Goal: Transaction & Acquisition: Purchase product/service

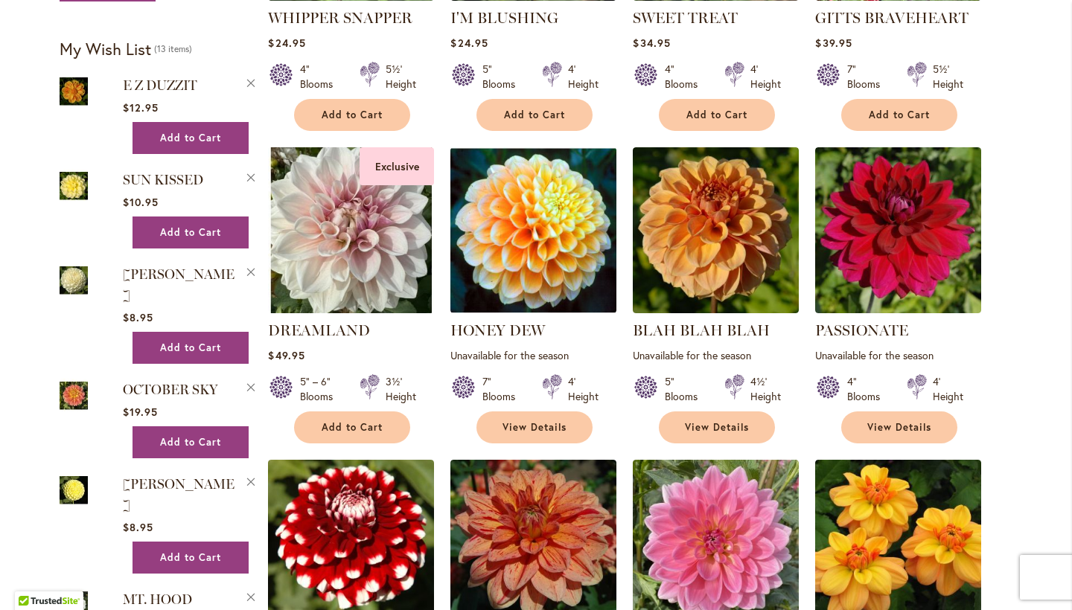
scroll to position [1102, 0]
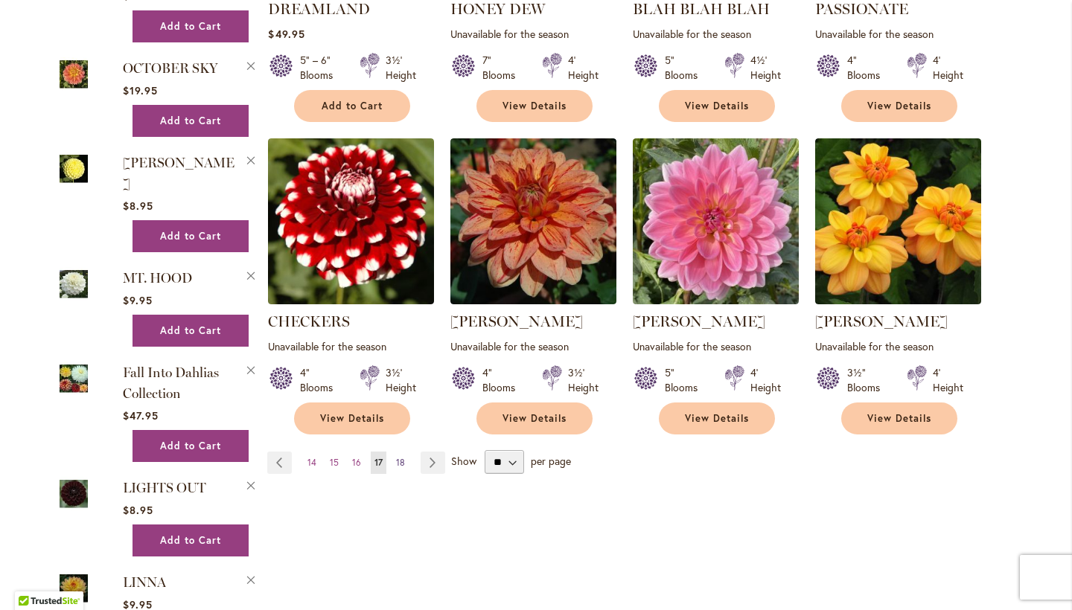
click at [398, 464] on span "18" at bounding box center [400, 462] width 9 height 11
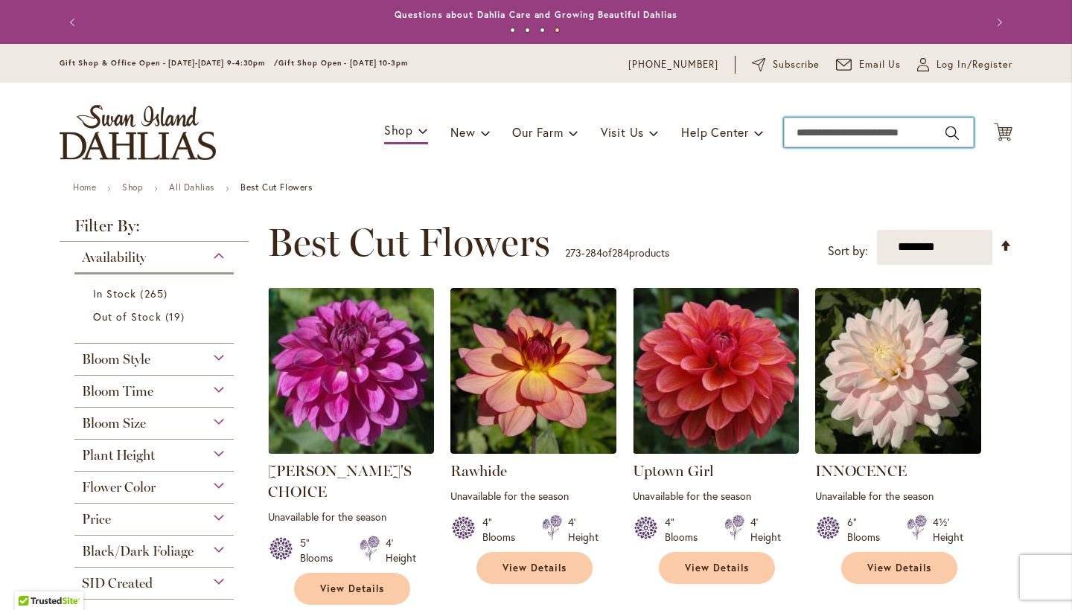
click at [869, 137] on input "Search" at bounding box center [879, 133] width 190 height 30
type input "*******"
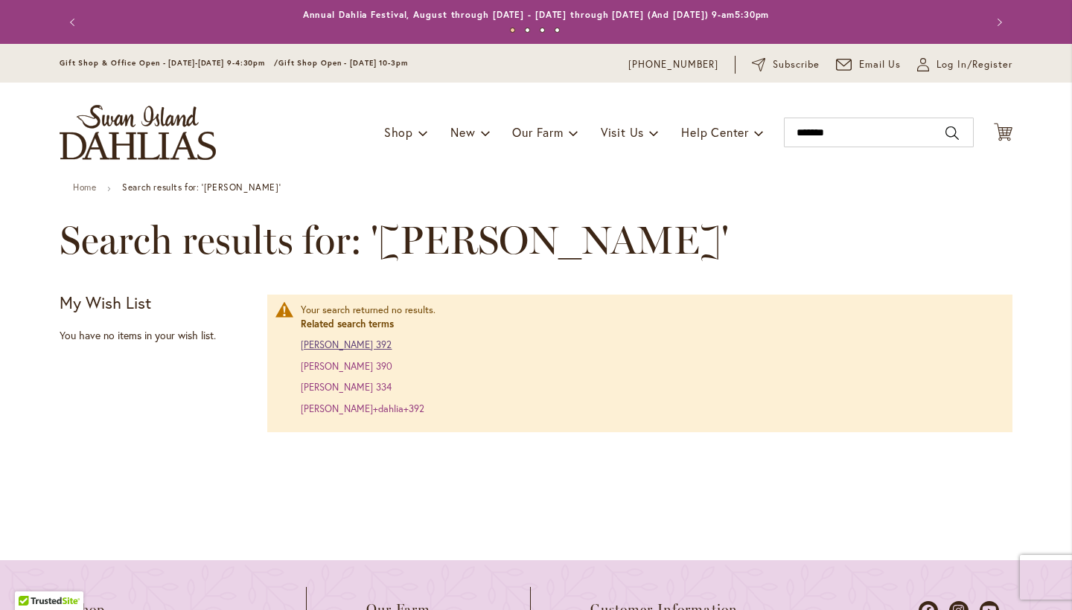
click at [316, 341] on link "eveline dahlia 392" at bounding box center [346, 345] width 91 height 13
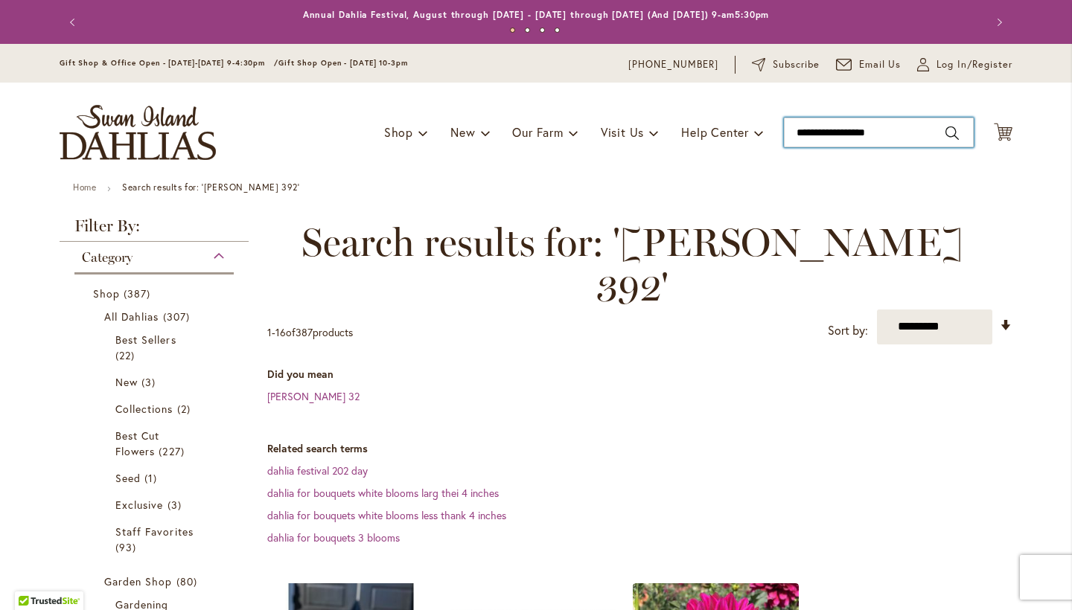
type input "**********"
drag, startPoint x: 908, startPoint y: 133, endPoint x: 757, endPoint y: 127, distance: 151.2
click at [760, 127] on div "Toggle Nav Shop Dahlia Tubers Collections Fresh Cut Dahlias Gardening Supplies …" at bounding box center [536, 133] width 983 height 100
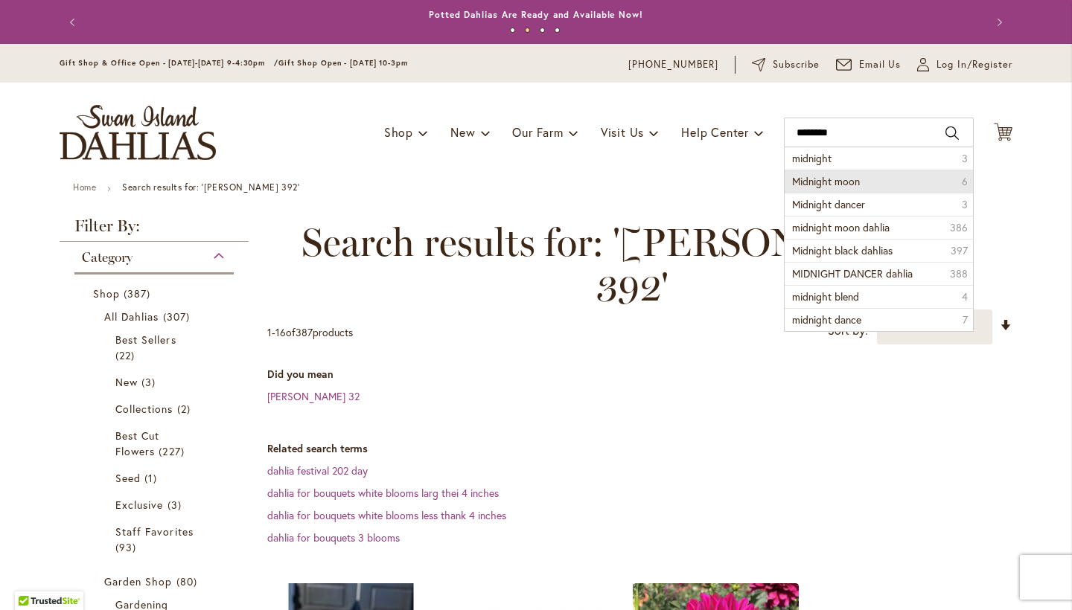
click at [812, 176] on span "Midnight moon" at bounding box center [826, 181] width 68 height 14
type input "**********"
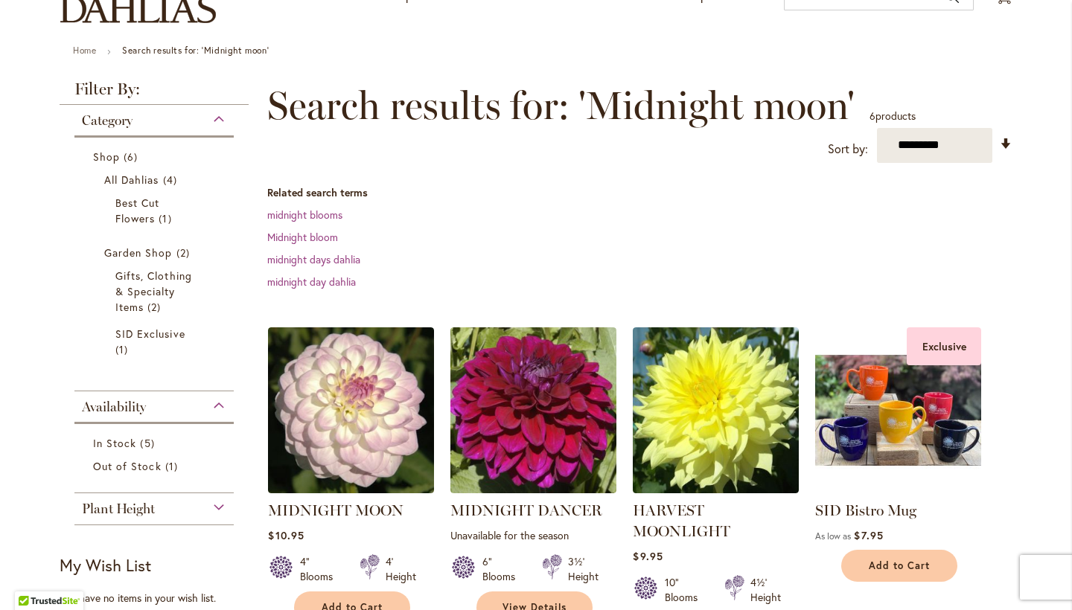
scroll to position [200, 0]
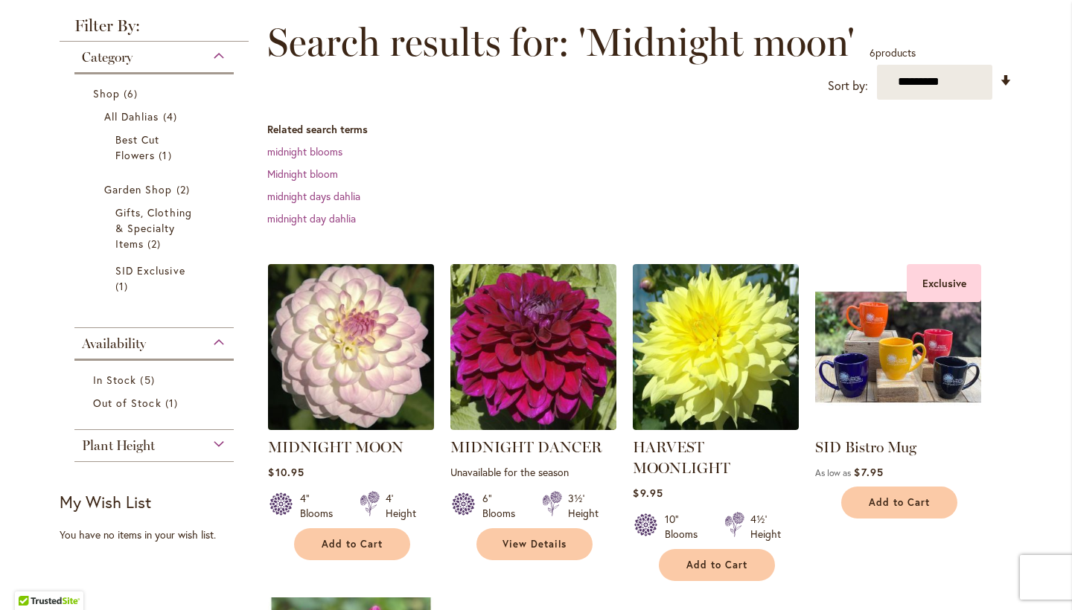
click at [345, 309] on img at bounding box center [351, 347] width 174 height 174
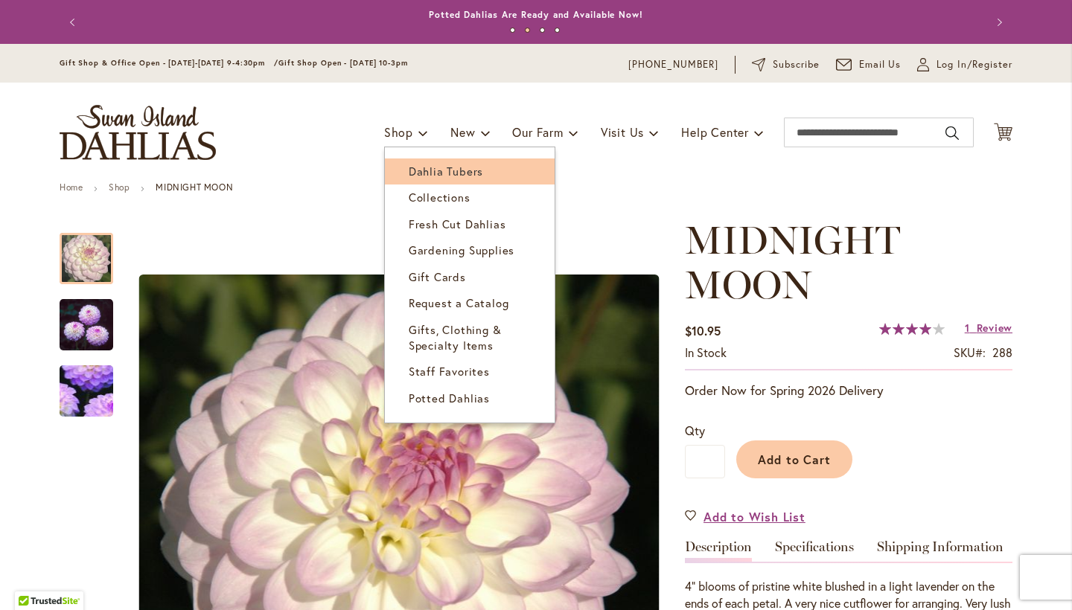
click at [412, 167] on span "Dahlia Tubers" at bounding box center [446, 171] width 74 height 15
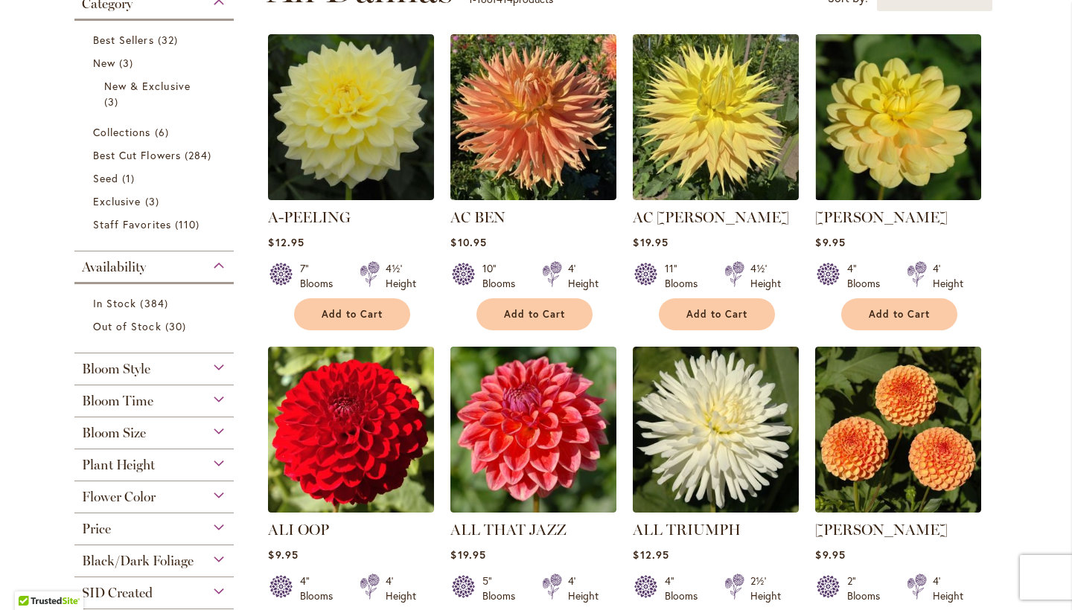
scroll to position [340, 0]
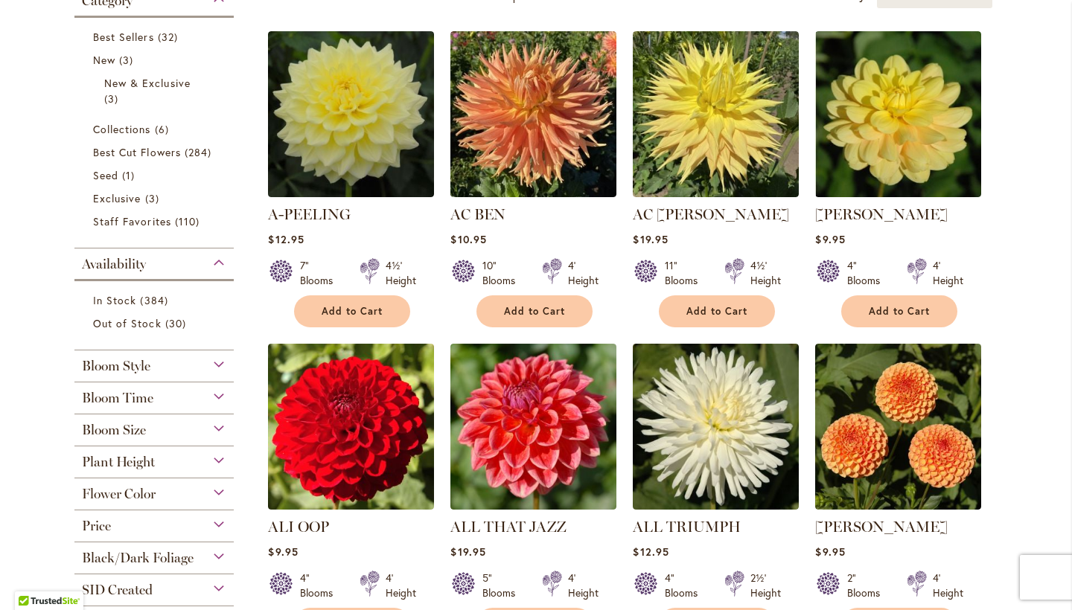
click at [208, 488] on div "Flower Color" at bounding box center [153, 491] width 159 height 24
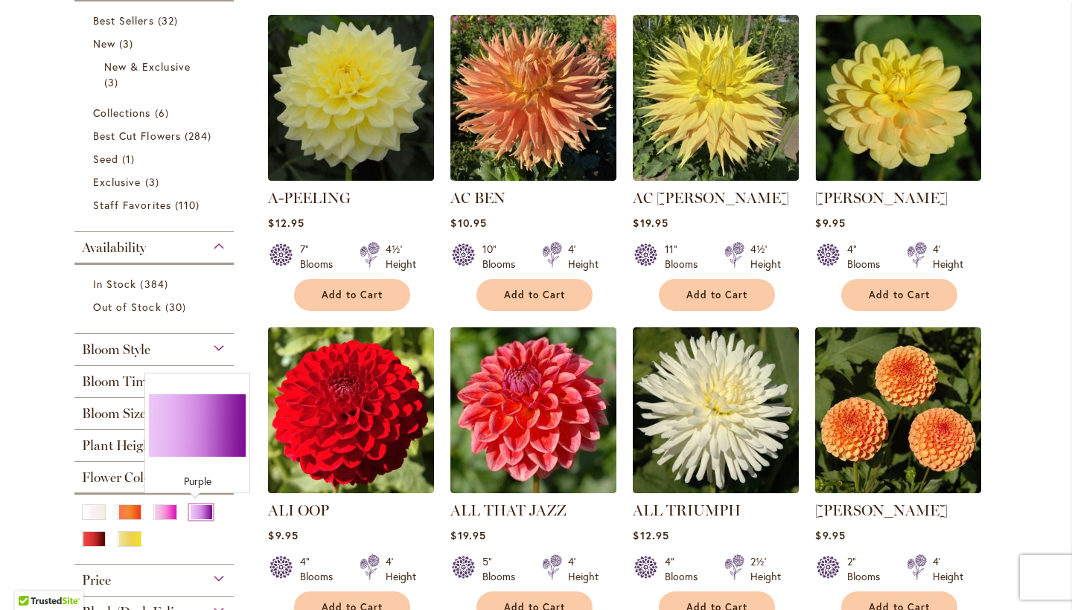
click at [199, 512] on div "Purple" at bounding box center [201, 513] width 24 height 16
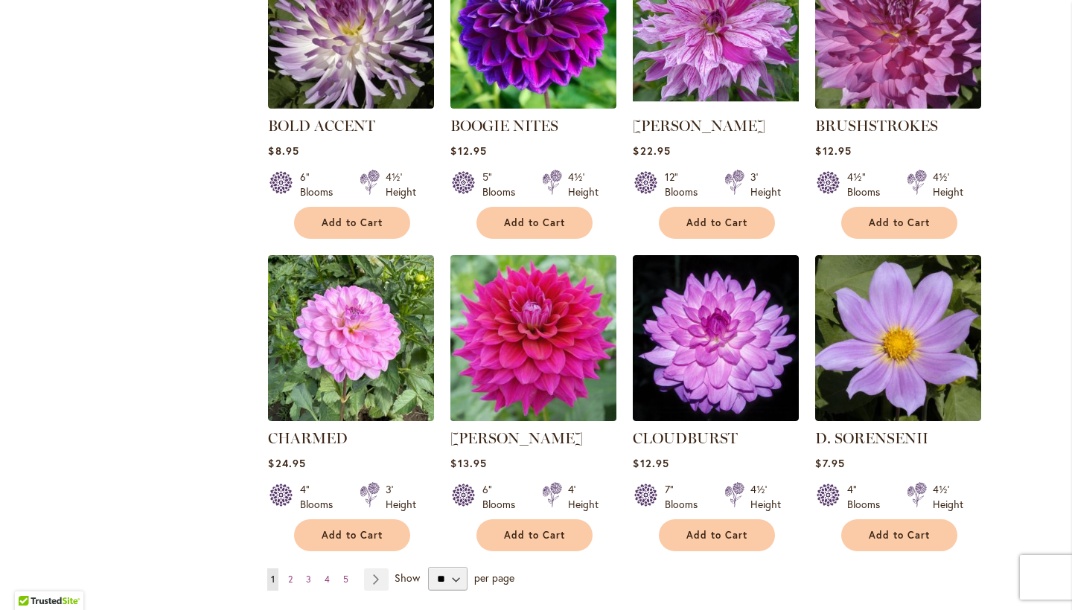
scroll to position [1099, 0]
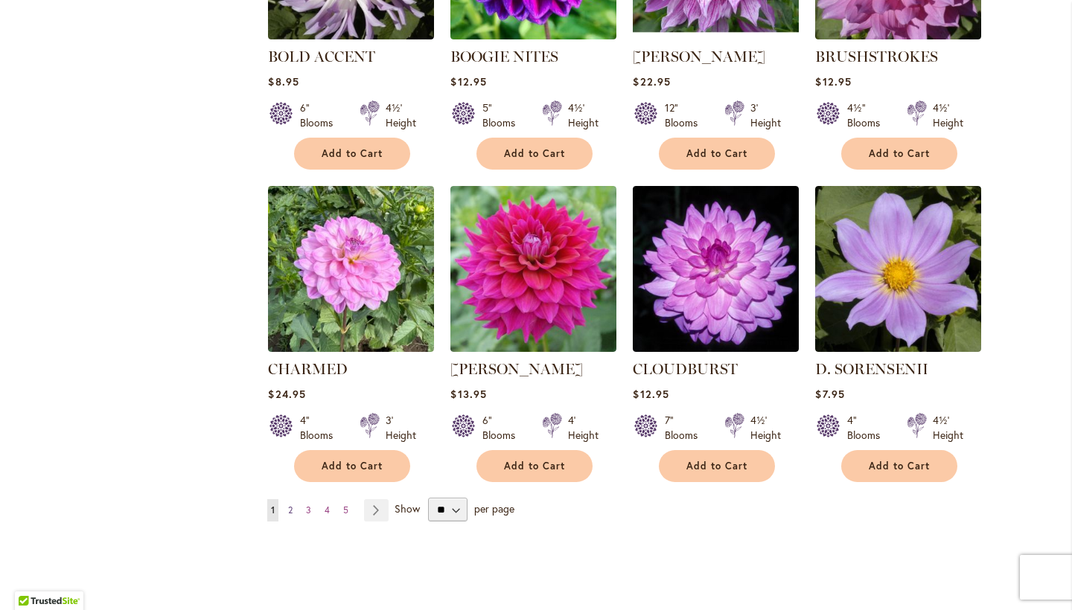
click at [288, 505] on span "2" at bounding box center [290, 510] width 4 height 11
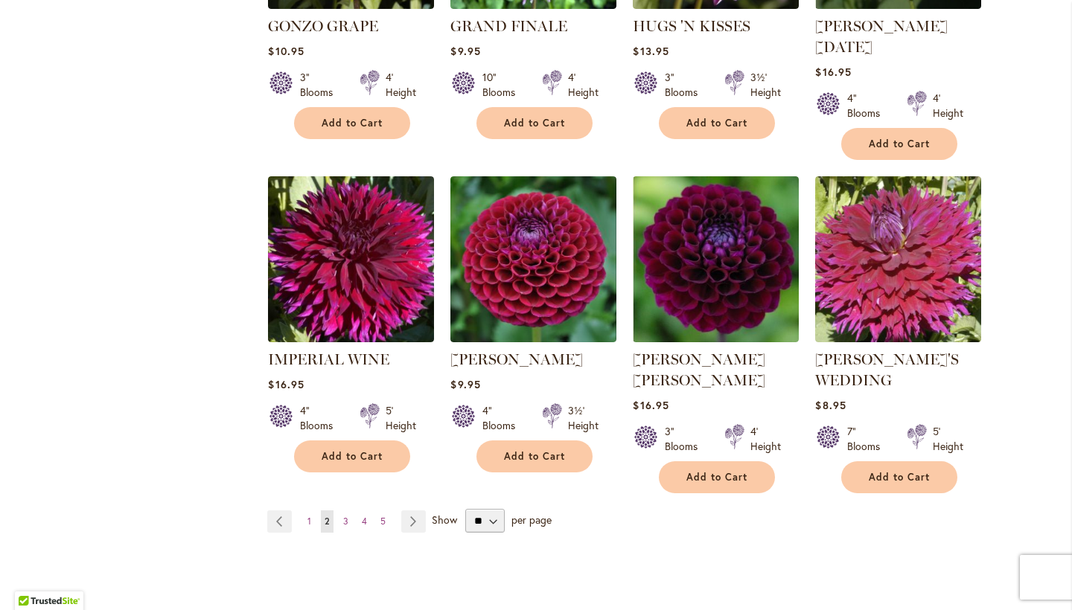
scroll to position [1178, 0]
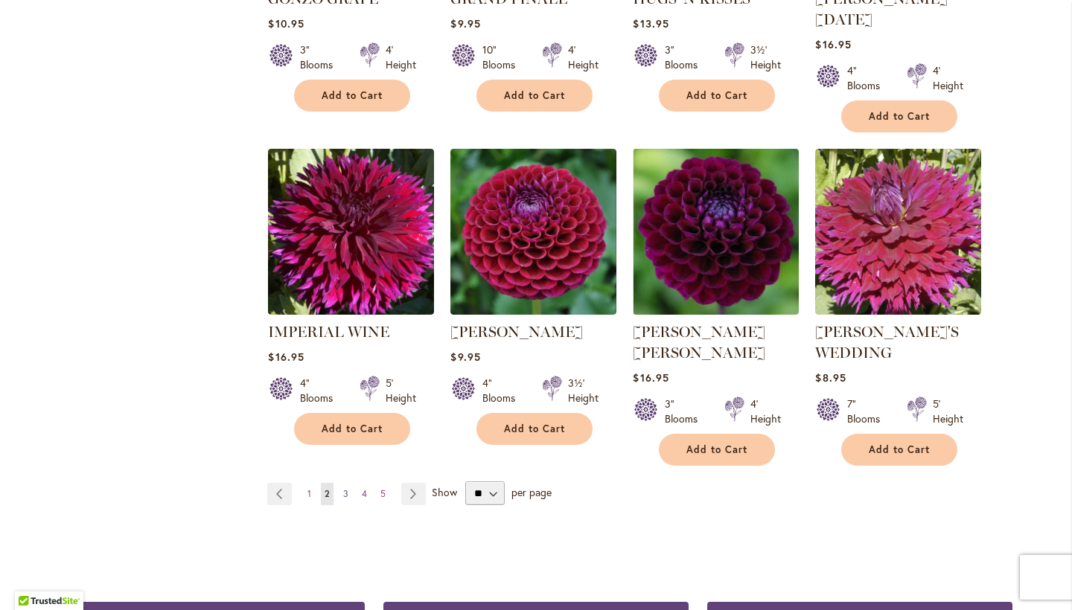
click at [345, 483] on link "Page 3" at bounding box center [345, 494] width 13 height 22
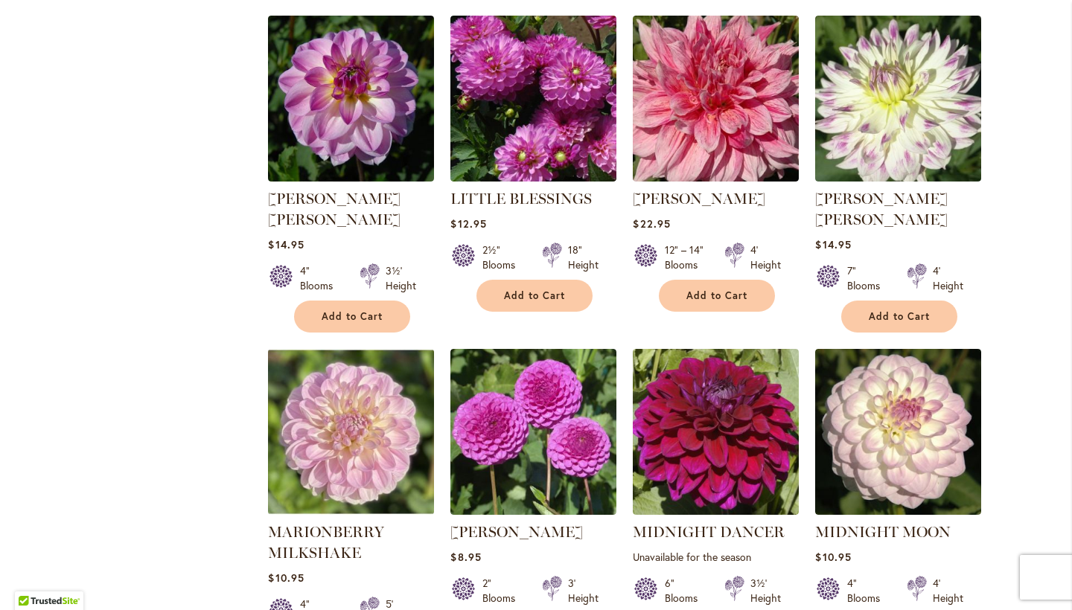
scroll to position [1046, 0]
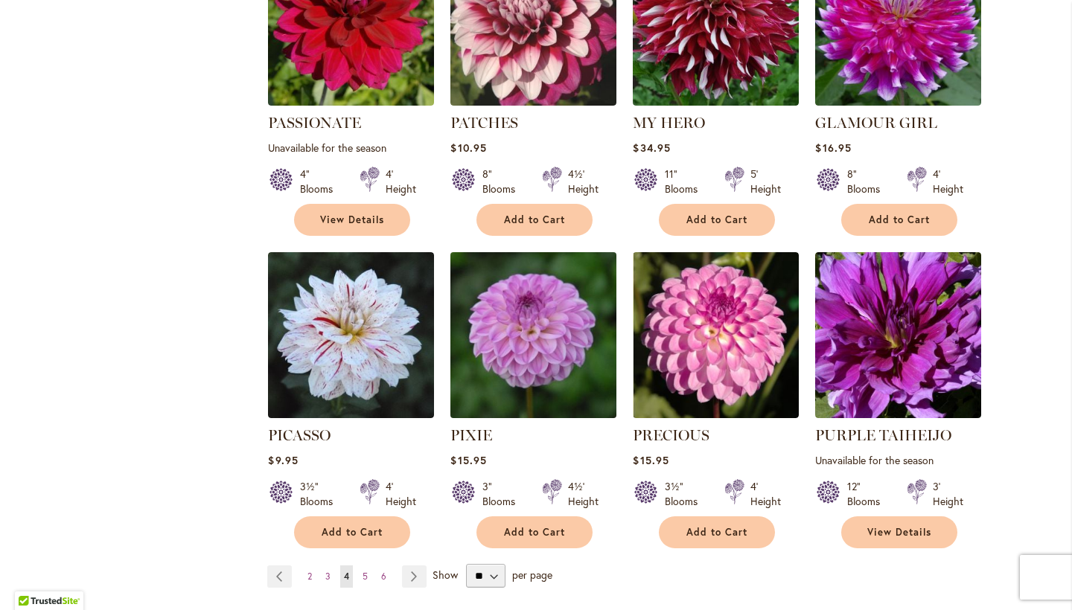
scroll to position [1072, 0]
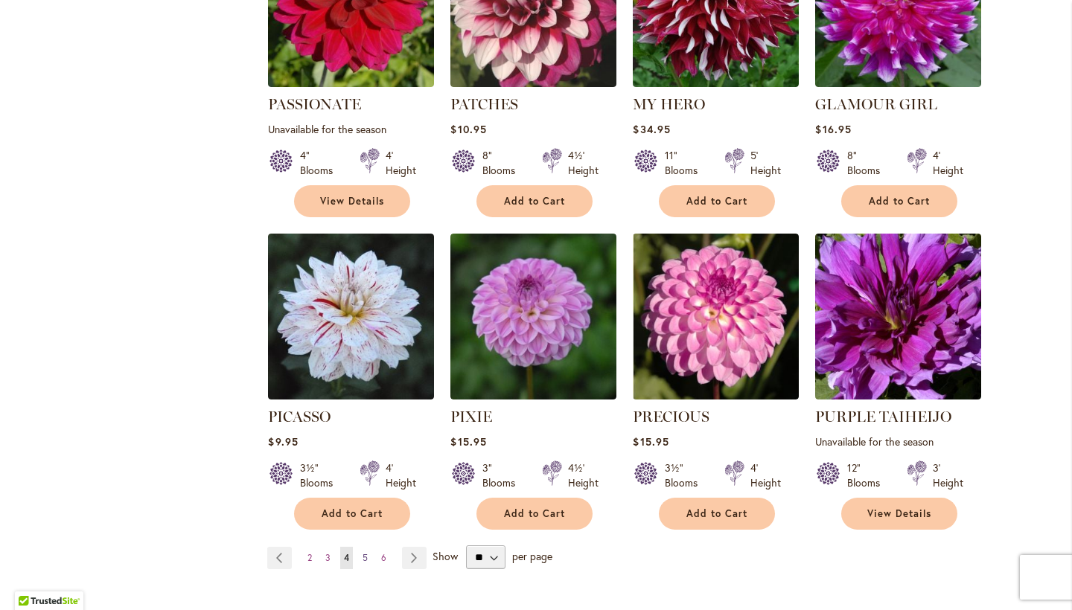
click at [363, 552] on span "5" at bounding box center [365, 557] width 5 height 11
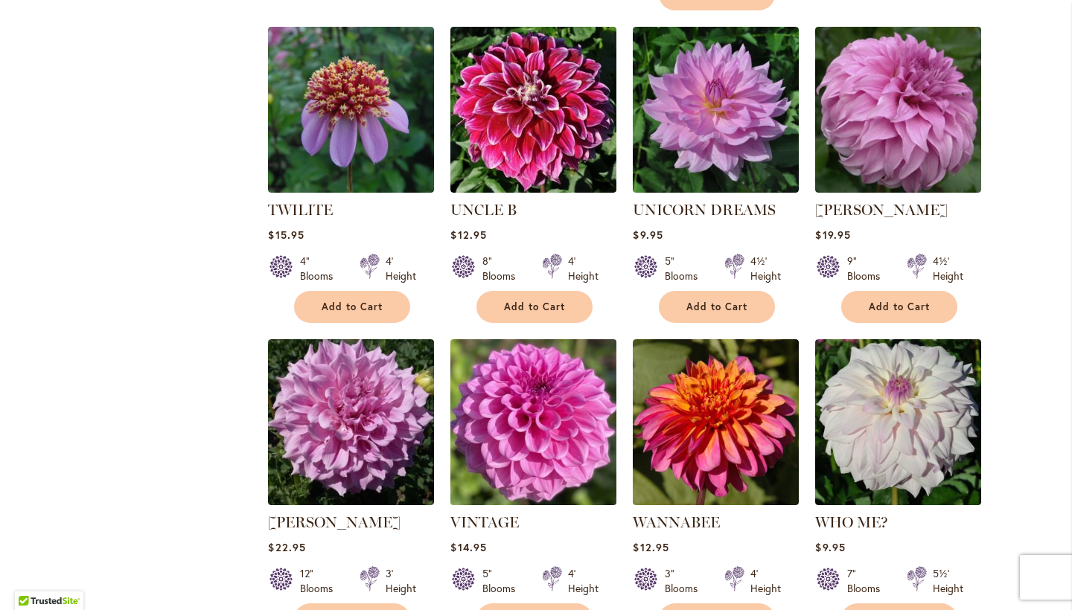
scroll to position [1018, 0]
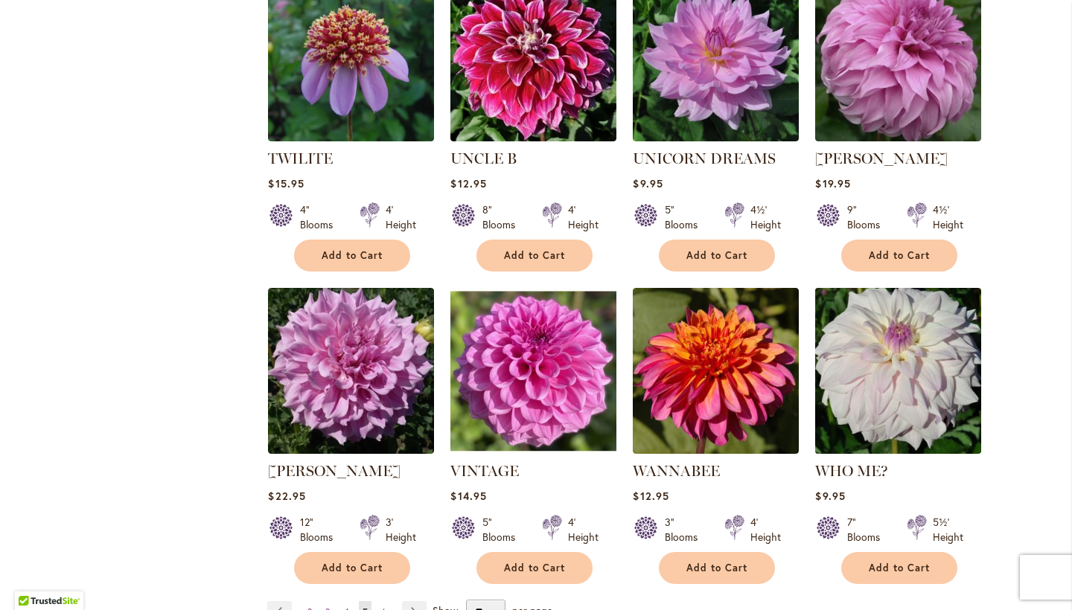
click at [882, 351] on img at bounding box center [898, 371] width 174 height 174
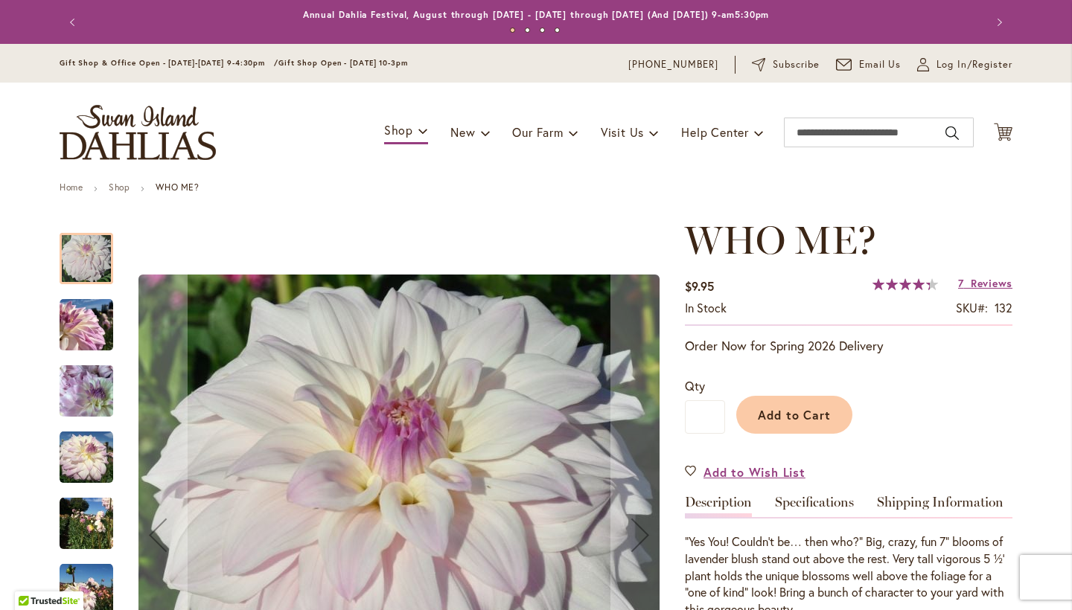
click at [74, 331] on img "Who Me?" at bounding box center [87, 326] width 54 height 54
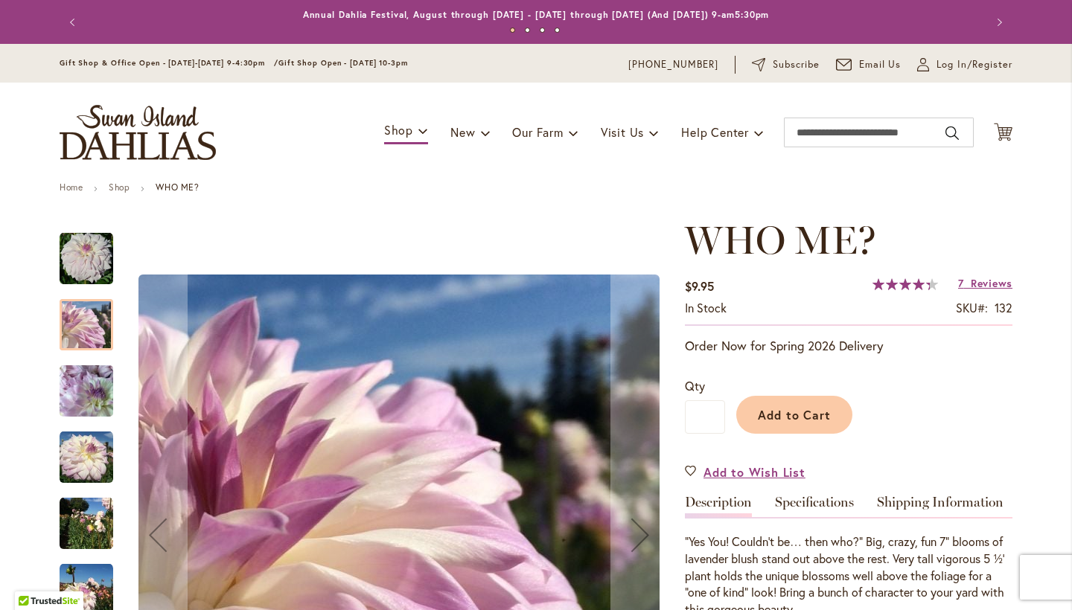
click at [87, 395] on img "Who Me?" at bounding box center [87, 391] width 54 height 71
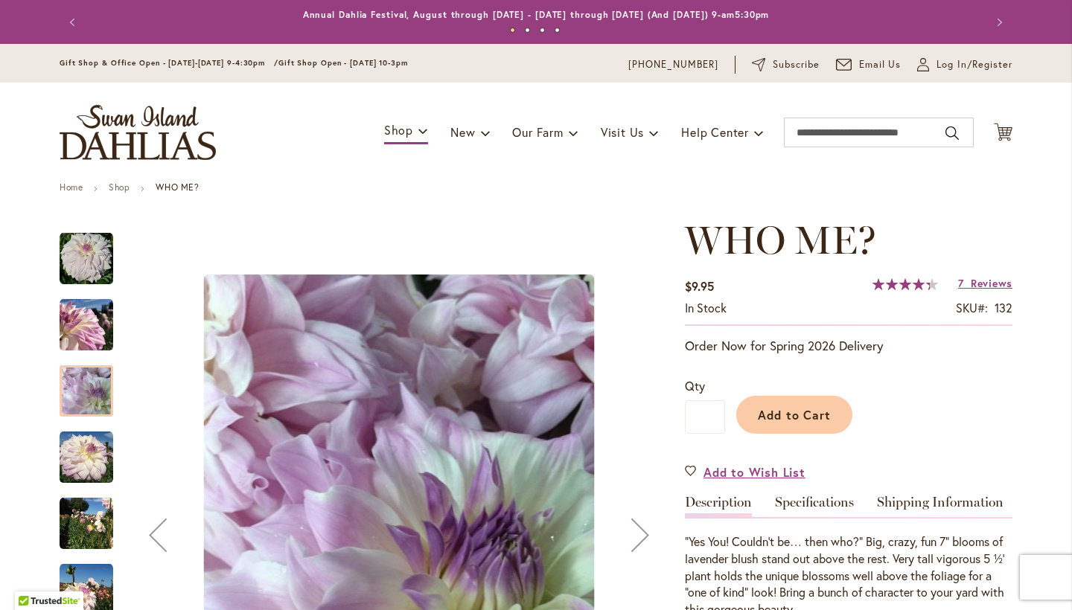
click at [79, 459] on img "Who Me?" at bounding box center [87, 458] width 54 height 54
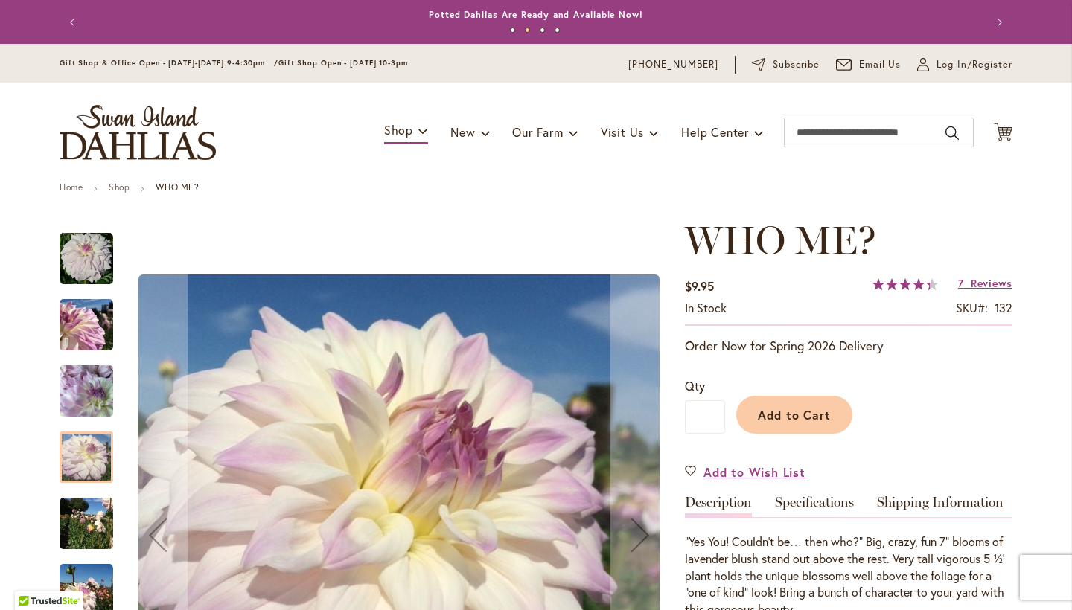
click at [87, 520] on img "Who Me?" at bounding box center [87, 524] width 54 height 54
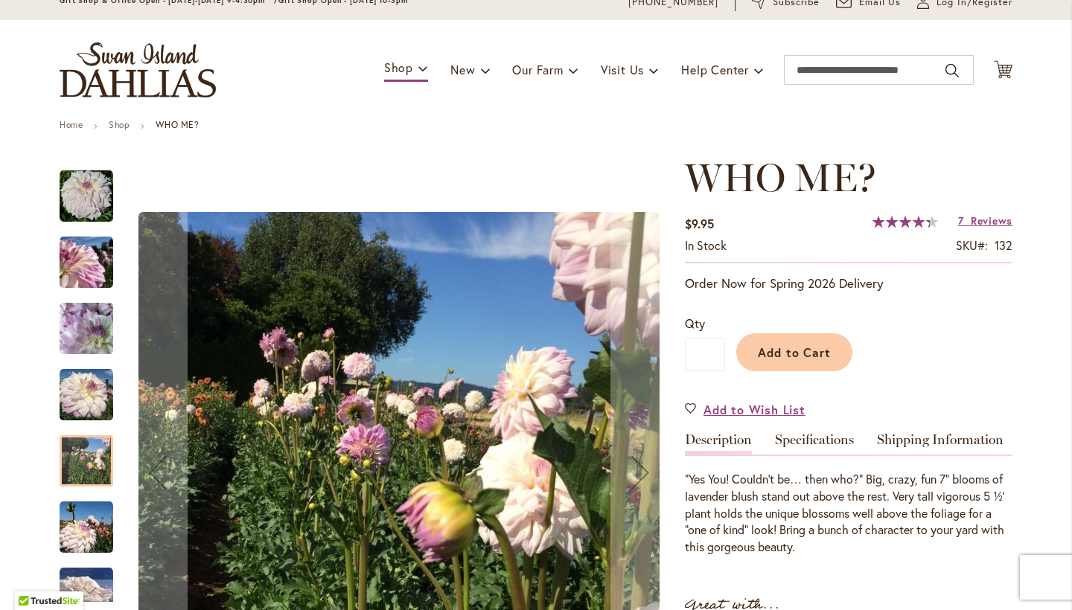
scroll to position [90, 0]
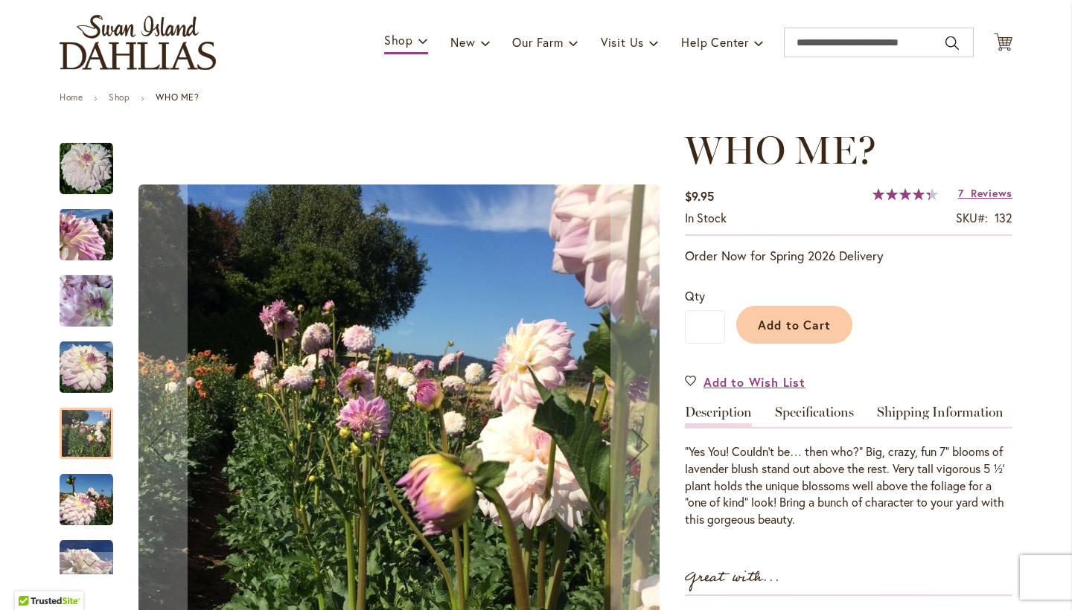
click at [90, 505] on img "Who Me?" at bounding box center [87, 500] width 54 height 54
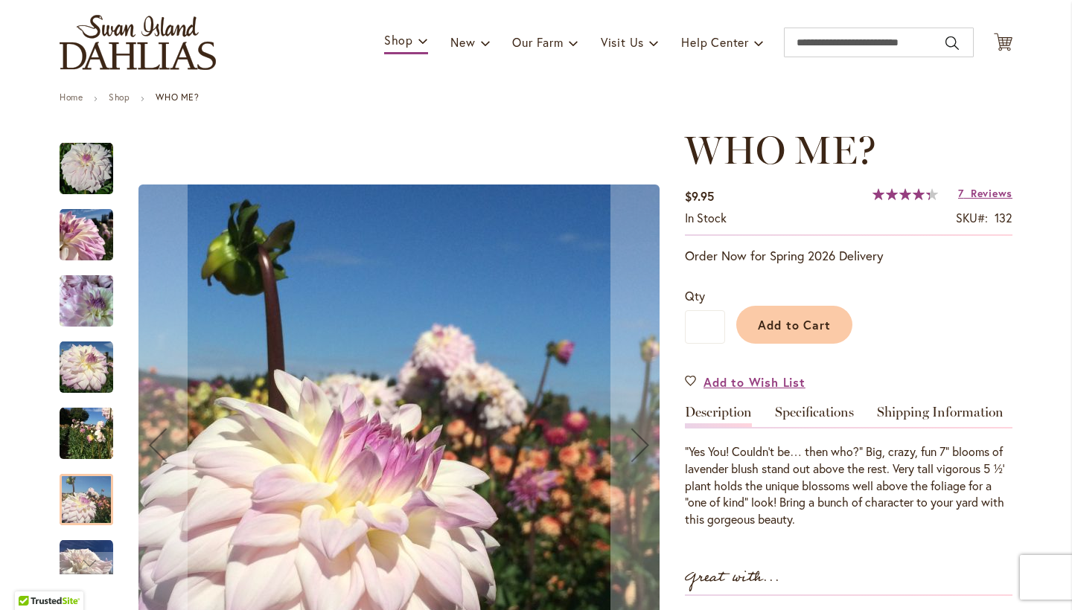
click at [83, 551] on img "Who Me?" at bounding box center [87, 567] width 54 height 54
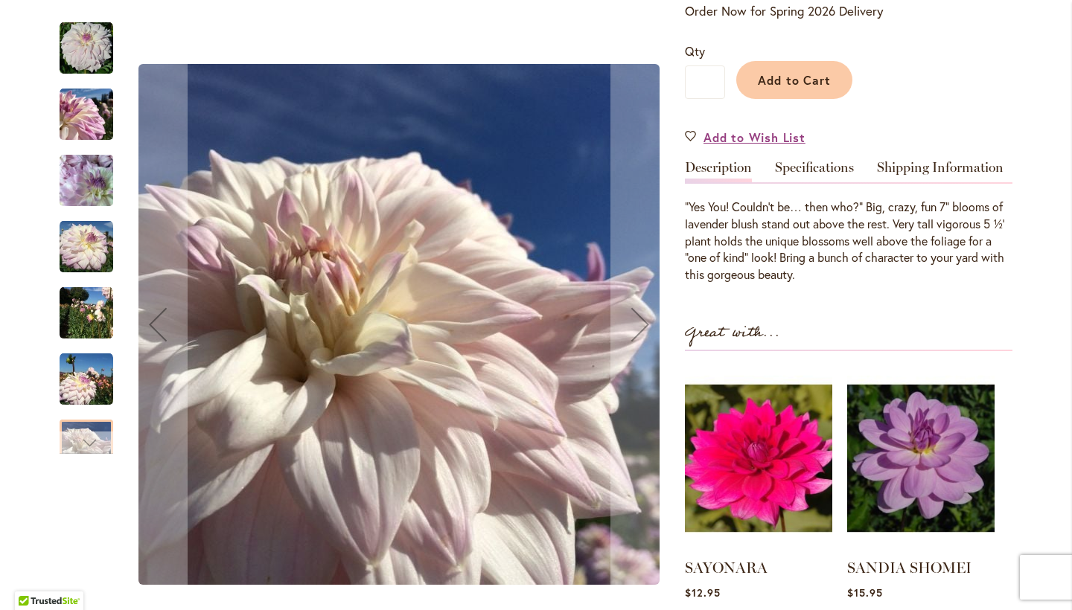
scroll to position [211, 0]
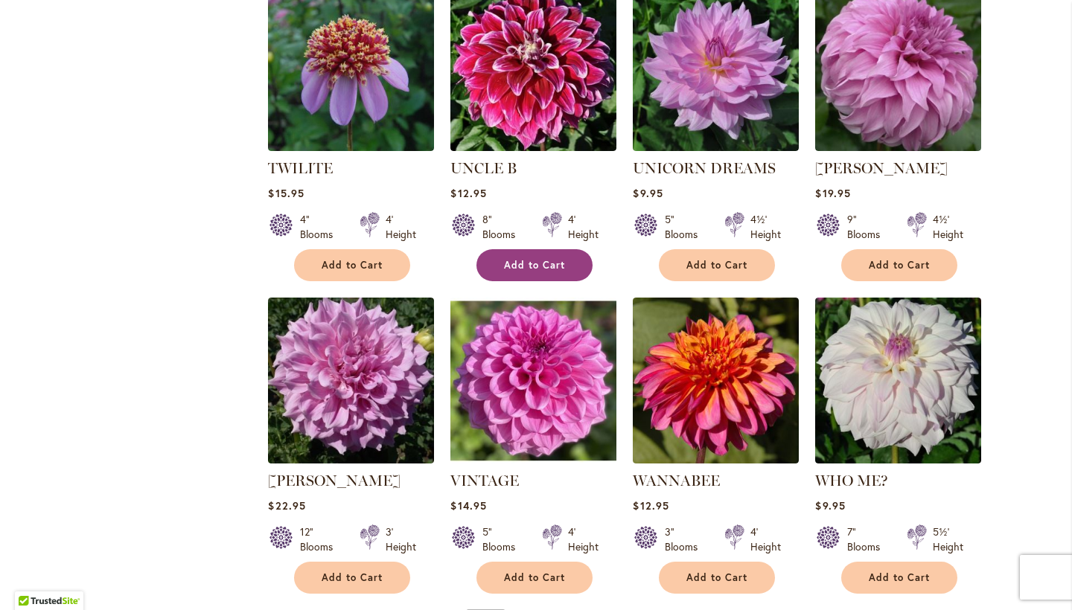
scroll to position [1101, 0]
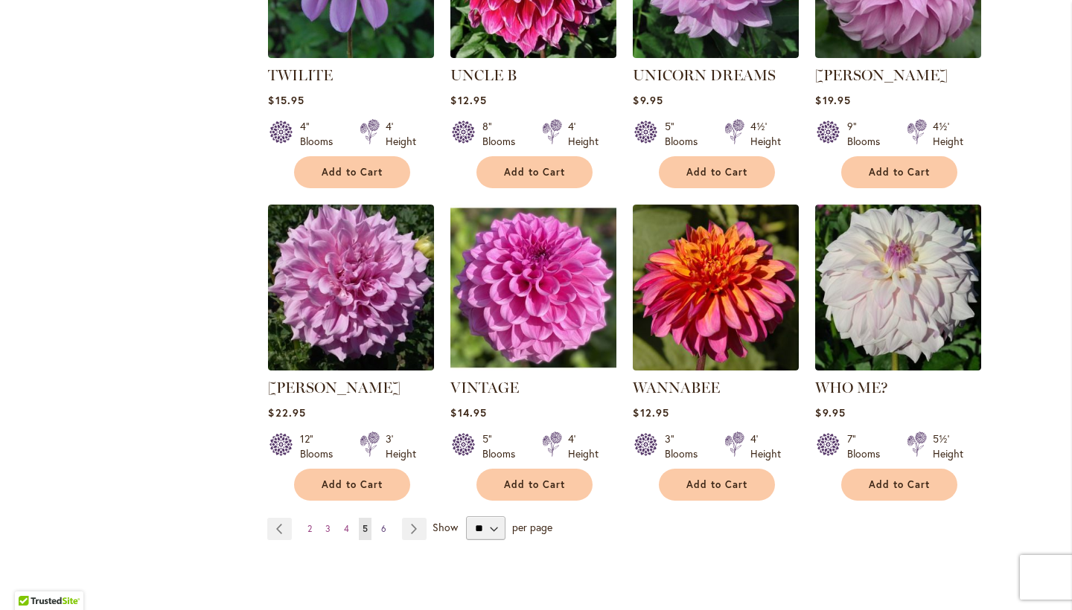
click at [381, 523] on span "6" at bounding box center [383, 528] width 5 height 11
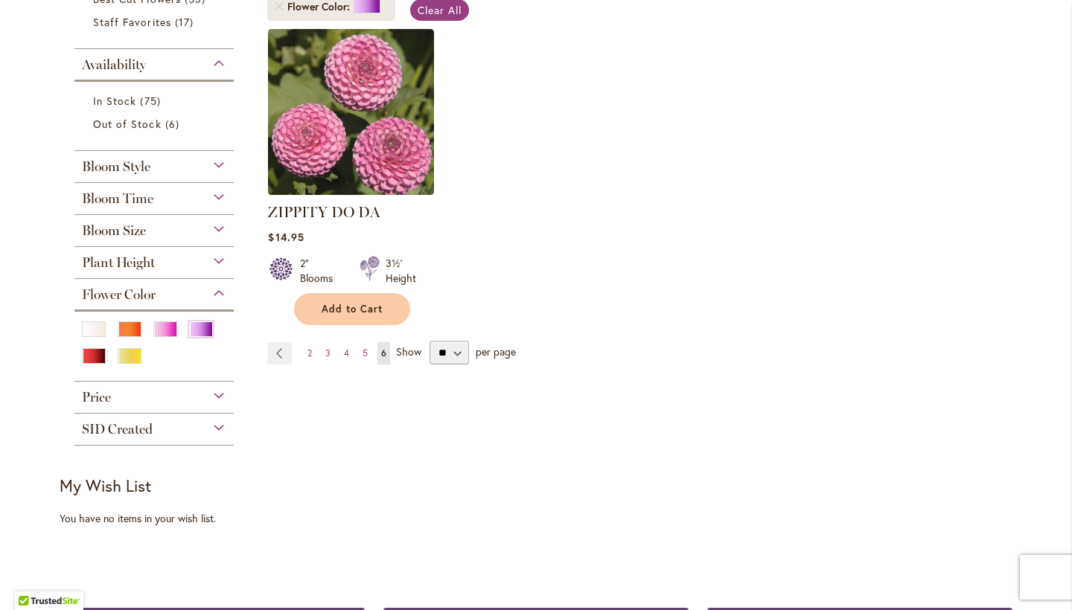
scroll to position [321, 0]
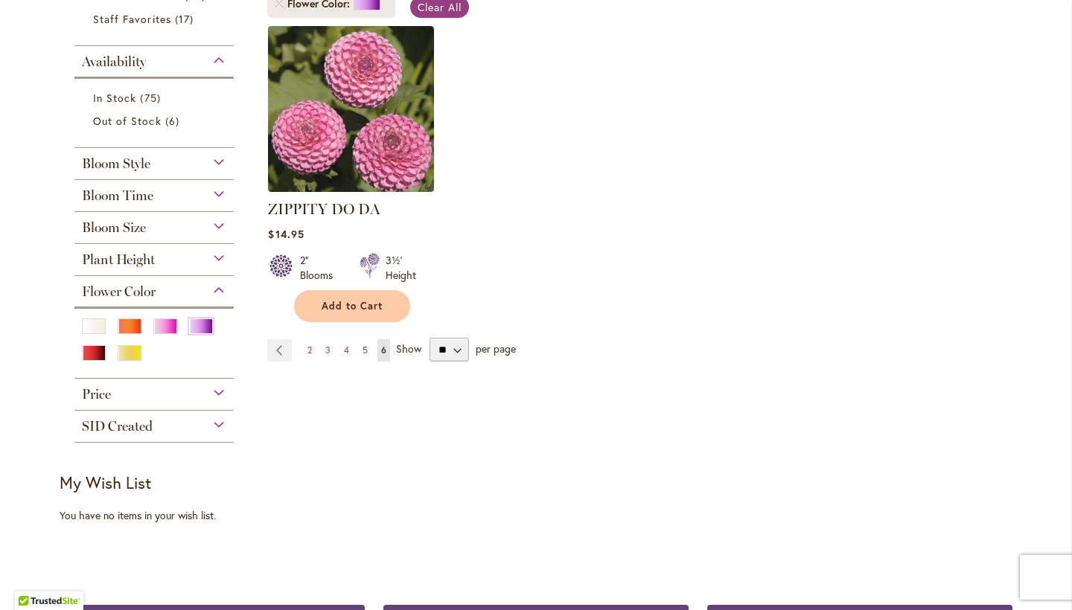
click at [363, 345] on span "5" at bounding box center [365, 350] width 5 height 11
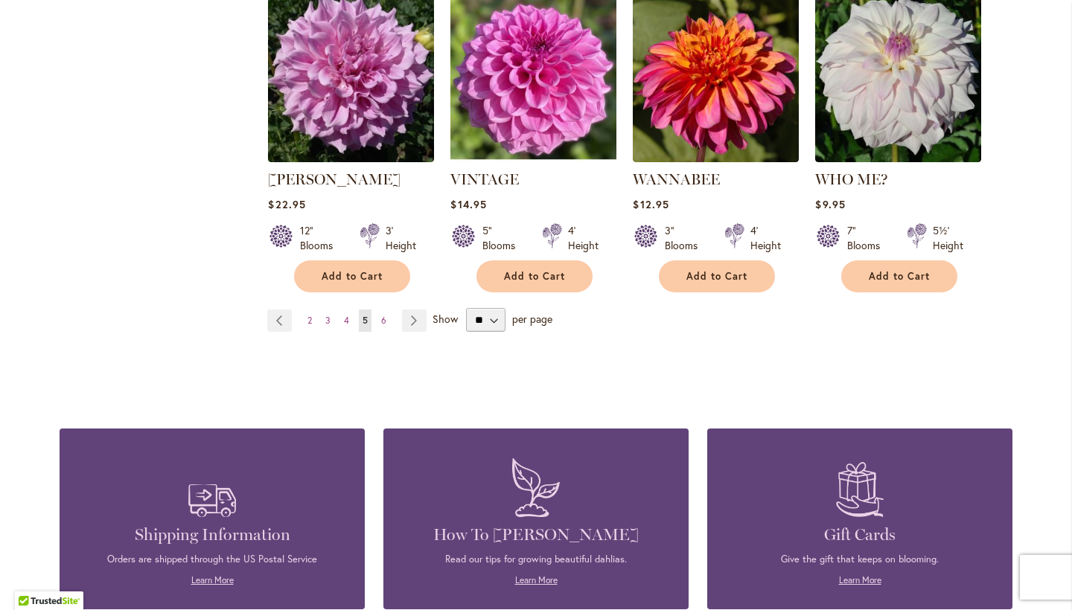
scroll to position [1189, 0]
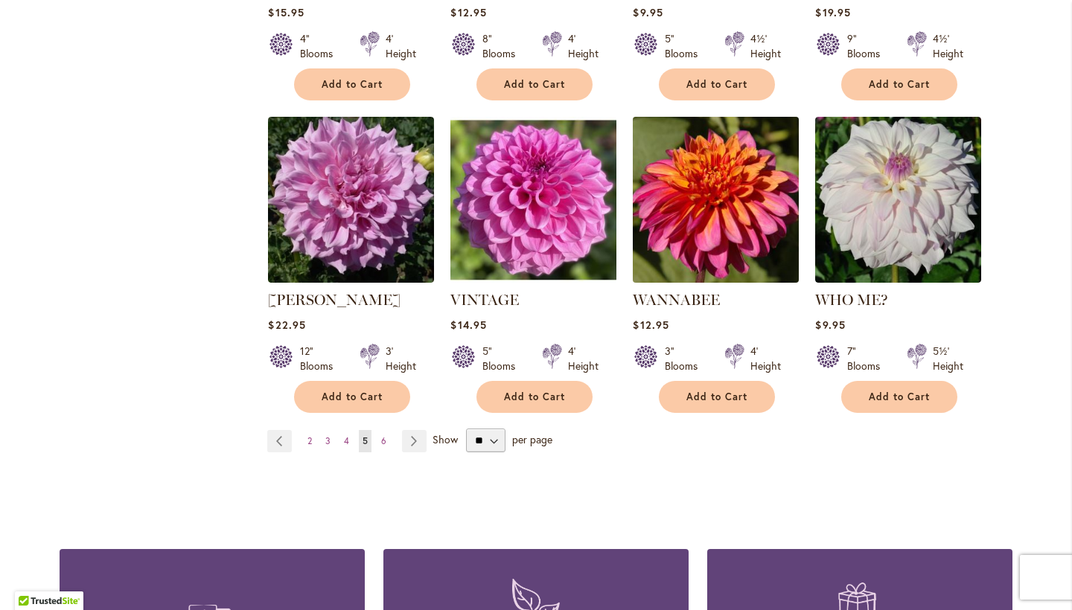
click at [694, 185] on img at bounding box center [716, 199] width 174 height 174
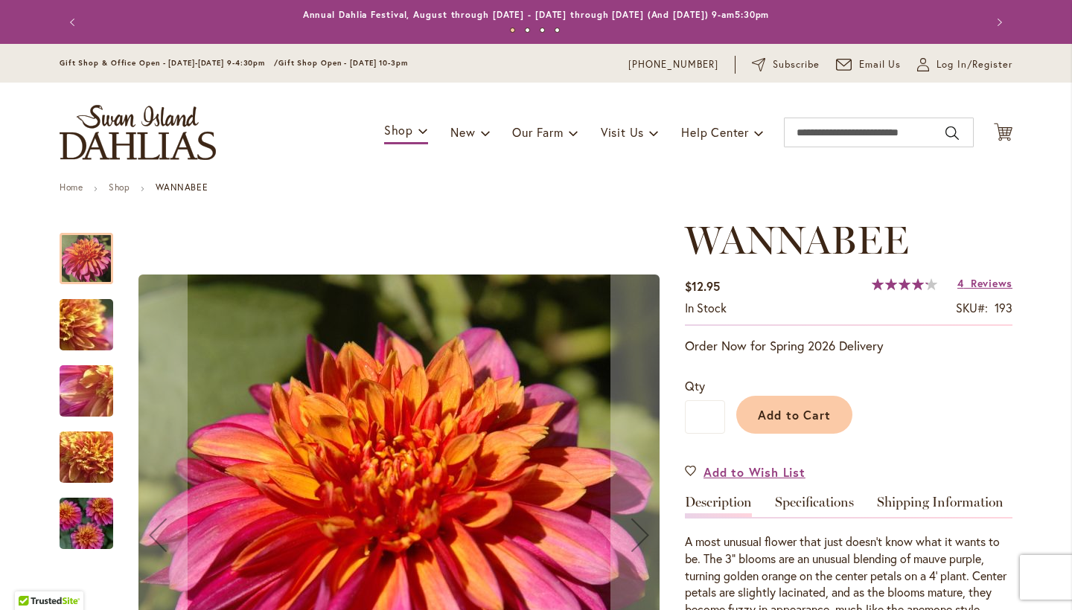
drag, startPoint x: 87, startPoint y: 256, endPoint x: 83, endPoint y: 269, distance: 13.2
click at [87, 256] on div at bounding box center [87, 258] width 54 height 51
click at [77, 329] on img "WANNABEE" at bounding box center [86, 325] width 107 height 80
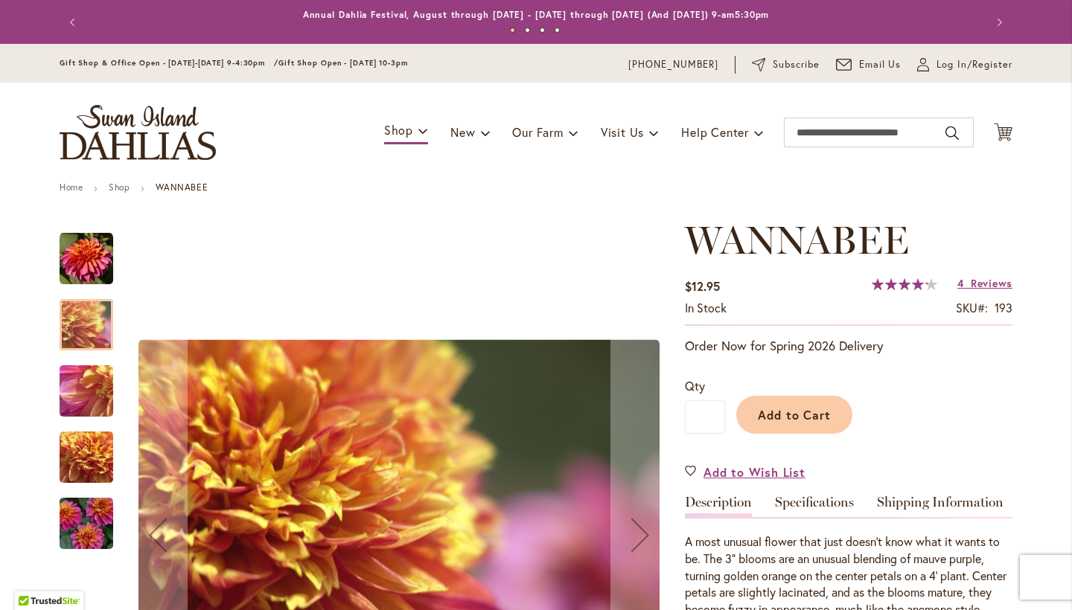
click at [80, 382] on img "WANNABEE" at bounding box center [86, 391] width 107 height 80
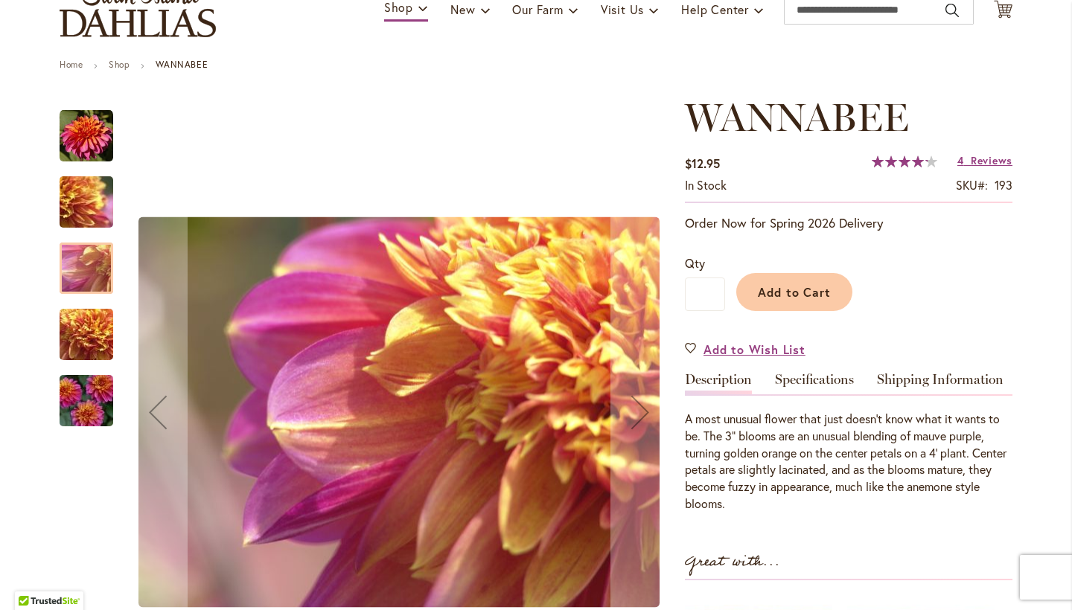
scroll to position [130, 0]
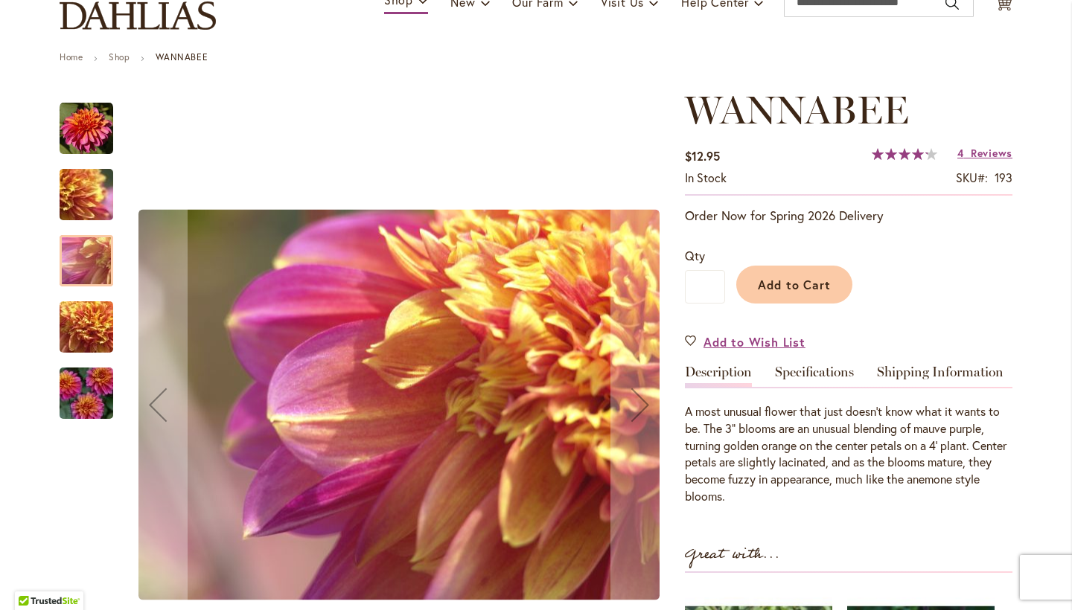
drag, startPoint x: 90, startPoint y: 330, endPoint x: 88, endPoint y: 343, distance: 13.6
click at [90, 329] on img "WANNABEE" at bounding box center [86, 327] width 107 height 80
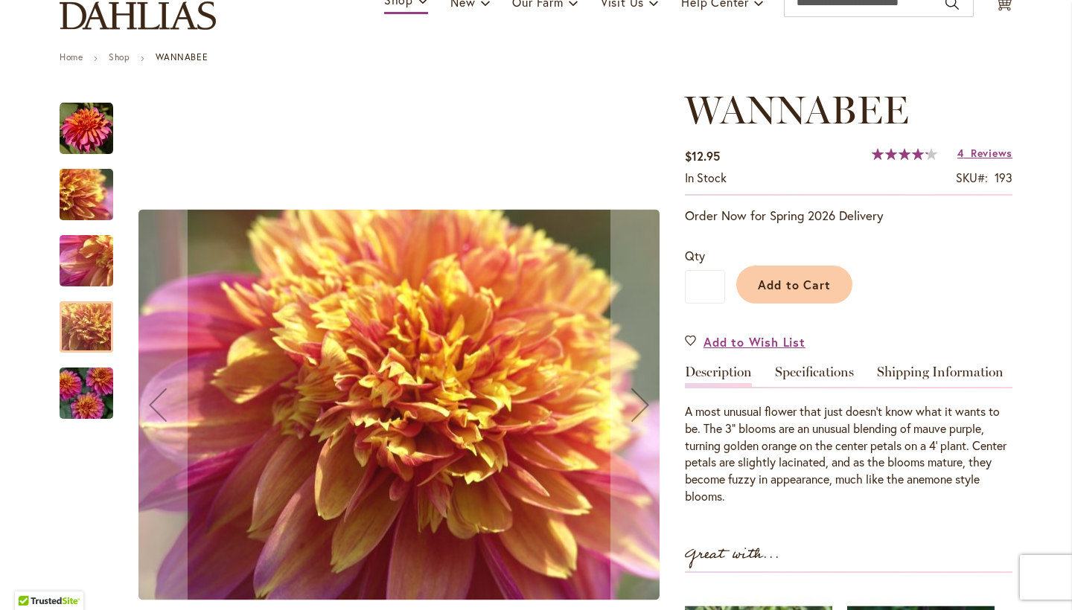
click at [83, 401] on img "WANNABEE" at bounding box center [86, 393] width 107 height 71
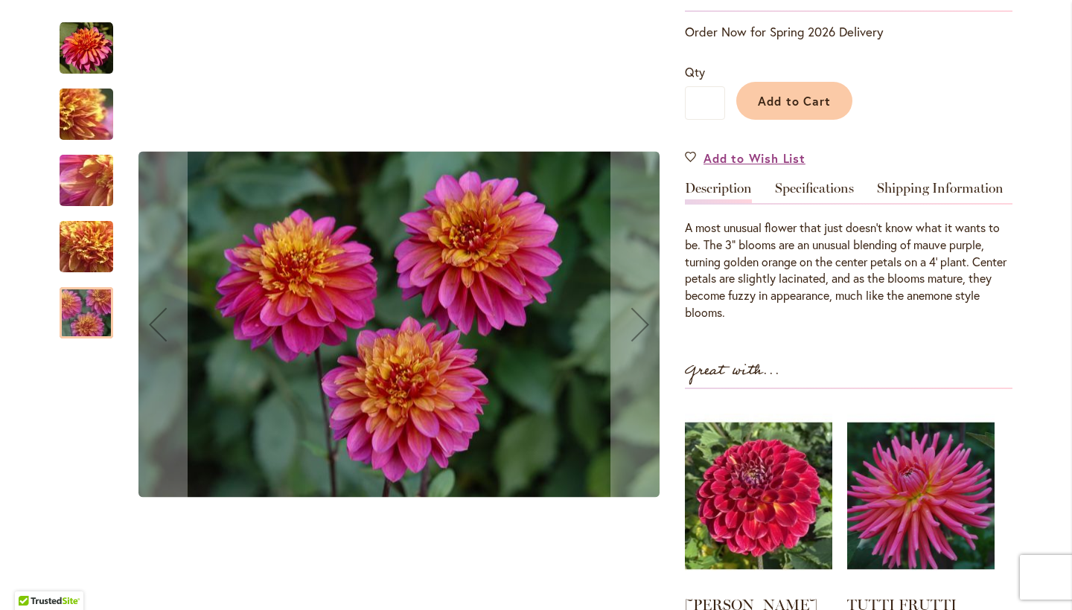
scroll to position [0, 0]
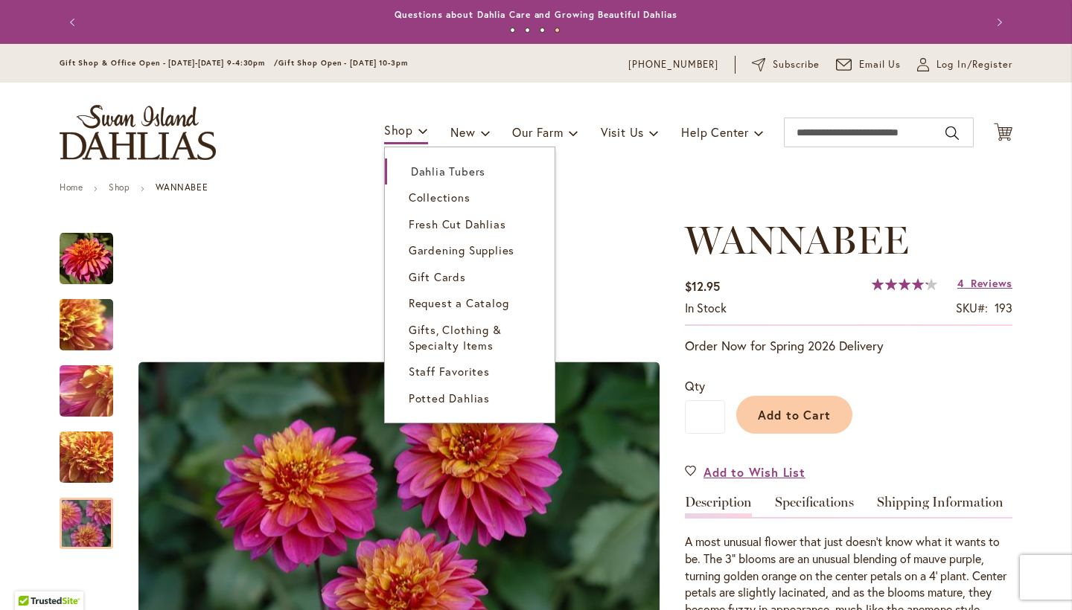
click at [414, 171] on span "Dahlia Tubers" at bounding box center [448, 171] width 74 height 15
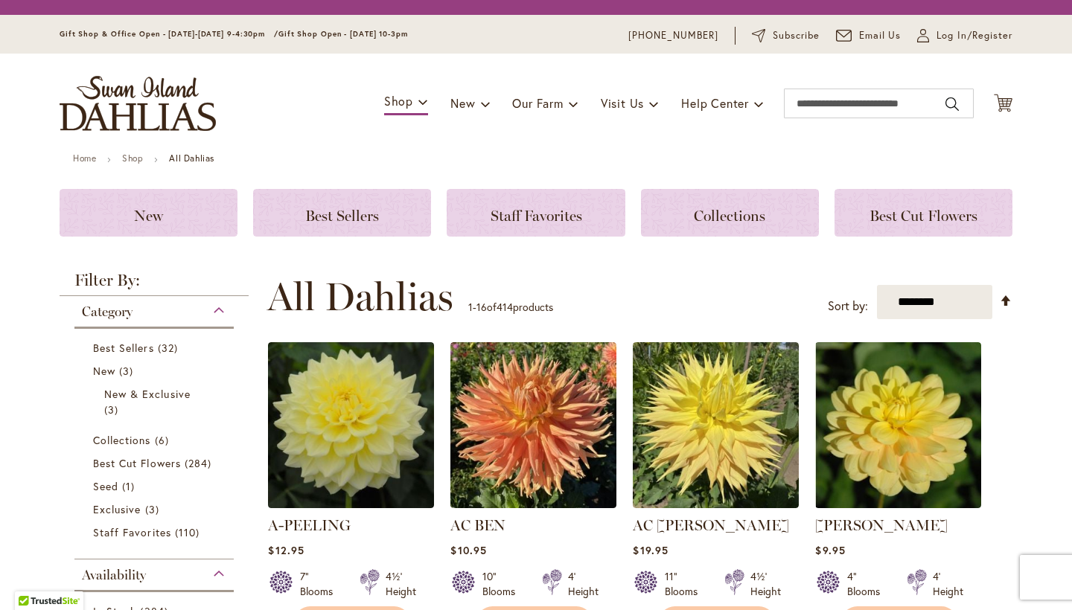
scroll to position [270, 0]
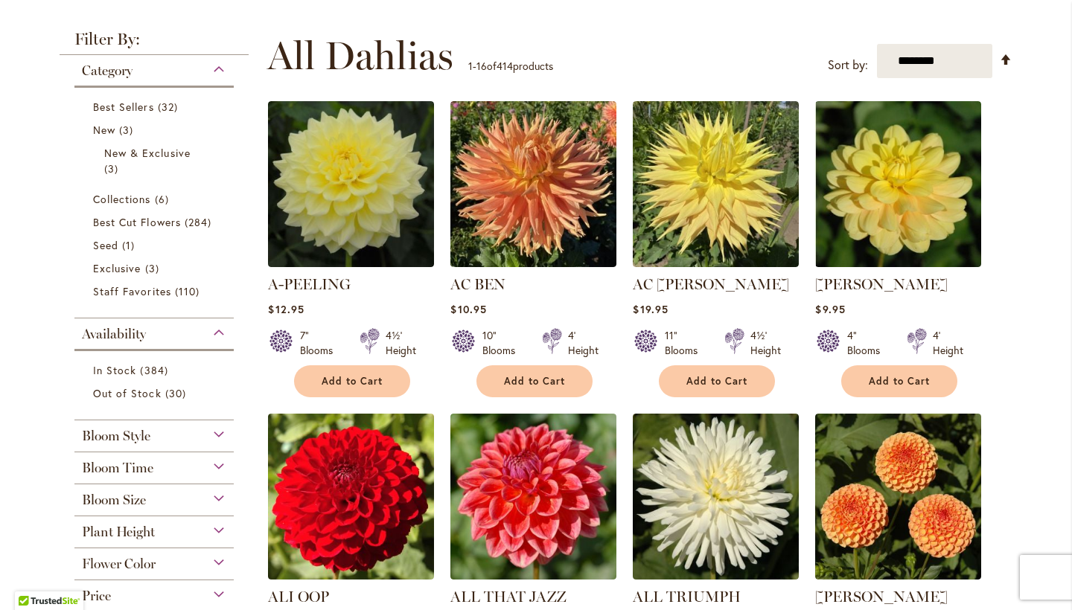
drag, startPoint x: 212, startPoint y: 560, endPoint x: 188, endPoint y: 538, distance: 32.7
click at [211, 559] on div "Flower Color" at bounding box center [153, 561] width 159 height 24
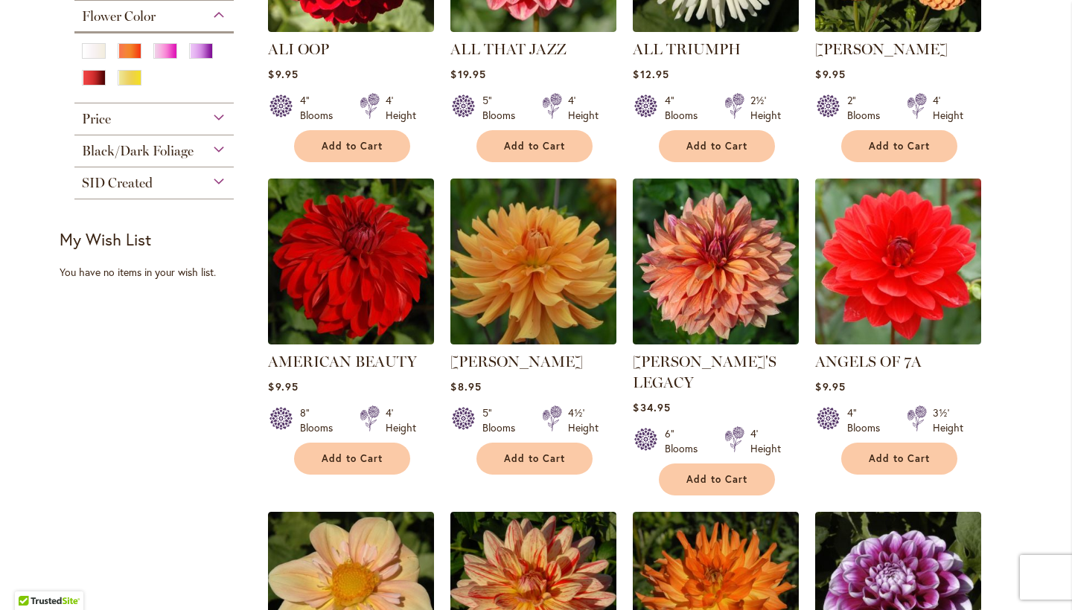
scroll to position [821, 0]
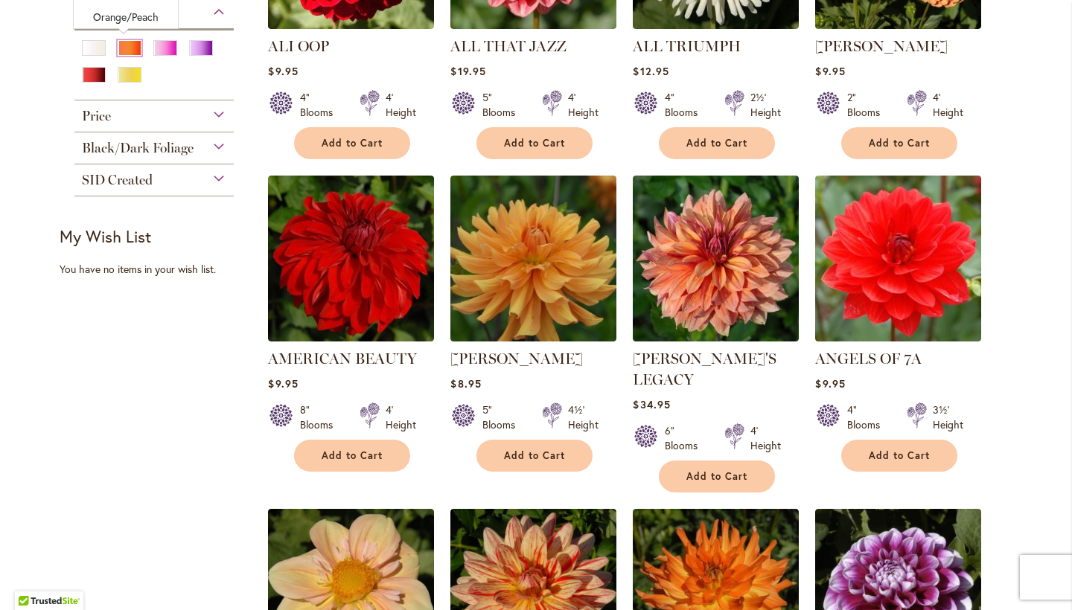
click at [119, 46] on div "Orange/Peach" at bounding box center [130, 48] width 24 height 16
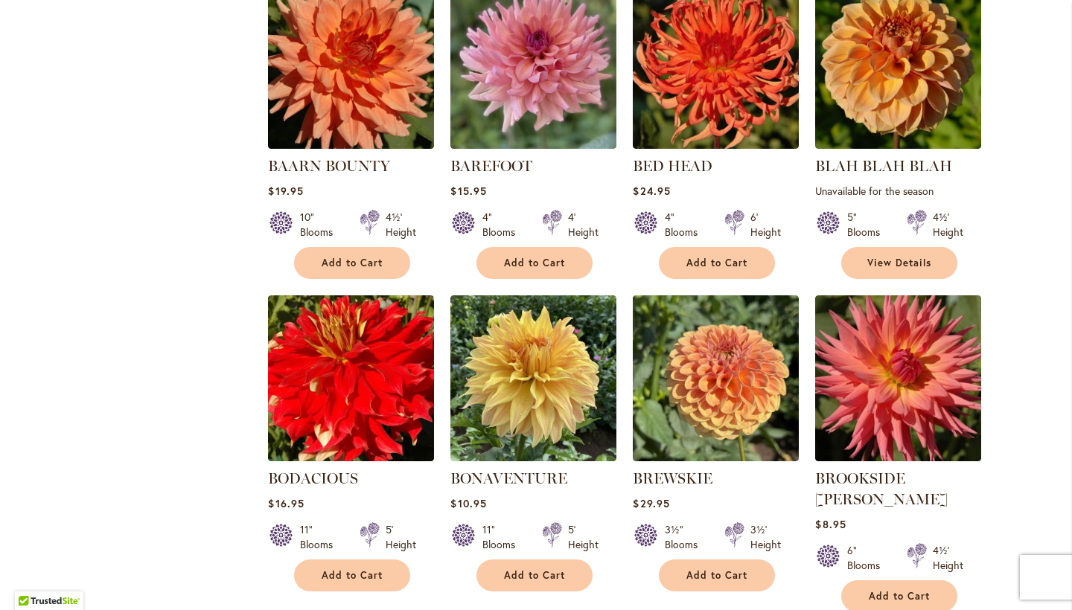
scroll to position [1013, 0]
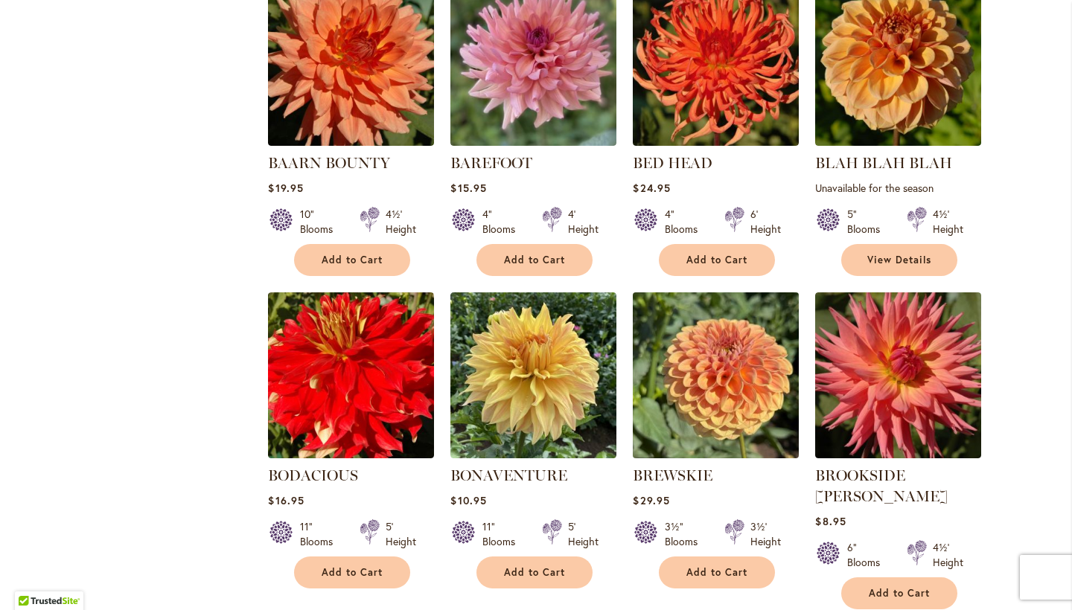
click at [701, 346] on img at bounding box center [716, 375] width 174 height 174
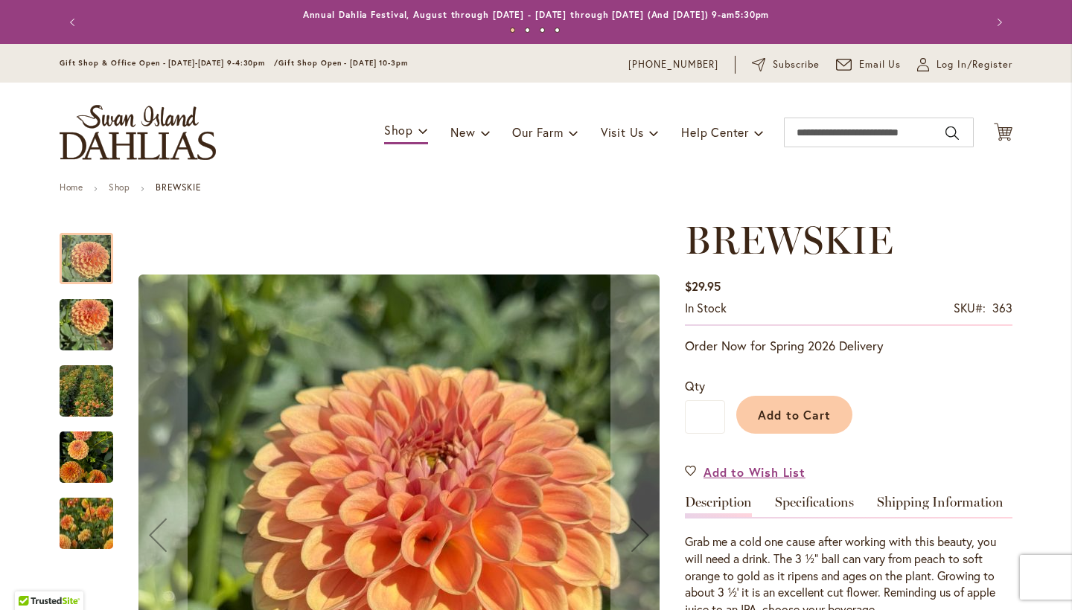
drag, startPoint x: 76, startPoint y: 328, endPoint x: 74, endPoint y: 348, distance: 20.9
click at [76, 328] on img "BREWSKIE" at bounding box center [87, 325] width 54 height 71
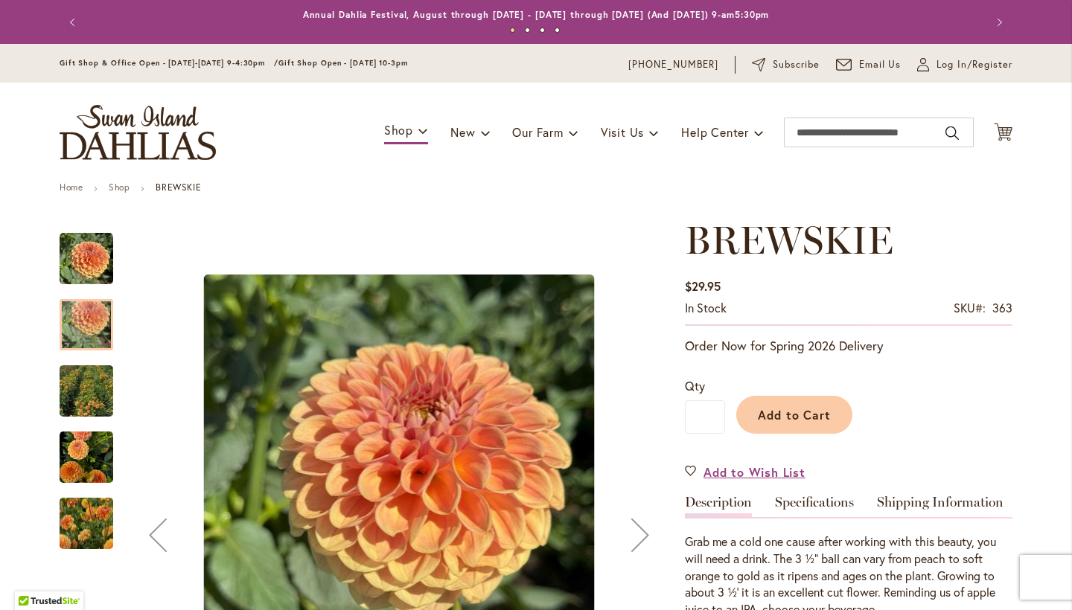
click at [80, 389] on img "BREWSKIE" at bounding box center [86, 391] width 107 height 101
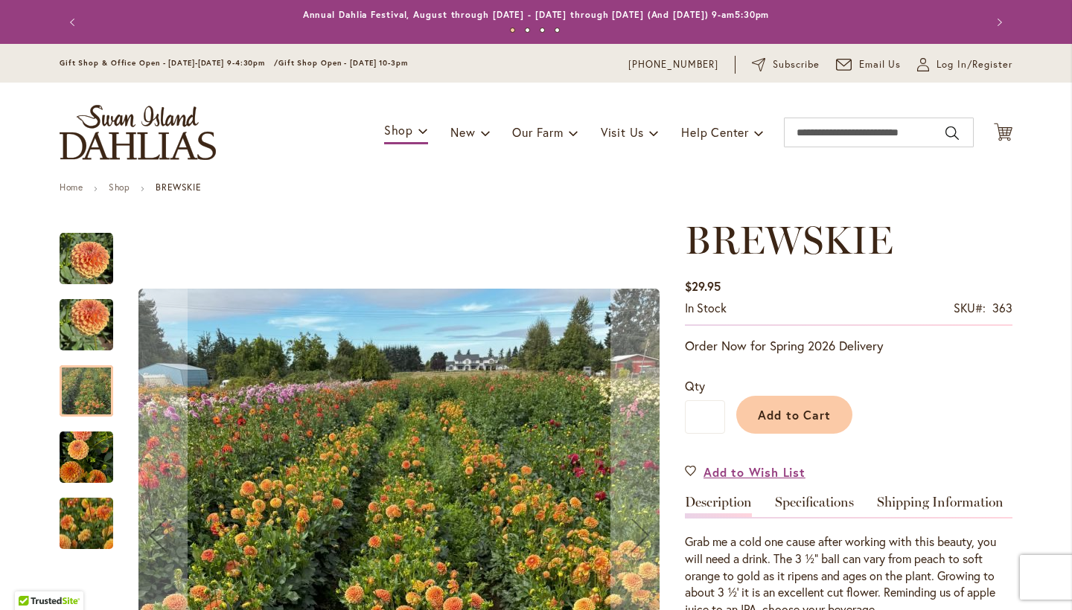
click at [69, 450] on img "BREWSKIE" at bounding box center [87, 458] width 54 height 56
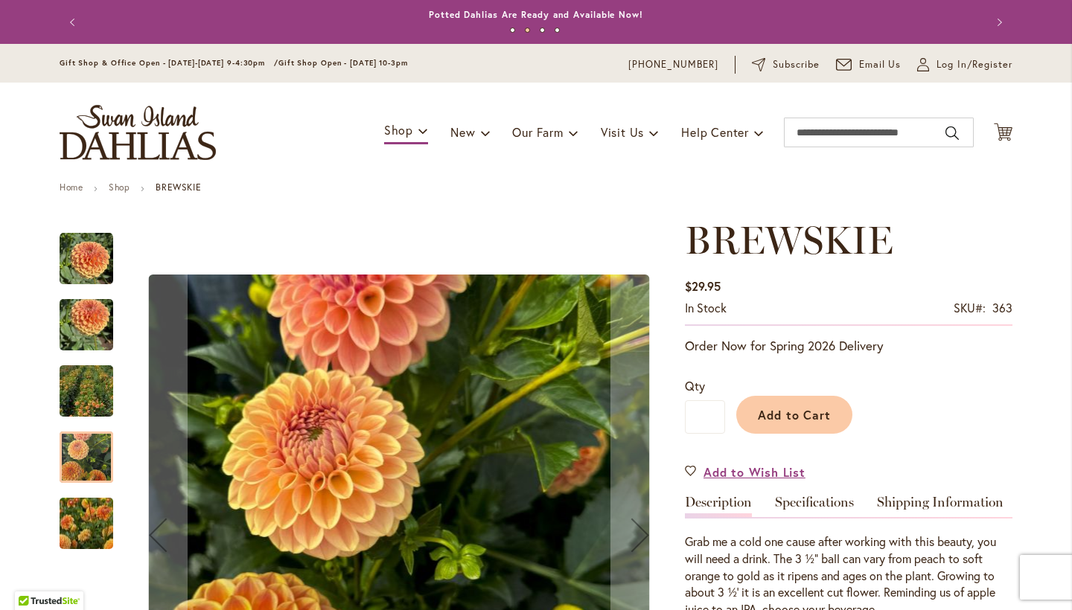
click at [71, 523] on img "BREWSKIE" at bounding box center [86, 524] width 107 height 86
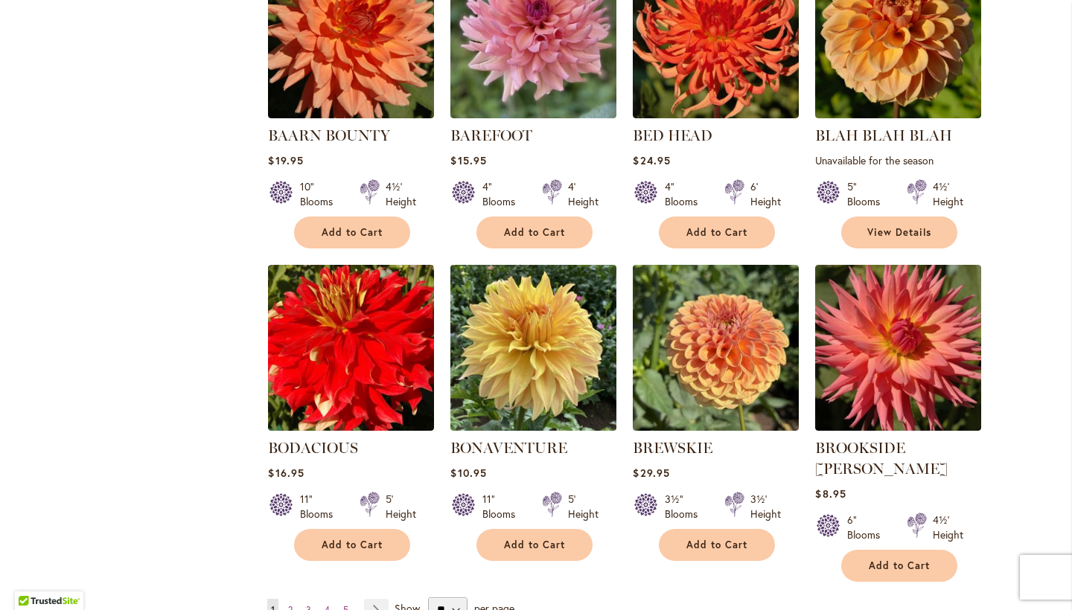
scroll to position [1120, 0]
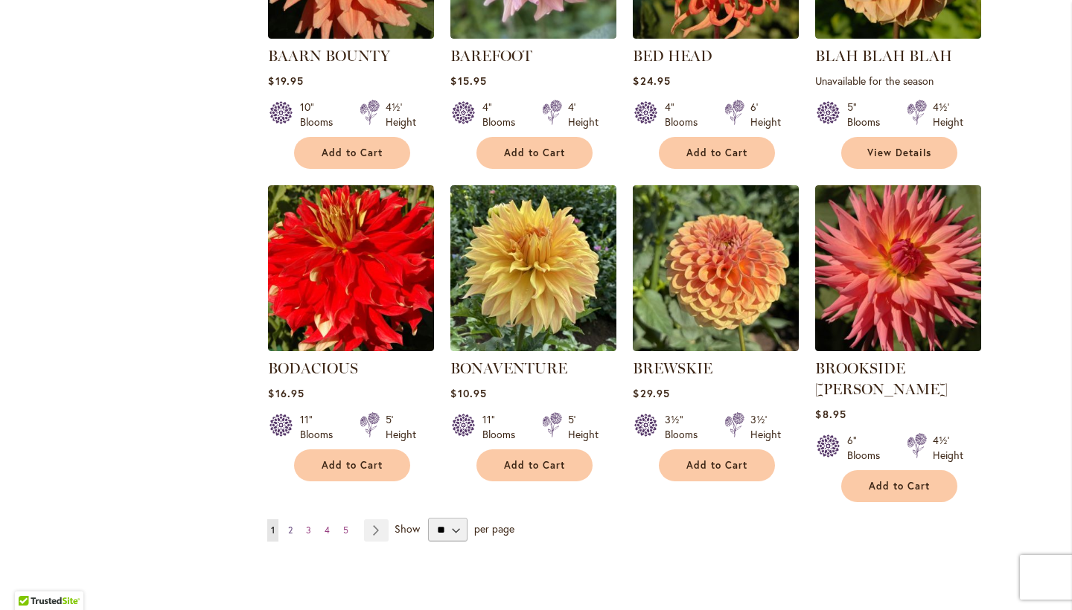
click at [289, 520] on link "Page 2" at bounding box center [290, 531] width 12 height 22
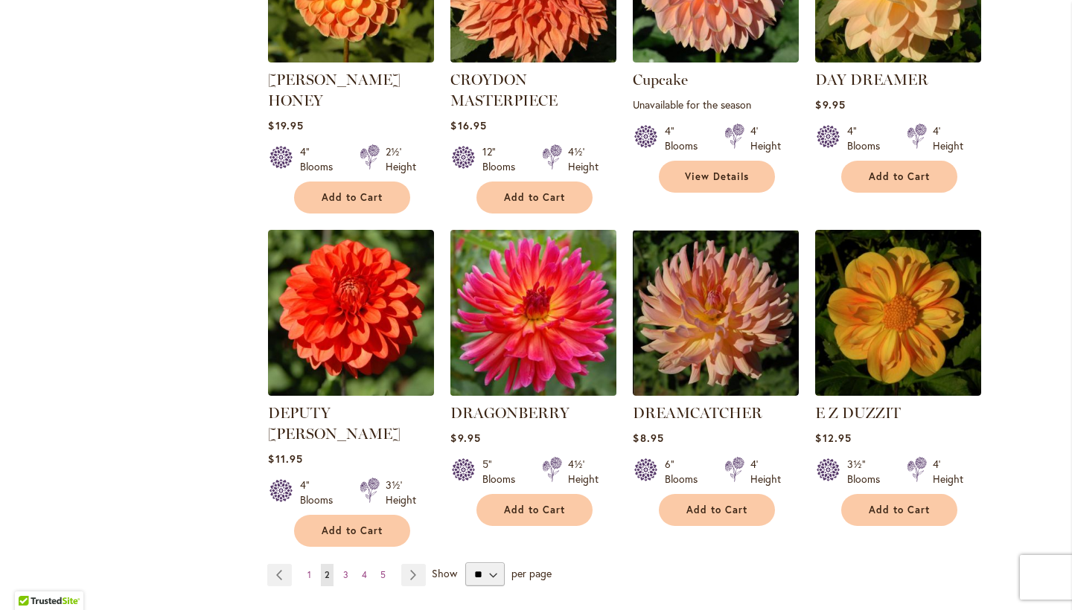
scroll to position [1109, 0]
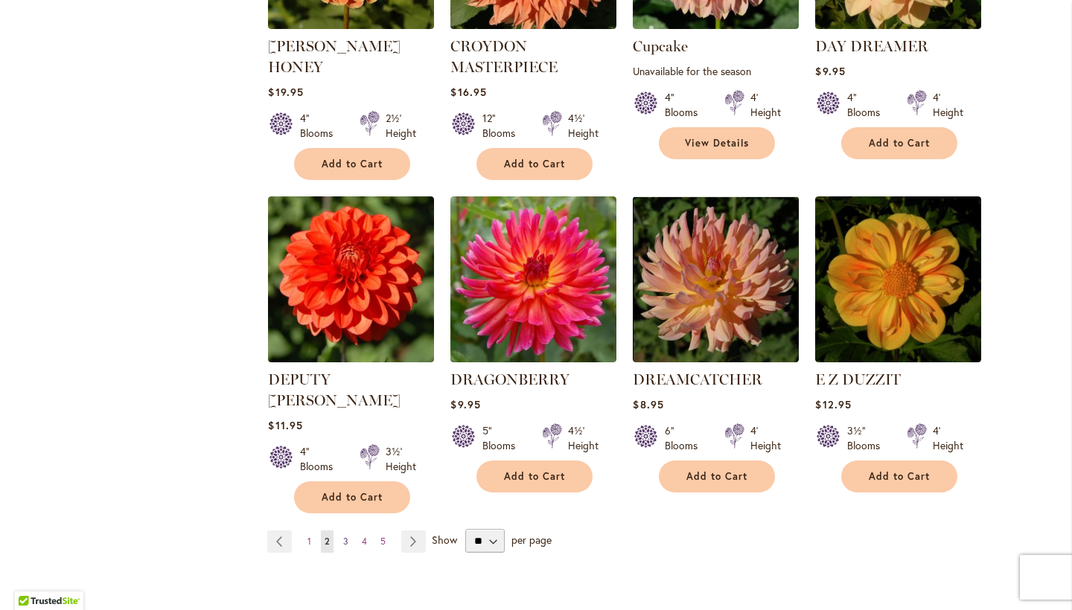
click at [343, 536] on span "3" at bounding box center [345, 541] width 5 height 11
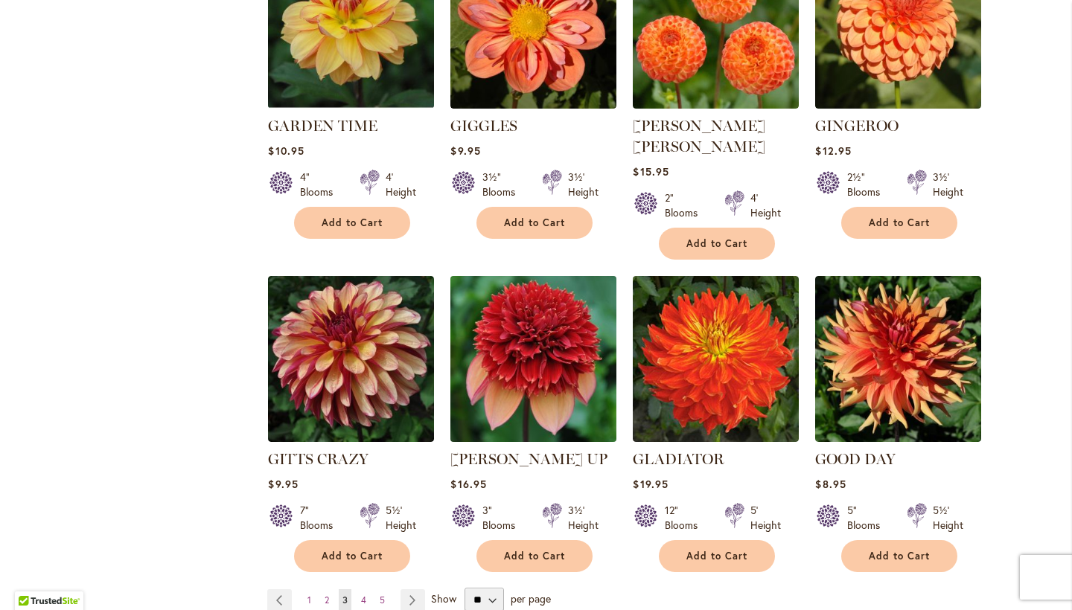
scroll to position [1108, 0]
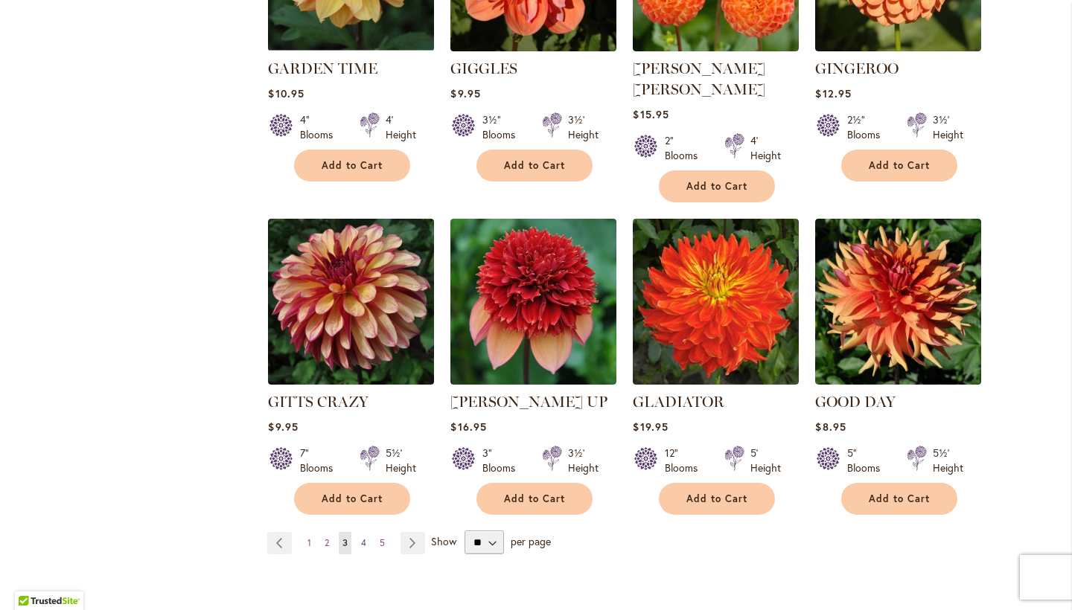
click at [361, 537] on span "4" at bounding box center [363, 542] width 5 height 11
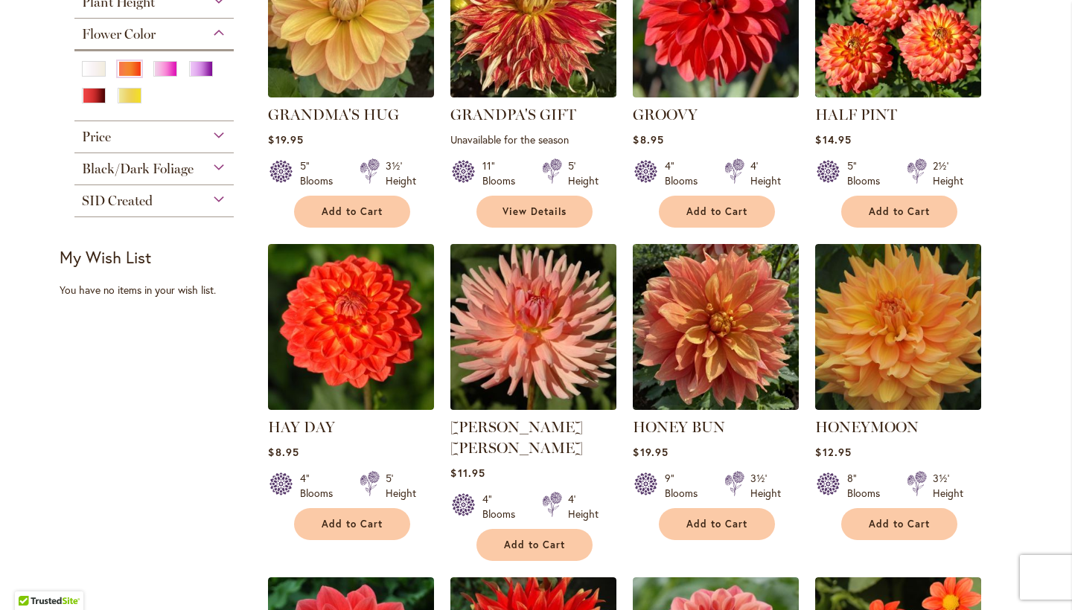
scroll to position [418, 0]
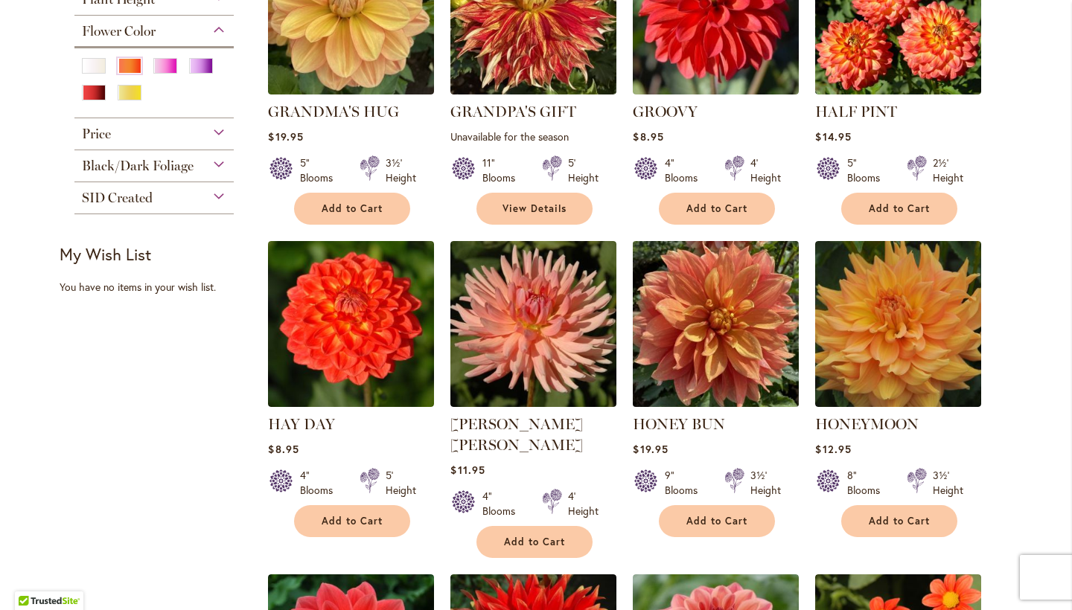
click at [692, 332] on img at bounding box center [716, 324] width 174 height 174
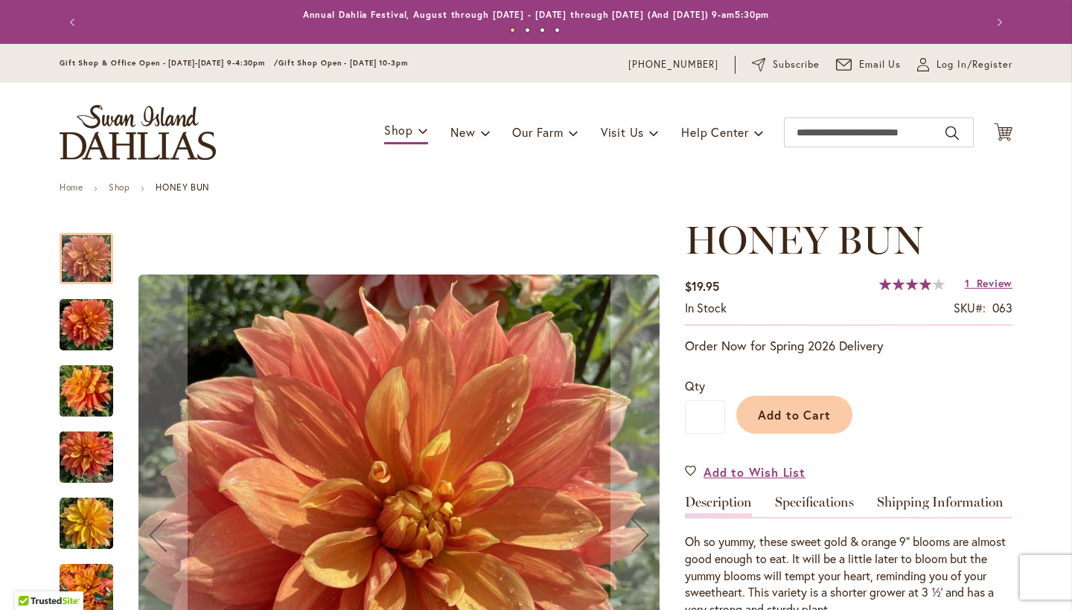
click at [70, 329] on img "Honey Bun" at bounding box center [87, 325] width 54 height 71
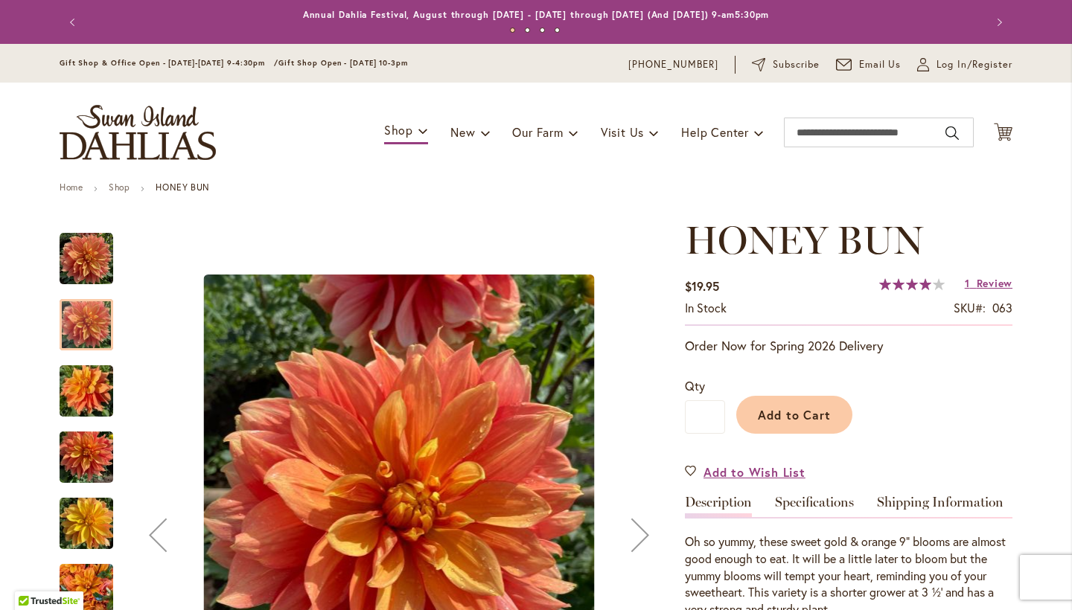
click at [83, 381] on img "Honey Bun" at bounding box center [87, 391] width 54 height 71
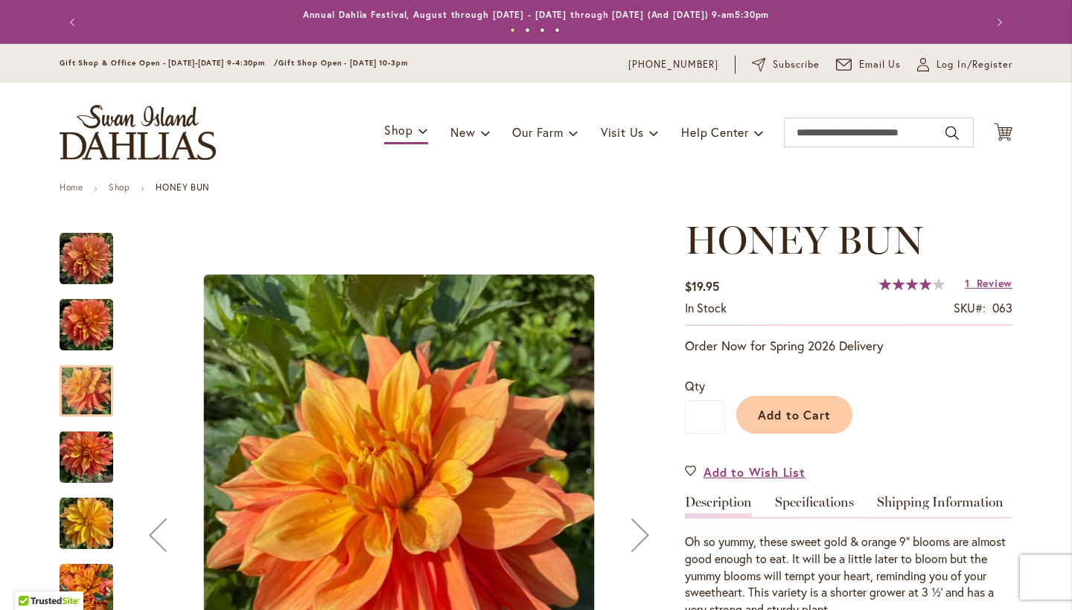
click at [90, 444] on img "Honey Bun" at bounding box center [87, 457] width 54 height 71
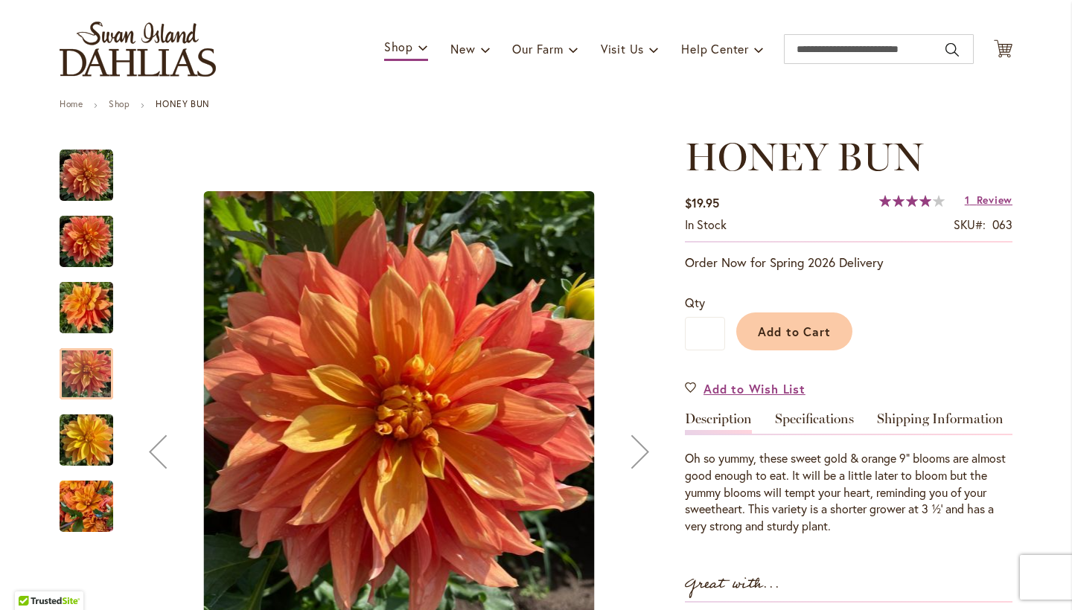
scroll to position [141, 0]
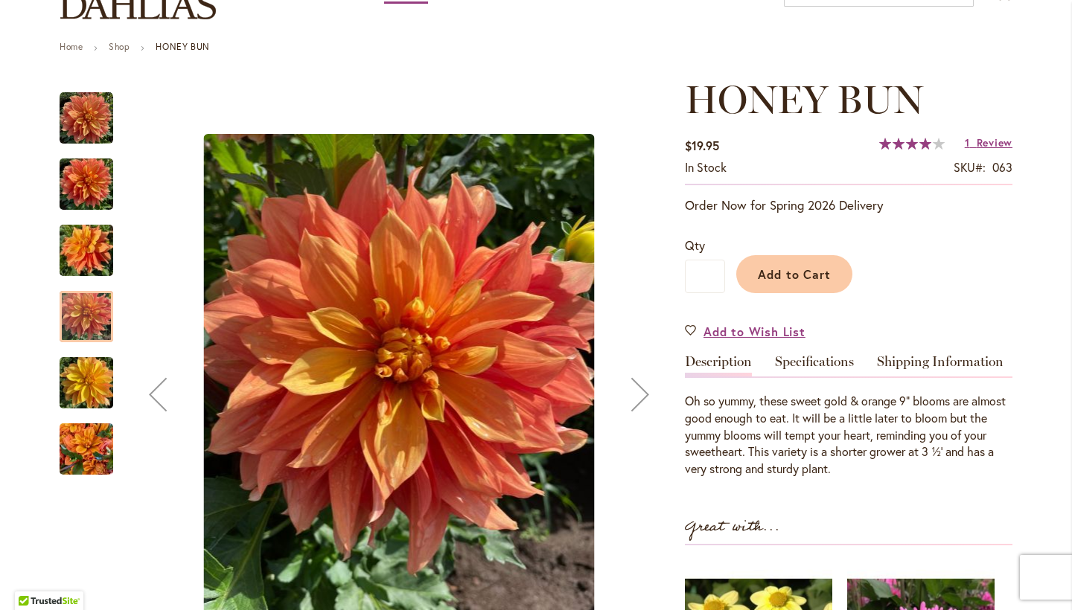
click at [75, 327] on div at bounding box center [87, 316] width 54 height 51
click at [76, 389] on img "Honey Bun" at bounding box center [87, 383] width 54 height 71
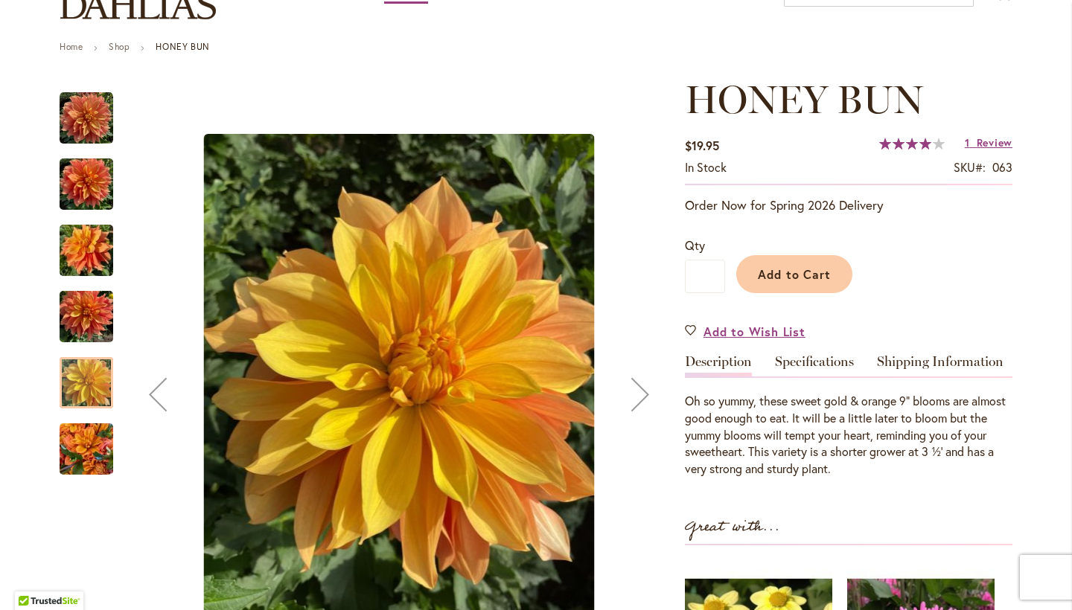
click at [76, 453] on img "Honey Bun" at bounding box center [87, 449] width 54 height 71
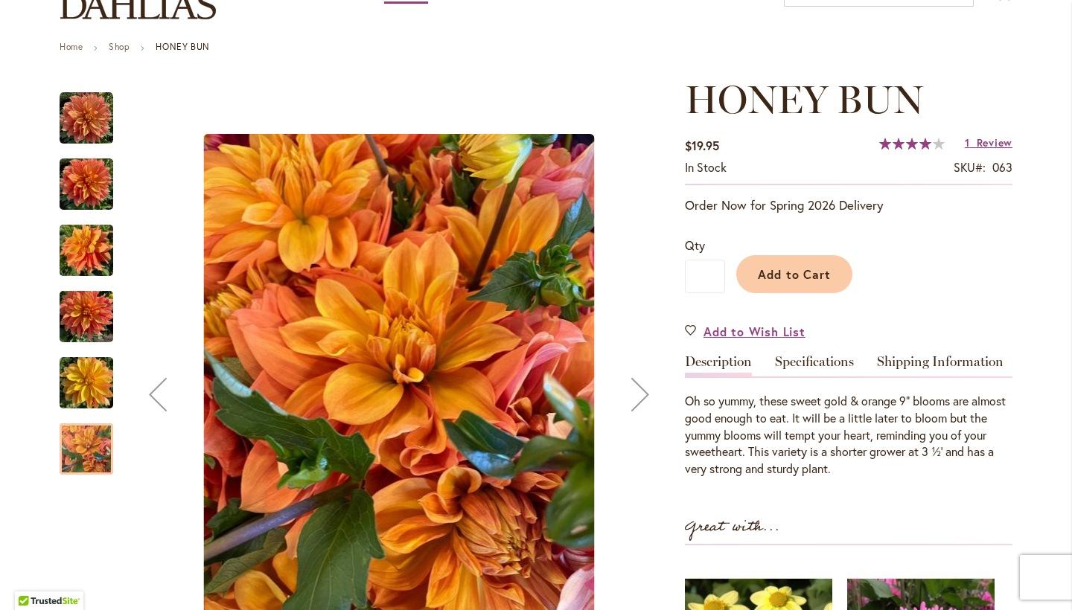
scroll to position [0, 0]
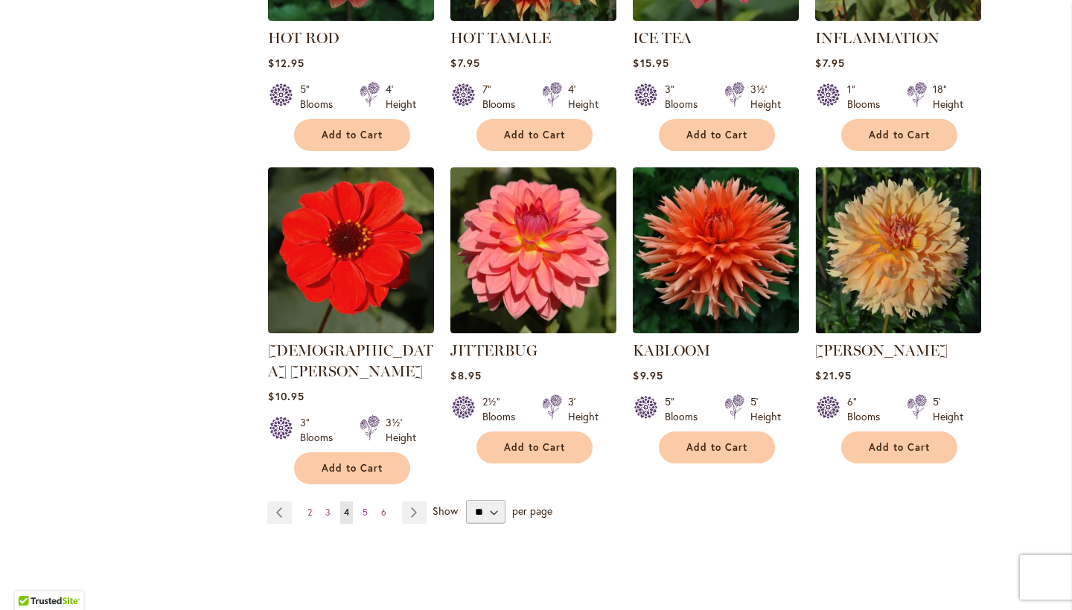
scroll to position [1207, 0]
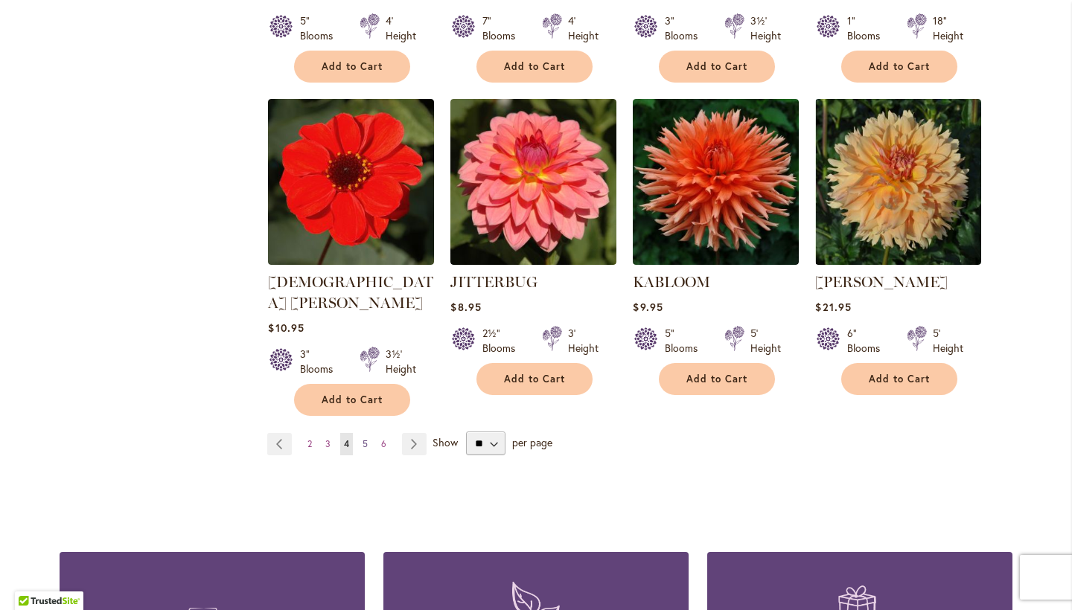
click at [363, 438] on span "5" at bounding box center [365, 443] width 5 height 11
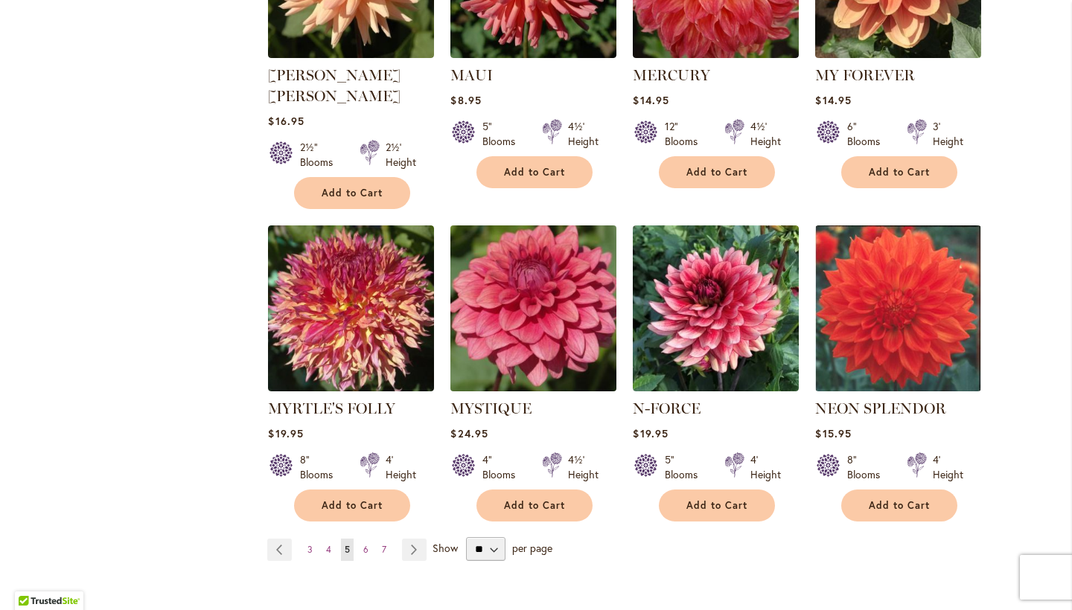
scroll to position [1083, 0]
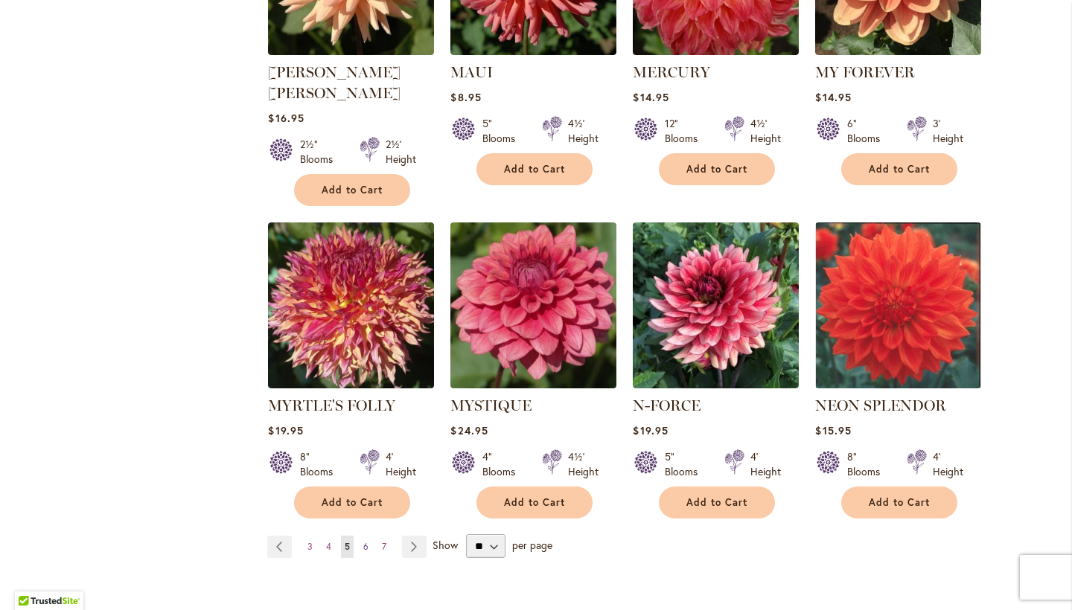
click at [363, 541] on span "6" at bounding box center [365, 546] width 5 height 11
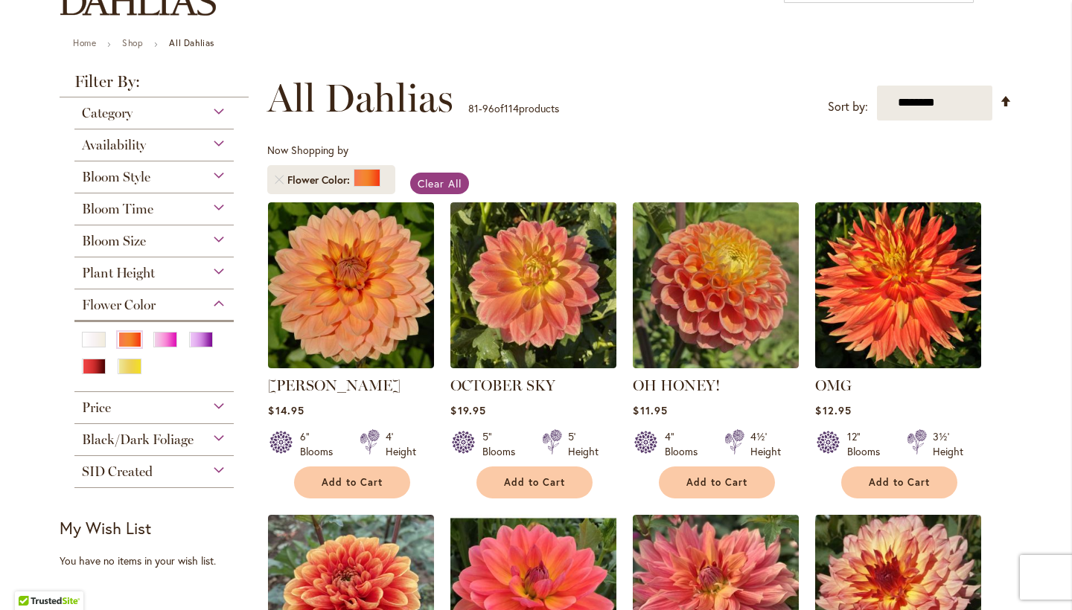
scroll to position [168, 0]
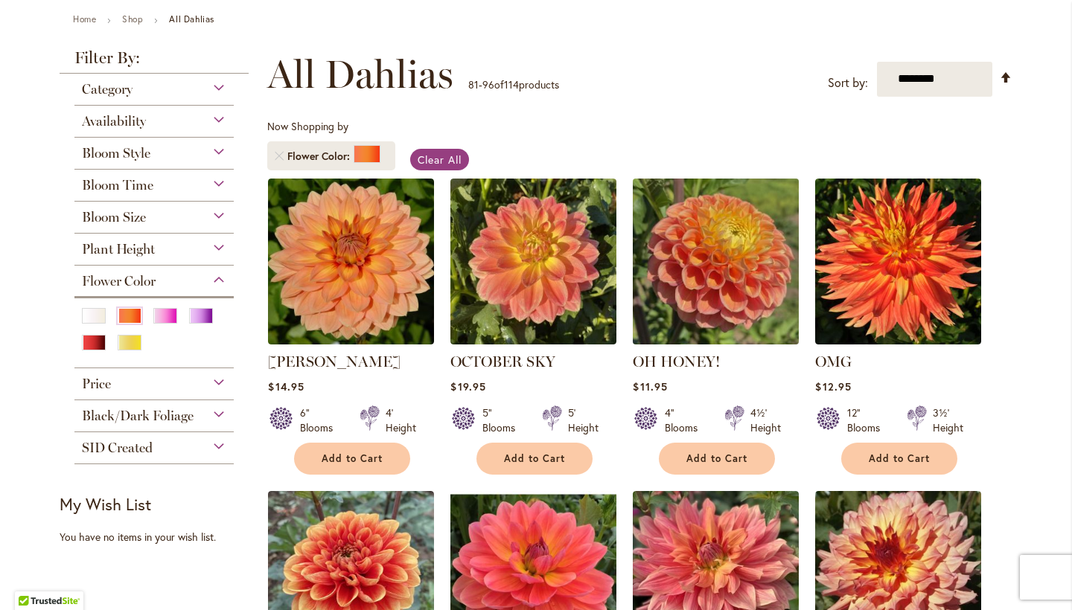
click at [683, 289] on img at bounding box center [716, 261] width 174 height 174
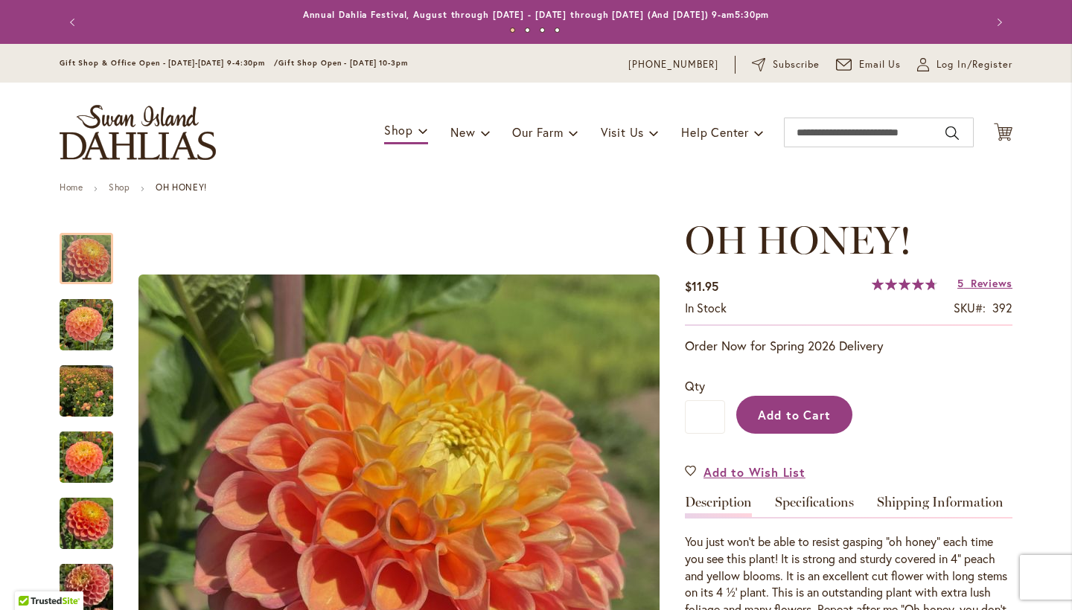
click at [776, 413] on span "Add to Cart" at bounding box center [795, 415] width 74 height 16
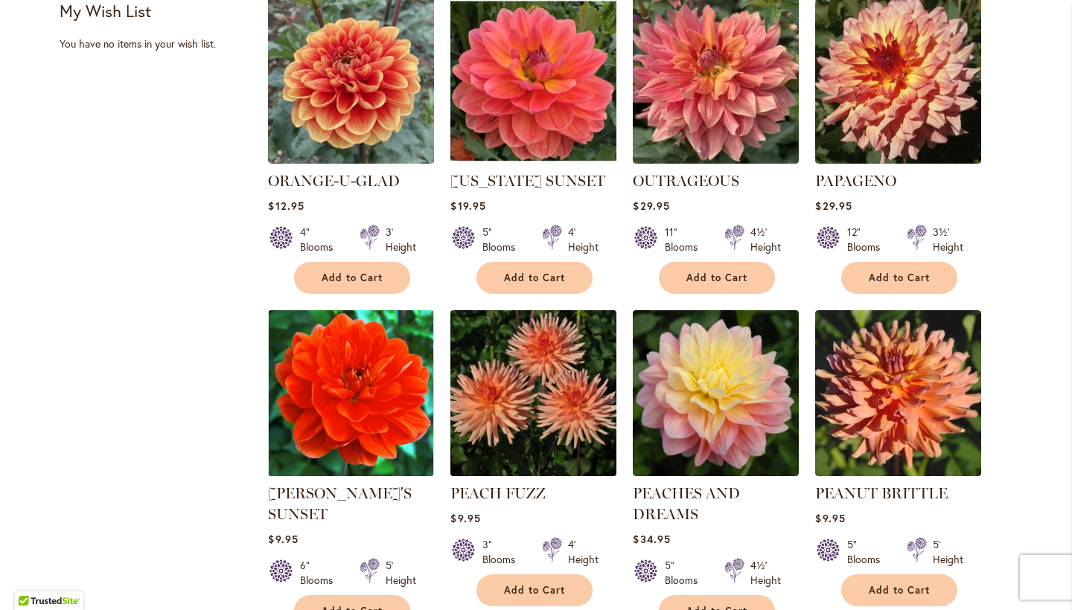
scroll to position [668, 0]
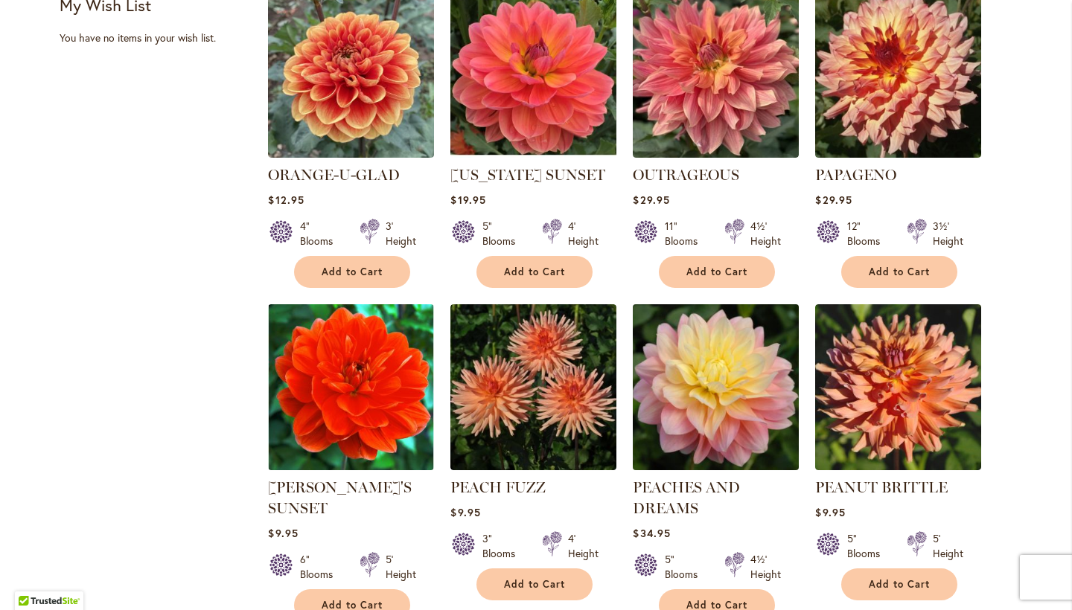
click at [693, 369] on img at bounding box center [716, 387] width 174 height 174
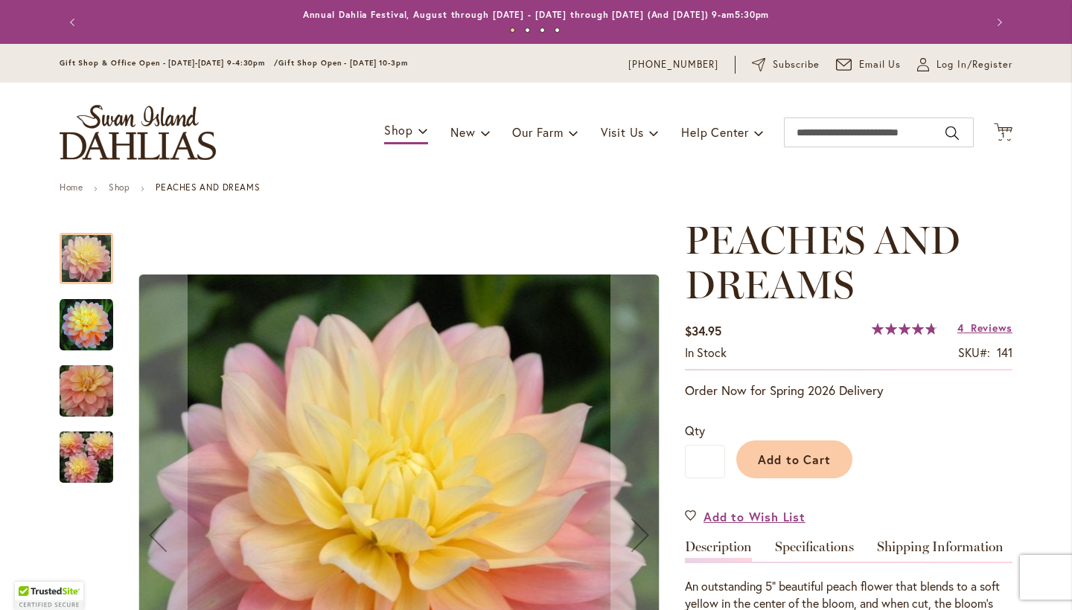
scroll to position [3, 0]
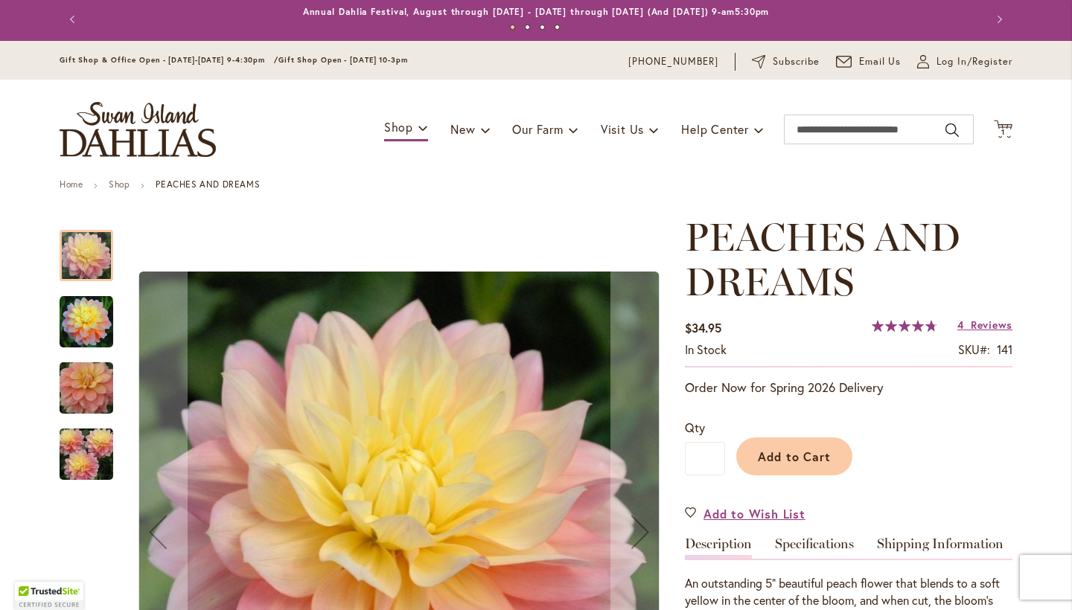
click at [72, 309] on img "PEACHES AND DREAMS" at bounding box center [87, 323] width 54 height 54
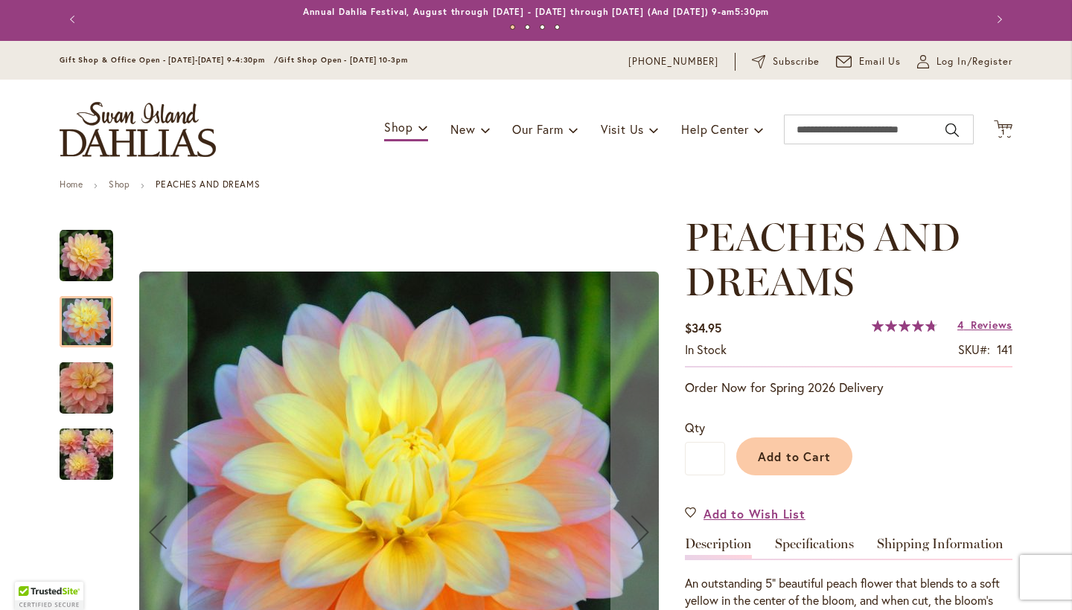
click at [69, 383] on img "PEACHES AND DREAMS" at bounding box center [86, 388] width 107 height 71
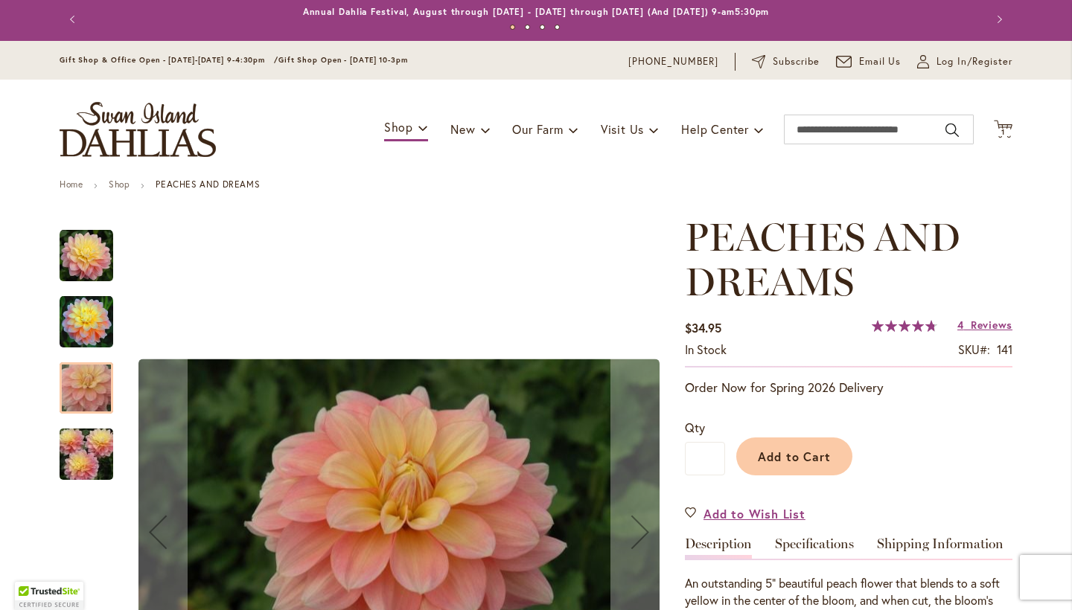
click at [81, 448] on img "PEACHES AND DREAMS" at bounding box center [86, 454] width 107 height 71
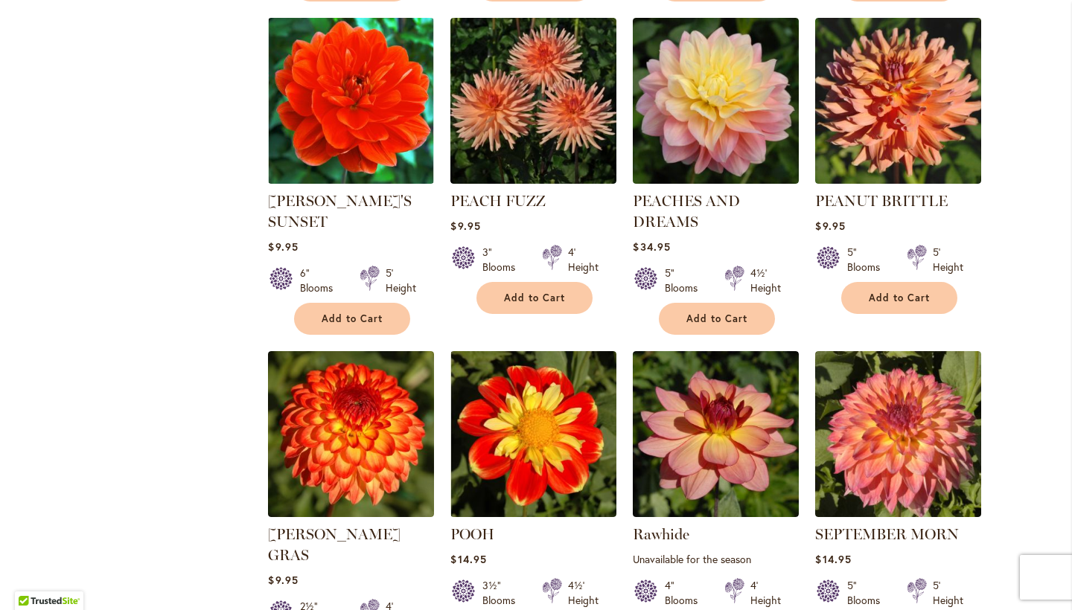
scroll to position [1096, 0]
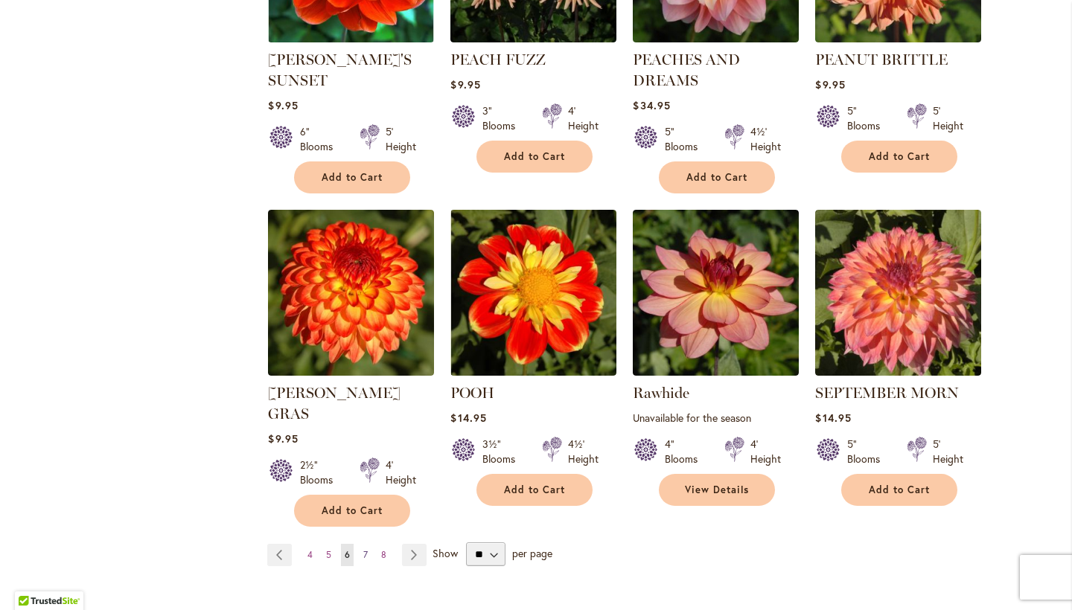
click at [363, 549] on span "7" at bounding box center [365, 554] width 4 height 11
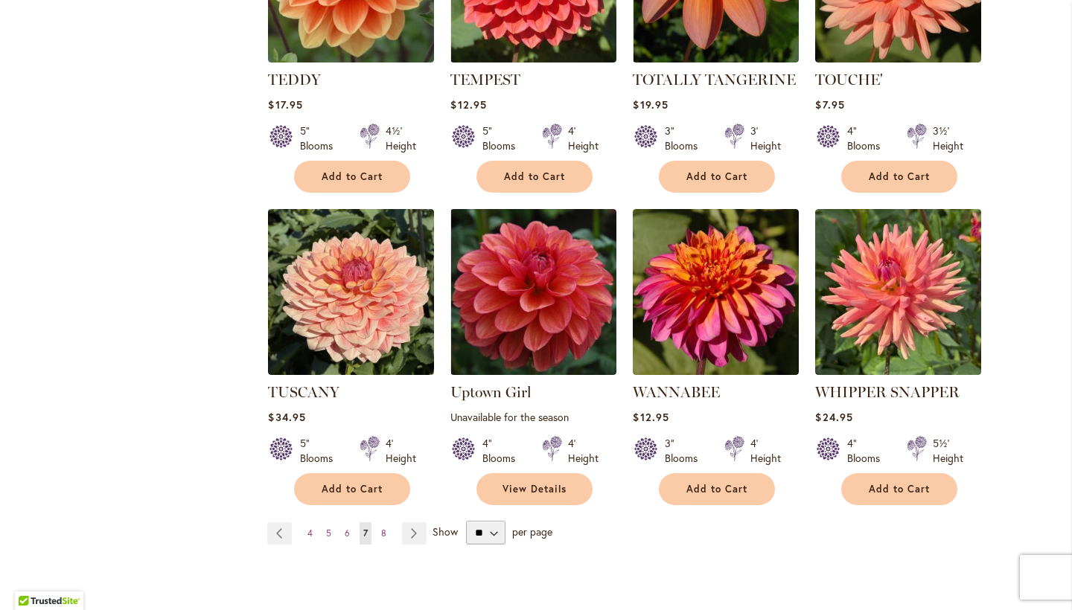
scroll to position [1175, 0]
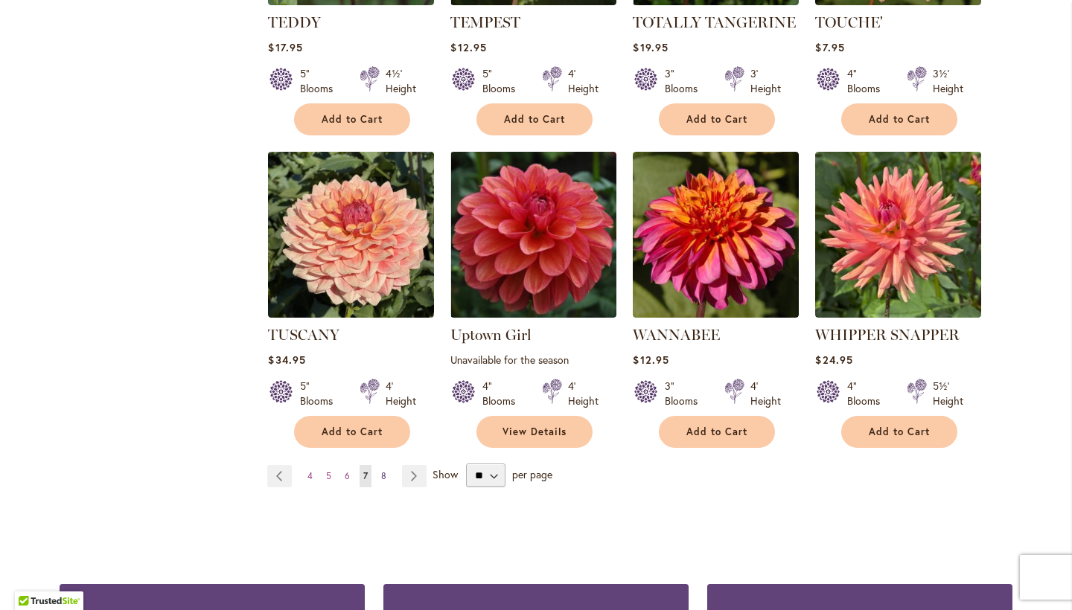
click at [381, 470] on span "8" at bounding box center [383, 475] width 5 height 11
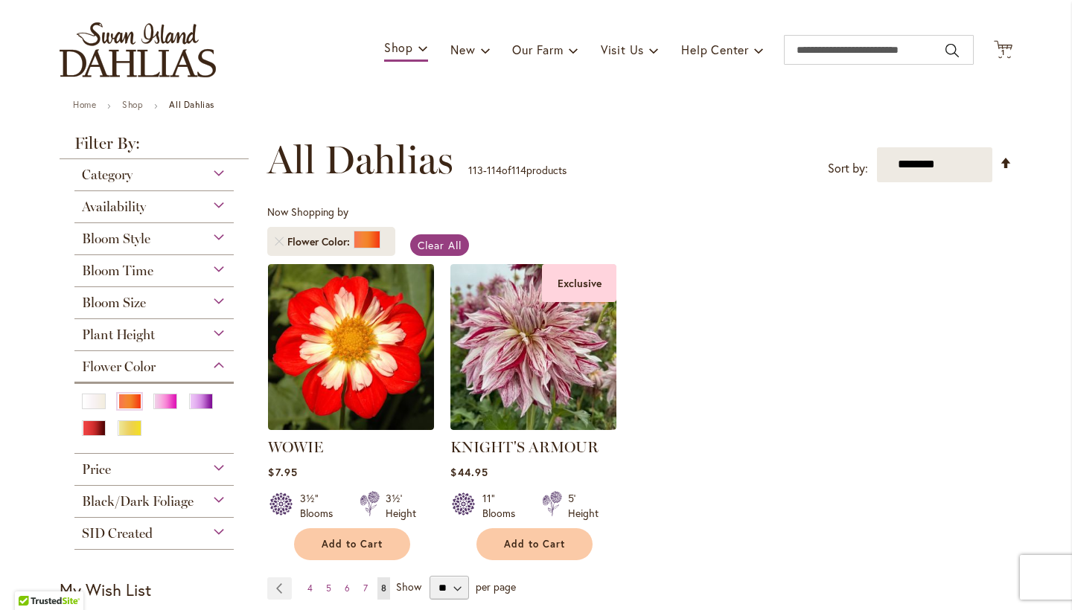
scroll to position [164, 0]
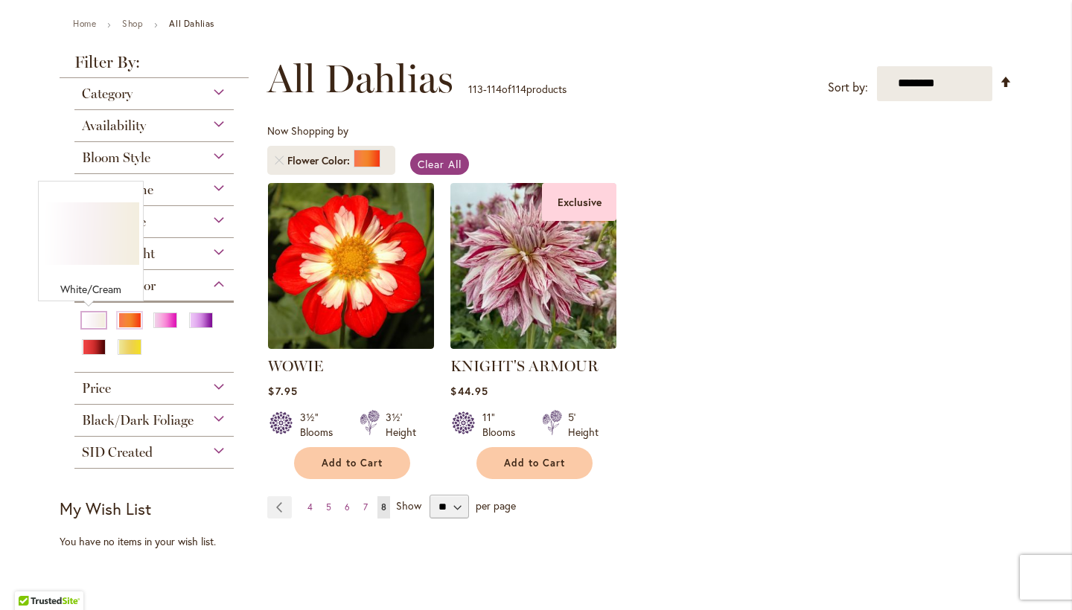
click at [83, 315] on div "White/Cream" at bounding box center [94, 321] width 24 height 16
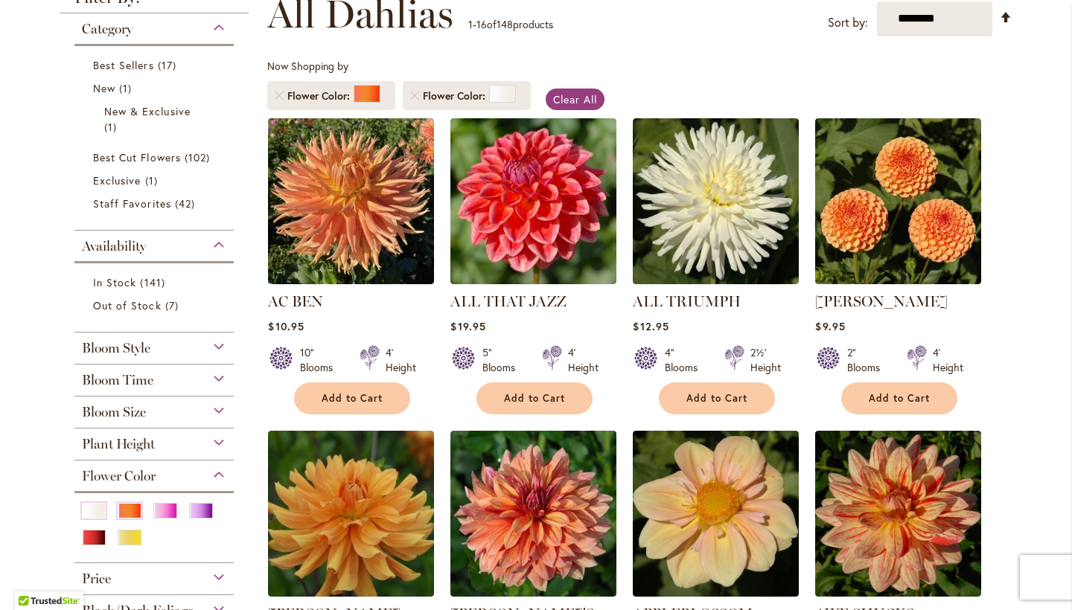
scroll to position [232, 0]
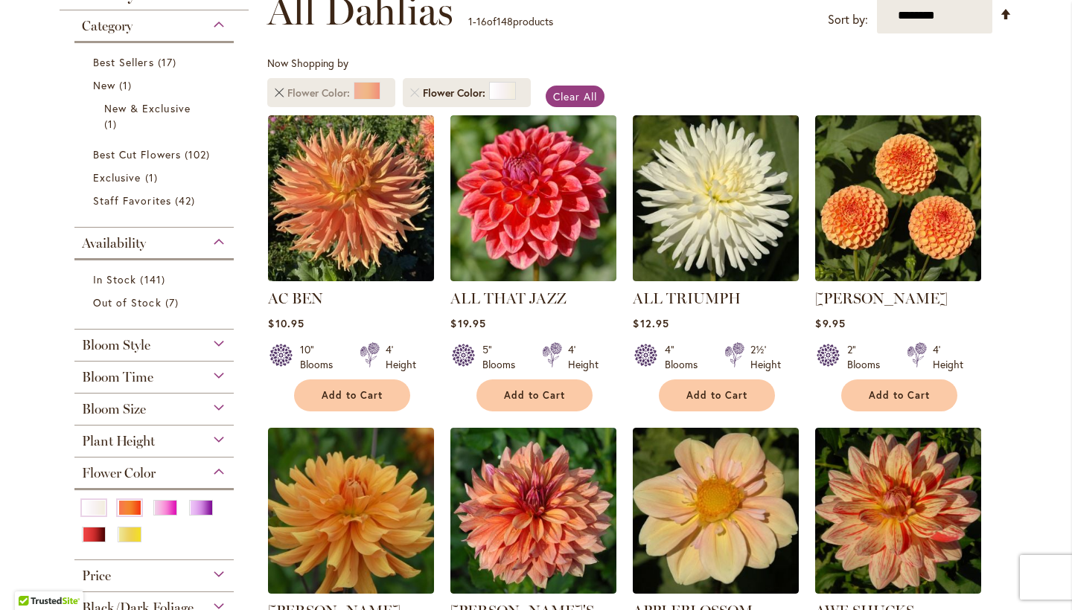
click at [275, 91] on link "Remove Flower Color Orange/Peach" at bounding box center [279, 93] width 9 height 9
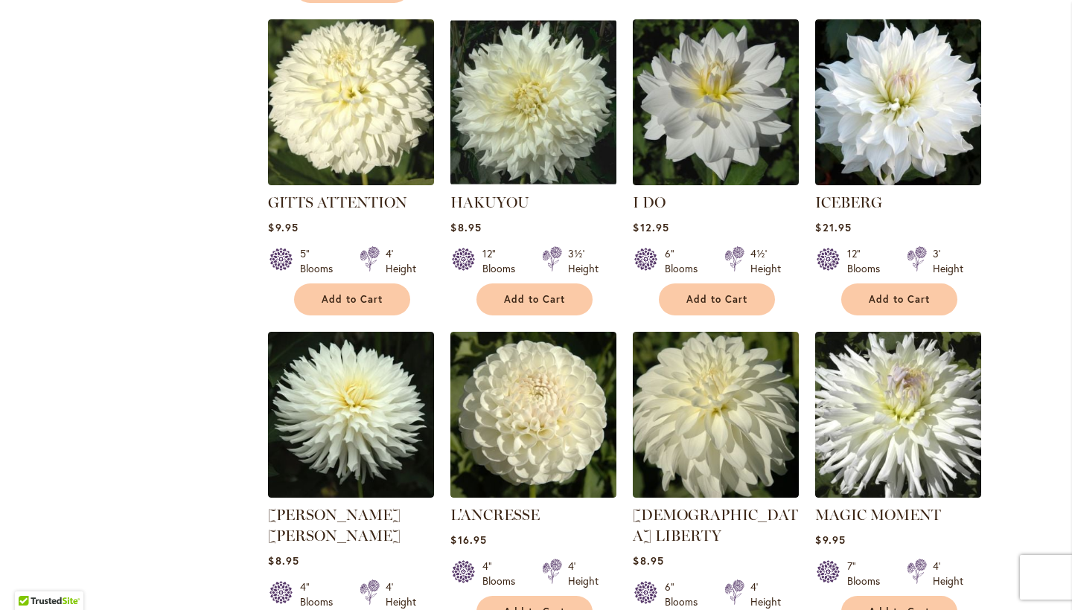
scroll to position [1037, 0]
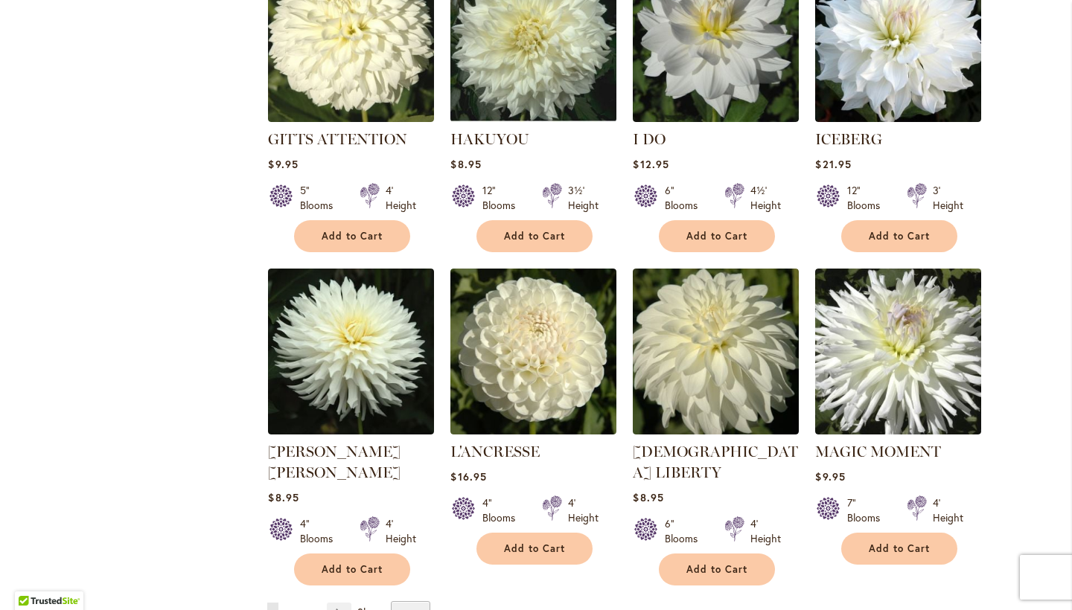
click at [290, 603] on link "Page 2" at bounding box center [290, 614] width 12 height 22
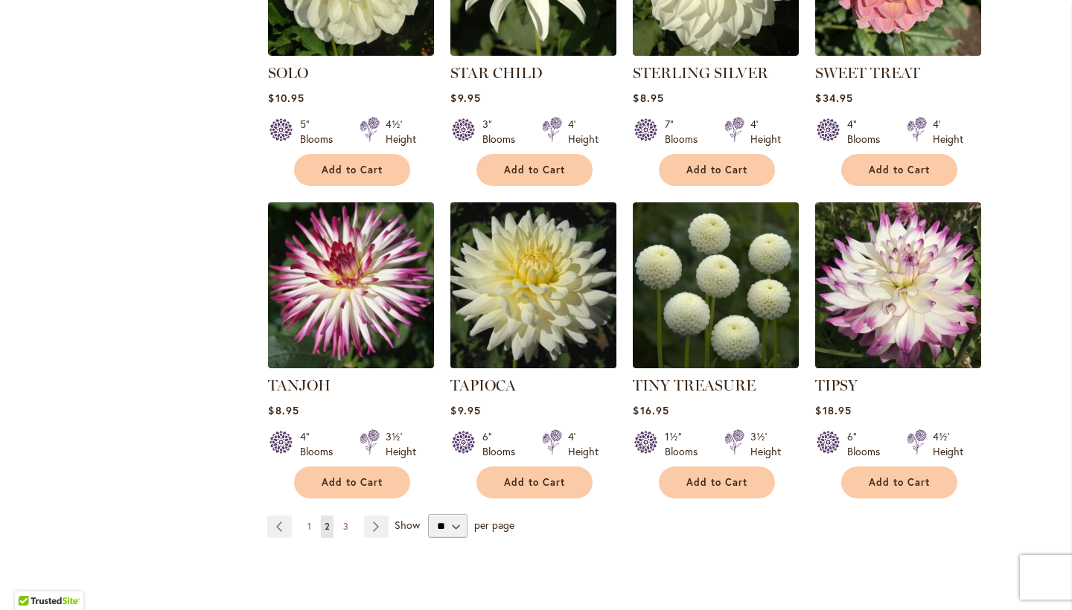
scroll to position [1172, 0]
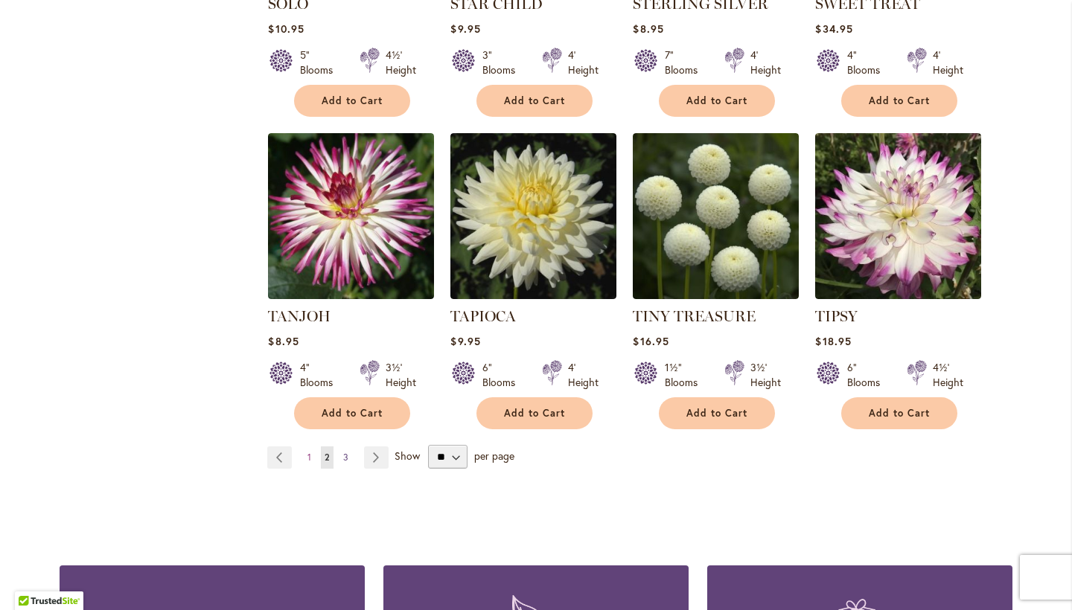
click at [343, 452] on span "3" at bounding box center [345, 457] width 5 height 11
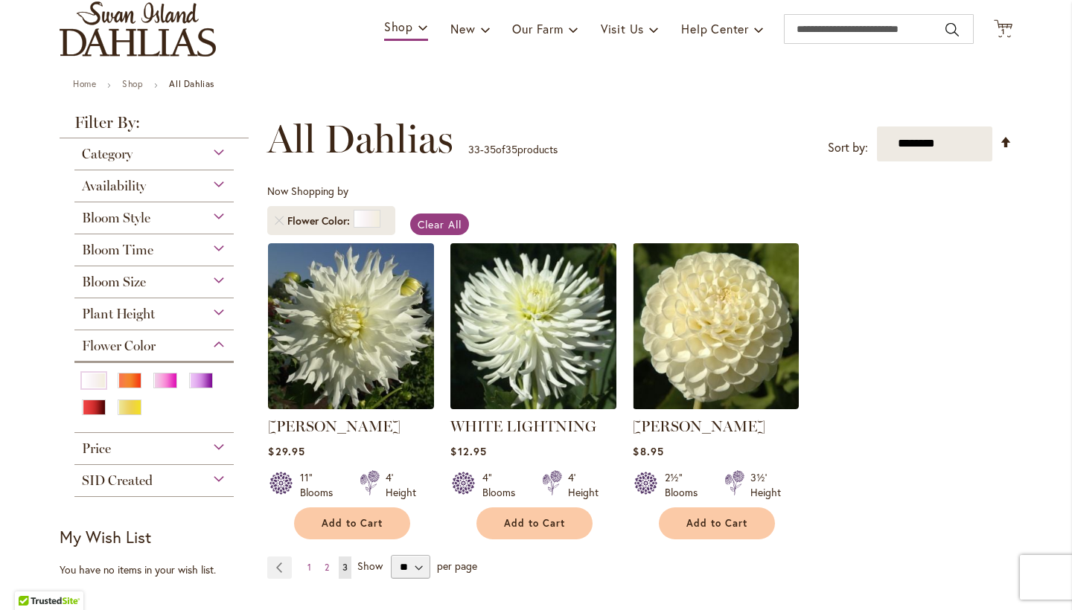
scroll to position [106, 0]
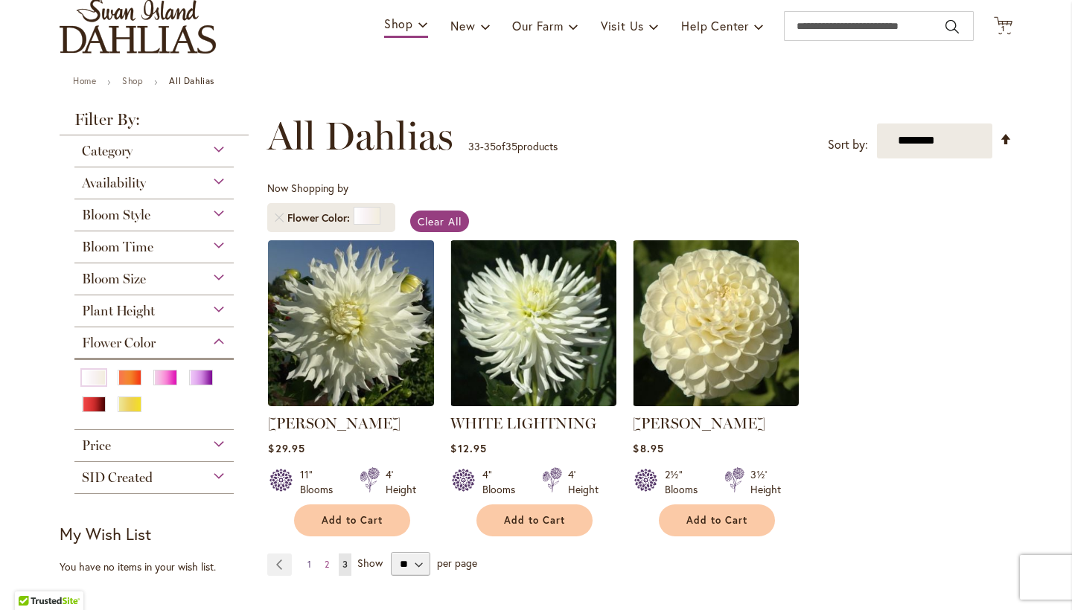
click at [307, 562] on span "1" at bounding box center [309, 564] width 4 height 11
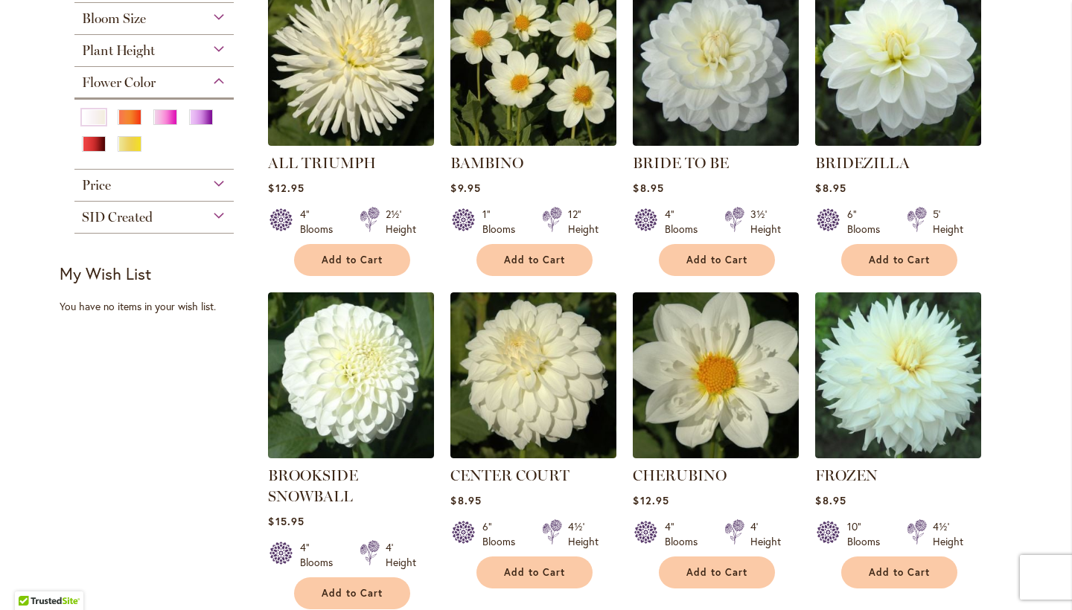
scroll to position [457, 0]
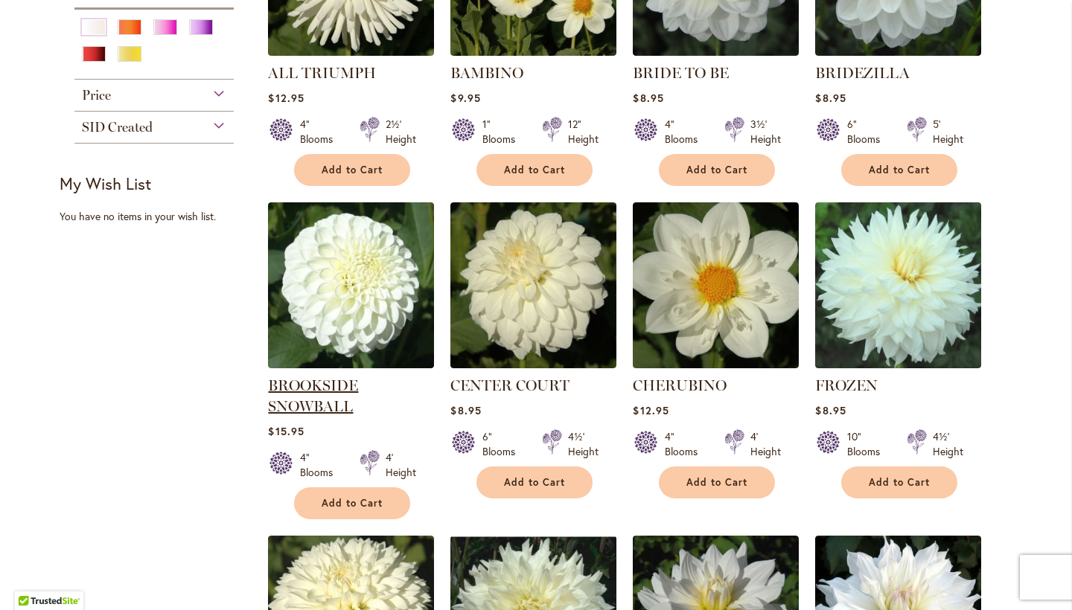
click at [354, 382] on link "BROOKSIDE SNOWBALL" at bounding box center [313, 396] width 90 height 39
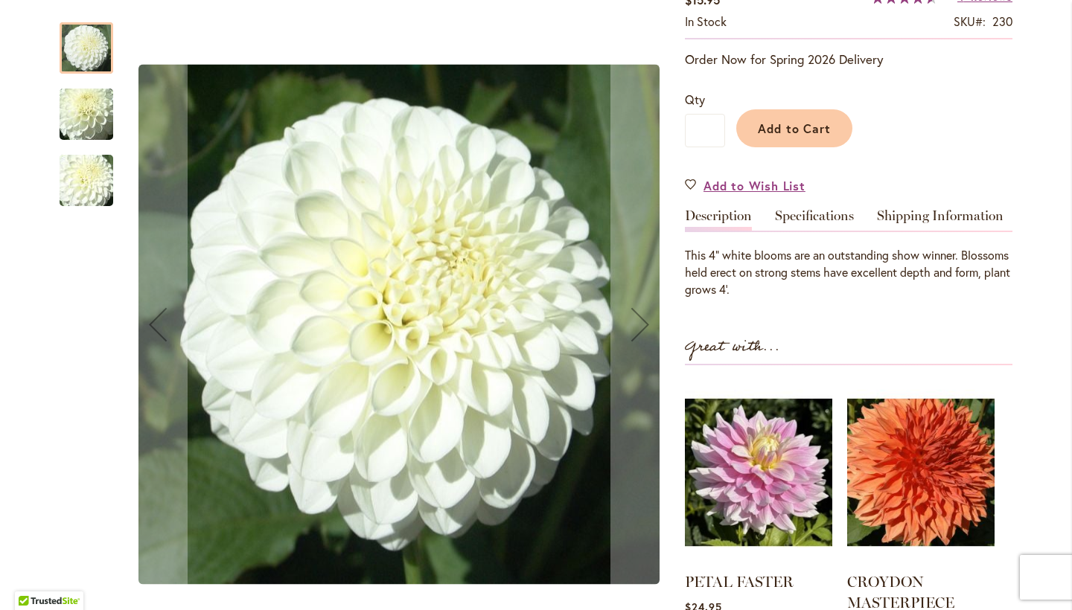
scroll to position [223, 0]
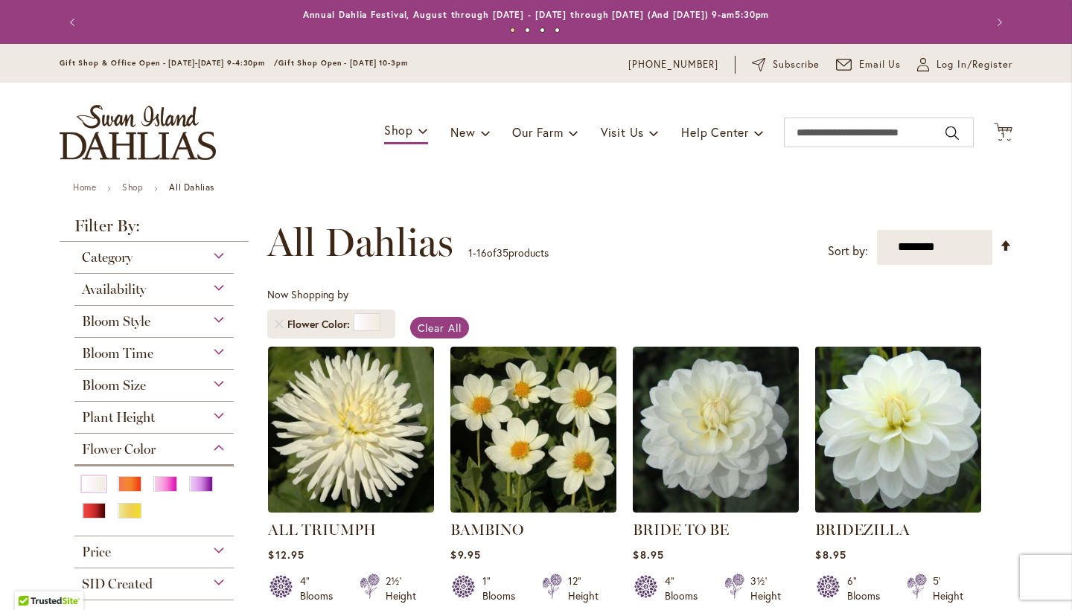
click at [899, 431] on img at bounding box center [898, 429] width 174 height 174
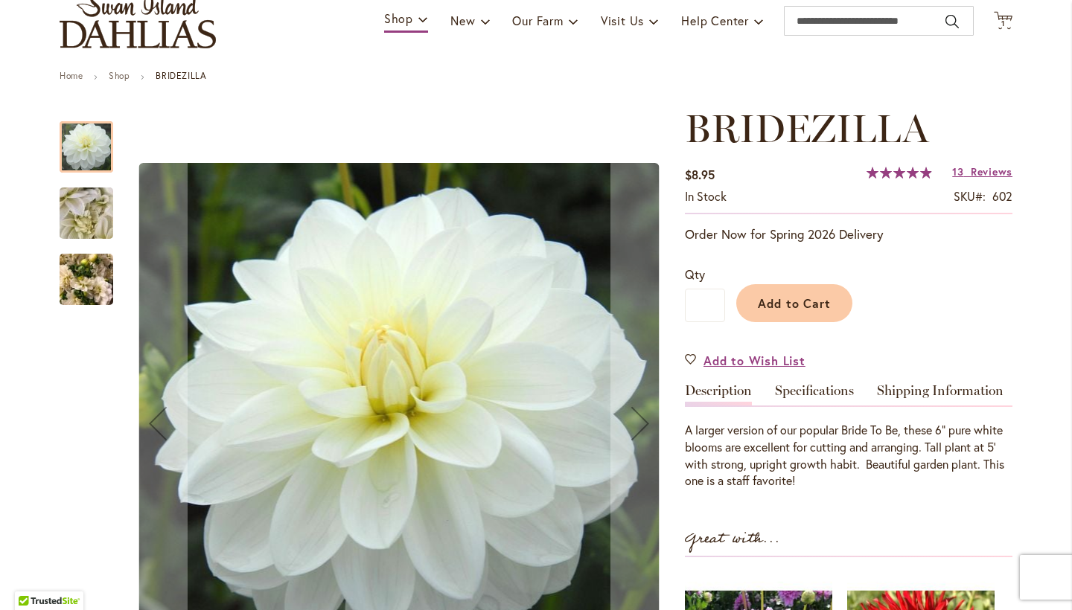
scroll to position [337, 0]
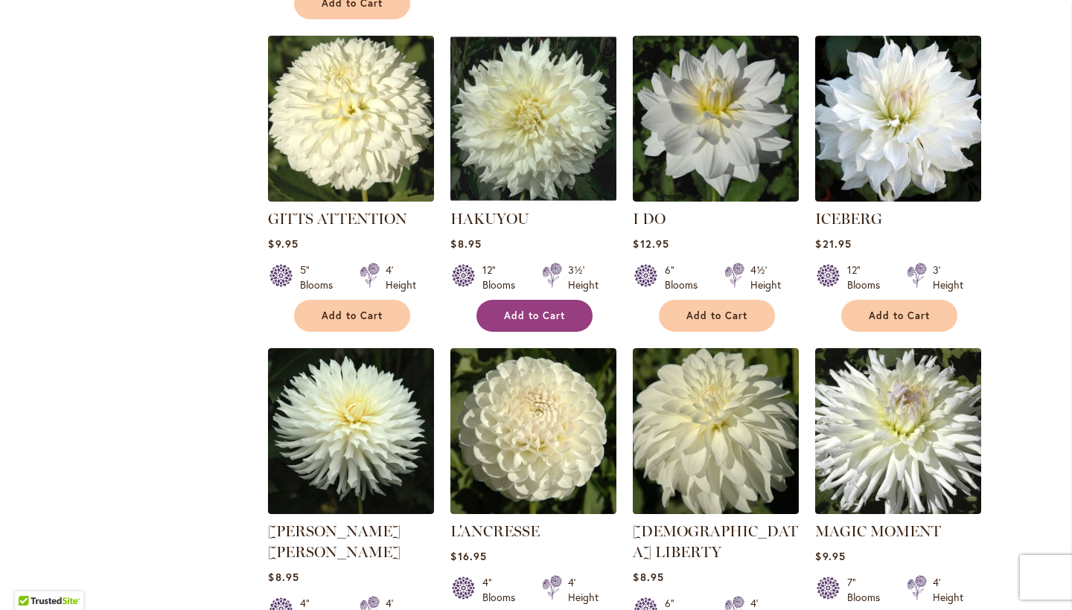
scroll to position [1072, 0]
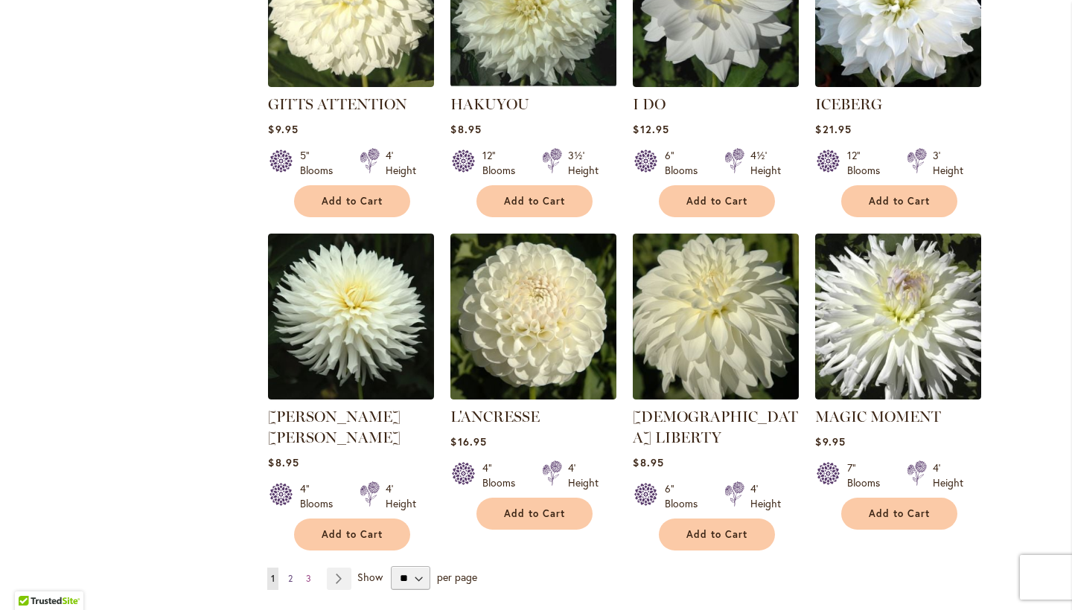
click at [288, 573] on span "2" at bounding box center [290, 578] width 4 height 11
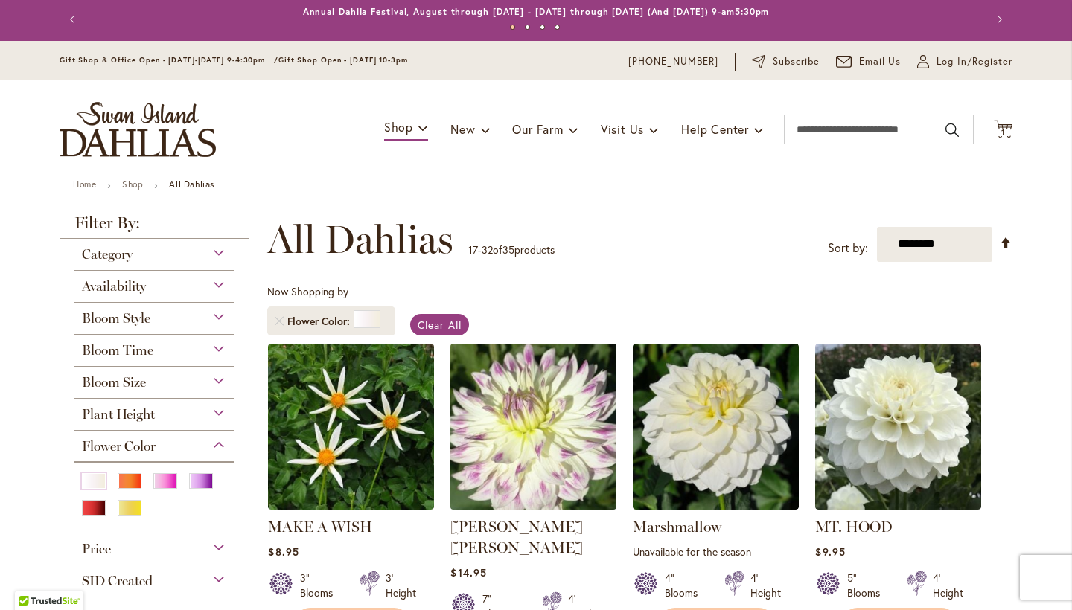
scroll to position [47, 0]
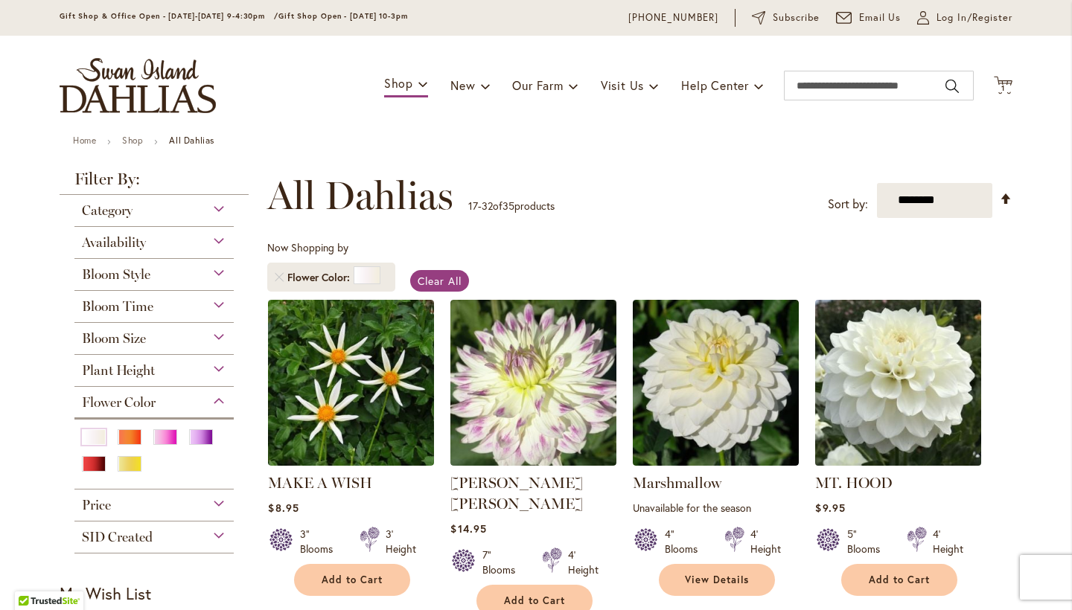
click at [890, 376] on img at bounding box center [898, 383] width 174 height 174
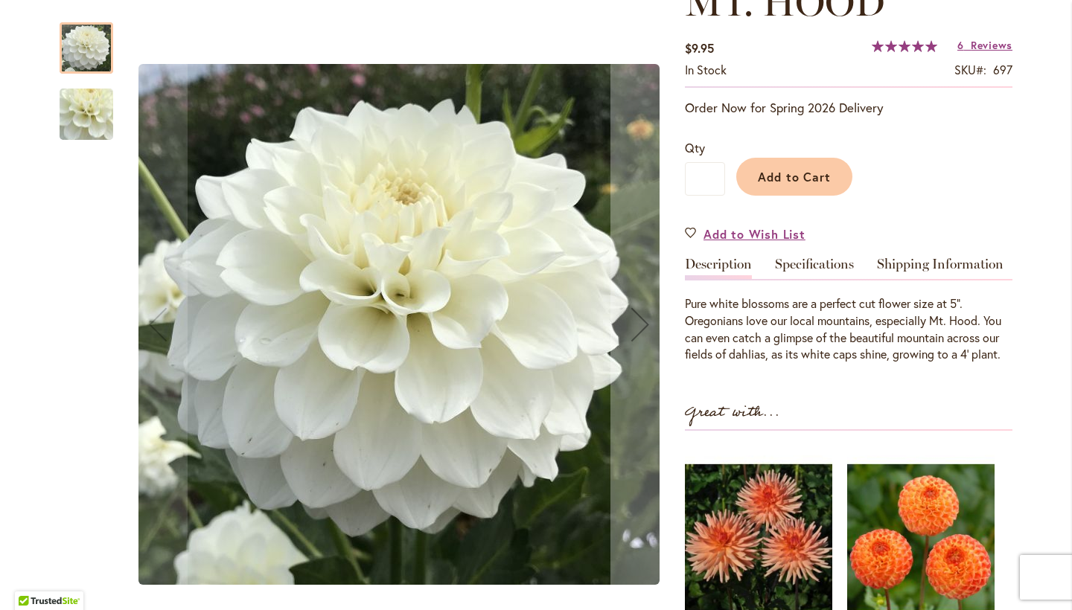
scroll to position [289, 0]
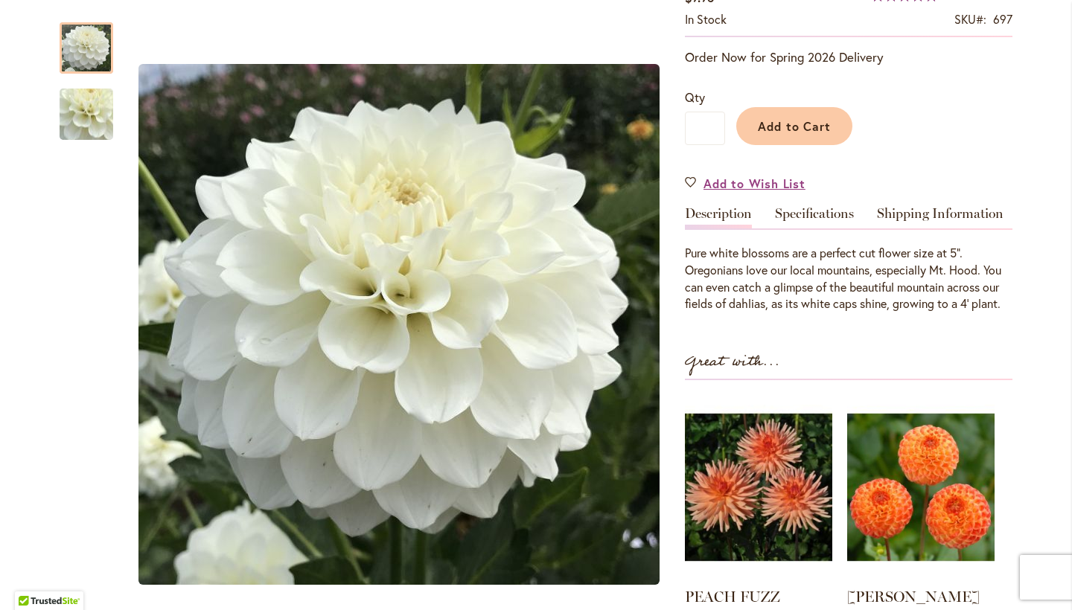
click at [799, 130] on span "Add to Cart" at bounding box center [795, 126] width 74 height 16
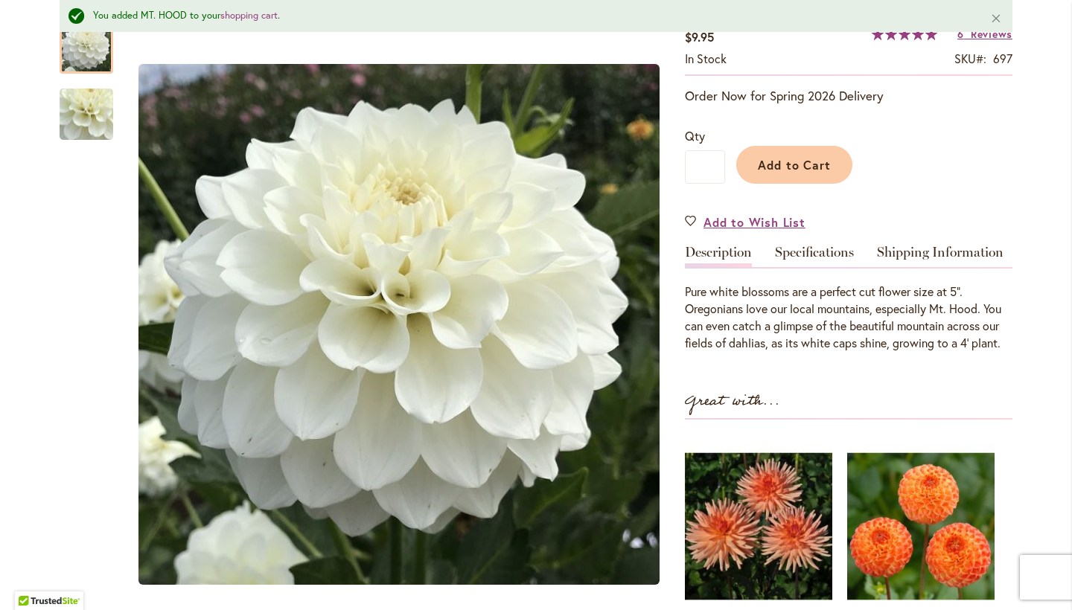
scroll to position [0, 0]
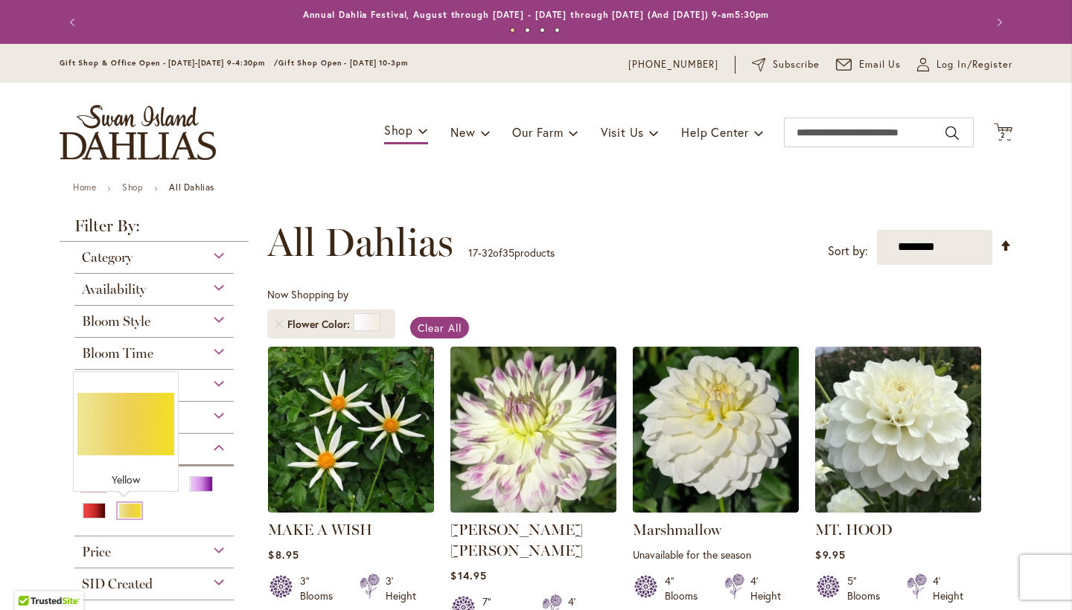
click at [128, 508] on div "Yellow" at bounding box center [130, 511] width 24 height 16
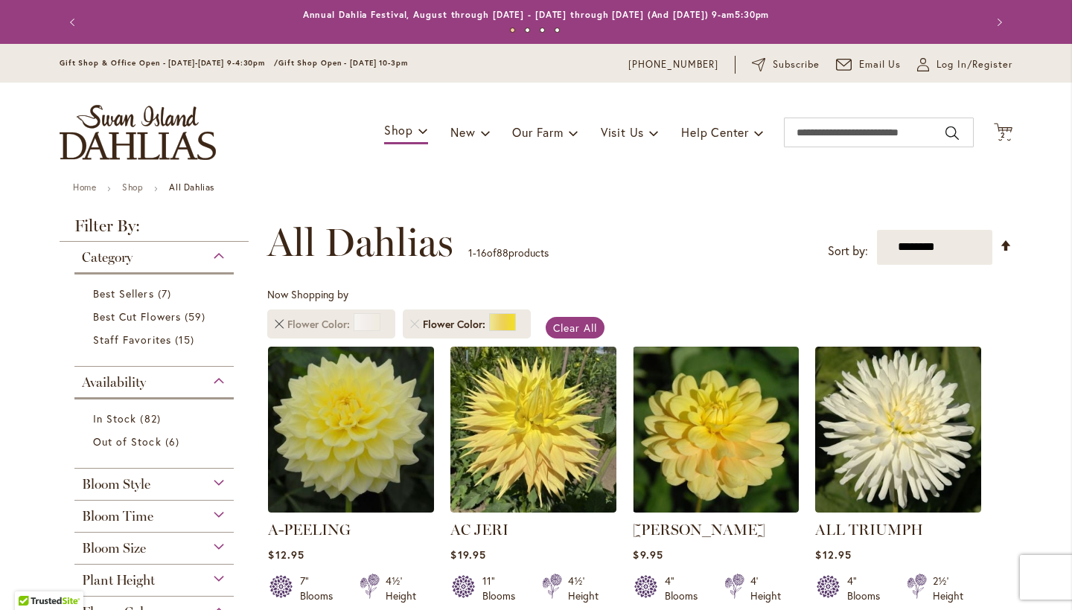
click at [275, 323] on link "Remove Flower Color White/Cream" at bounding box center [279, 324] width 9 height 9
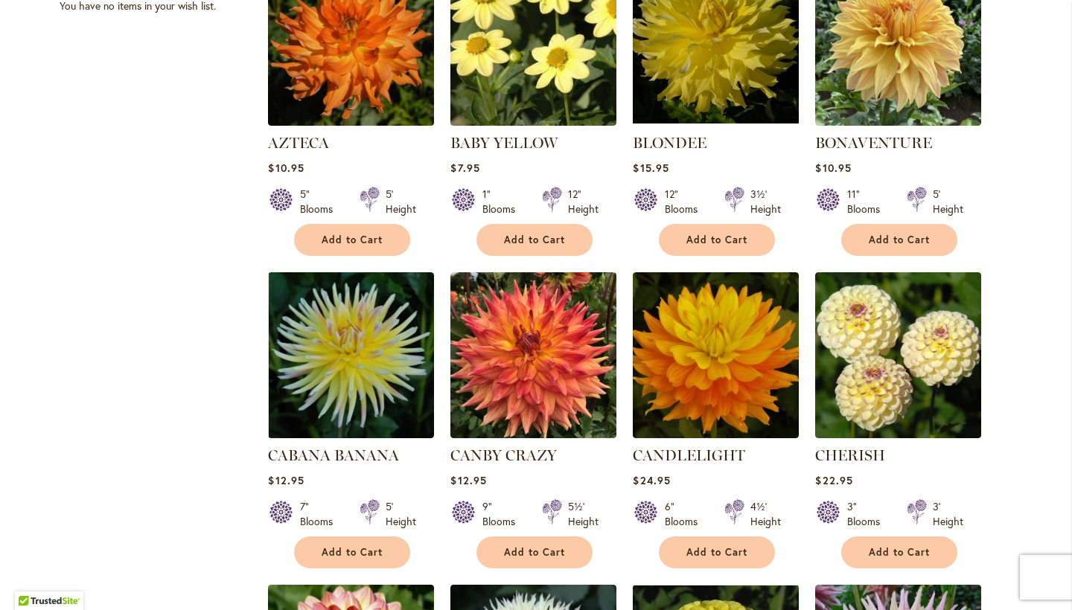
scroll to position [703, 0]
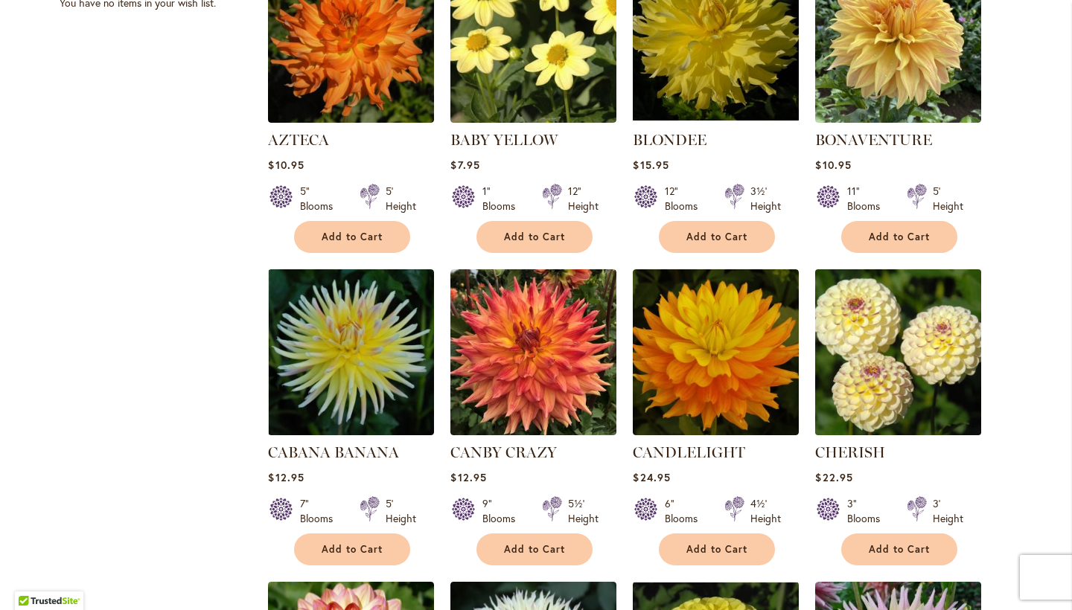
click at [895, 345] on img at bounding box center [898, 352] width 174 height 174
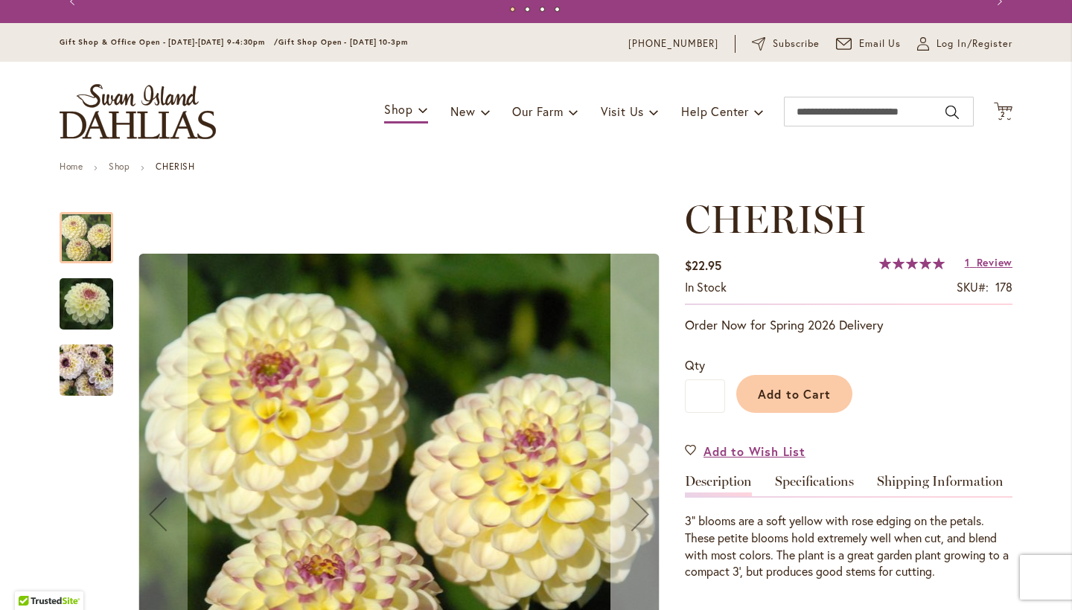
scroll to position [83, 0]
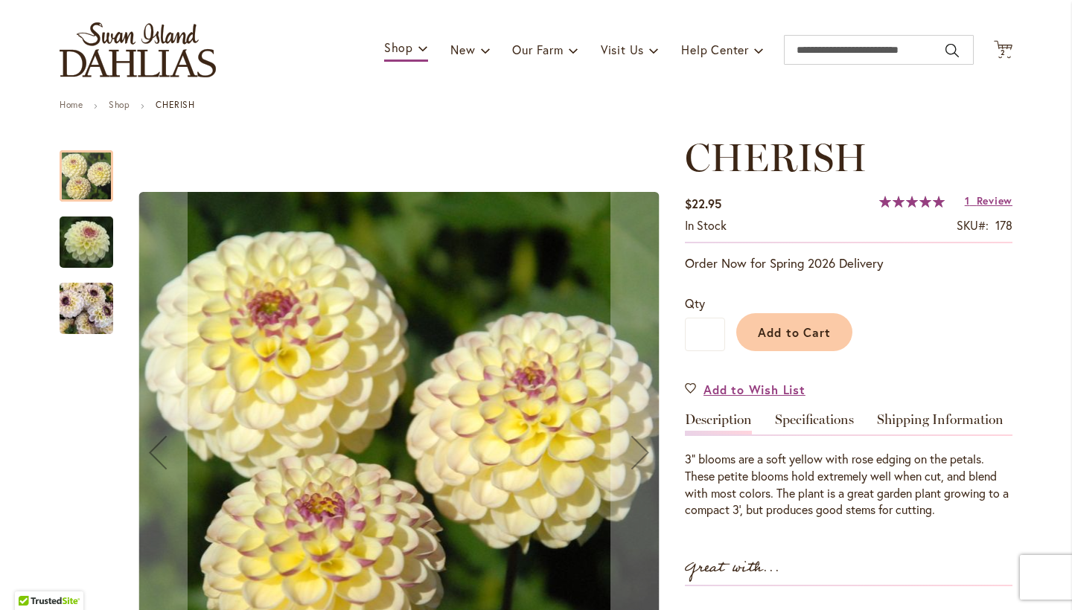
click at [91, 248] on img "CHERISH" at bounding box center [86, 242] width 107 height 71
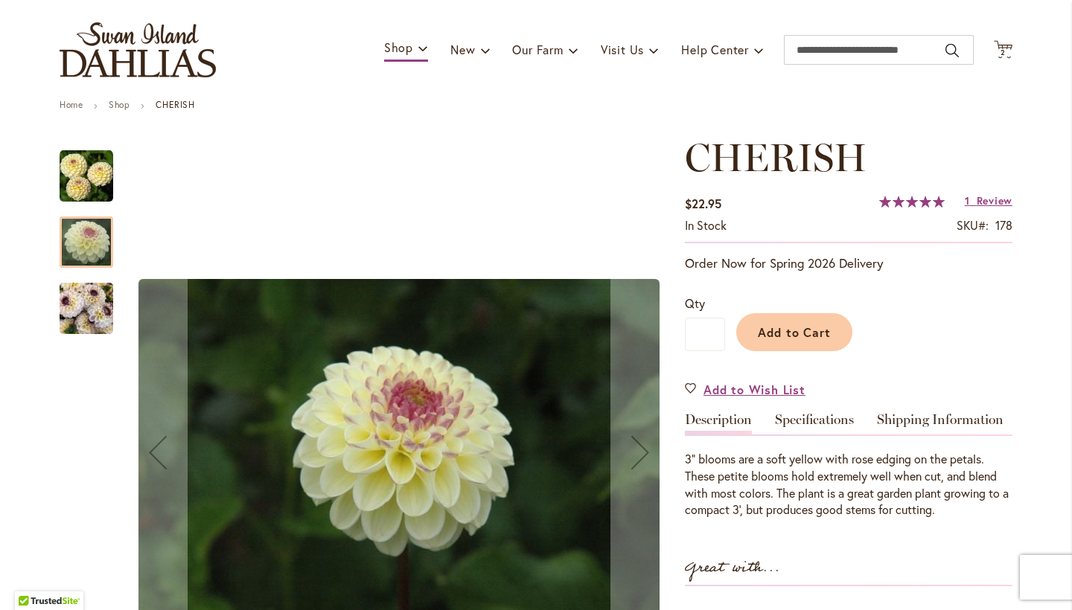
click at [80, 289] on img "CHERISH" at bounding box center [87, 308] width 54 height 71
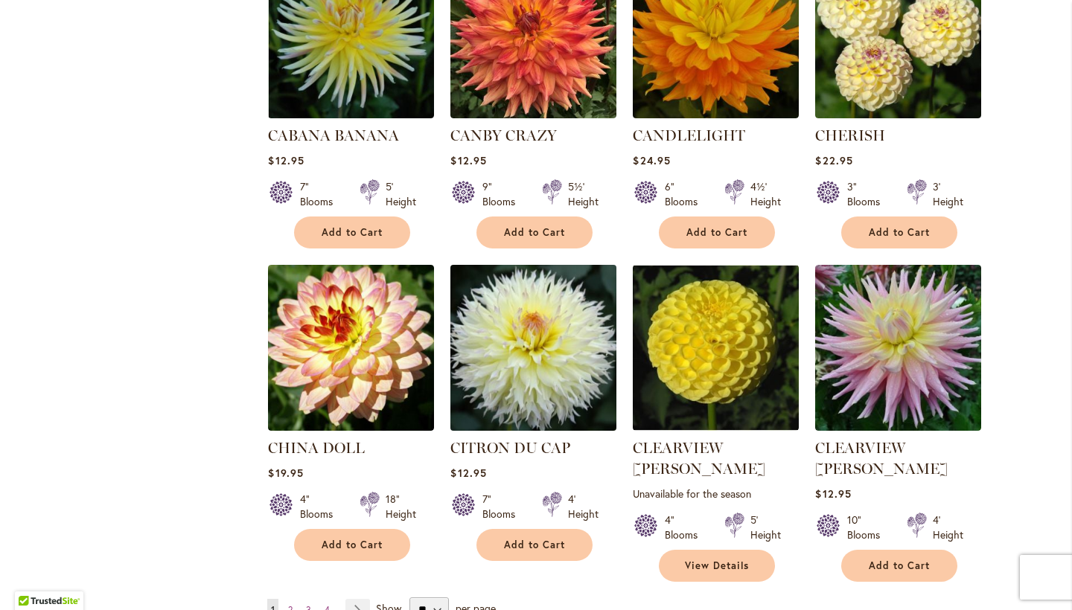
scroll to position [1123, 0]
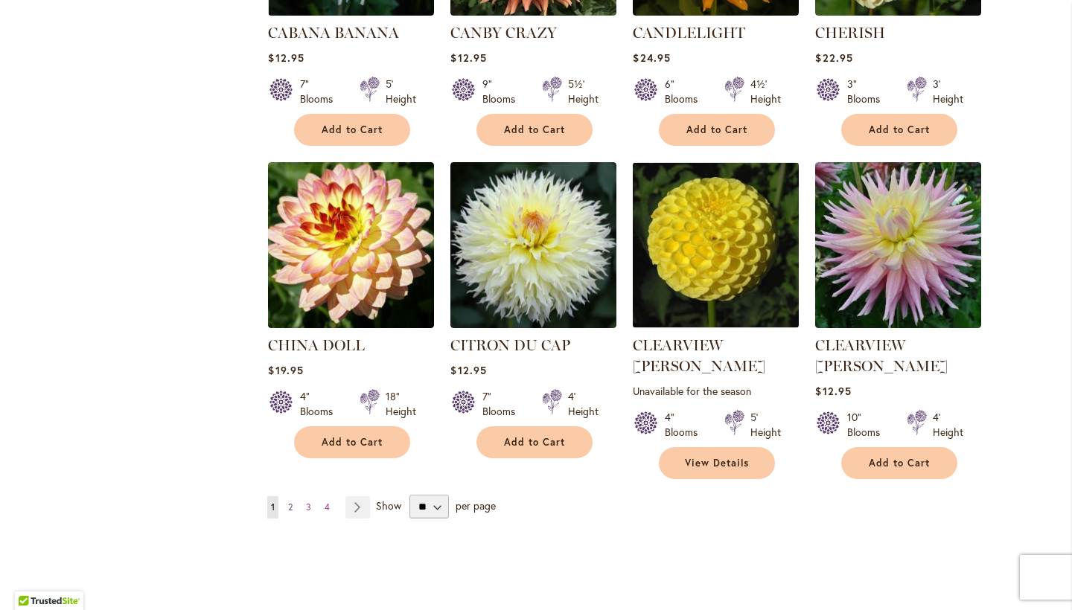
click at [288, 502] on span "2" at bounding box center [290, 507] width 4 height 11
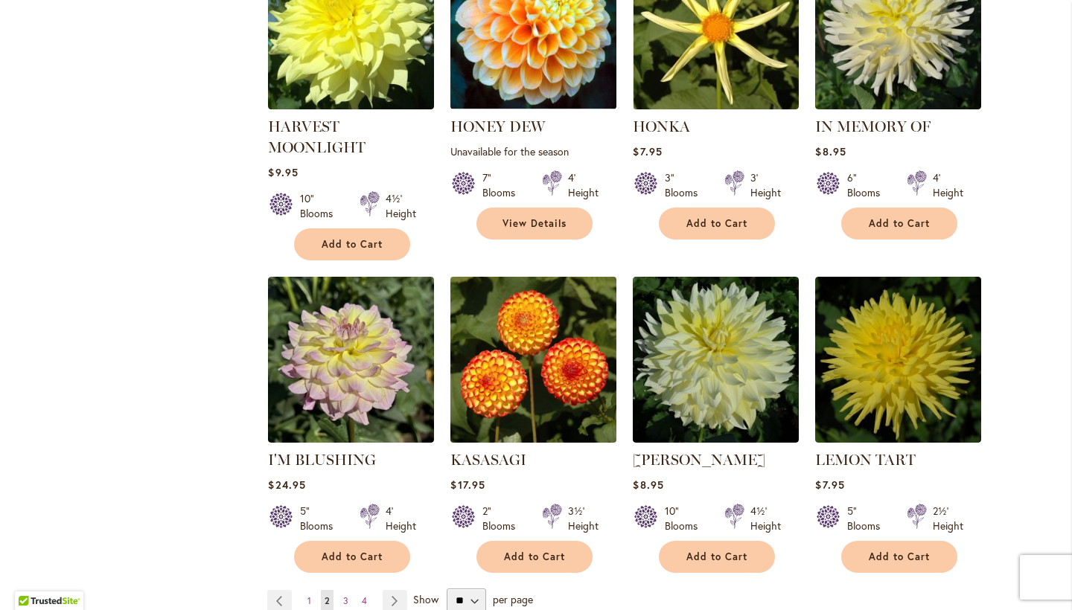
scroll to position [1129, 0]
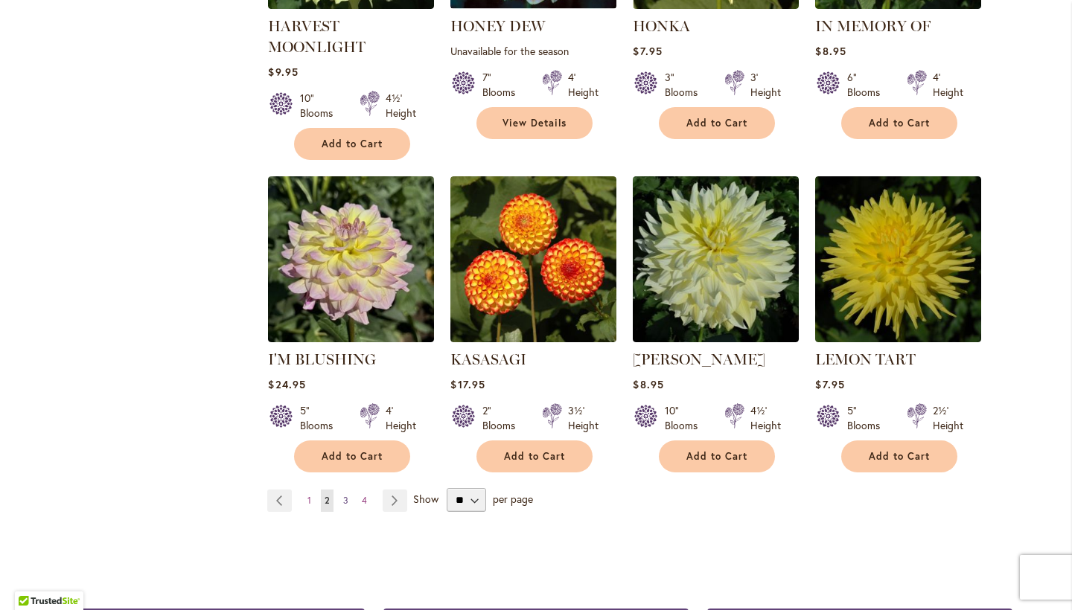
click at [343, 495] on span "3" at bounding box center [345, 500] width 5 height 11
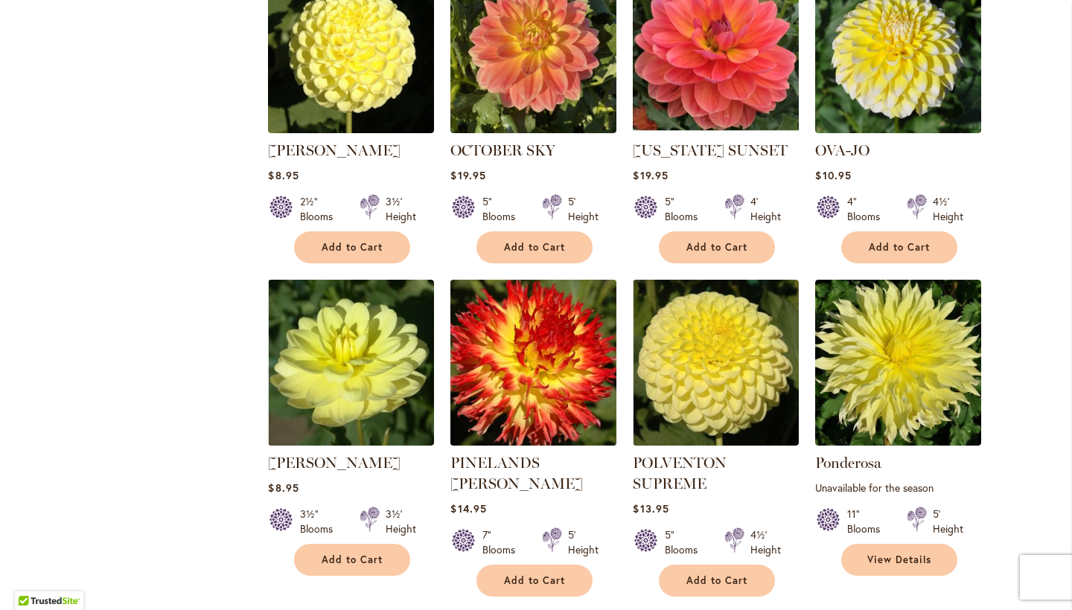
scroll to position [1049, 0]
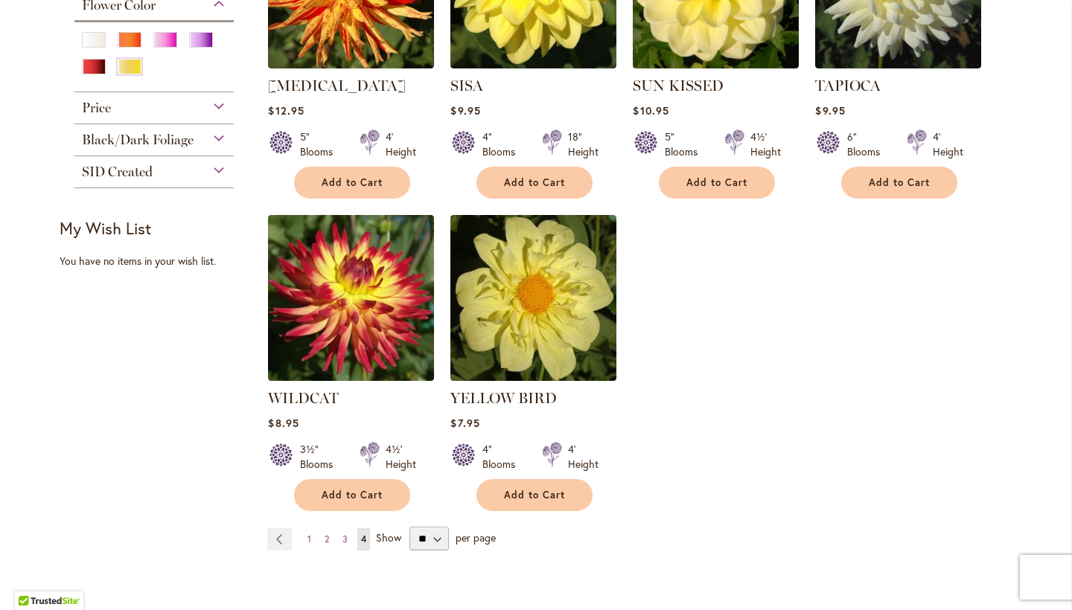
scroll to position [540, 0]
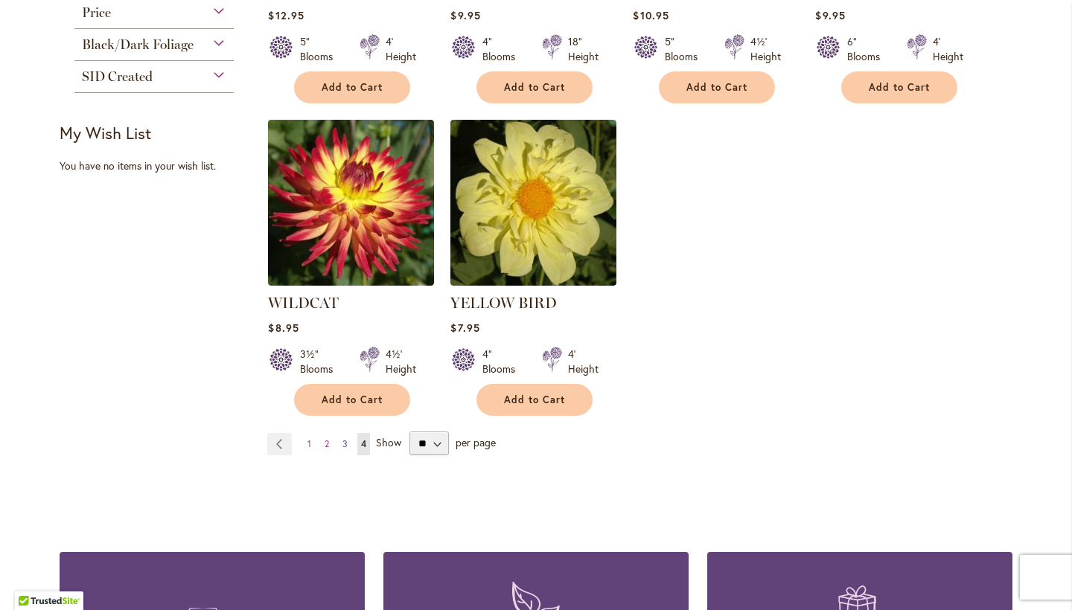
click at [339, 438] on link "Page 3" at bounding box center [345, 444] width 13 height 22
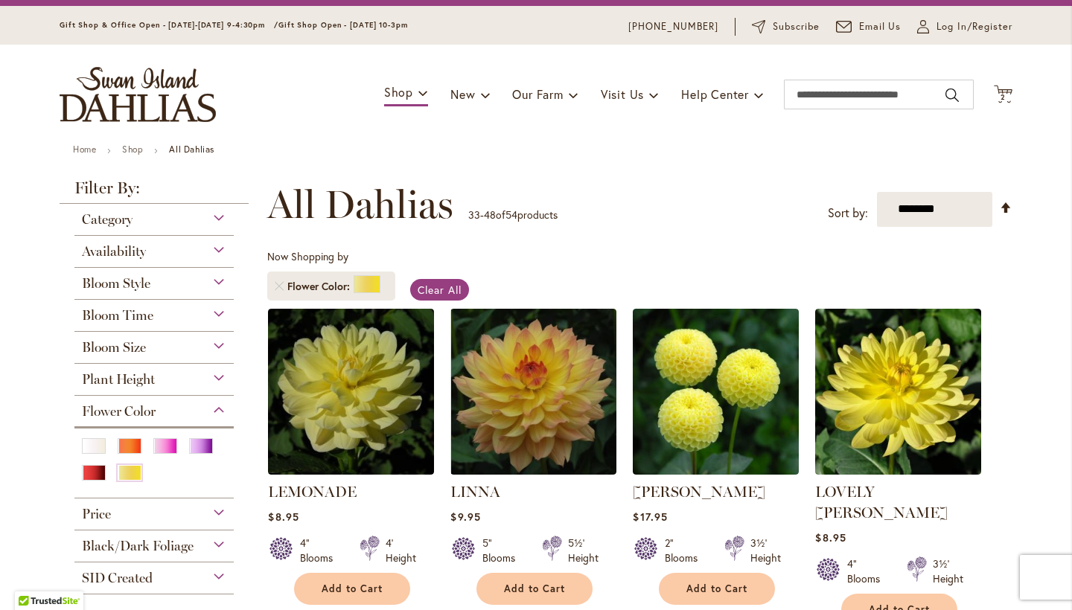
scroll to position [78, 0]
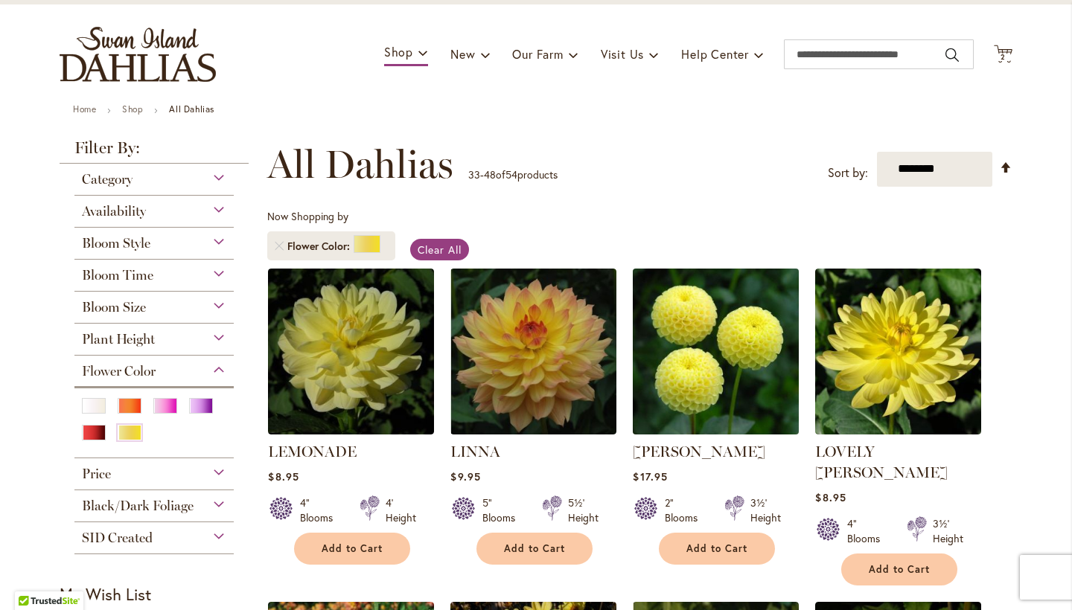
click at [721, 360] on img at bounding box center [716, 351] width 174 height 174
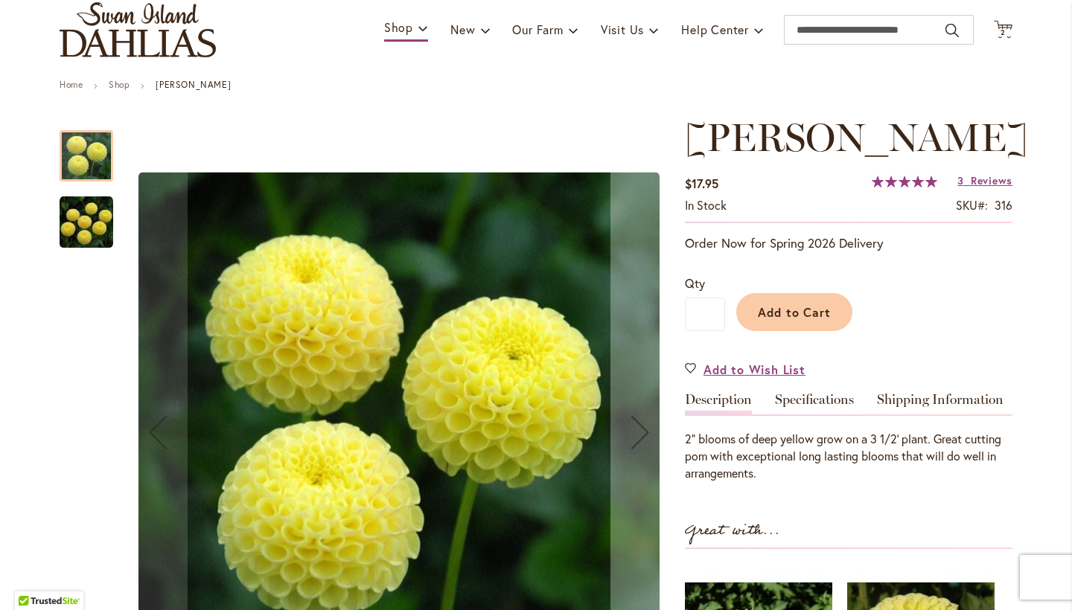
scroll to position [366, 0]
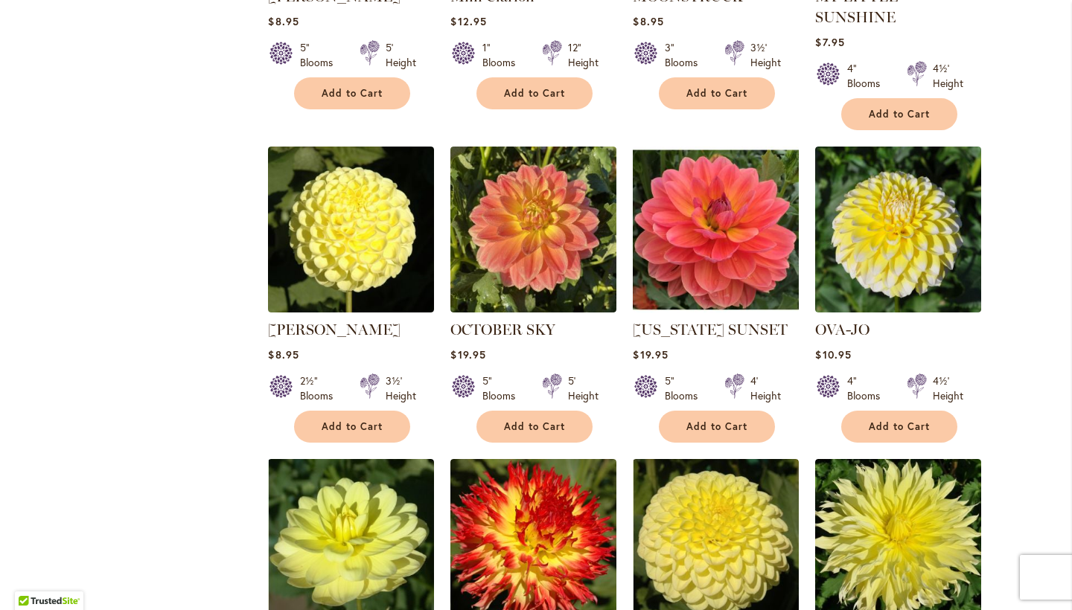
scroll to position [1012, 0]
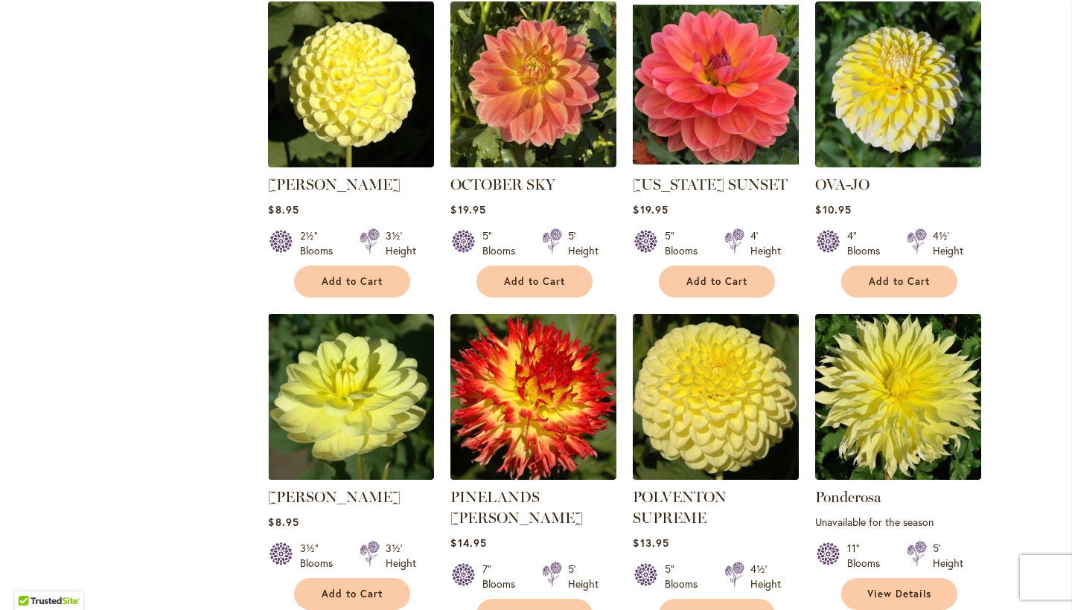
click at [713, 334] on img at bounding box center [716, 397] width 174 height 174
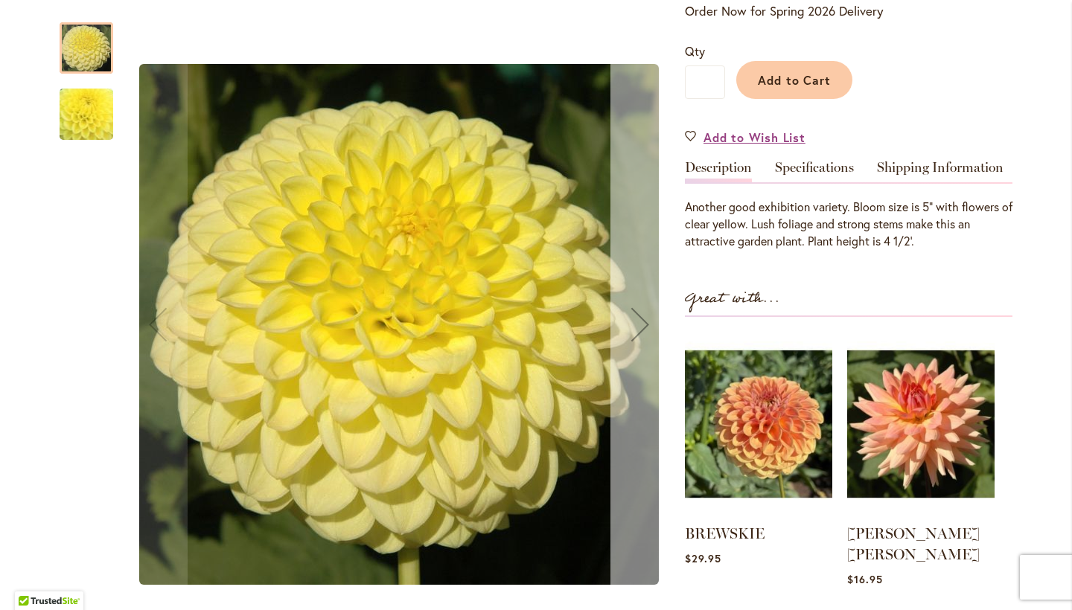
scroll to position [421, 0]
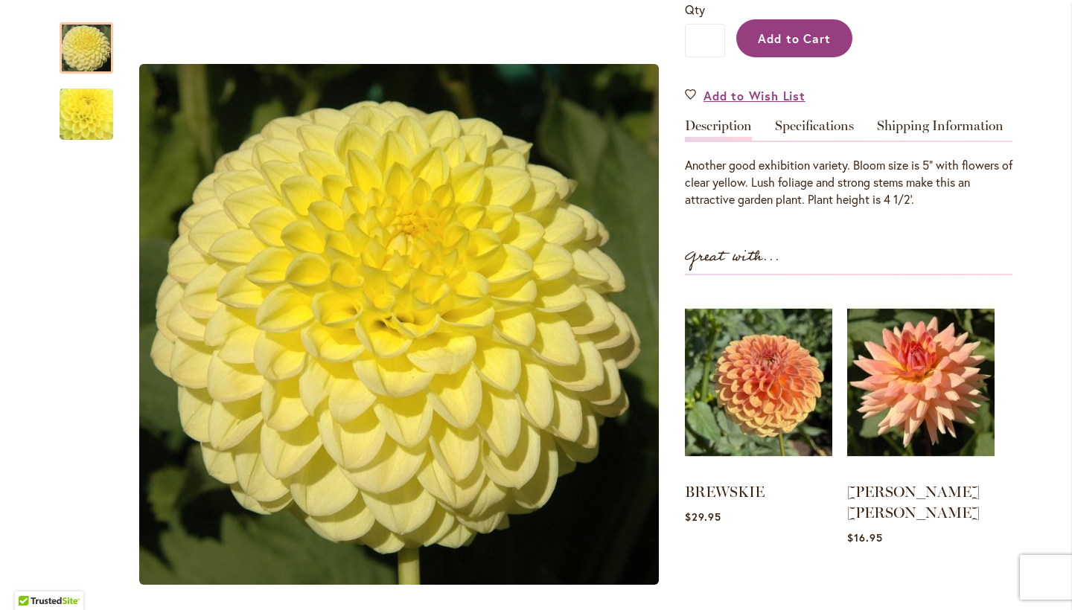
click at [797, 44] on span "Add to Cart" at bounding box center [795, 39] width 74 height 16
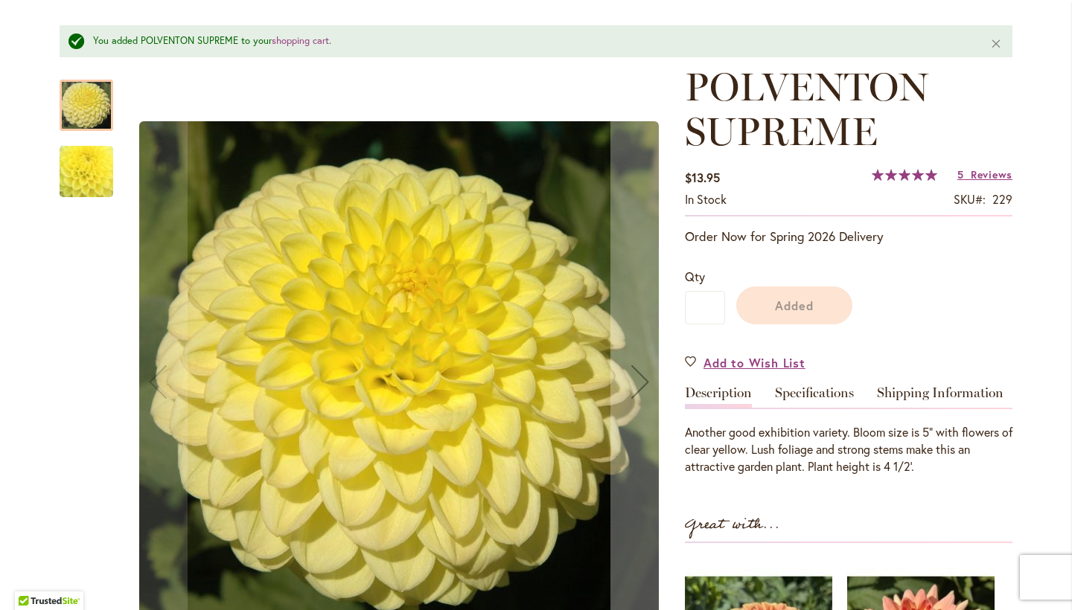
scroll to position [168, 0]
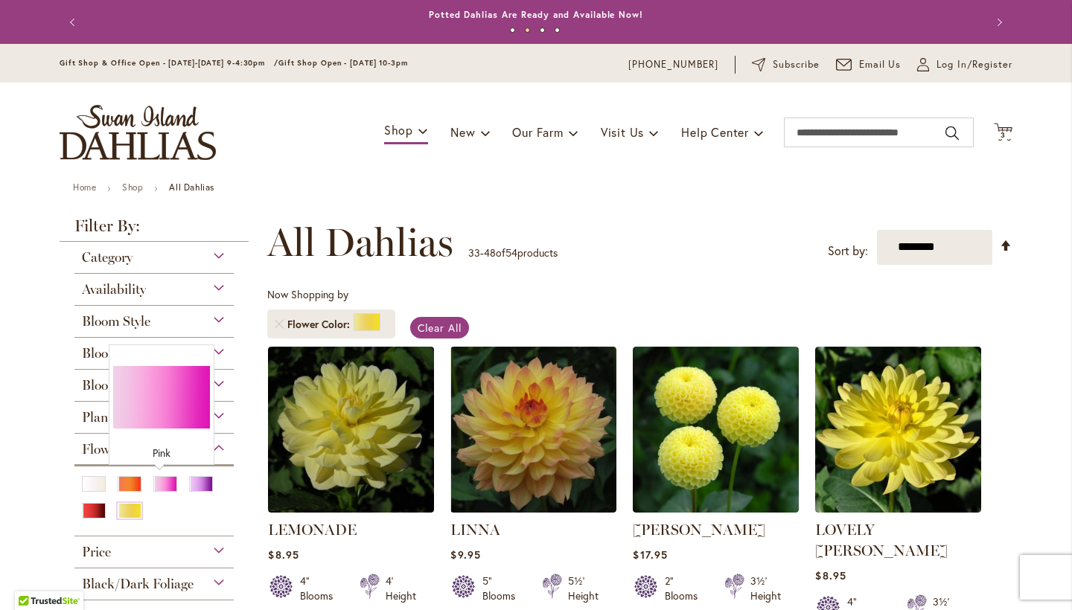
click at [161, 482] on div "Pink" at bounding box center [165, 484] width 24 height 16
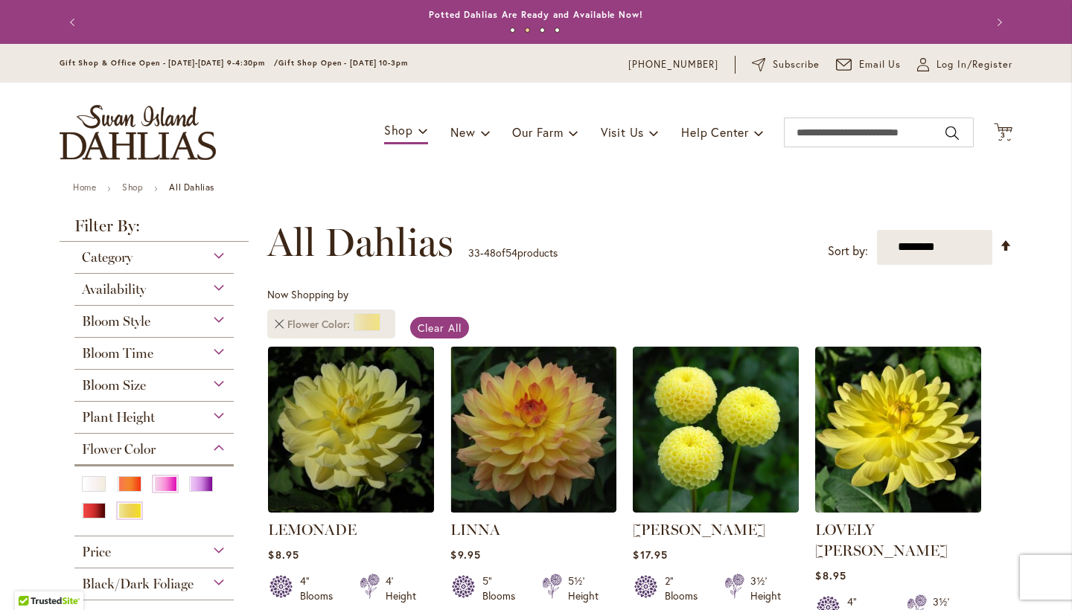
click at [275, 325] on link "Remove Flower Color Yellow" at bounding box center [279, 324] width 9 height 9
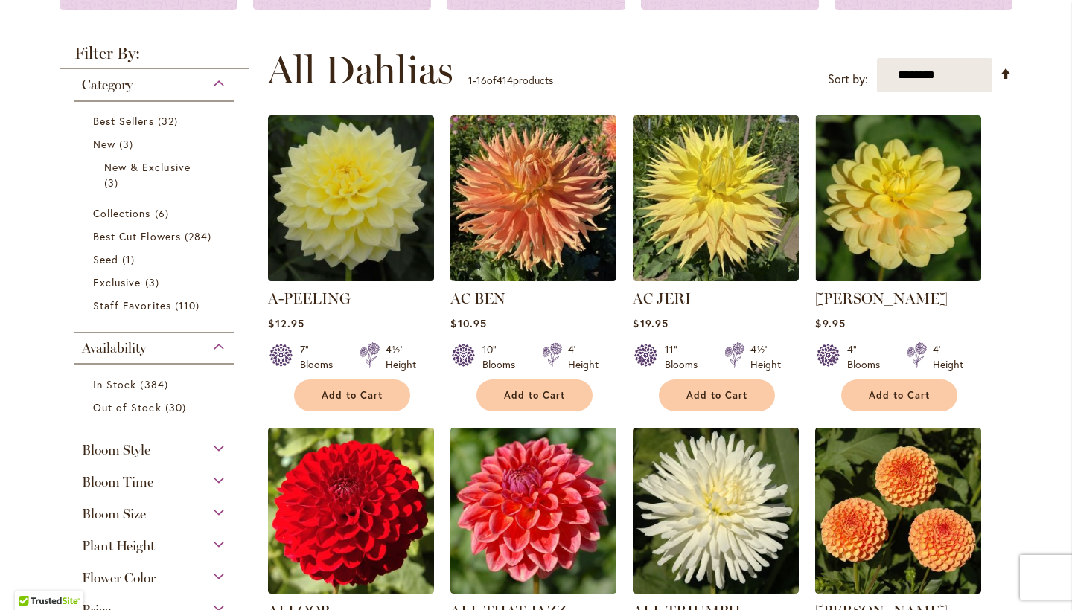
scroll to position [284, 0]
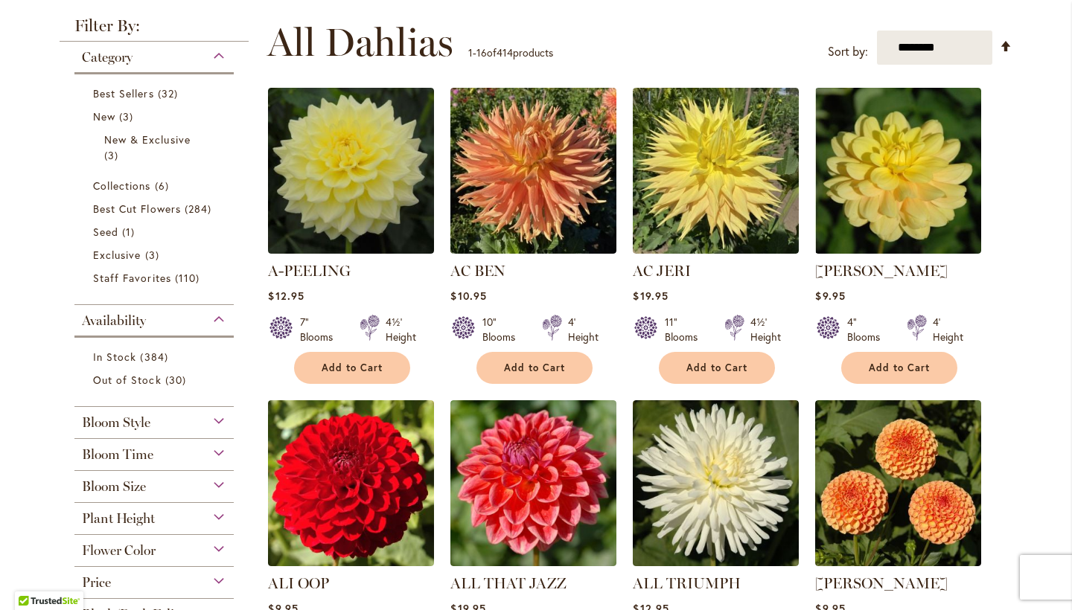
click at [199, 543] on div "Flower Color" at bounding box center [153, 547] width 159 height 24
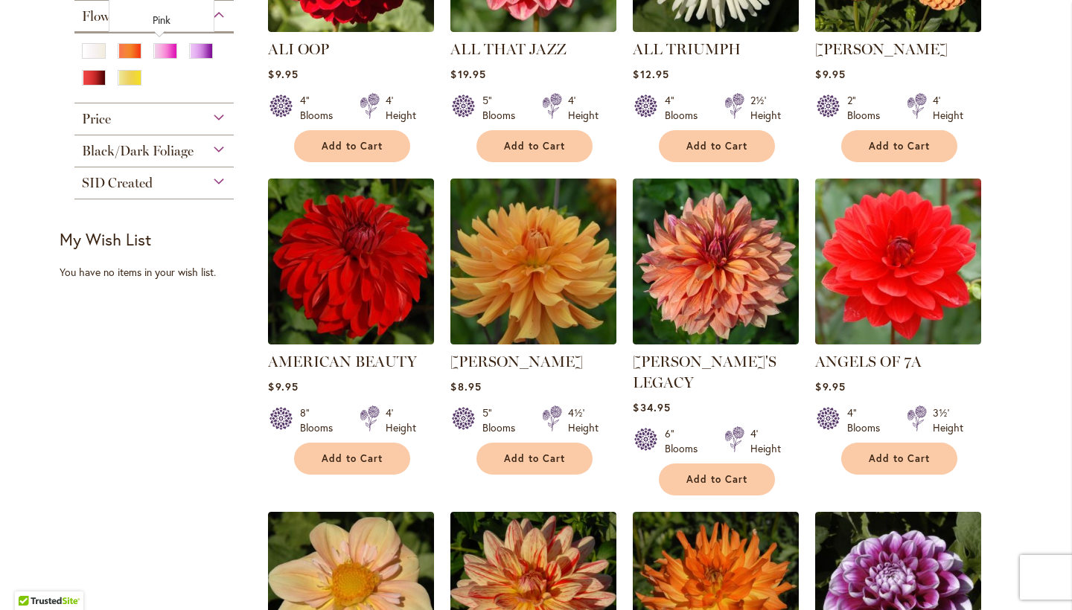
drag, startPoint x: 156, startPoint y: 53, endPoint x: 159, endPoint y: 78, distance: 25.5
click at [156, 53] on div "Pink" at bounding box center [165, 51] width 24 height 16
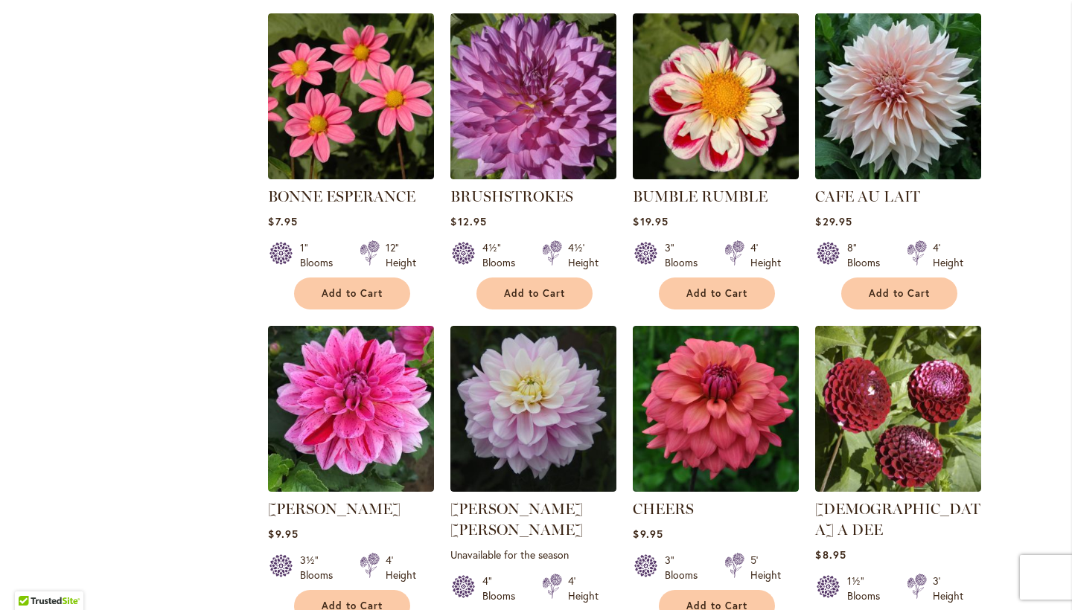
scroll to position [1065, 0]
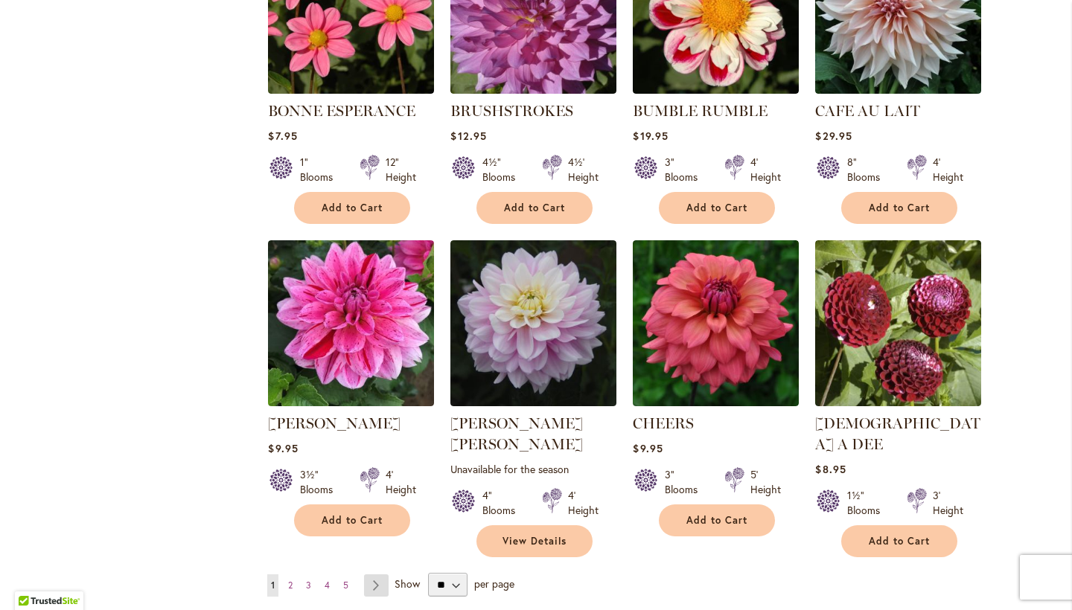
click at [367, 575] on link "Page Next" at bounding box center [376, 586] width 25 height 22
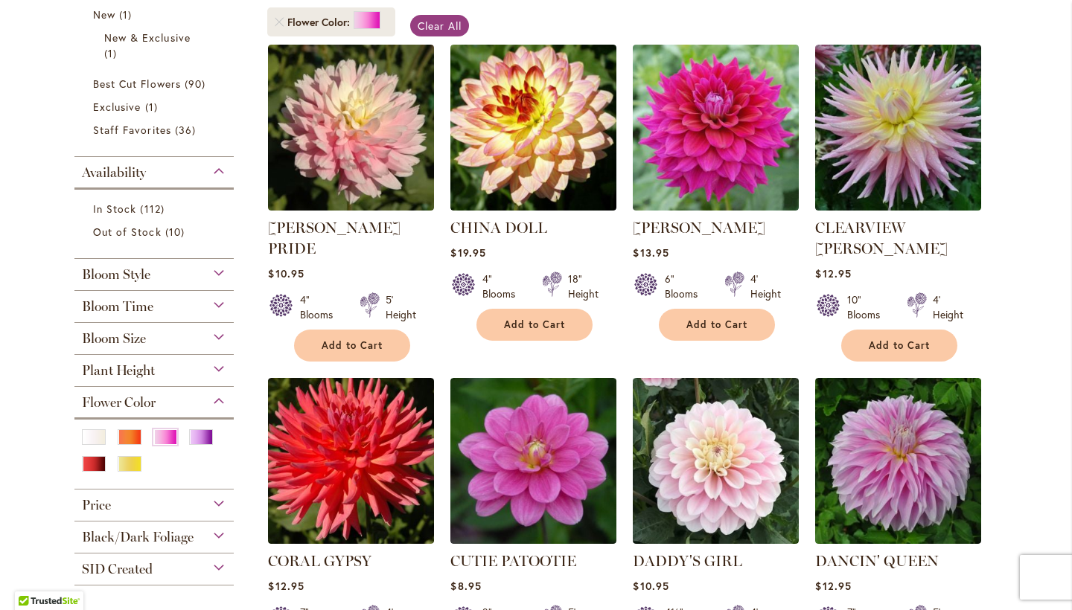
scroll to position [342, 0]
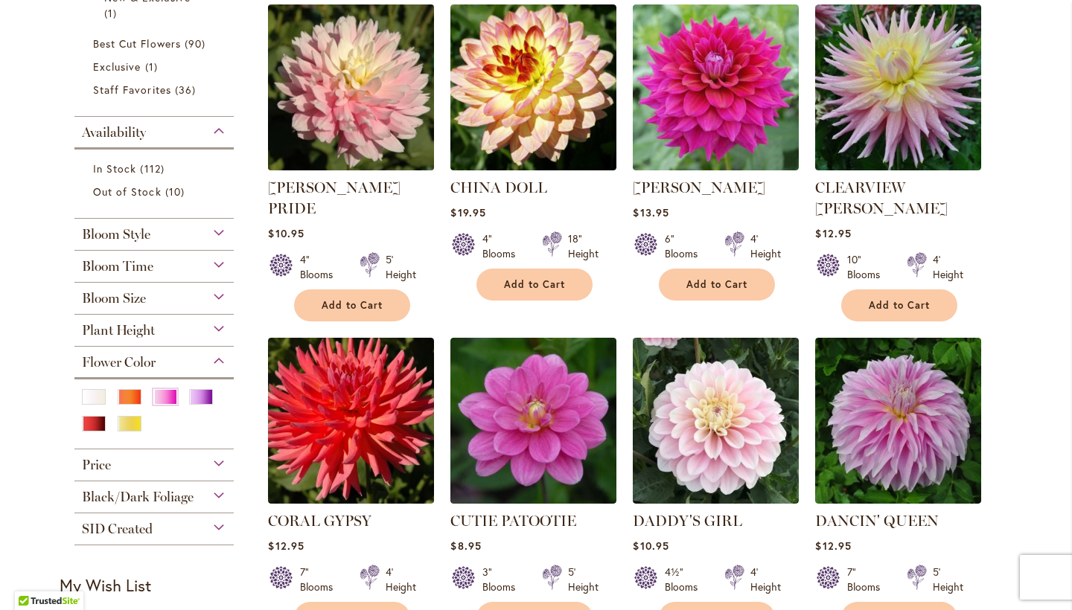
click at [313, 81] on img at bounding box center [351, 87] width 174 height 174
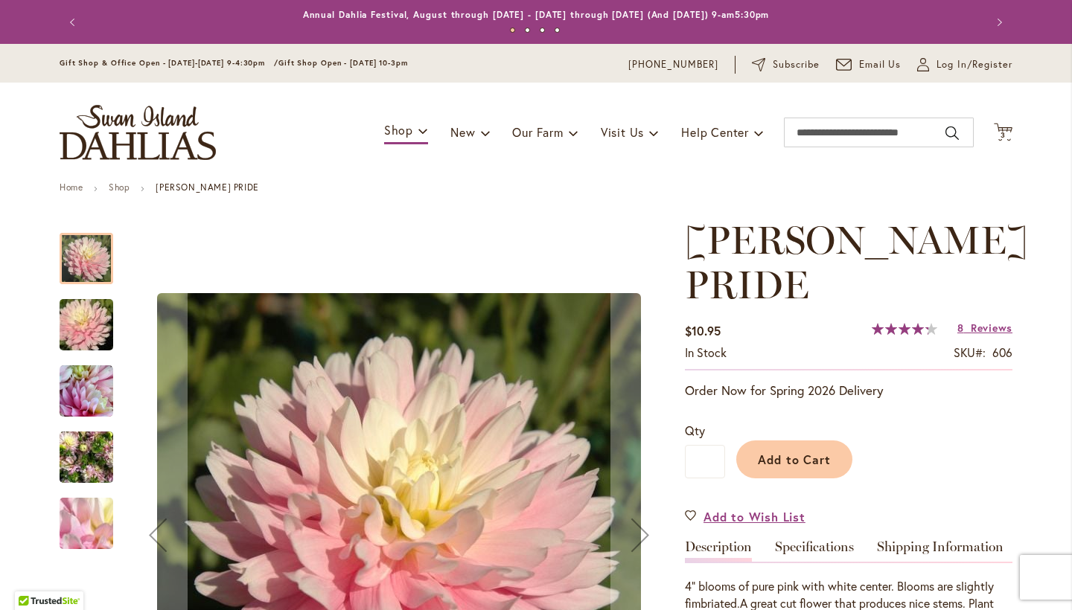
click at [83, 325] on img "CHILSON'S PRIDE" at bounding box center [86, 325] width 107 height 71
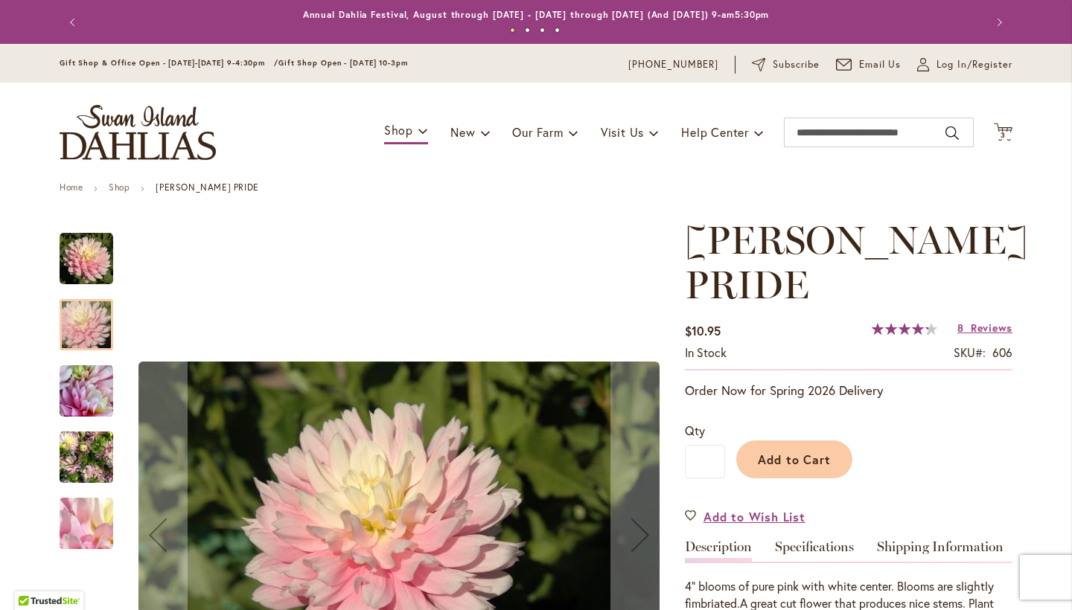
click at [83, 386] on img "CHILSON'S PRIDE" at bounding box center [87, 392] width 54 height 54
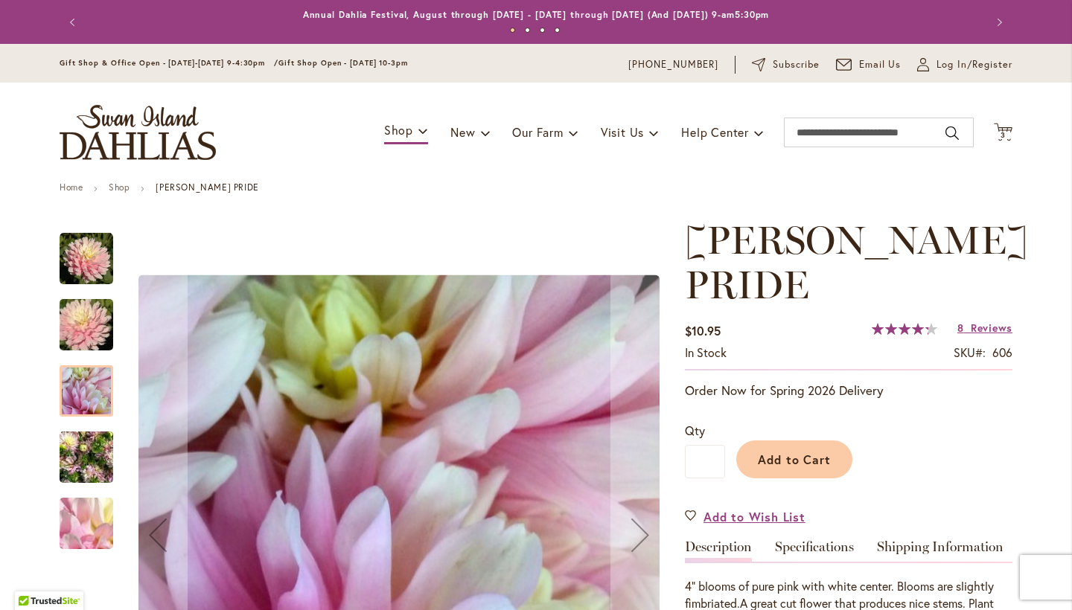
click at [68, 453] on img "CHILSON'S PRIDE" at bounding box center [87, 457] width 54 height 71
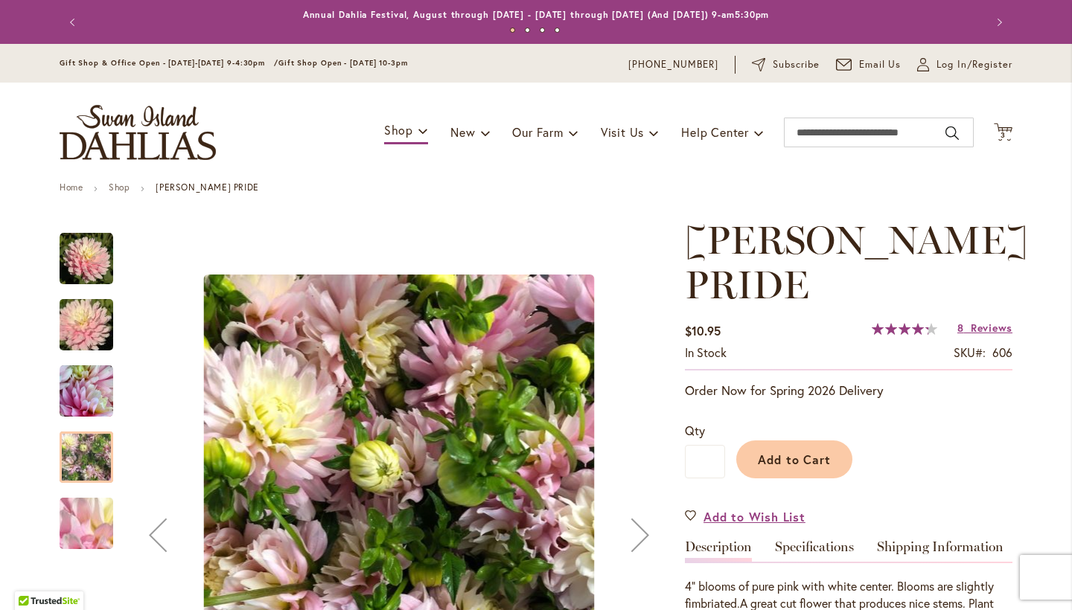
click at [65, 523] on img "CHILSON'S PRIDE" at bounding box center [86, 524] width 107 height 80
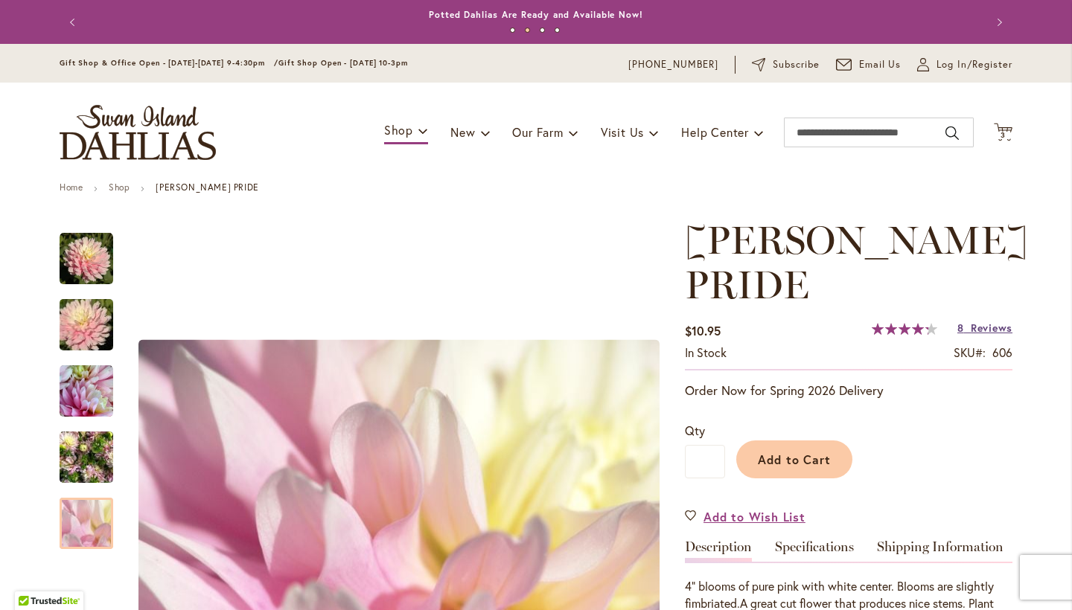
click at [971, 325] on span "Reviews" at bounding box center [992, 328] width 42 height 14
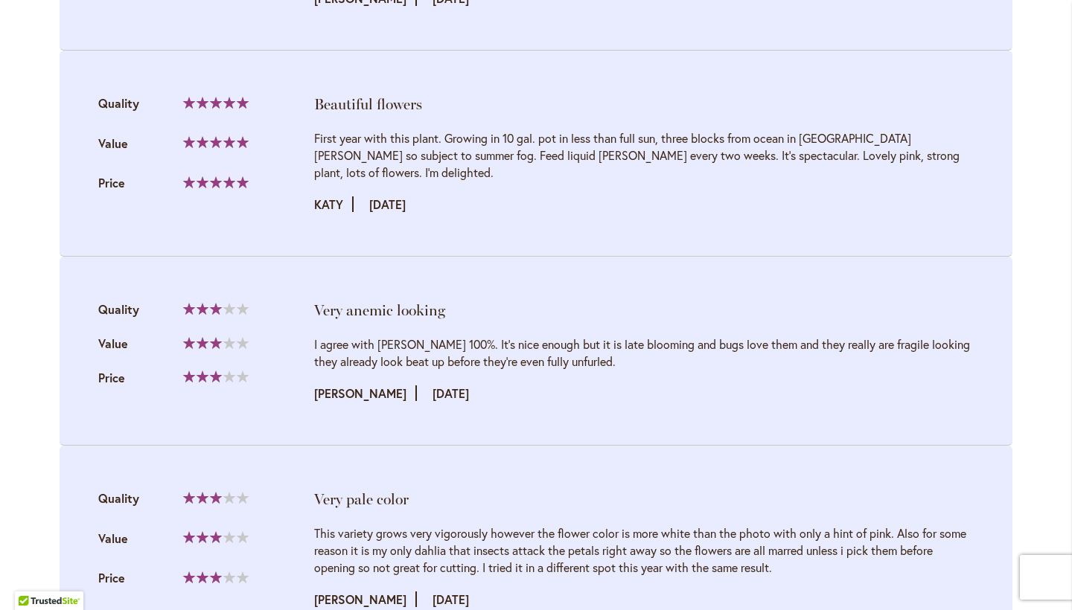
scroll to position [2400, 0]
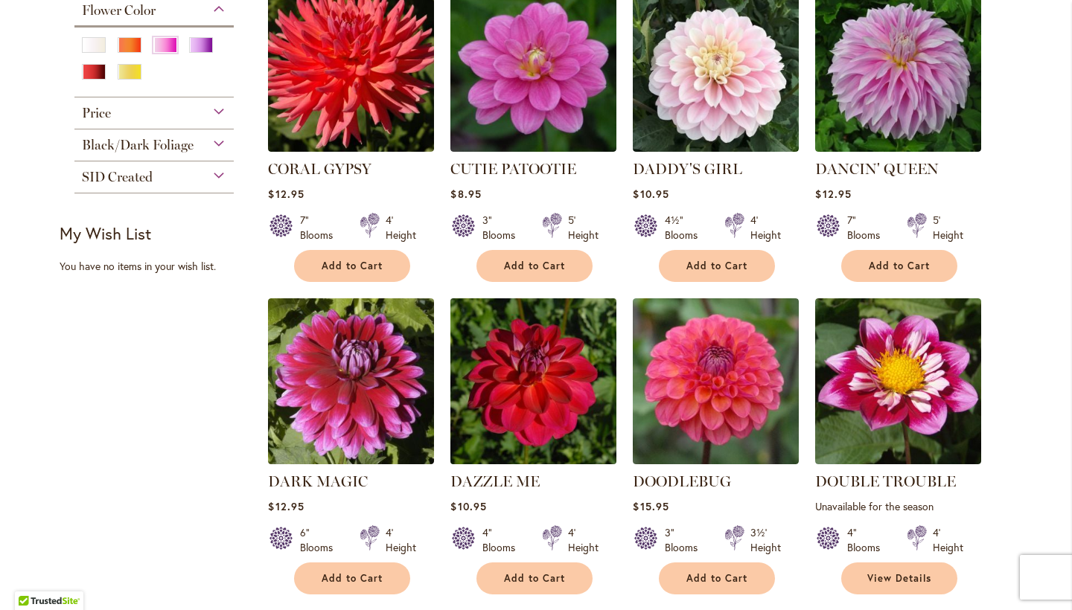
scroll to position [718, 0]
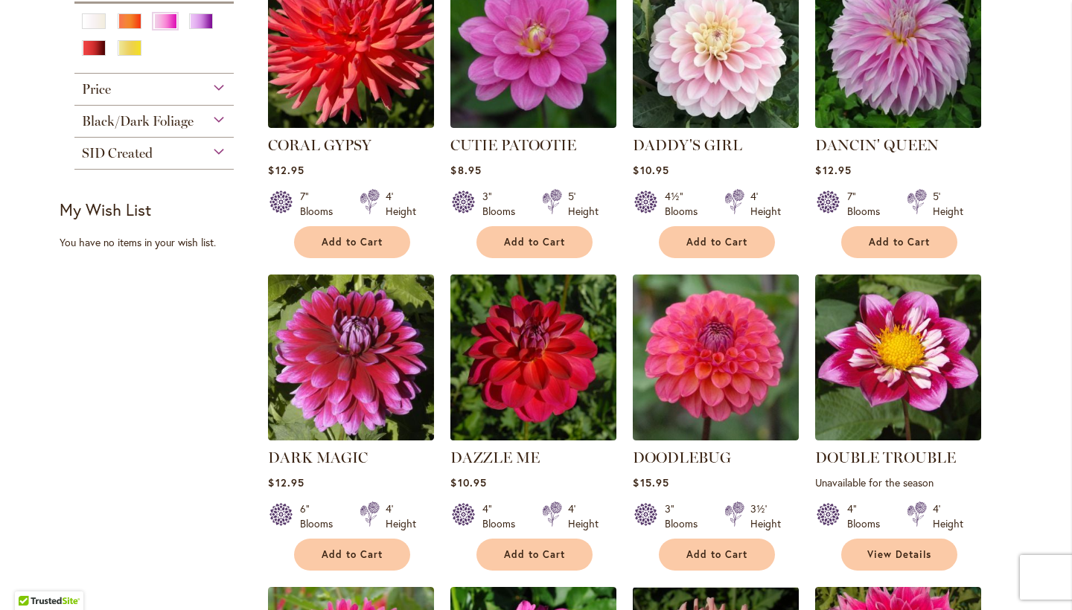
click at [528, 341] on img at bounding box center [534, 357] width 174 height 174
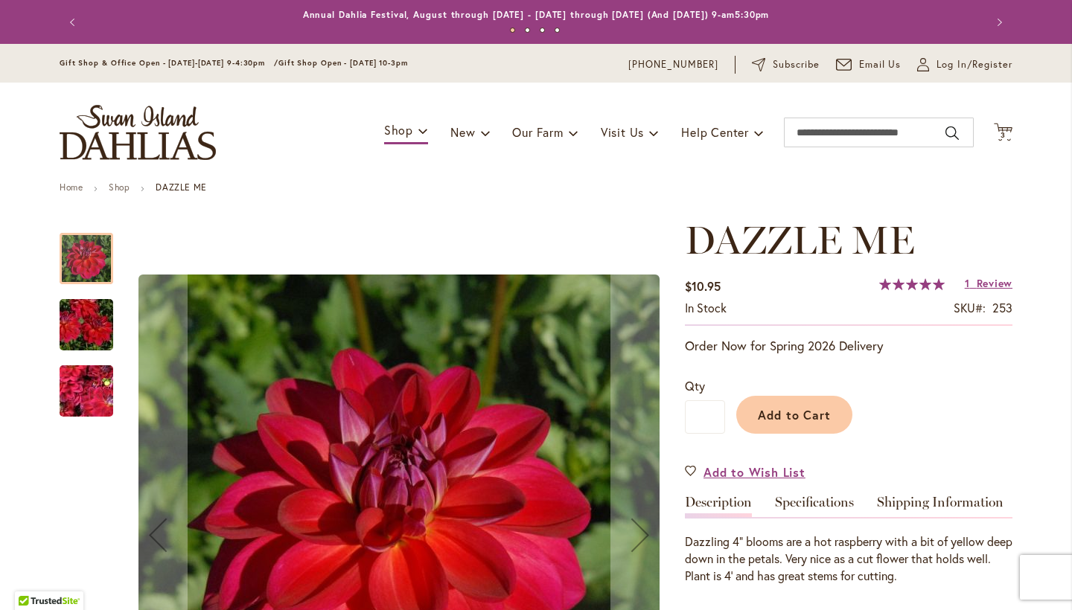
click at [95, 325] on img "DAZZLE ME" at bounding box center [86, 325] width 107 height 71
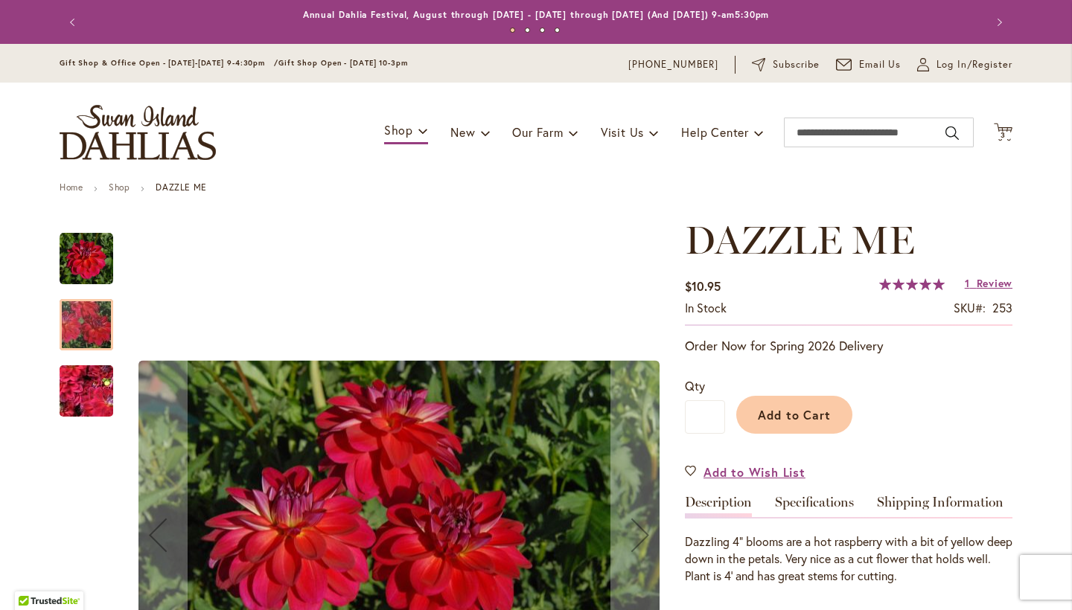
click at [88, 377] on img "DAZZLE ME" at bounding box center [86, 391] width 107 height 80
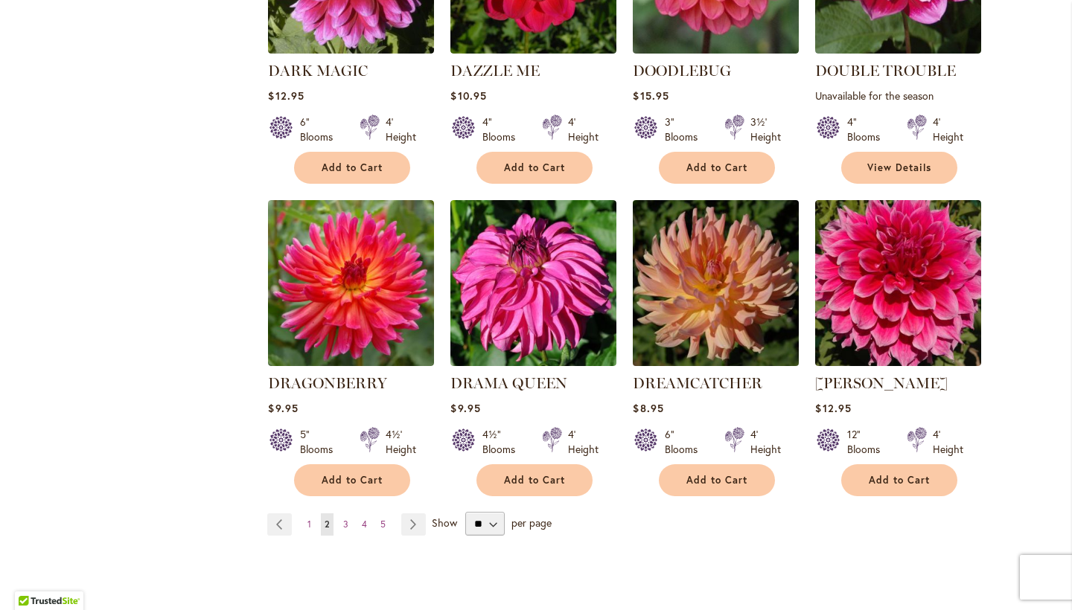
scroll to position [1169, 0]
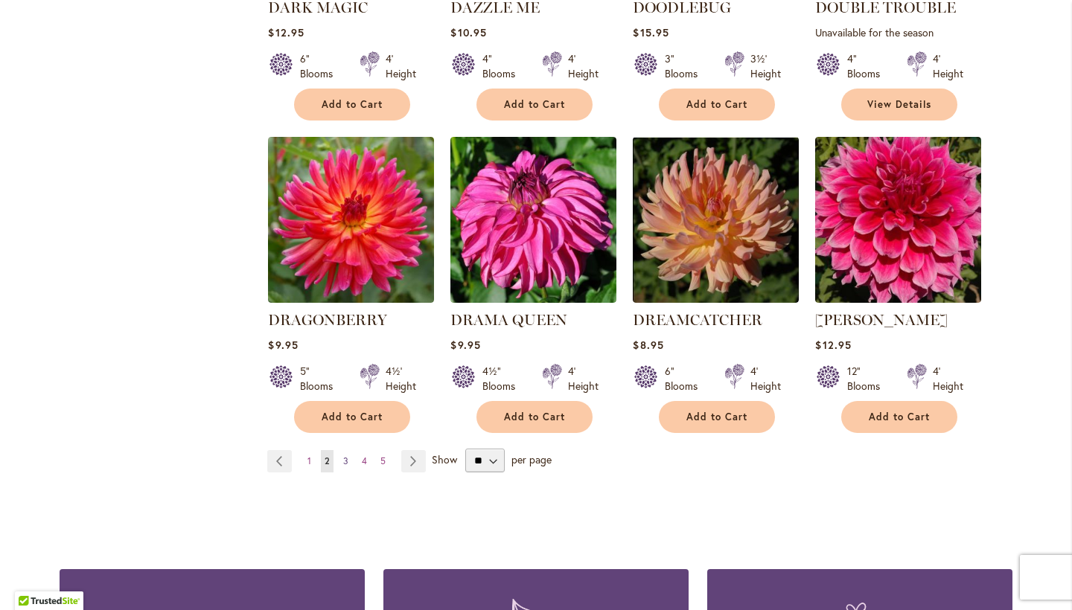
click at [343, 456] on span "3" at bounding box center [345, 461] width 5 height 11
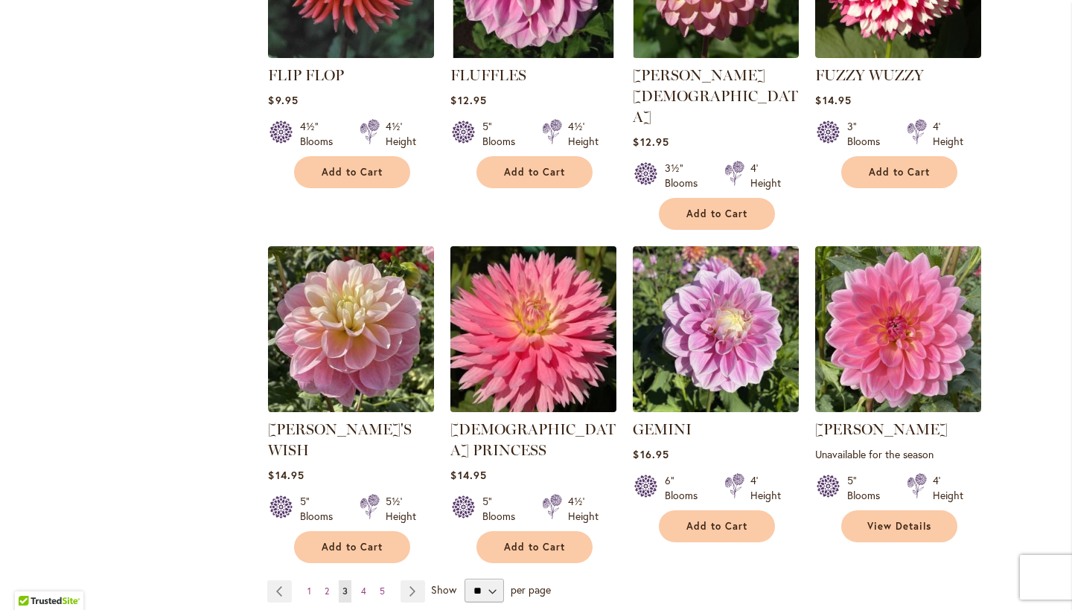
scroll to position [1144, 0]
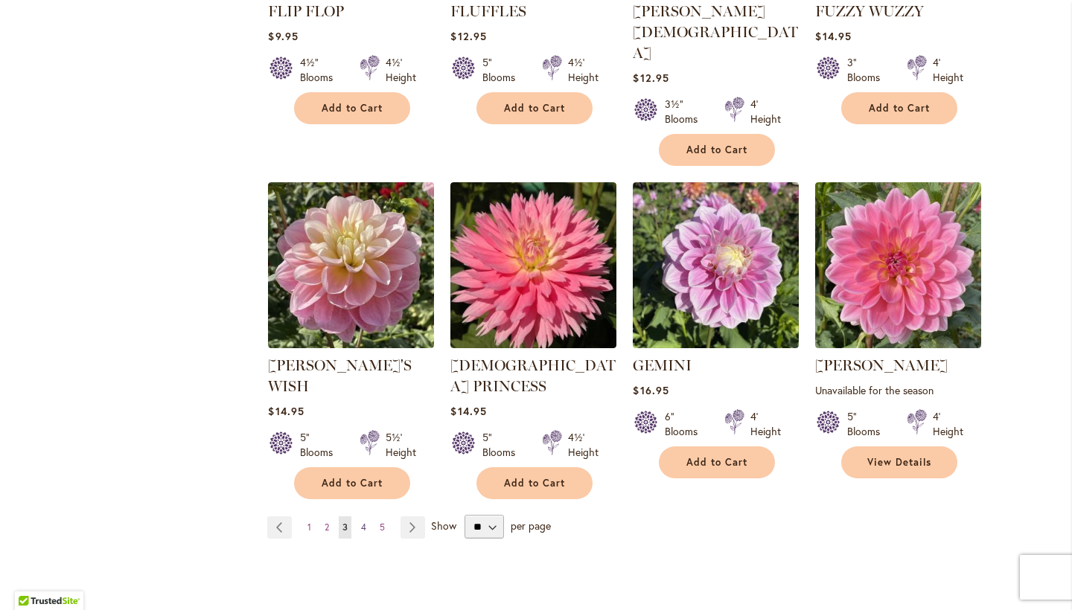
click at [361, 522] on span "4" at bounding box center [363, 527] width 5 height 11
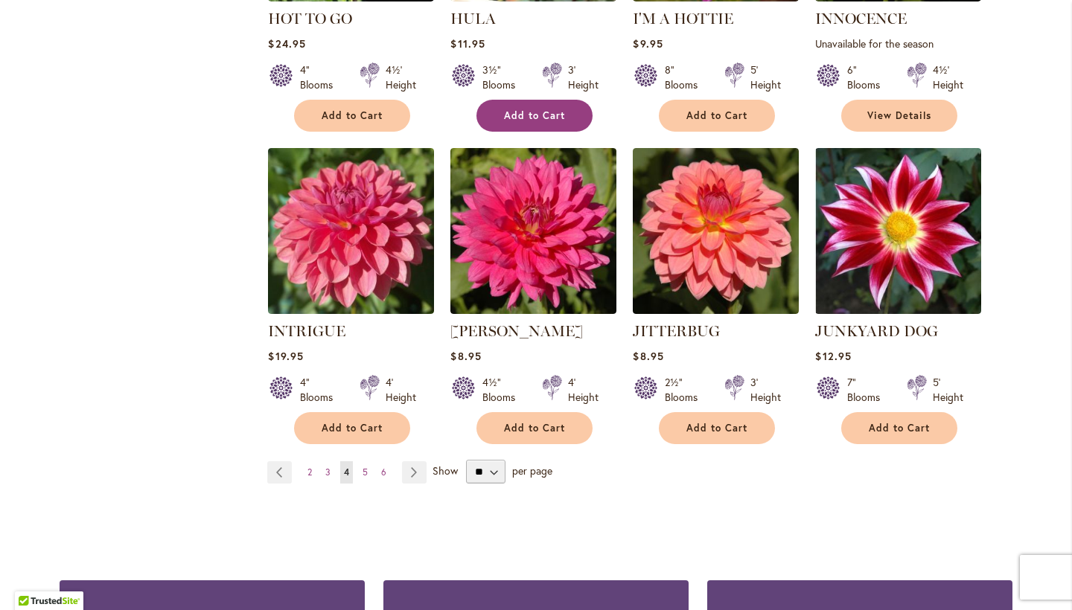
scroll to position [1273, 0]
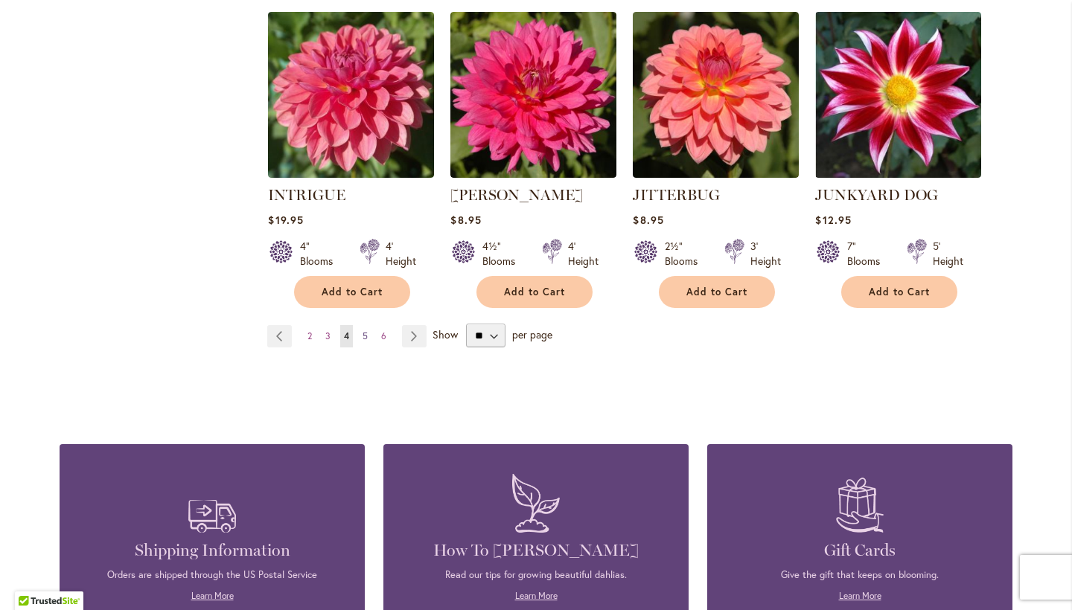
click at [365, 332] on link "Page 5" at bounding box center [365, 336] width 13 height 22
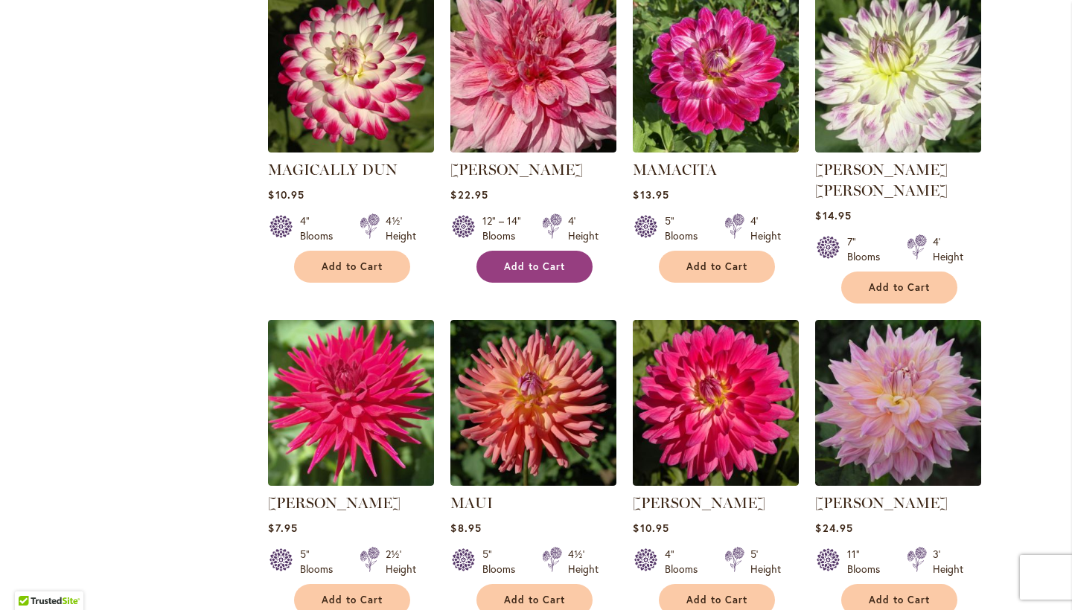
scroll to position [1136, 0]
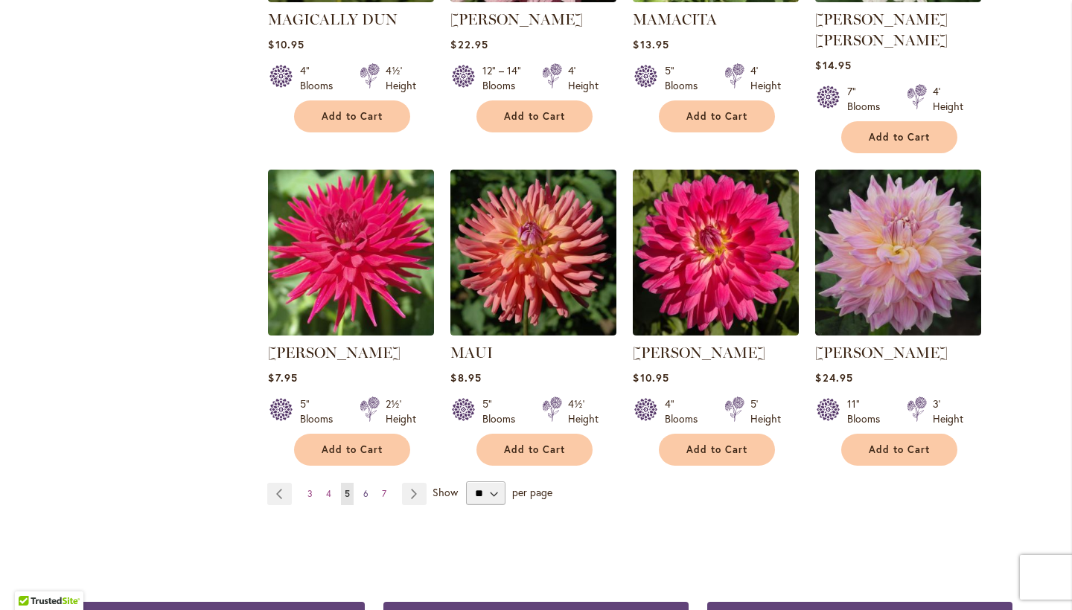
click at [363, 488] on span "6" at bounding box center [365, 493] width 5 height 11
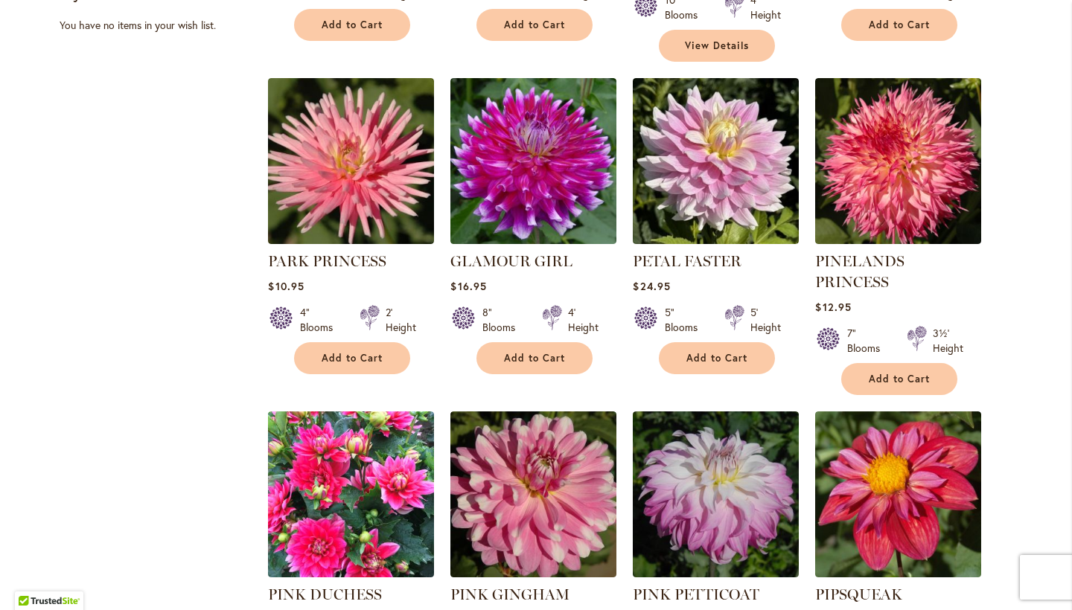
scroll to position [939, 0]
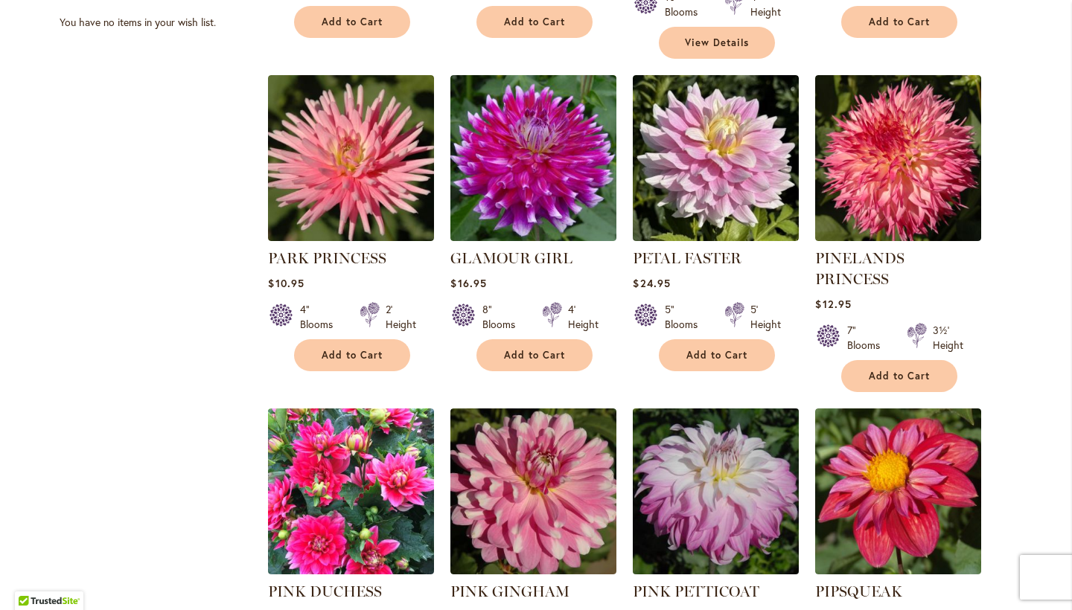
click at [695, 404] on img at bounding box center [716, 491] width 174 height 174
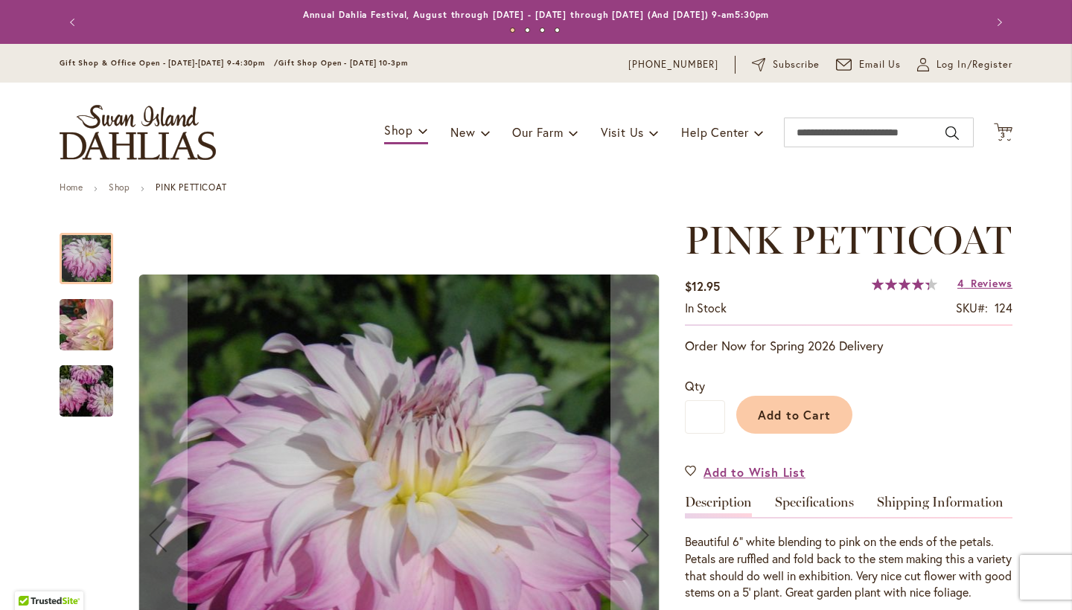
click at [83, 330] on img "Pink Petticoat" at bounding box center [86, 325] width 107 height 88
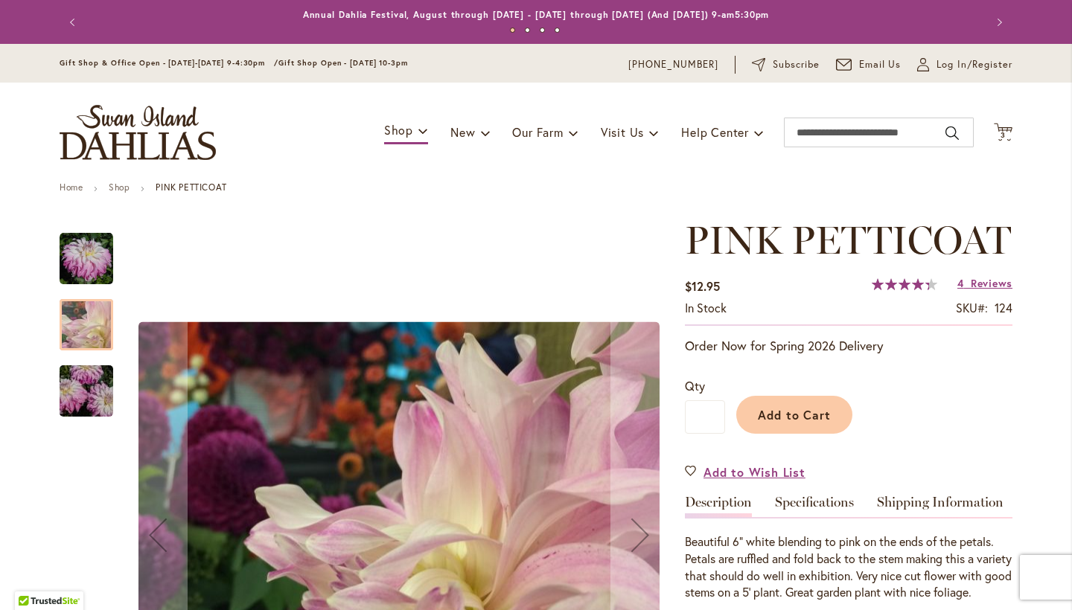
click at [83, 392] on img "Pink Petticoat" at bounding box center [86, 391] width 107 height 71
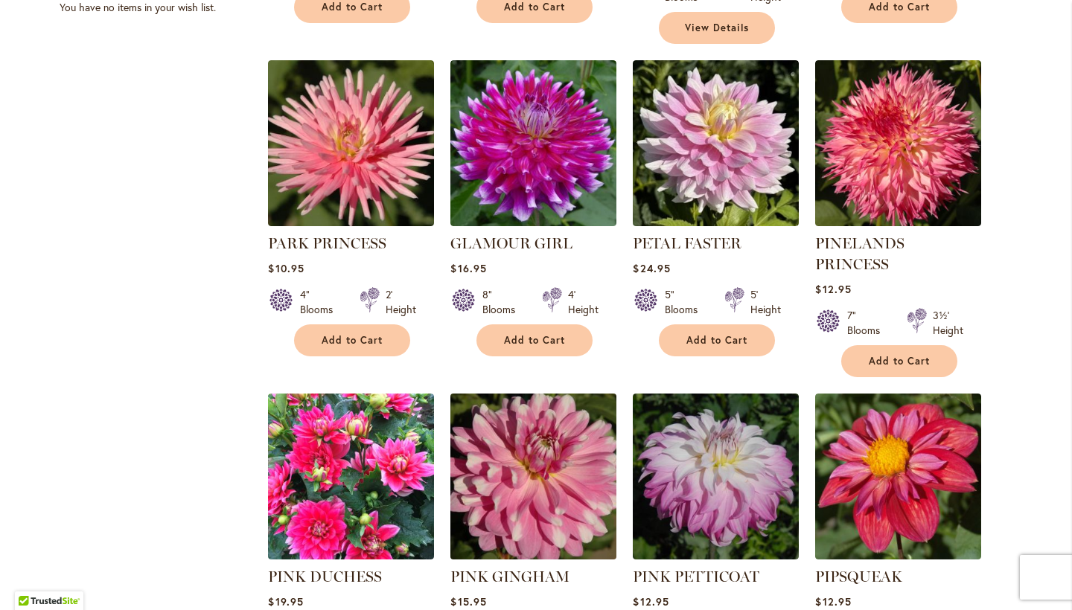
scroll to position [1041, 0]
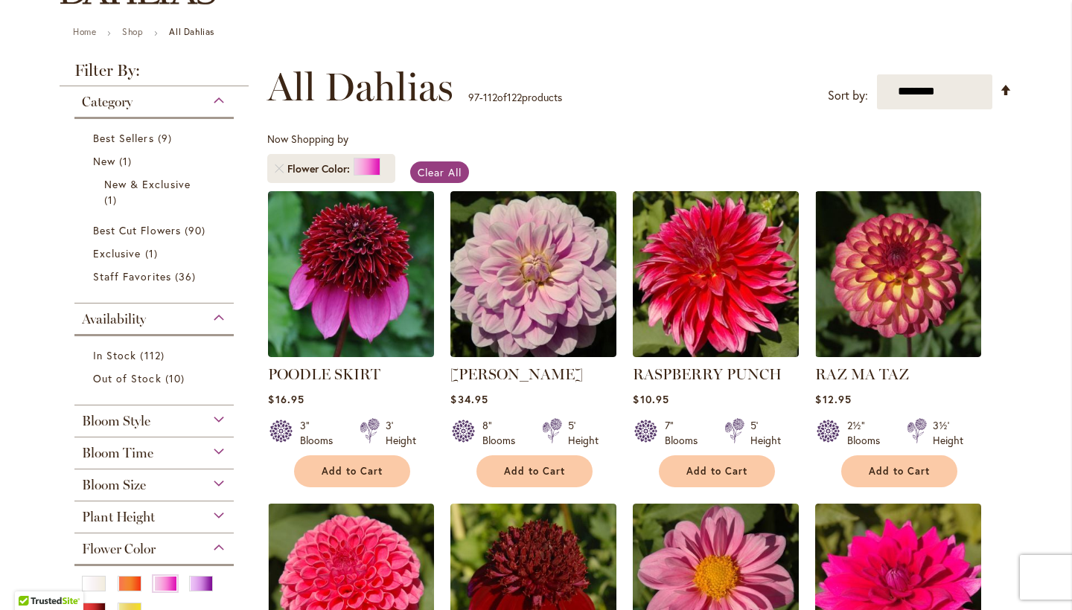
scroll to position [194, 0]
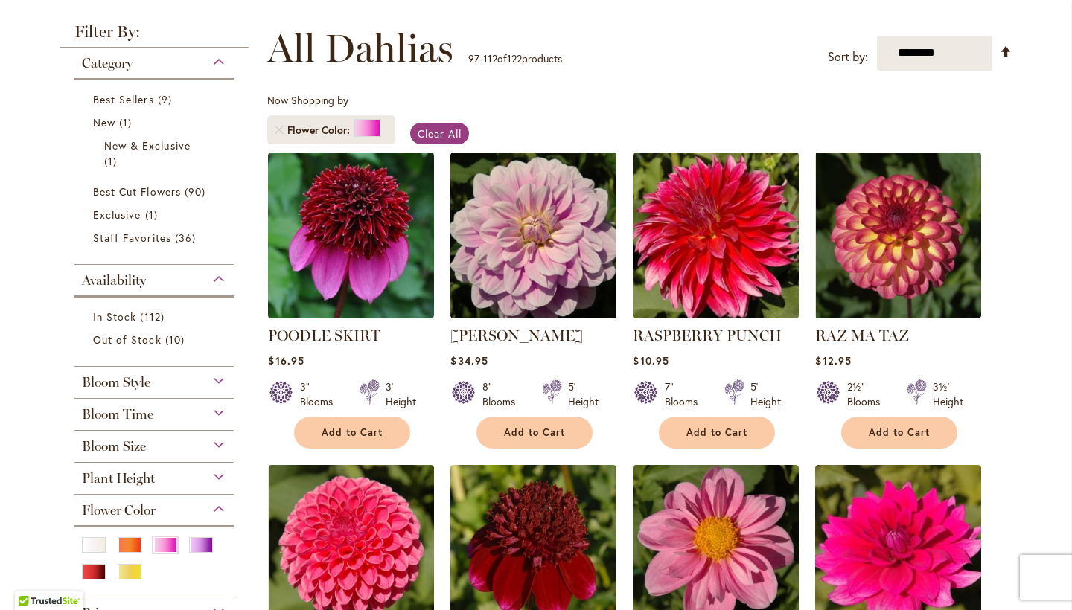
click at [691, 237] on img at bounding box center [716, 235] width 174 height 174
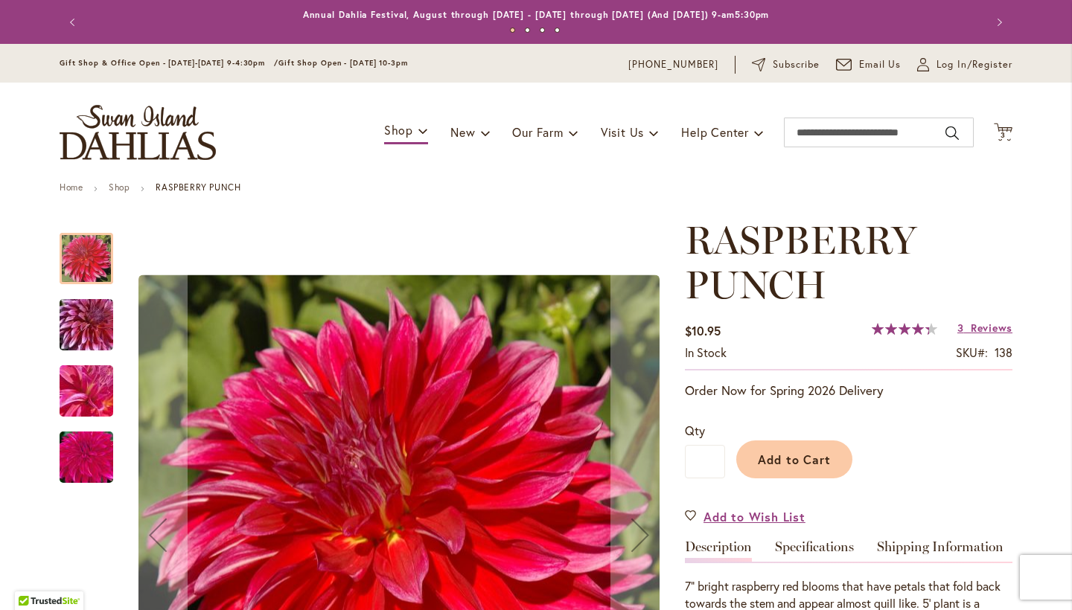
click at [84, 321] on img "RASPBERRY PUNCH" at bounding box center [86, 325] width 107 height 71
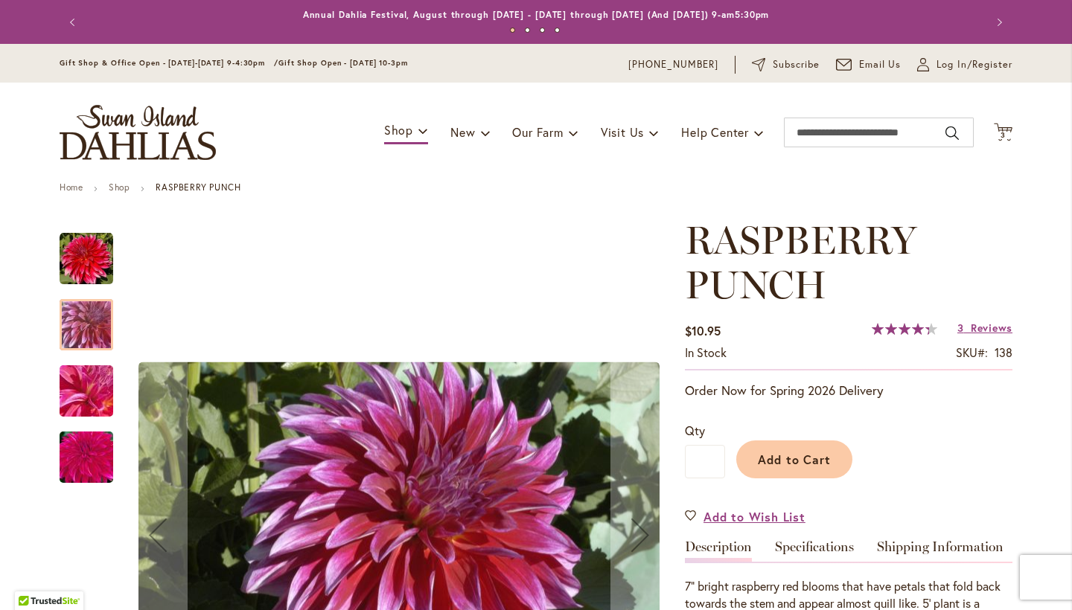
click at [74, 394] on img "RASPBERRY PUNCH" at bounding box center [86, 391] width 107 height 80
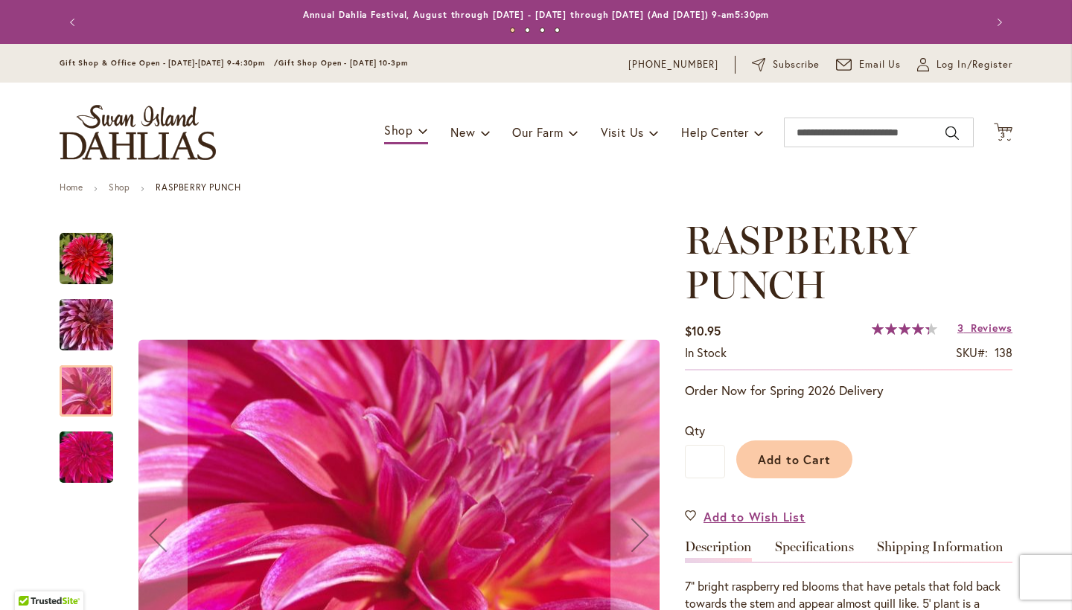
click at [80, 444] on img "RASPBERRY PUNCH" at bounding box center [86, 457] width 107 height 71
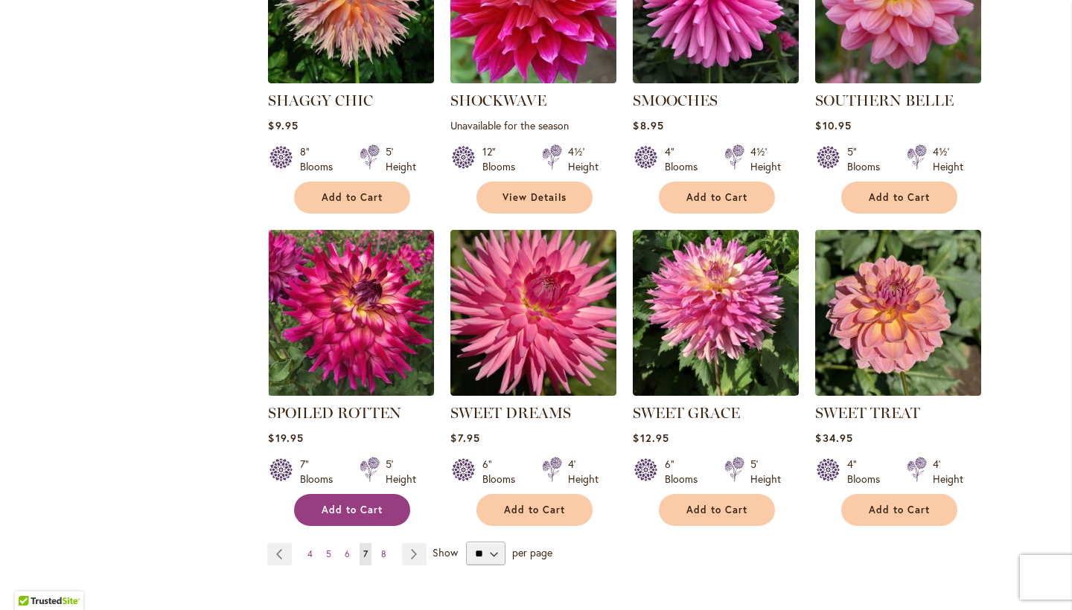
scroll to position [1058, 0]
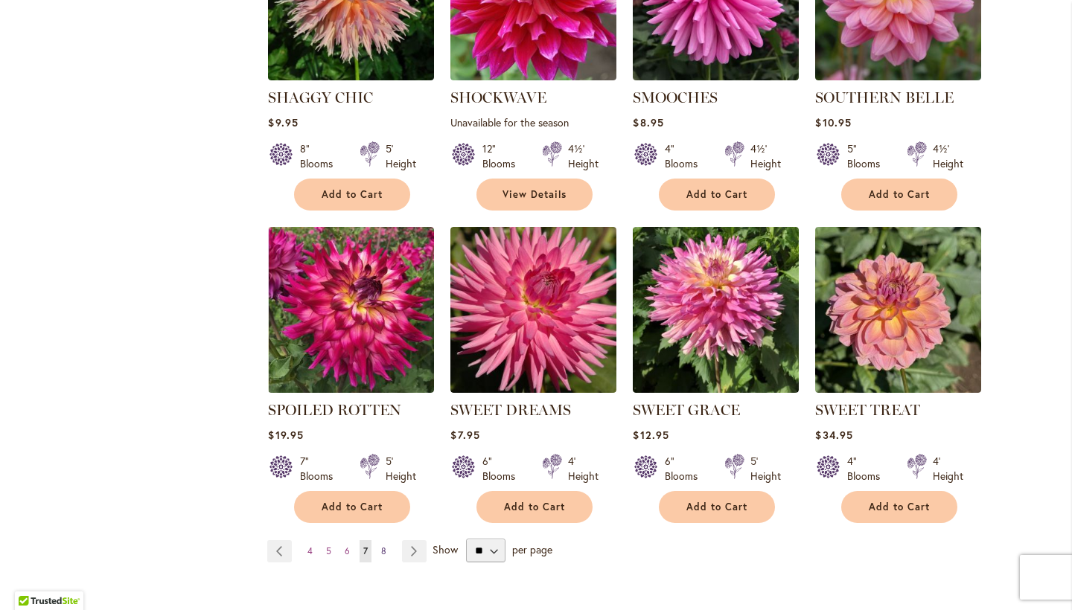
click at [383, 548] on link "Page 8" at bounding box center [383, 551] width 13 height 22
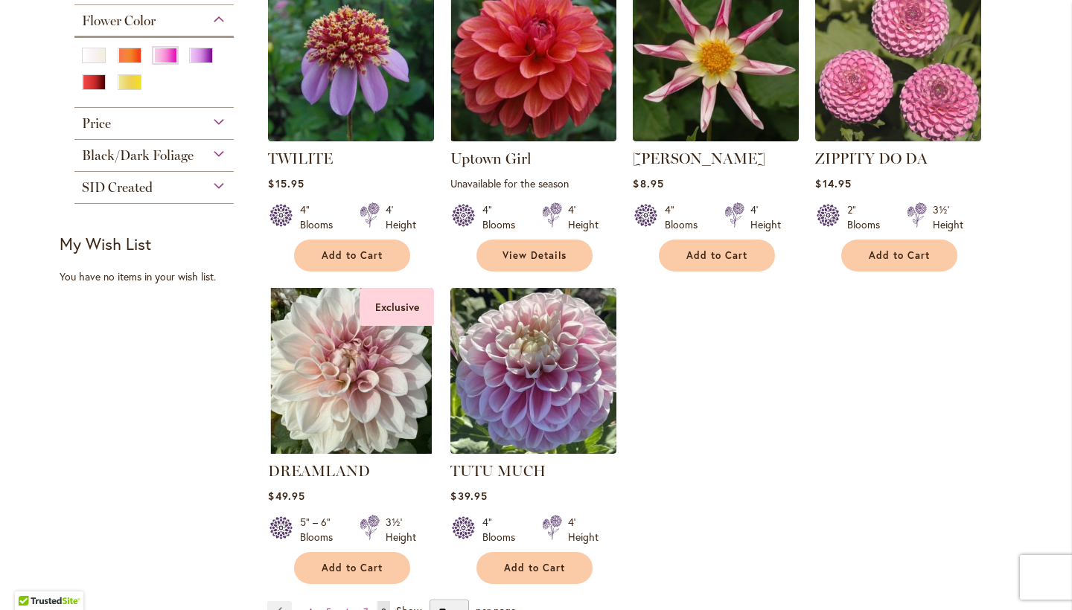
scroll to position [724, 0]
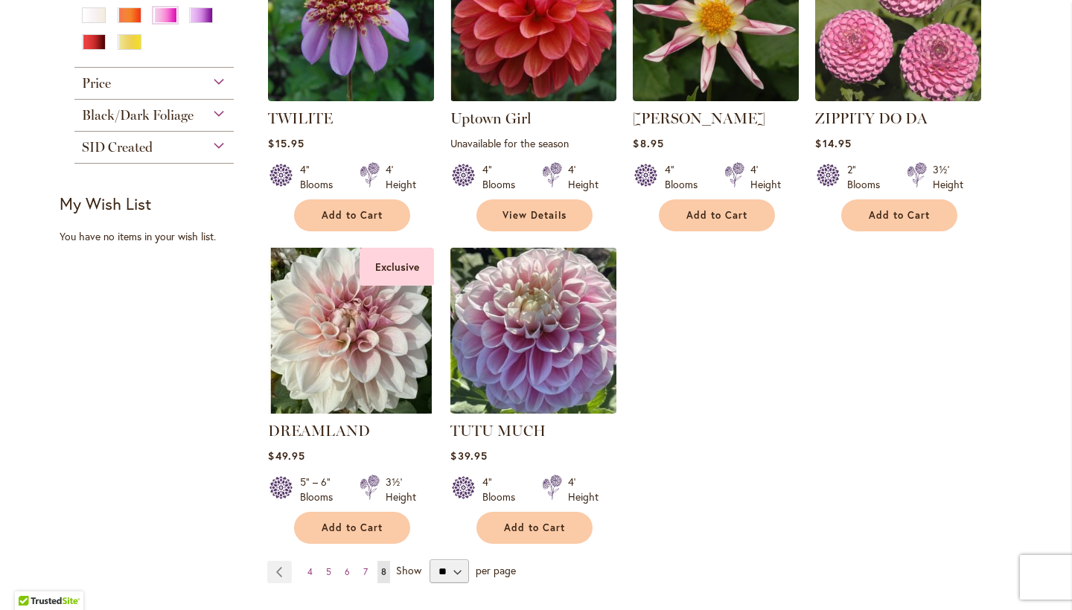
click at [523, 332] on img at bounding box center [534, 330] width 174 height 174
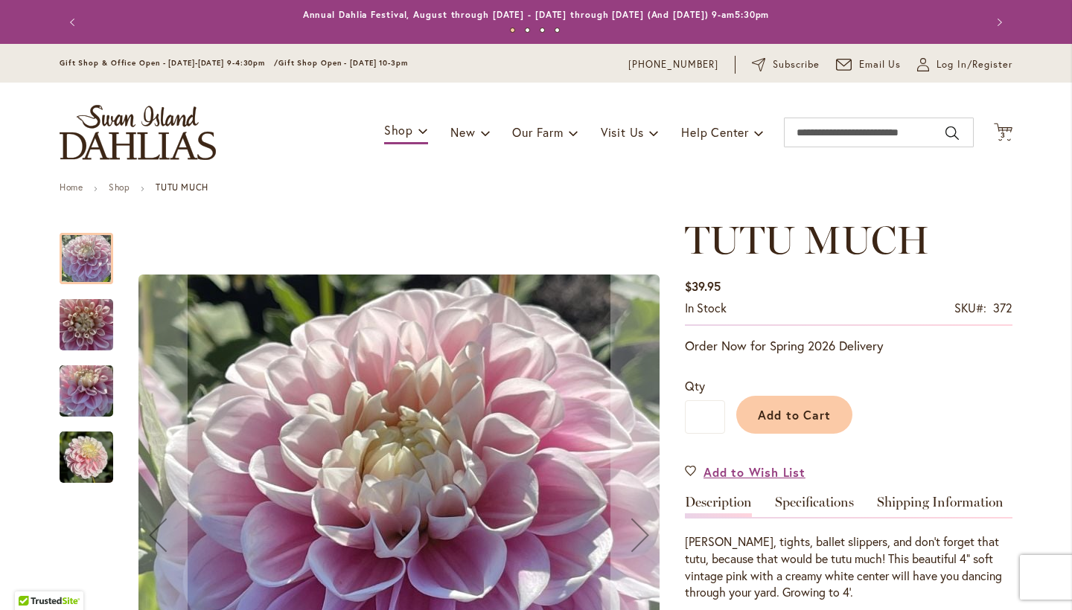
click at [87, 313] on img "TUTU MUCH" at bounding box center [87, 325] width 54 height 71
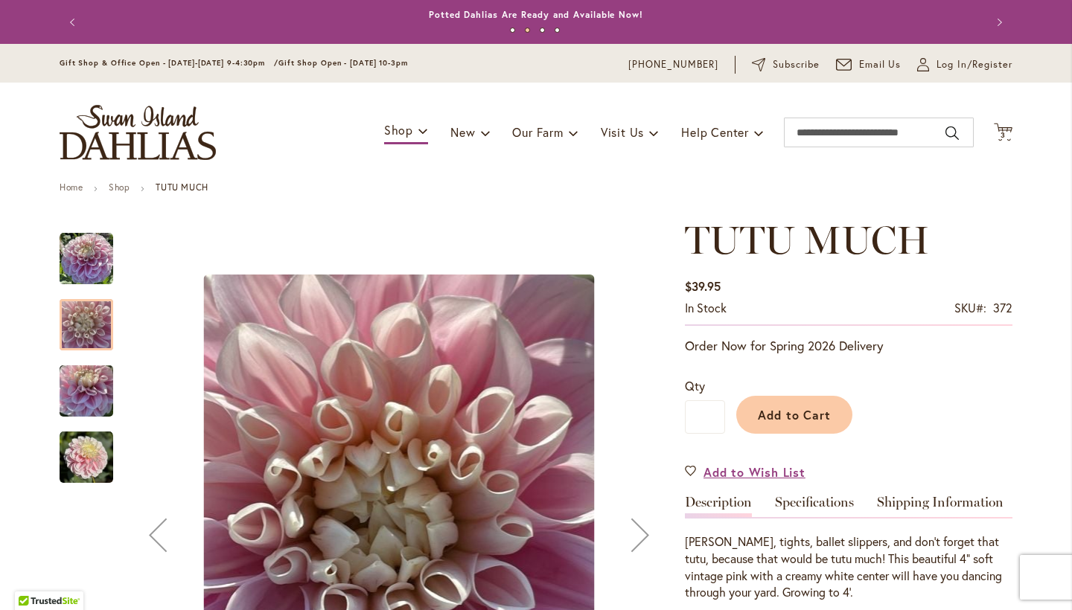
drag, startPoint x: 77, startPoint y: 395, endPoint x: 80, endPoint y: 413, distance: 18.2
click at [77, 395] on img "TUTU MUCH" at bounding box center [87, 391] width 54 height 71
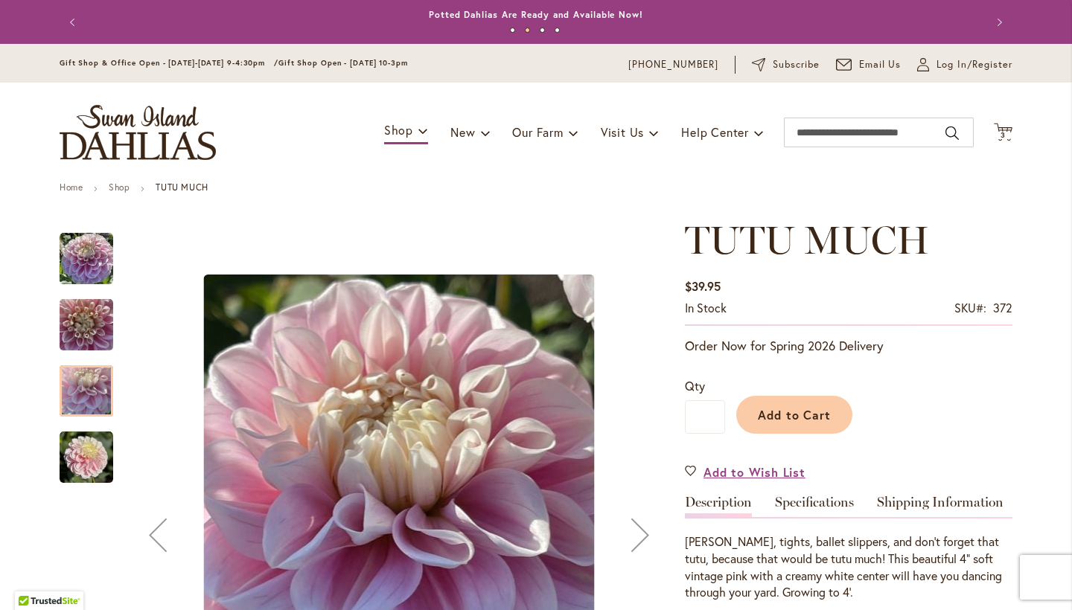
click at [86, 455] on img "TUTU MUCH" at bounding box center [87, 458] width 54 height 54
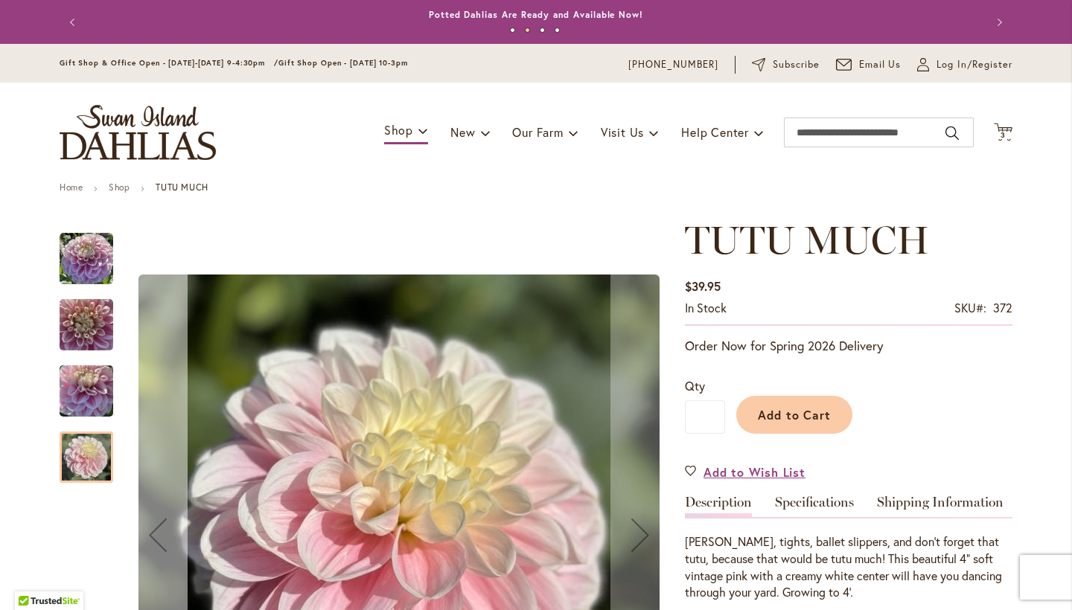
drag, startPoint x: 84, startPoint y: 255, endPoint x: 171, endPoint y: 275, distance: 89.4
click at [84, 255] on img "Tutu Much" at bounding box center [87, 259] width 54 height 54
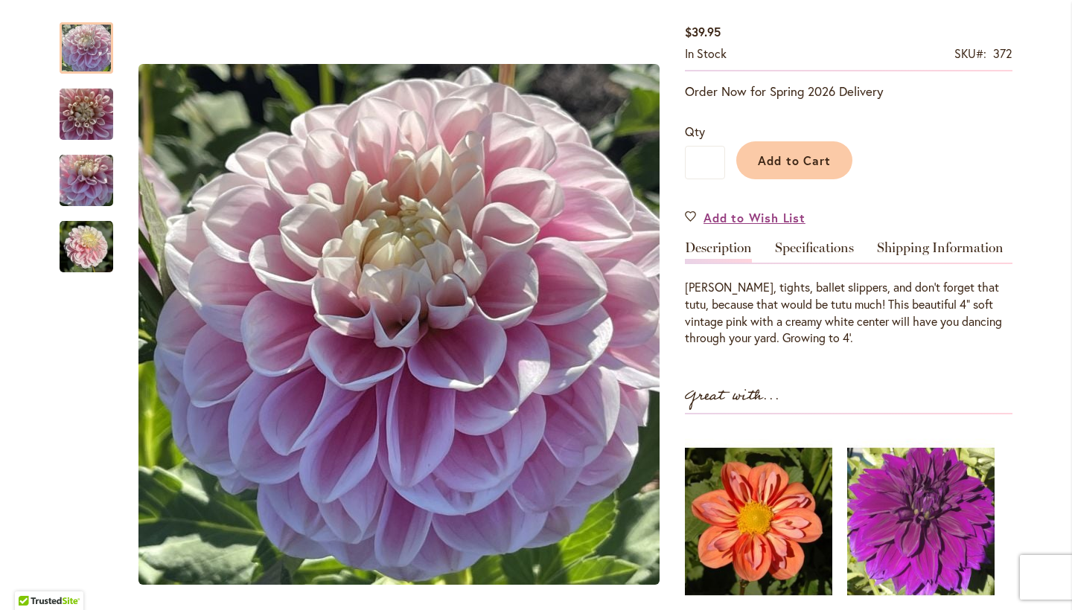
scroll to position [252, 0]
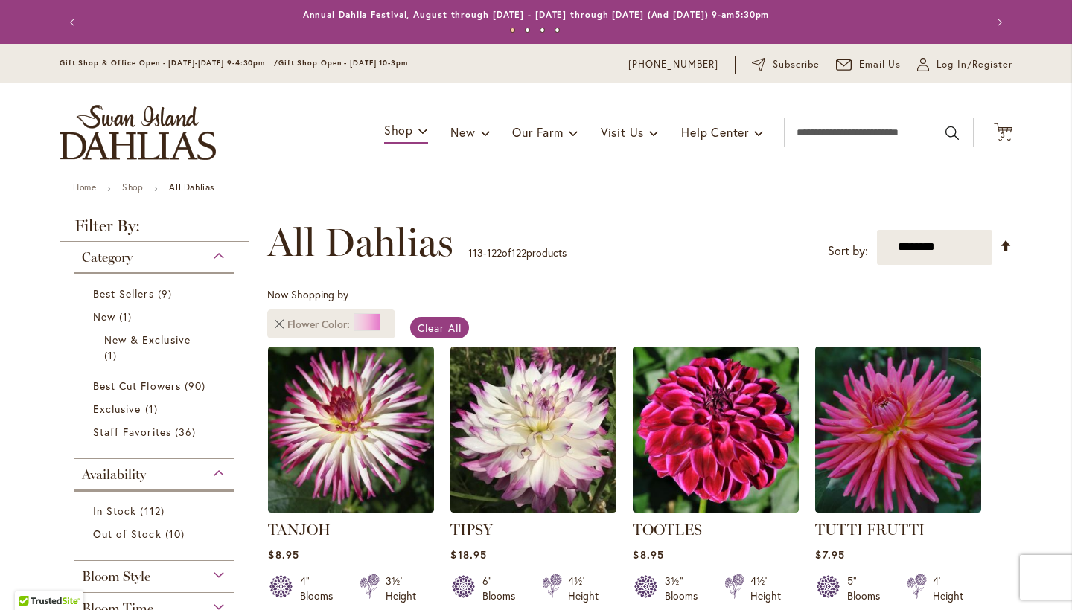
click at [275, 324] on link "Remove Flower Color Pink" at bounding box center [279, 324] width 9 height 9
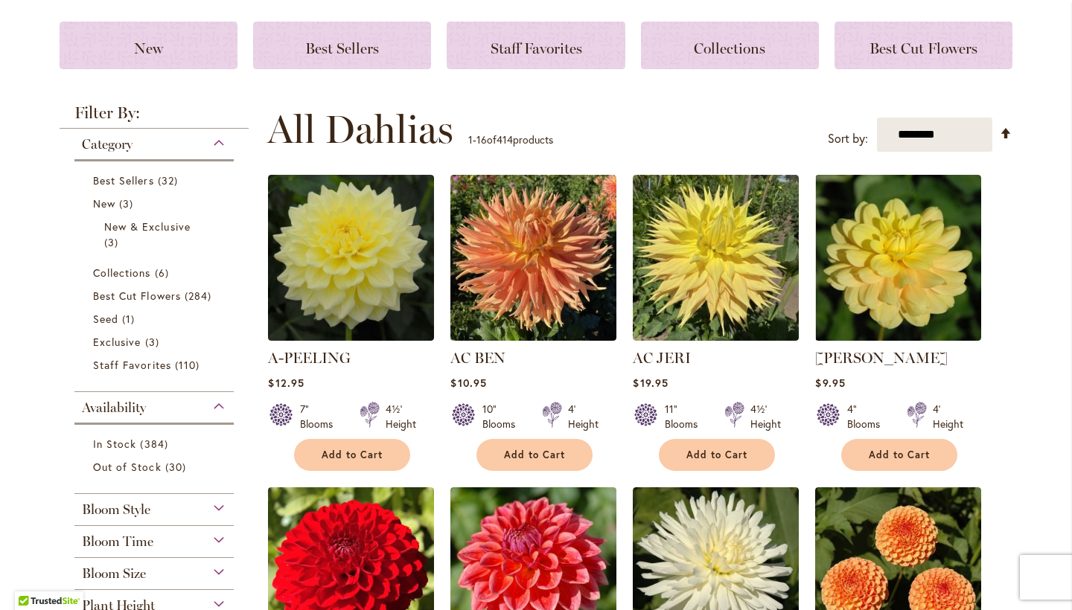
scroll to position [281, 0]
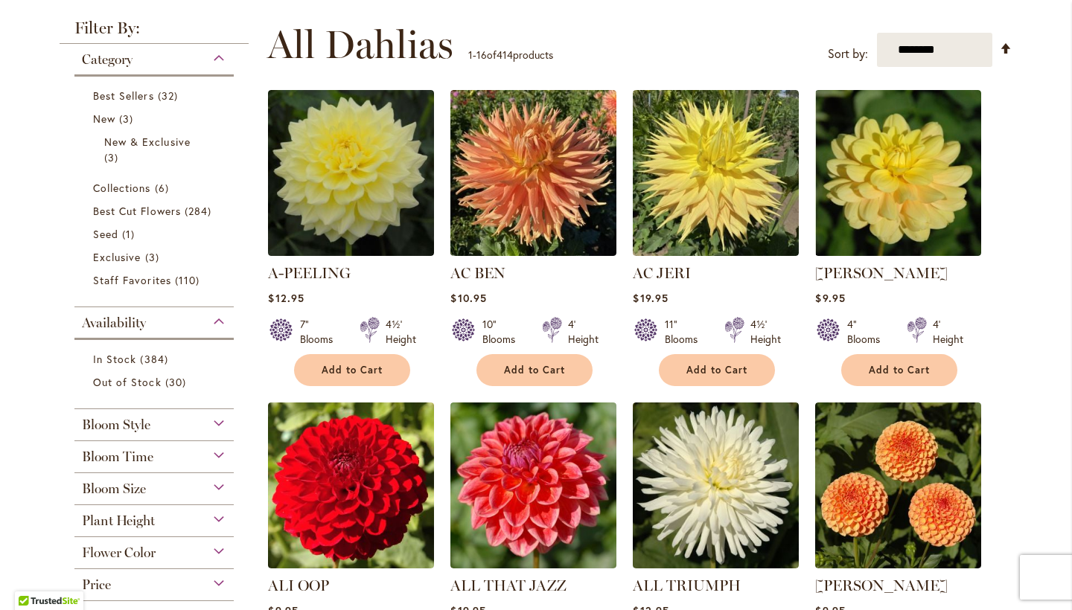
drag, startPoint x: 217, startPoint y: 548, endPoint x: 211, endPoint y: 540, distance: 9.5
click at [214, 543] on div "Flower Color" at bounding box center [153, 549] width 159 height 24
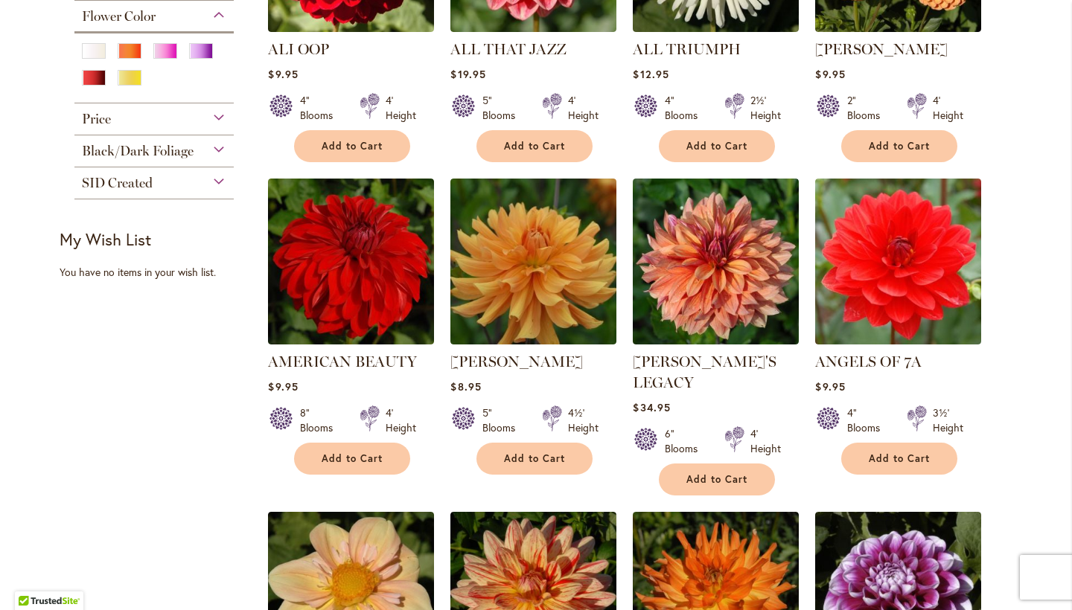
scroll to position [728, 0]
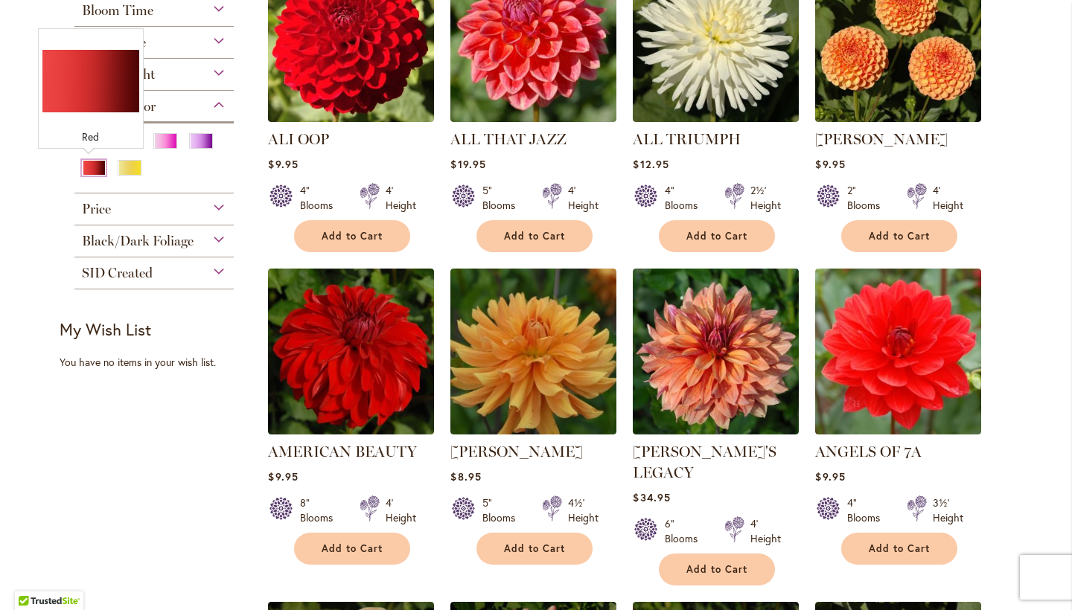
click at [91, 166] on div "Red" at bounding box center [94, 168] width 24 height 16
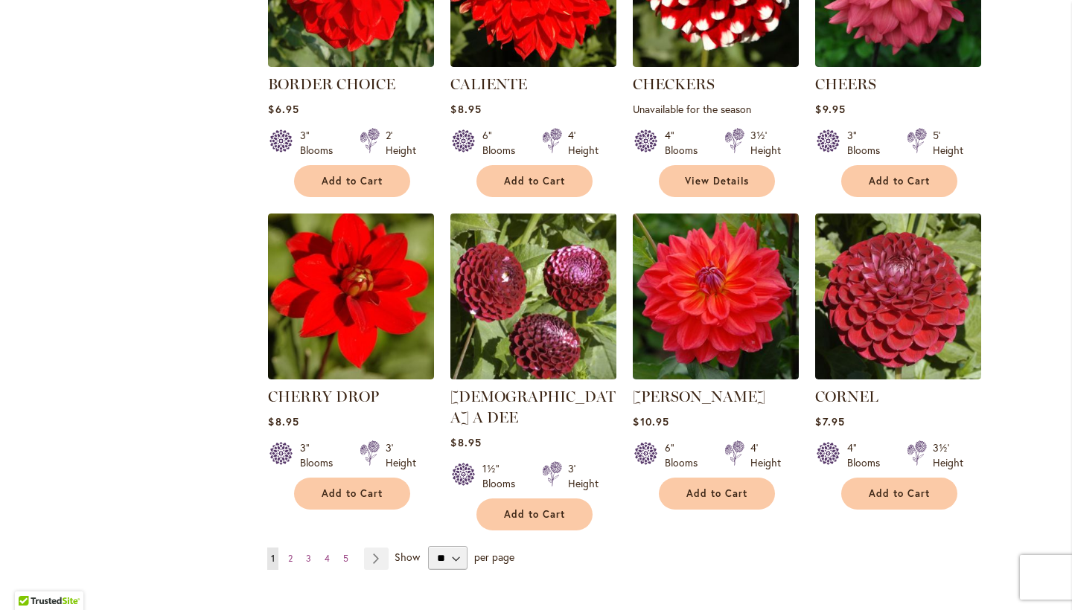
scroll to position [1074, 0]
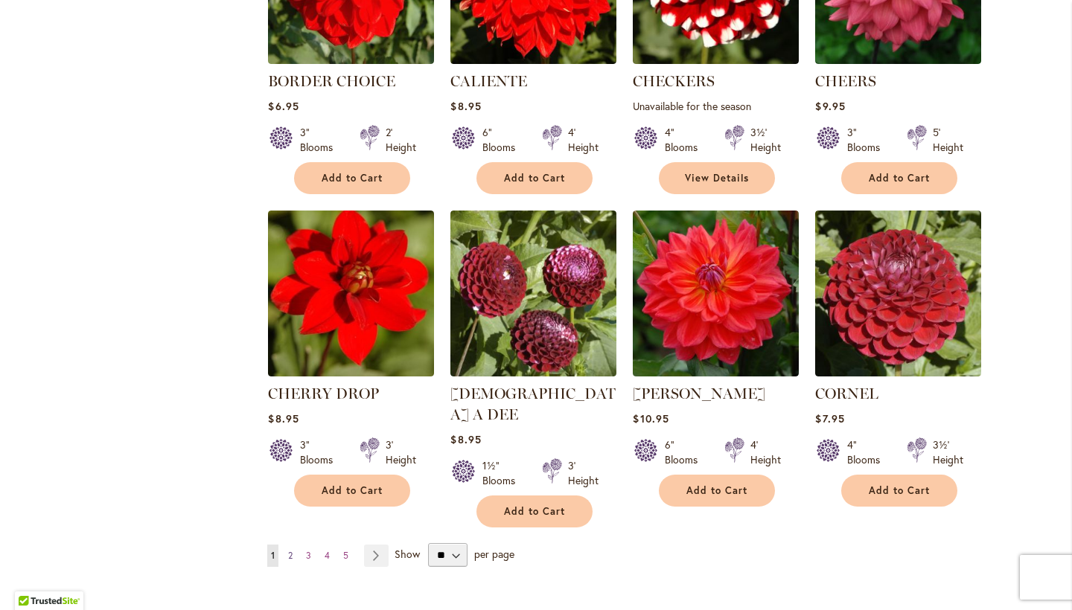
click at [288, 550] on span "2" at bounding box center [290, 555] width 4 height 11
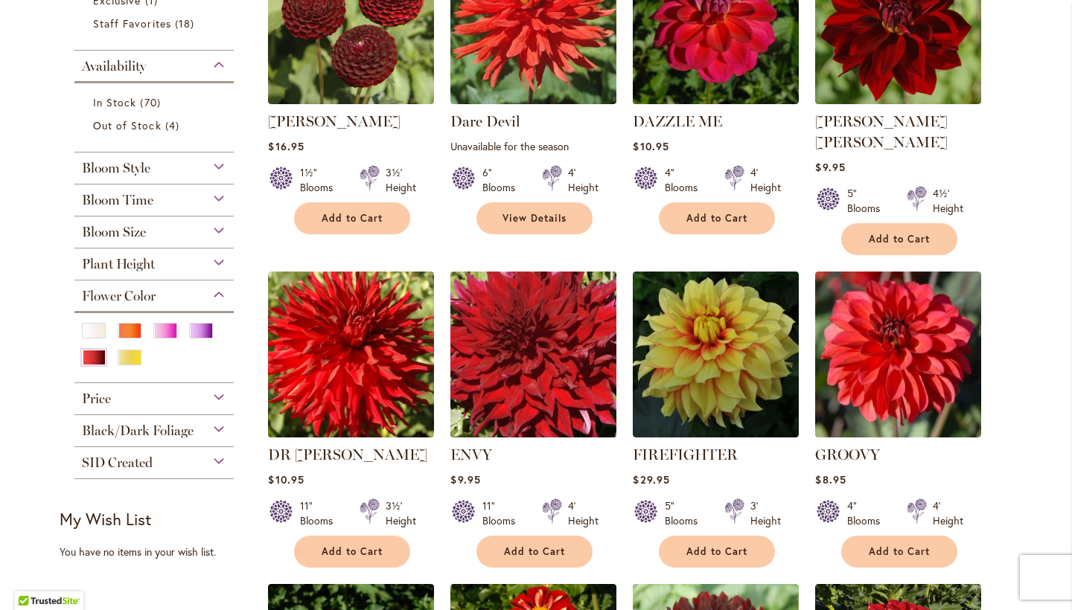
scroll to position [514, 0]
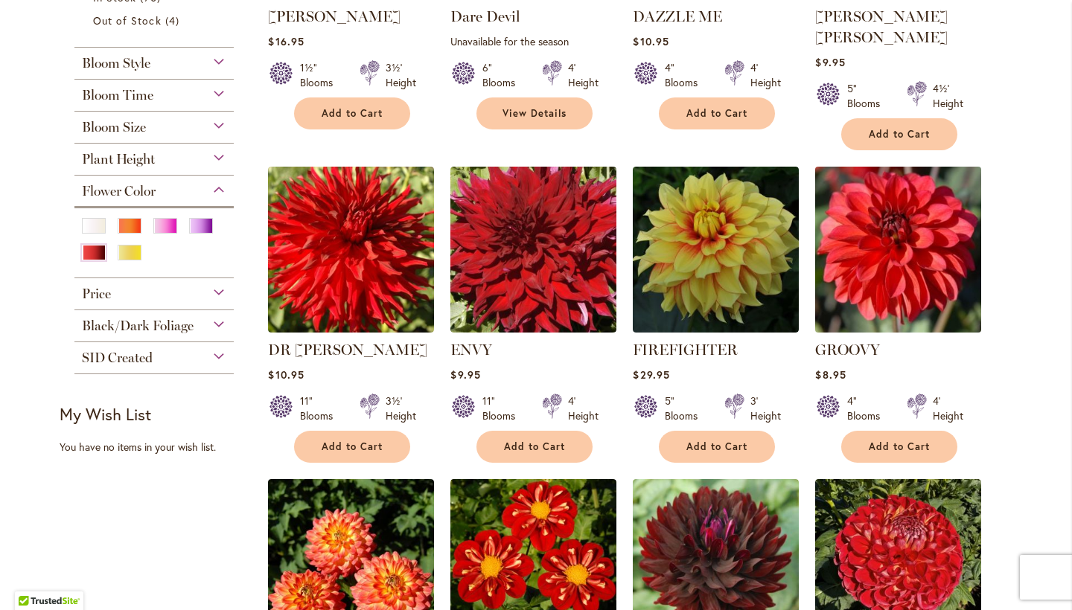
click at [896, 197] on img at bounding box center [898, 249] width 174 height 174
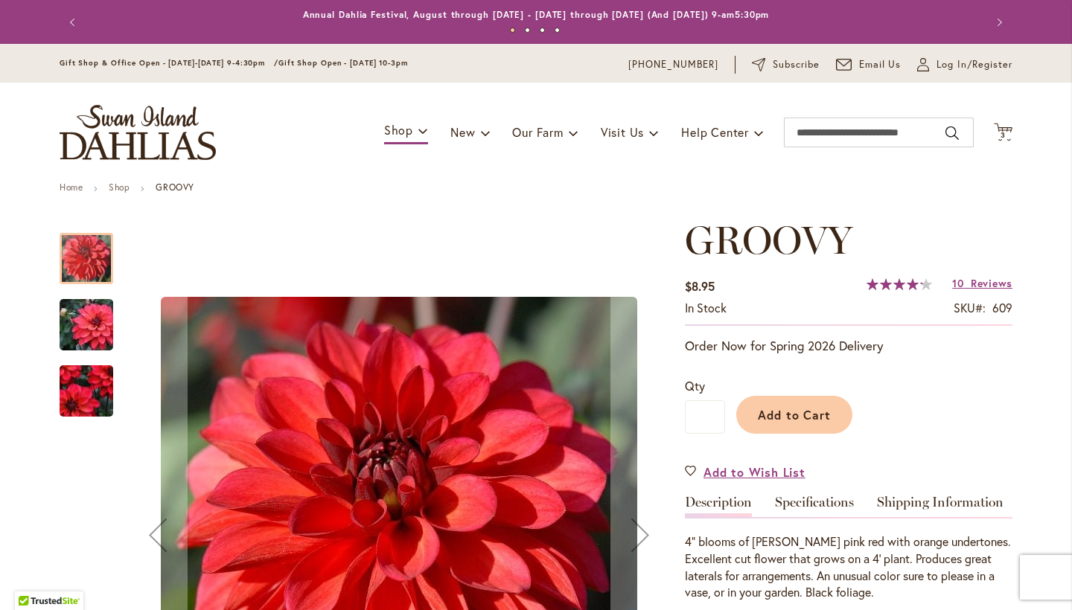
click at [74, 326] on img "GROOVY" at bounding box center [86, 325] width 107 height 71
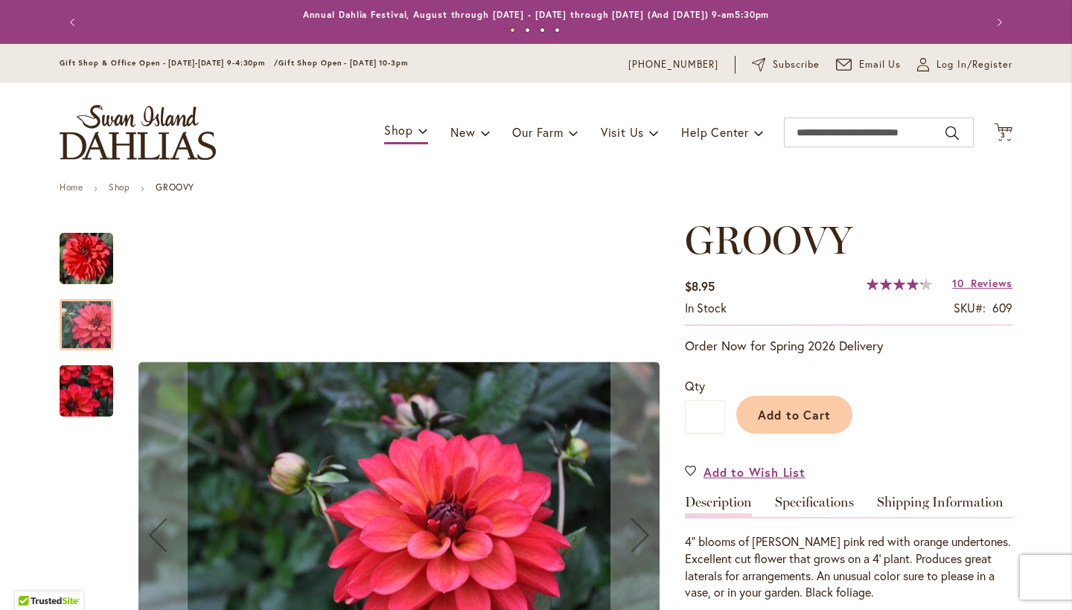
click at [72, 386] on img "GROOVY" at bounding box center [86, 391] width 107 height 93
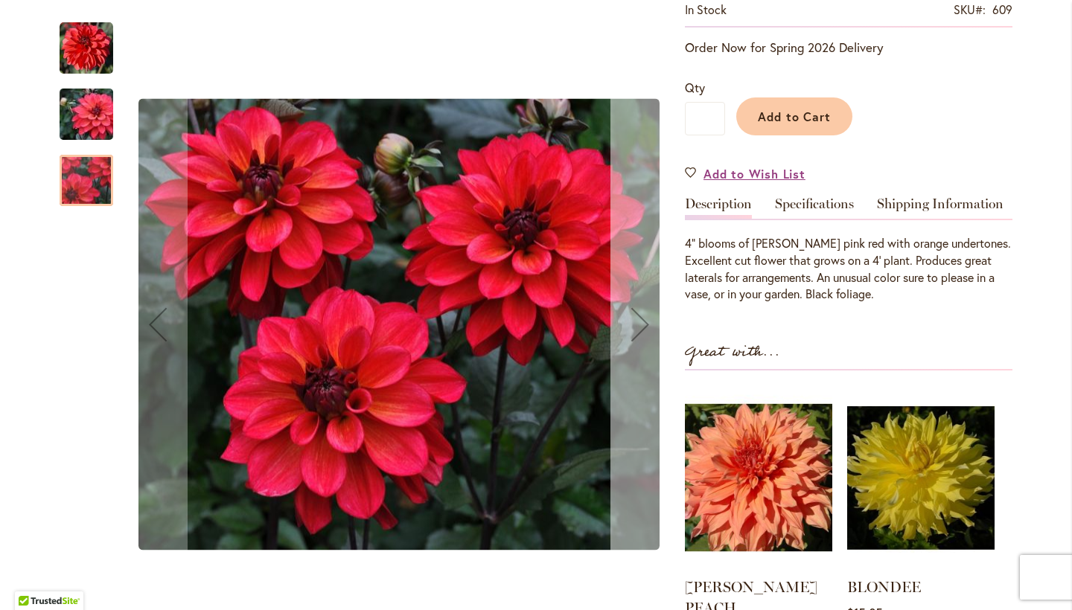
scroll to position [304, 0]
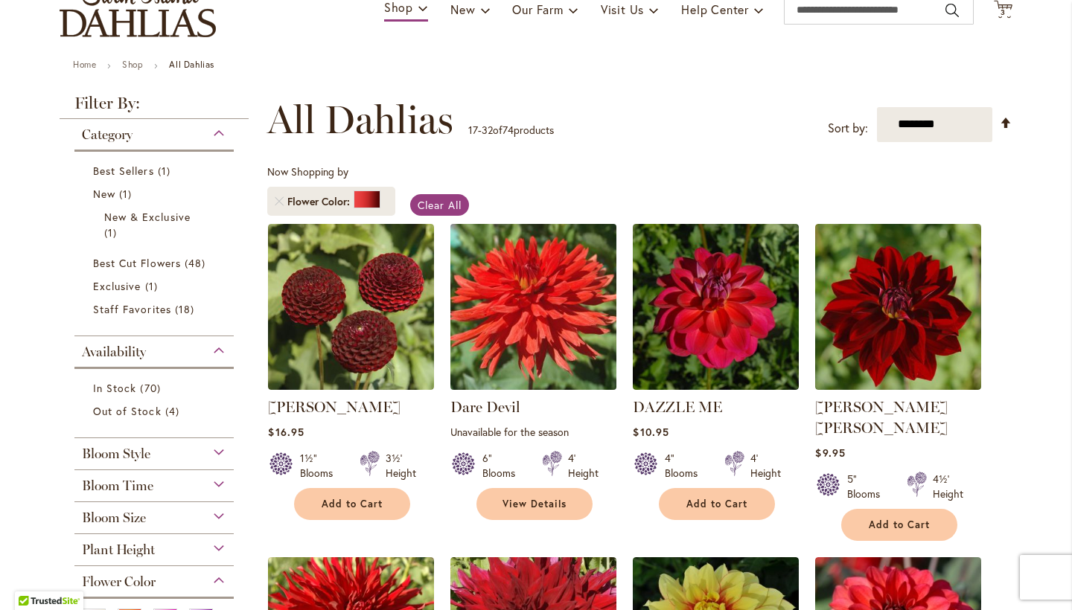
scroll to position [126, 0]
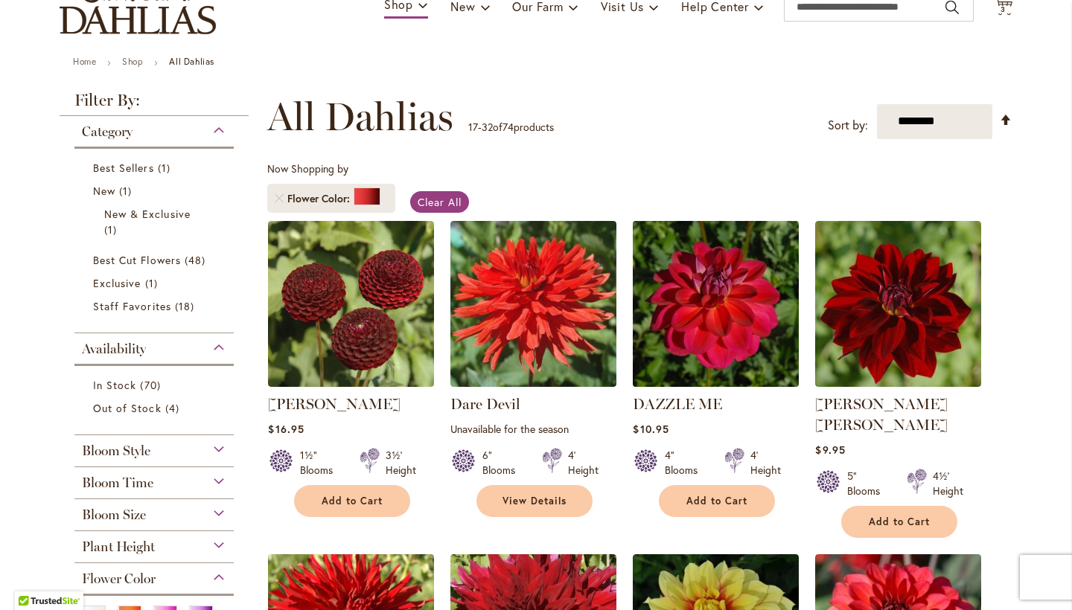
click at [710, 304] on img at bounding box center [716, 304] width 174 height 174
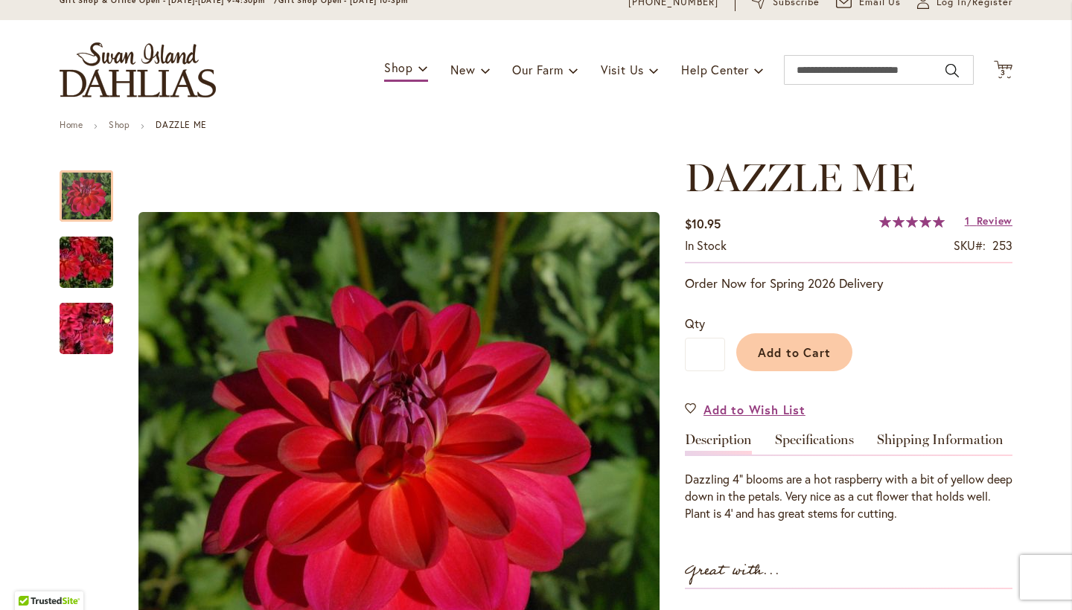
scroll to position [66, 0]
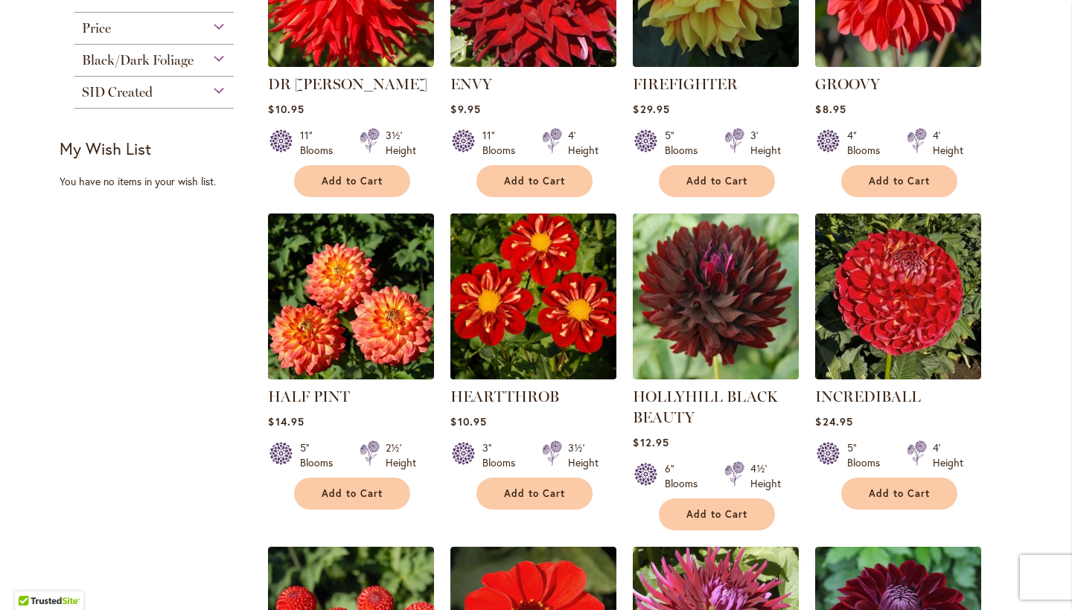
scroll to position [782, 0]
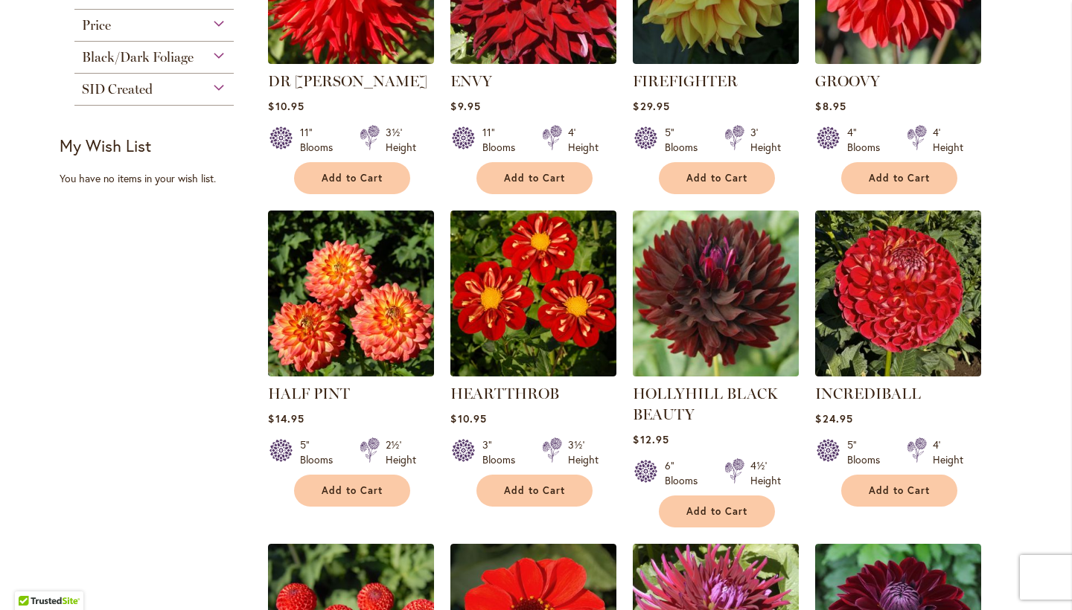
click at [709, 261] on img at bounding box center [716, 293] width 174 height 174
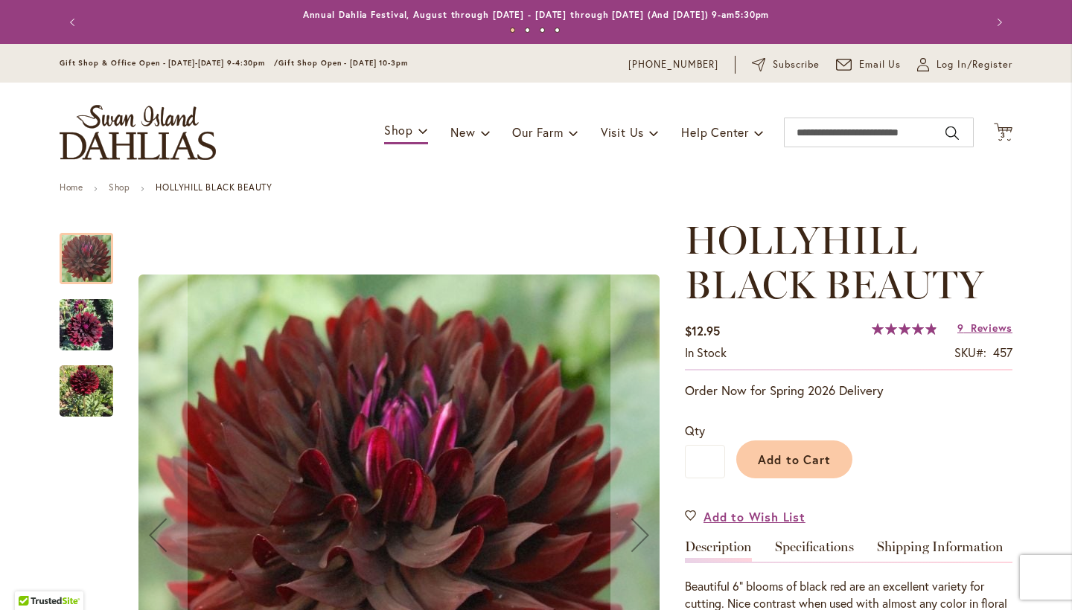
click at [78, 321] on img "HOLLYHILL BLACK BEAUTY" at bounding box center [87, 325] width 54 height 71
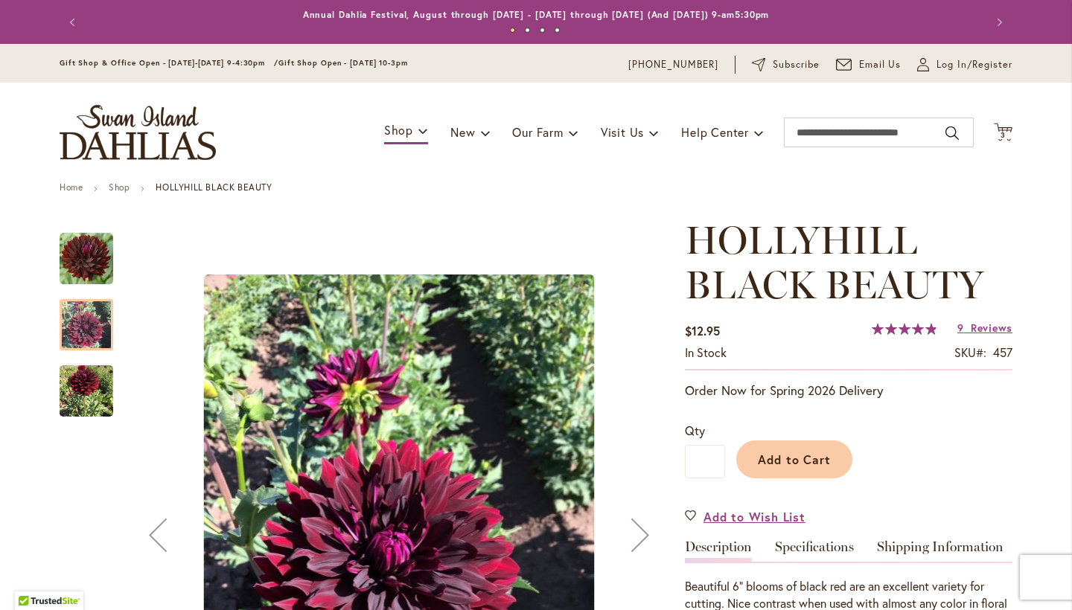
click at [74, 386] on img "HOLLYHILL BLACK BEAUTY" at bounding box center [87, 391] width 54 height 68
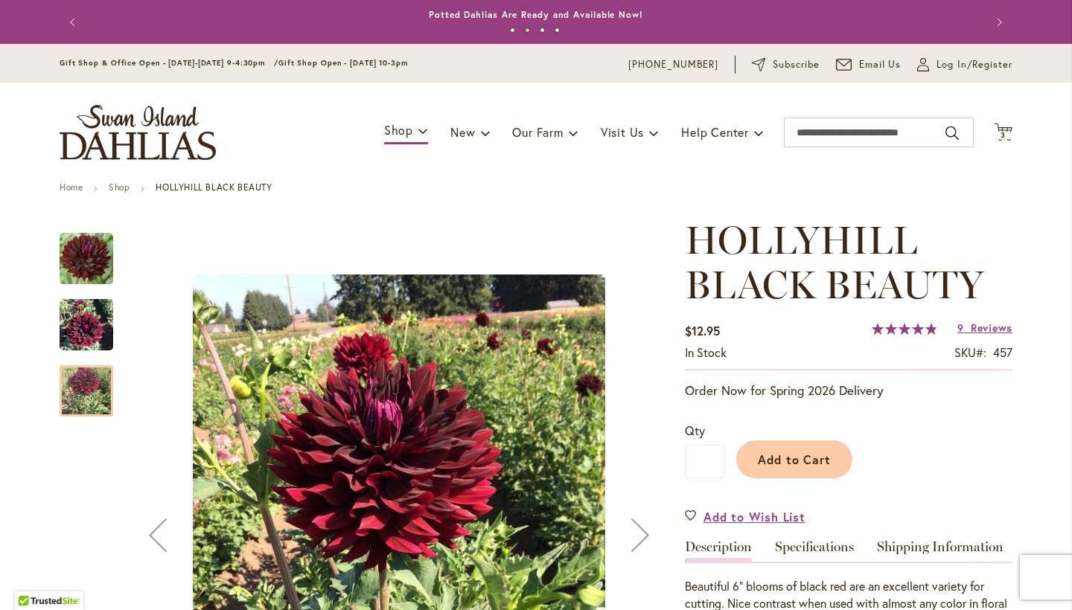
click at [71, 260] on img "HOLLYHILL BLACK BEAUTY" at bounding box center [87, 259] width 54 height 54
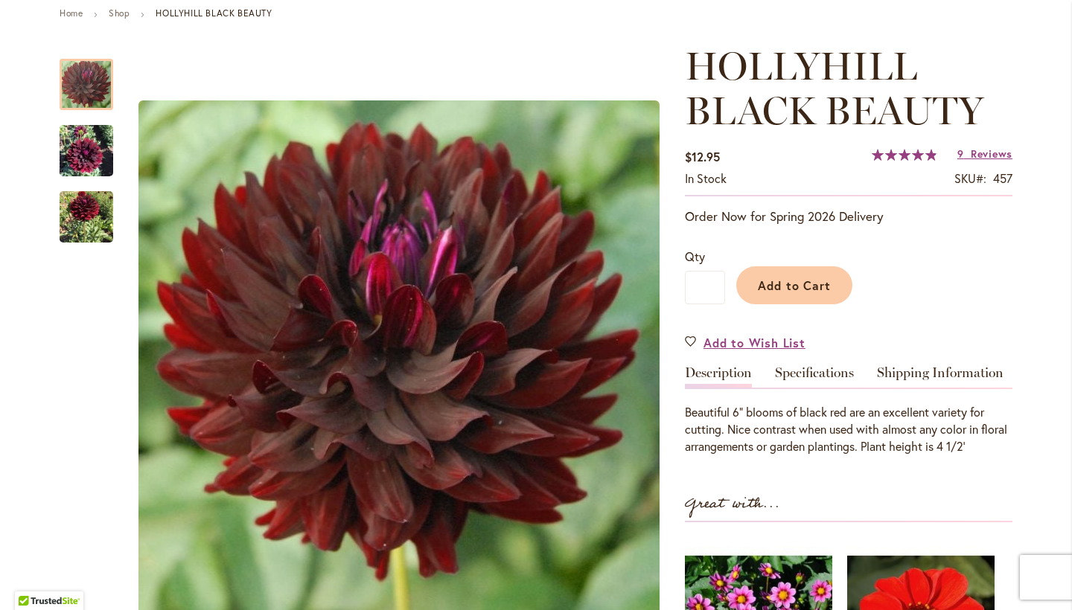
scroll to position [366, 0]
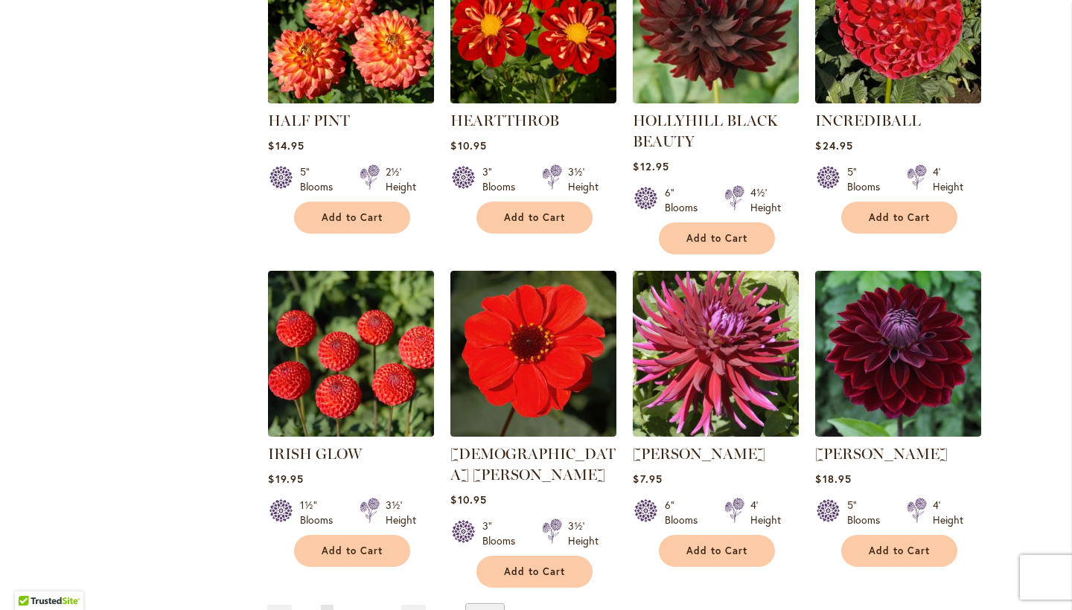
scroll to position [1106, 0]
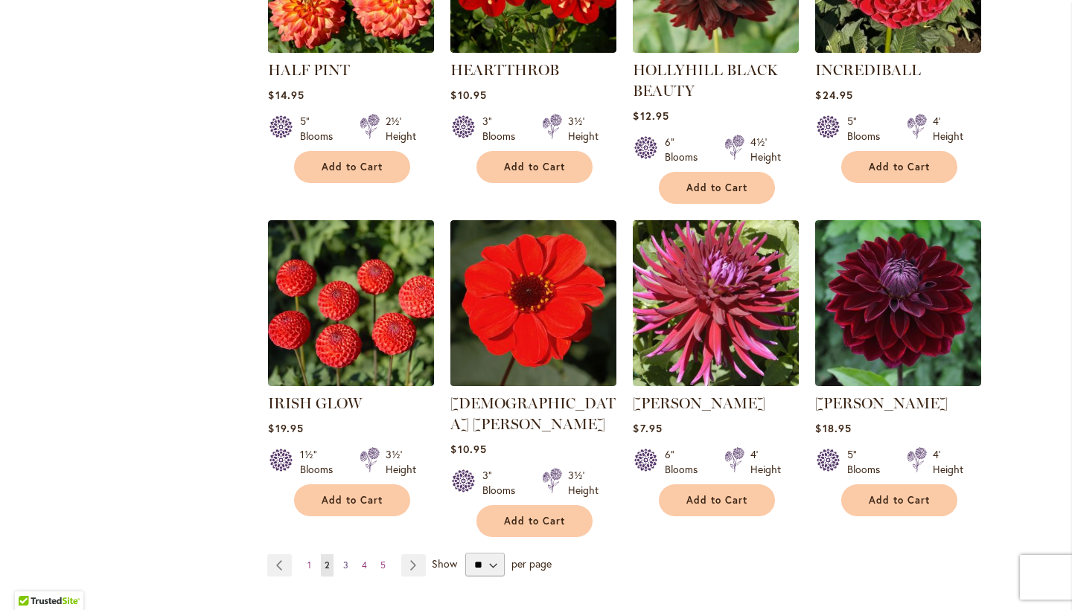
click at [343, 560] on span "3" at bounding box center [345, 565] width 5 height 11
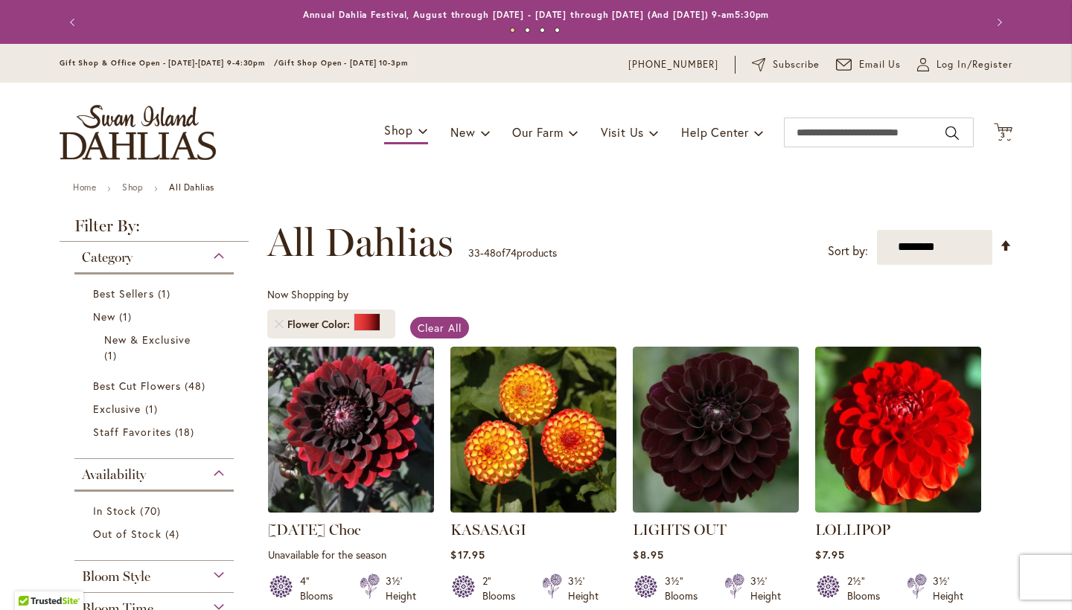
click at [372, 403] on img at bounding box center [351, 429] width 174 height 174
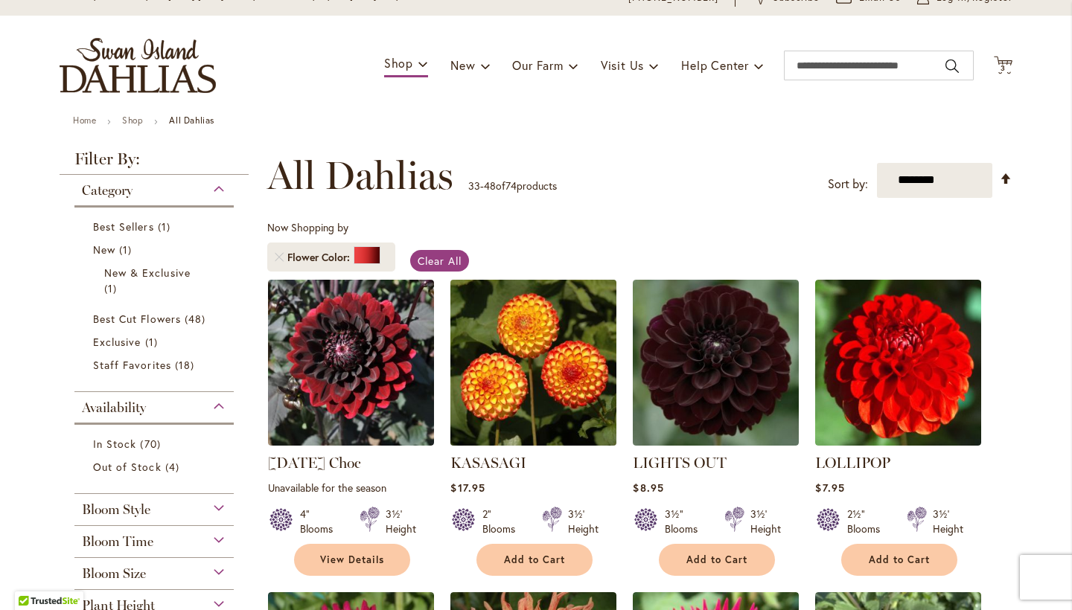
scroll to position [70, 0]
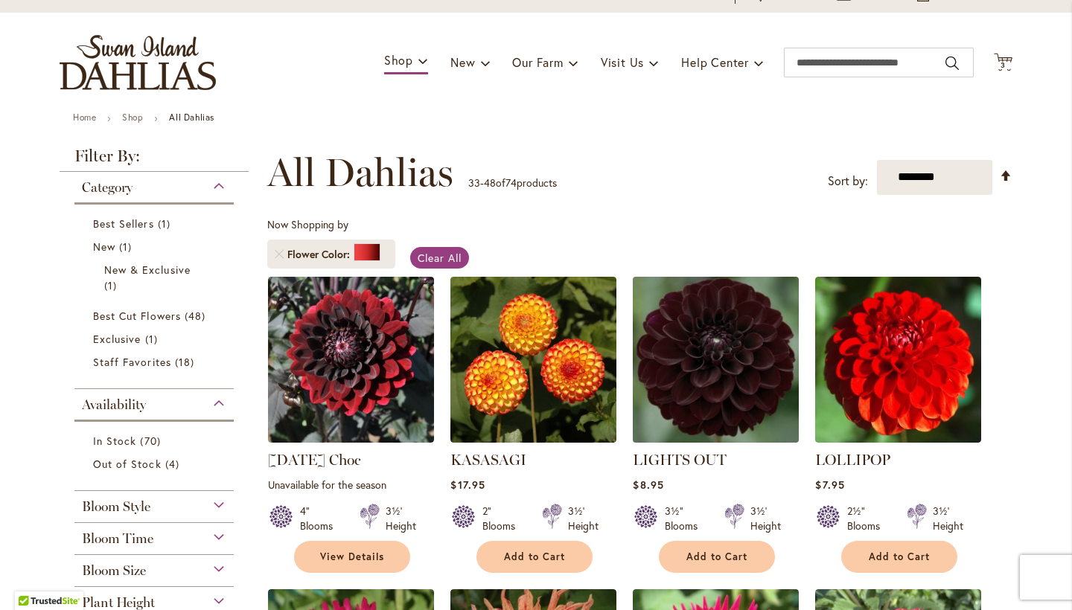
click at [715, 369] on img at bounding box center [716, 359] width 174 height 174
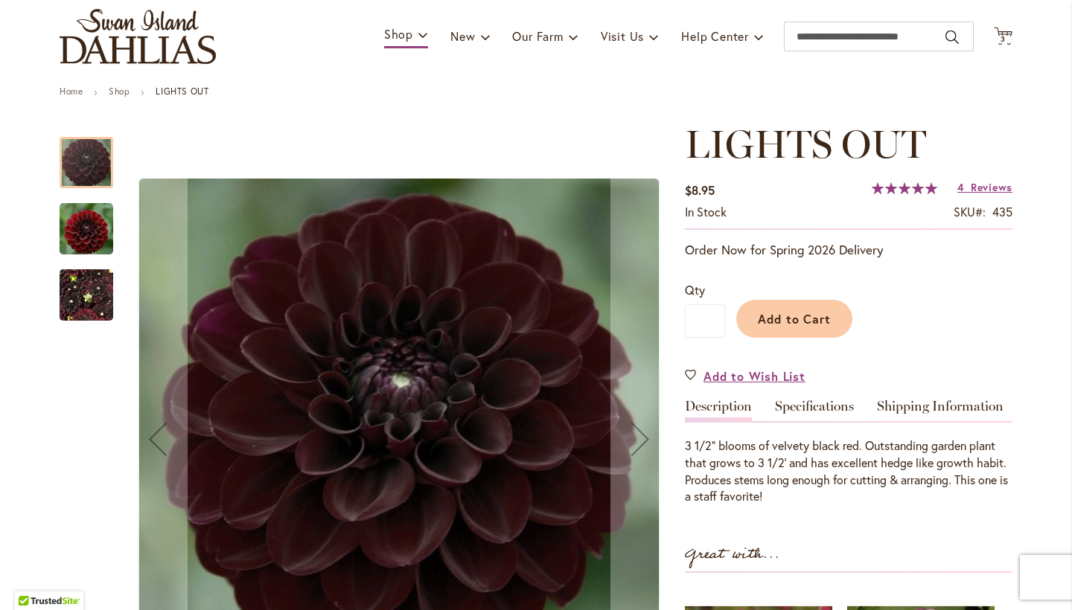
scroll to position [152, 0]
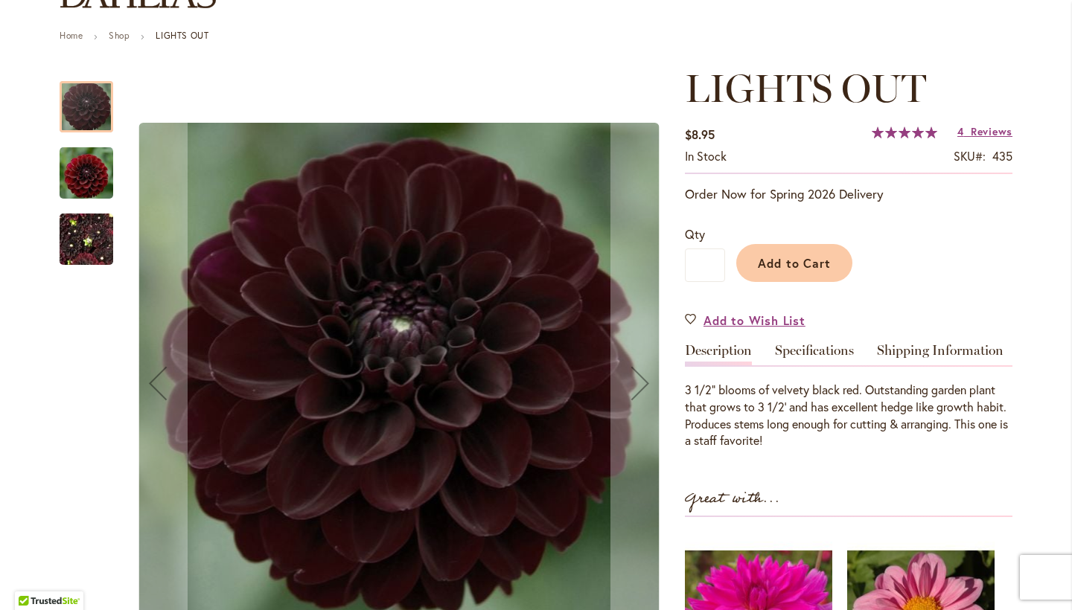
click at [93, 176] on img "LIGHTS OUT" at bounding box center [87, 172] width 54 height 55
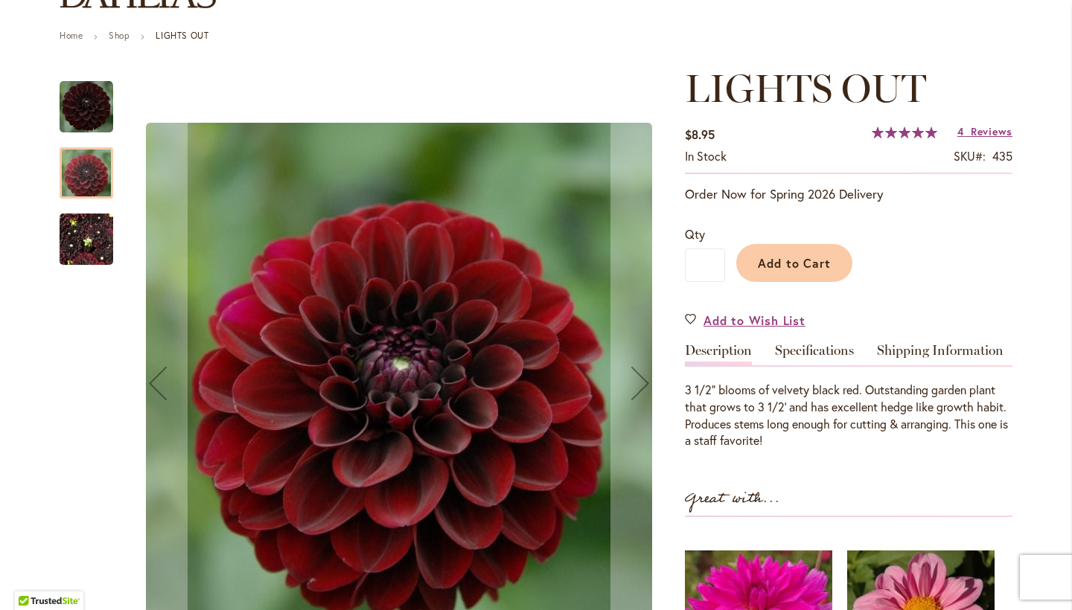
click at [85, 239] on img "LIGHTS OUT" at bounding box center [87, 239] width 54 height 71
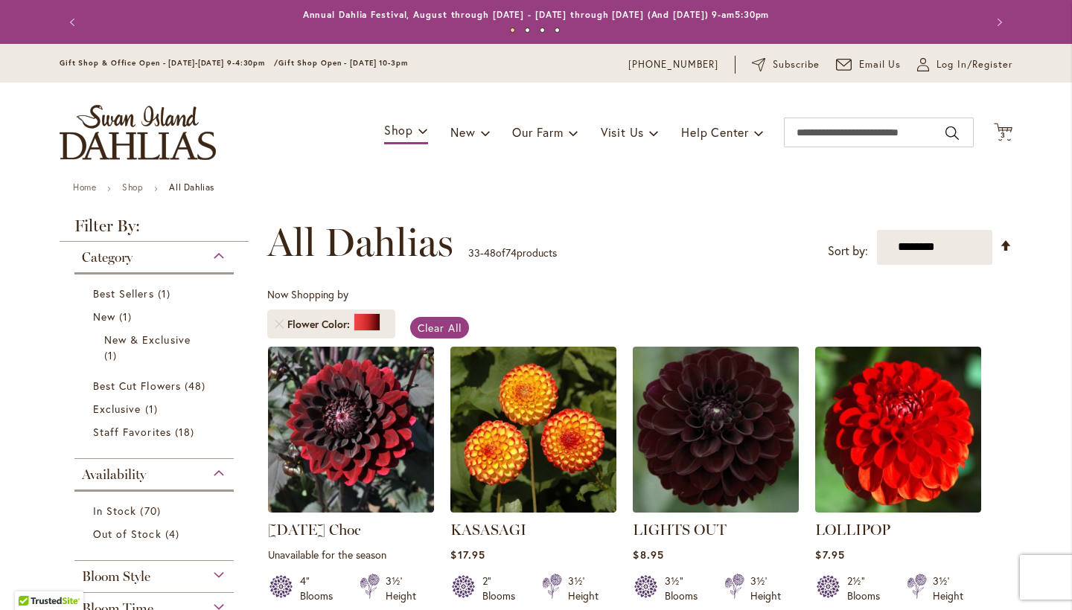
click at [698, 444] on img at bounding box center [716, 429] width 174 height 174
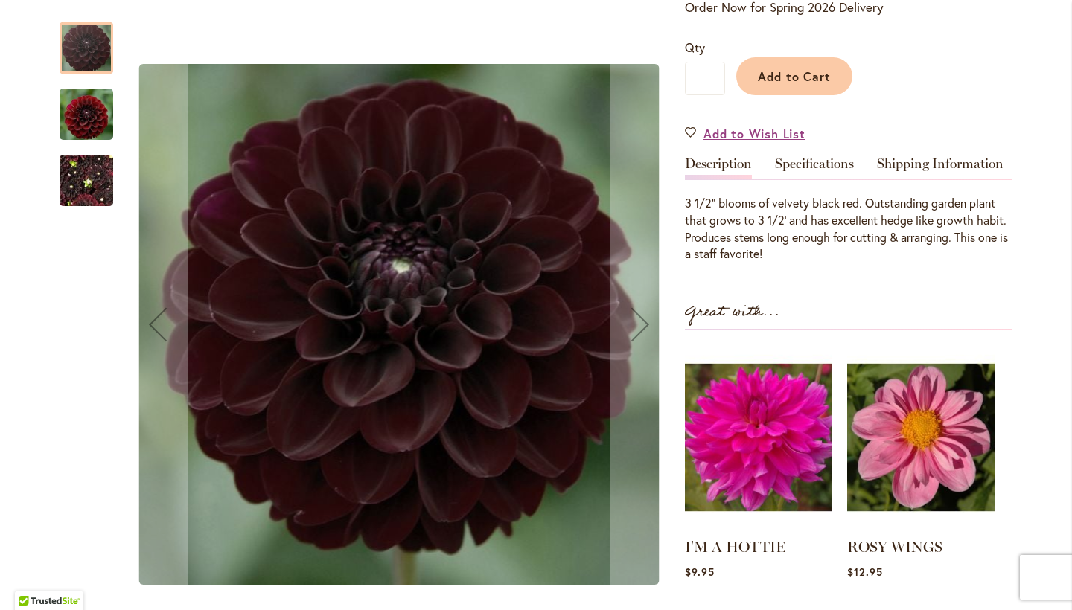
scroll to position [167, 0]
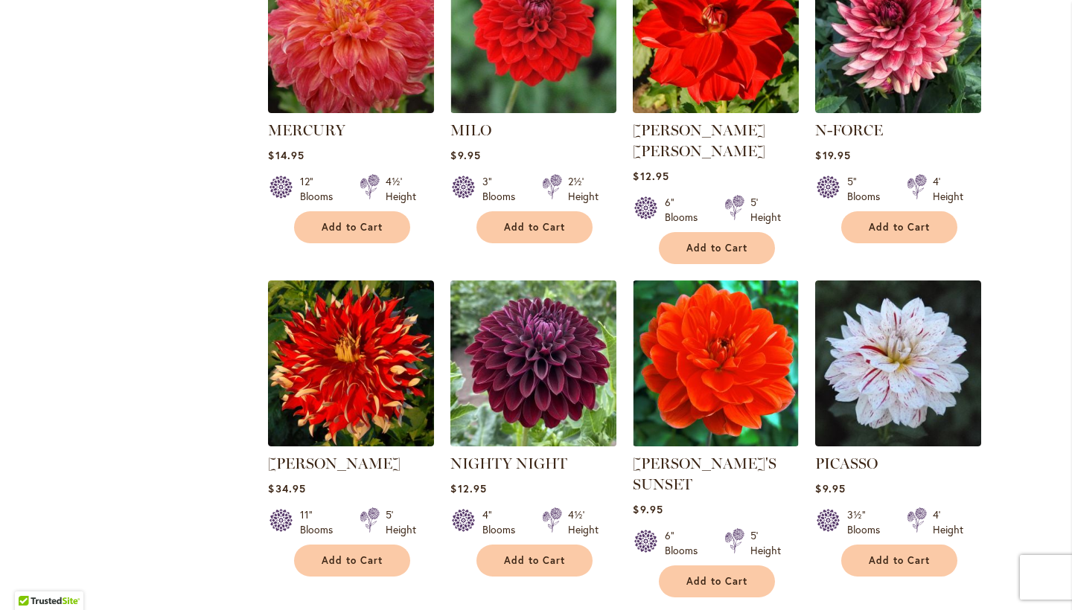
scroll to position [1059, 0]
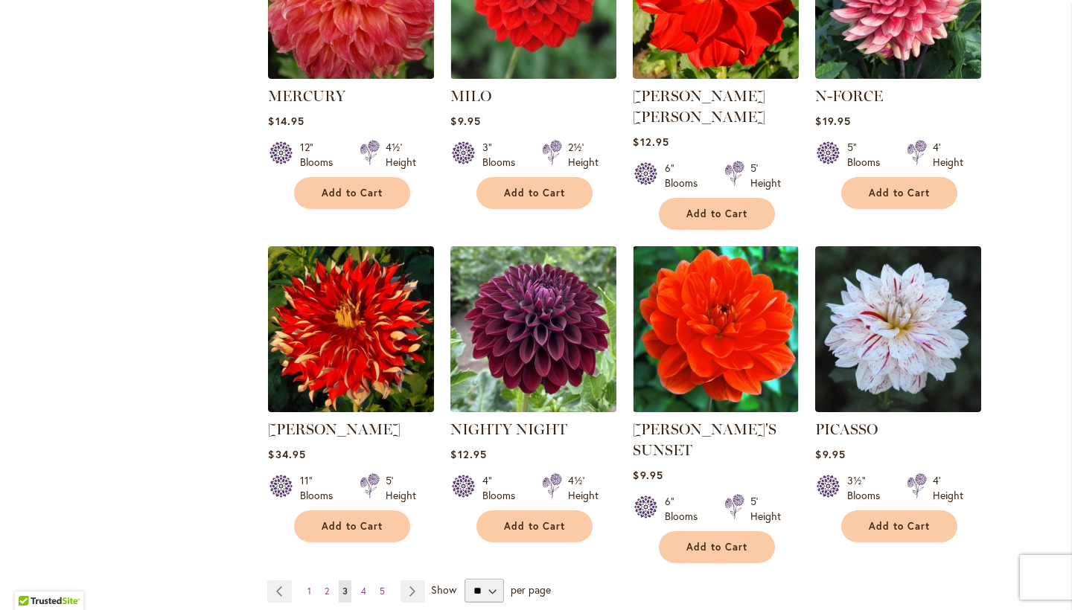
click at [549, 315] on img at bounding box center [534, 329] width 174 height 174
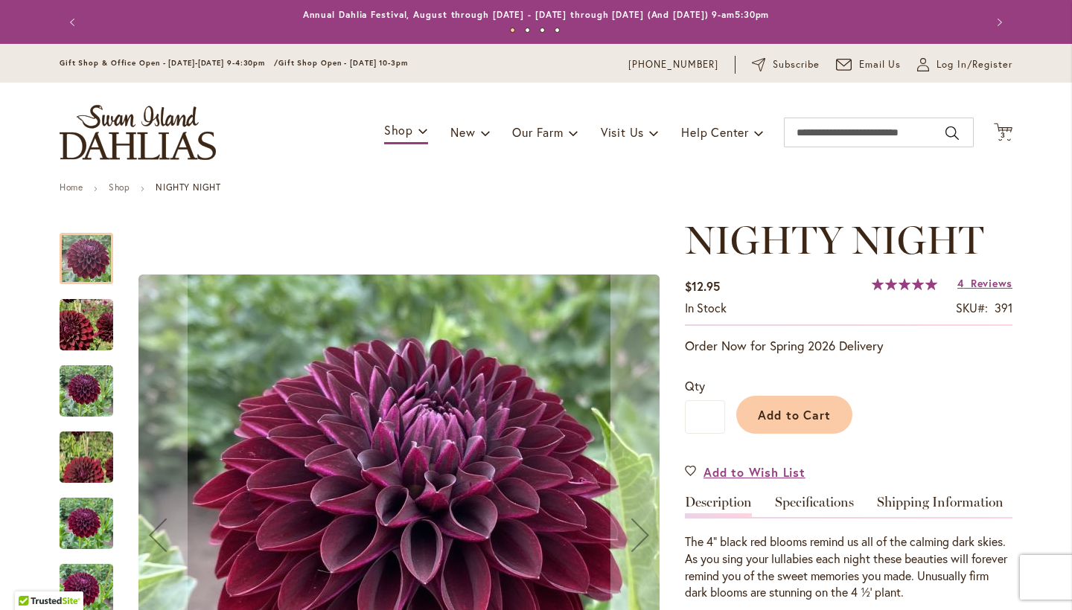
click at [80, 320] on img "Nighty Night" at bounding box center [86, 325] width 106 height 103
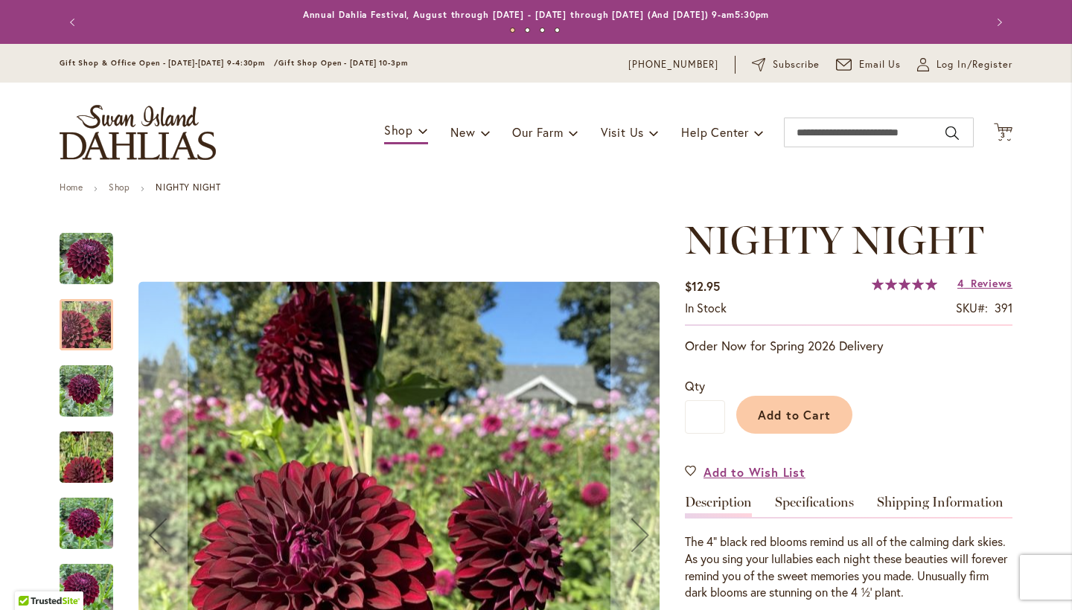
click at [92, 389] on img "Nighty Night" at bounding box center [87, 392] width 54 height 54
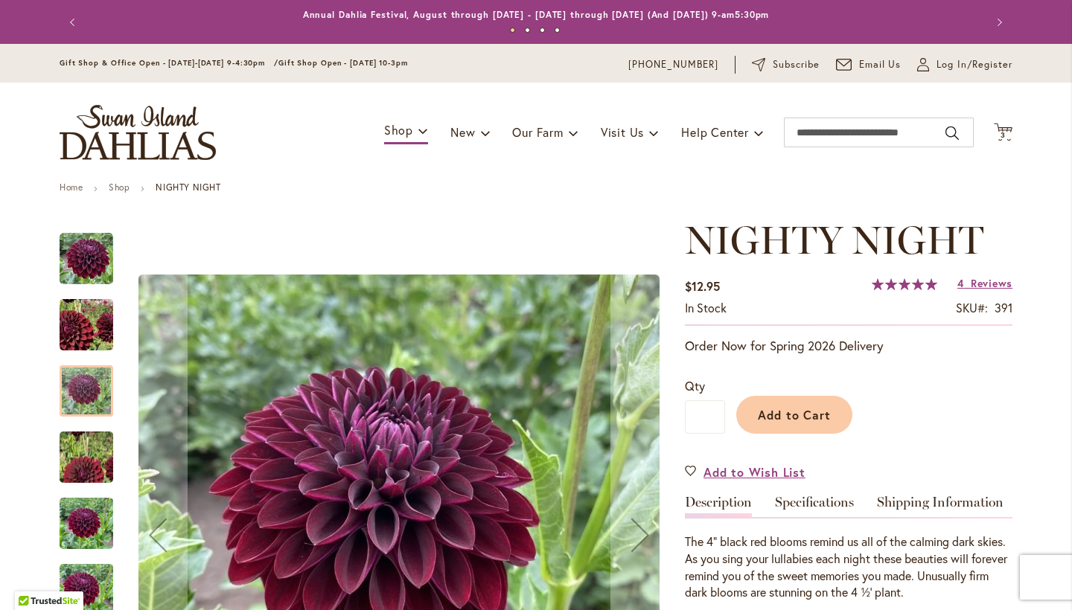
click at [84, 468] on img "Nighty Night" at bounding box center [86, 457] width 107 height 96
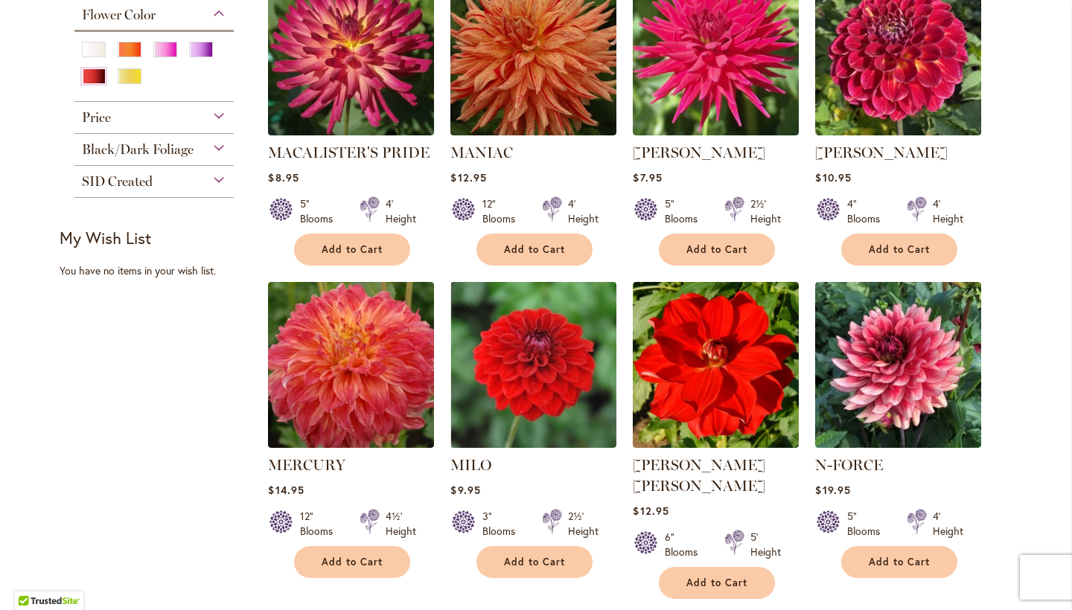
scroll to position [1041, 0]
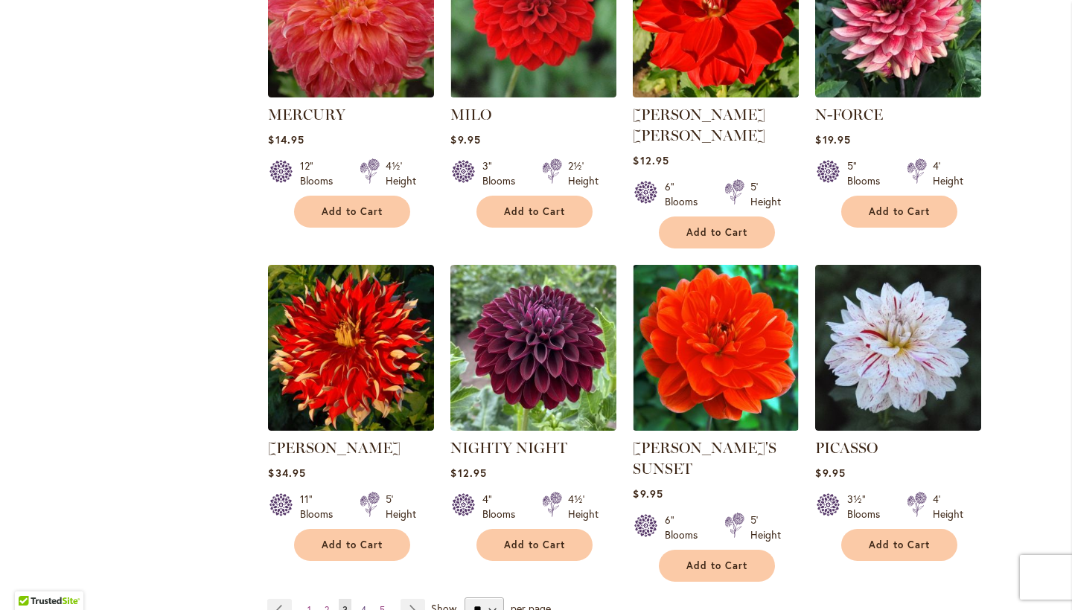
click at [361, 604] on span "4" at bounding box center [363, 609] width 5 height 11
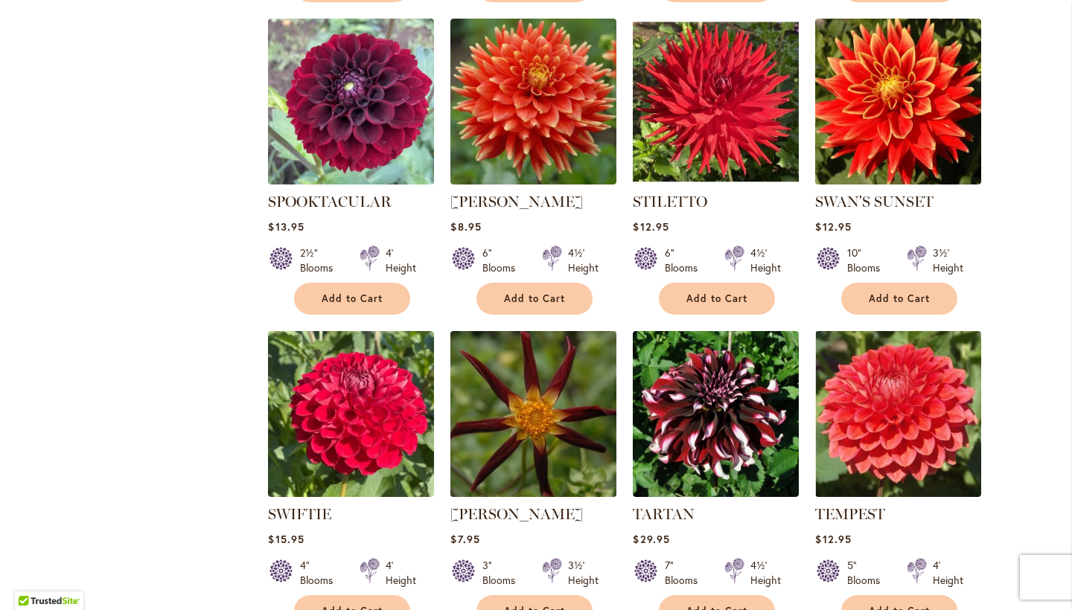
scroll to position [989, 0]
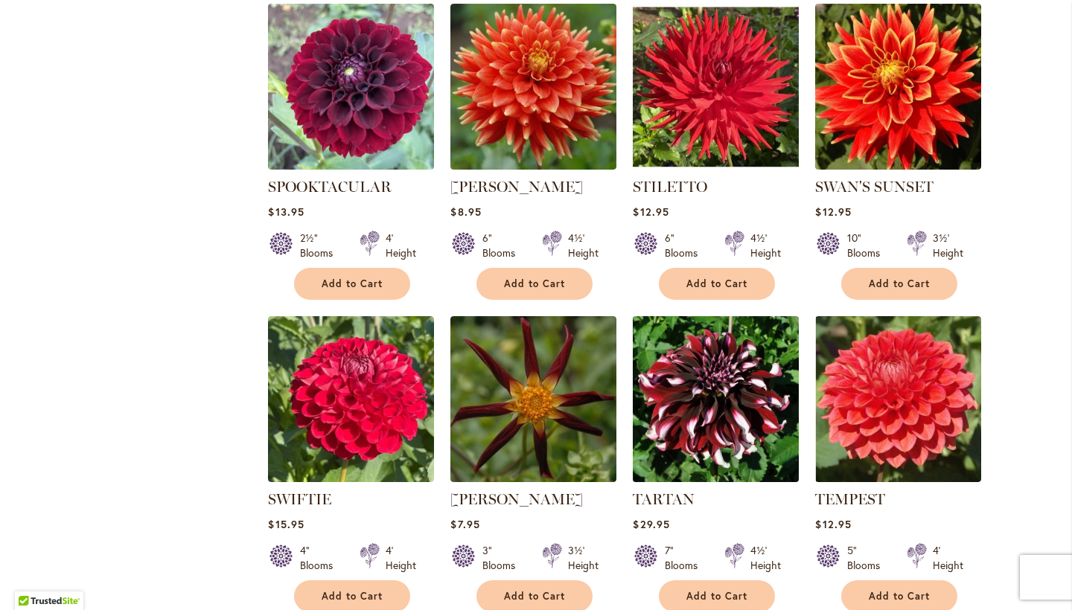
click at [695, 377] on img at bounding box center [716, 399] width 174 height 174
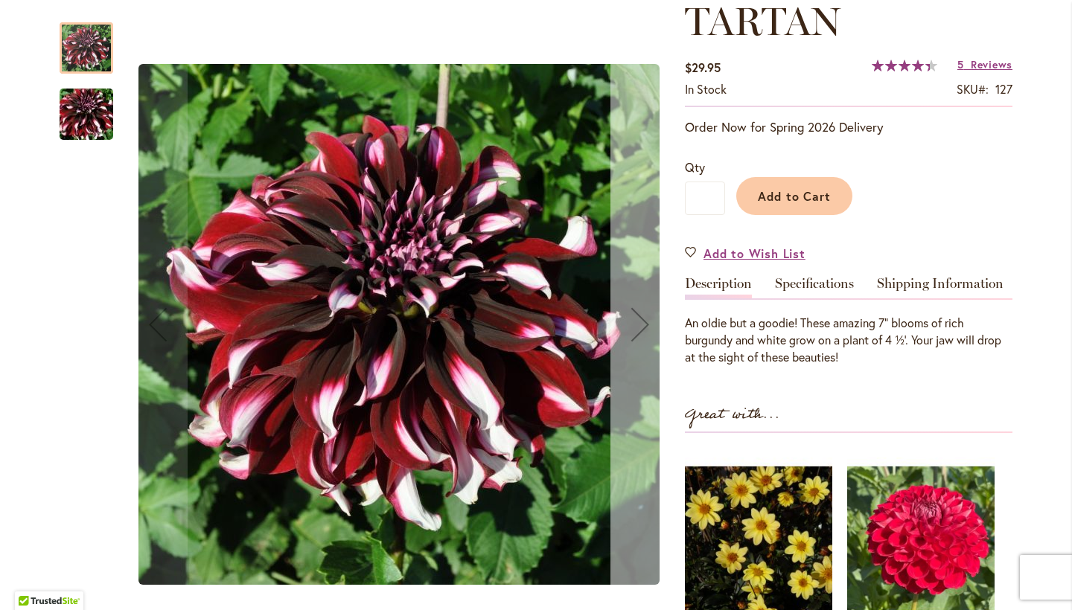
scroll to position [216, 0]
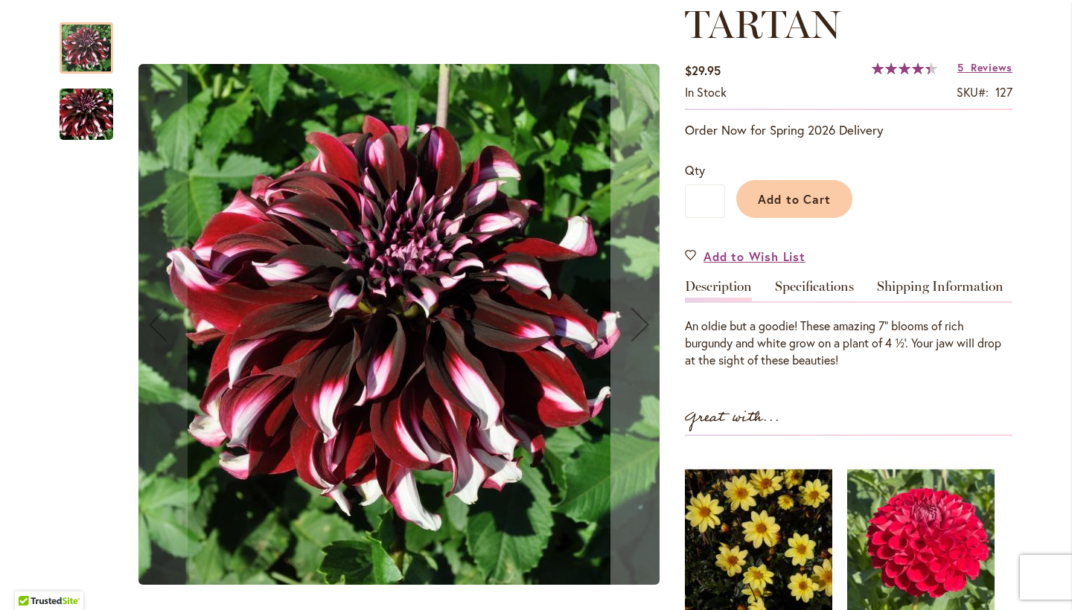
click at [80, 116] on img "Tartan" at bounding box center [86, 114] width 107 height 71
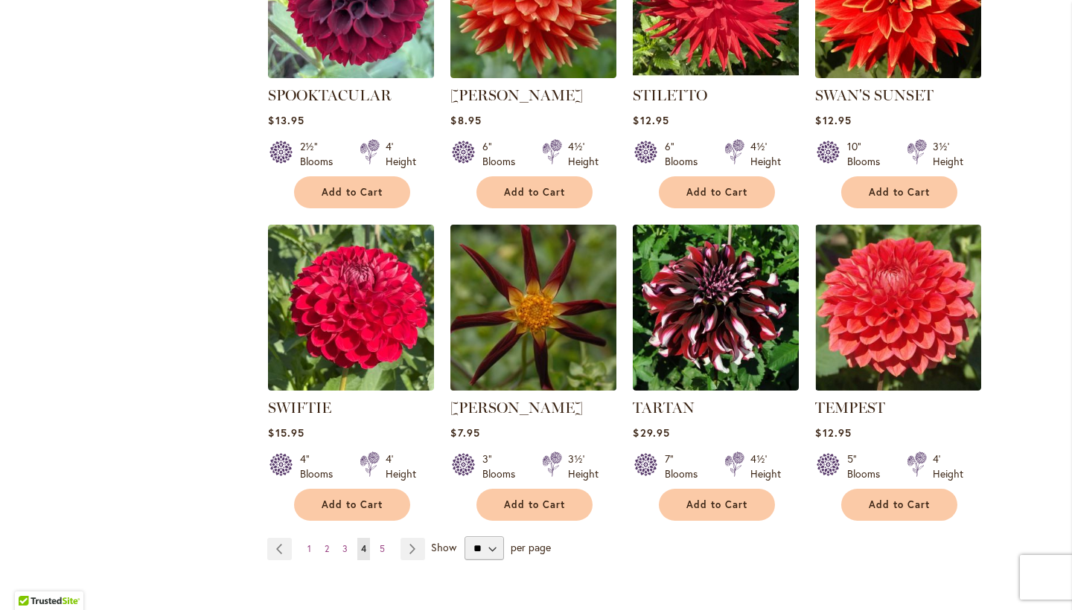
scroll to position [1135, 0]
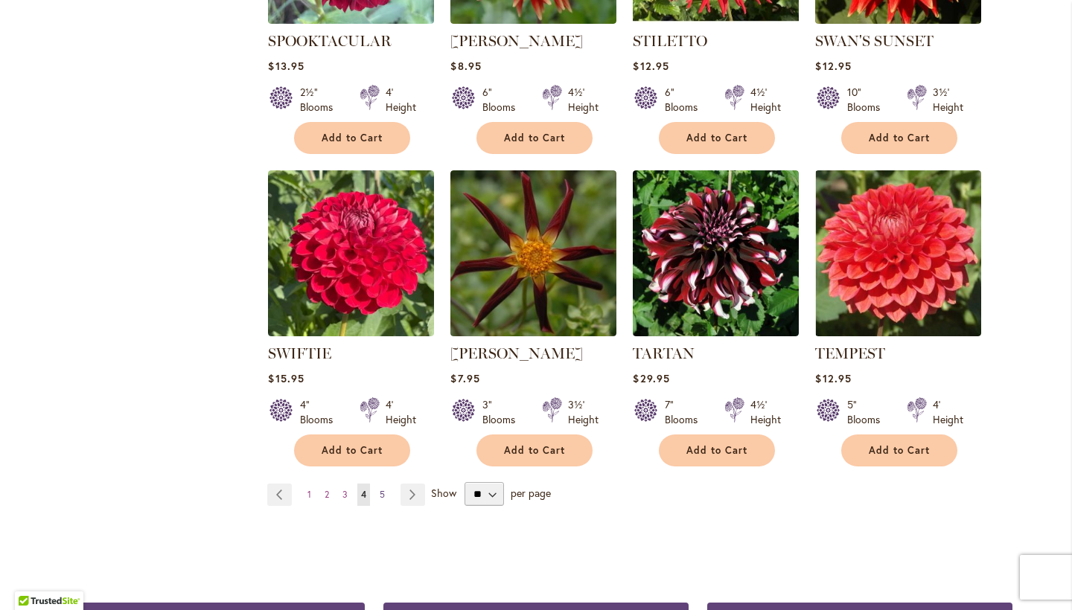
click at [380, 484] on link "Page 5" at bounding box center [382, 495] width 13 height 22
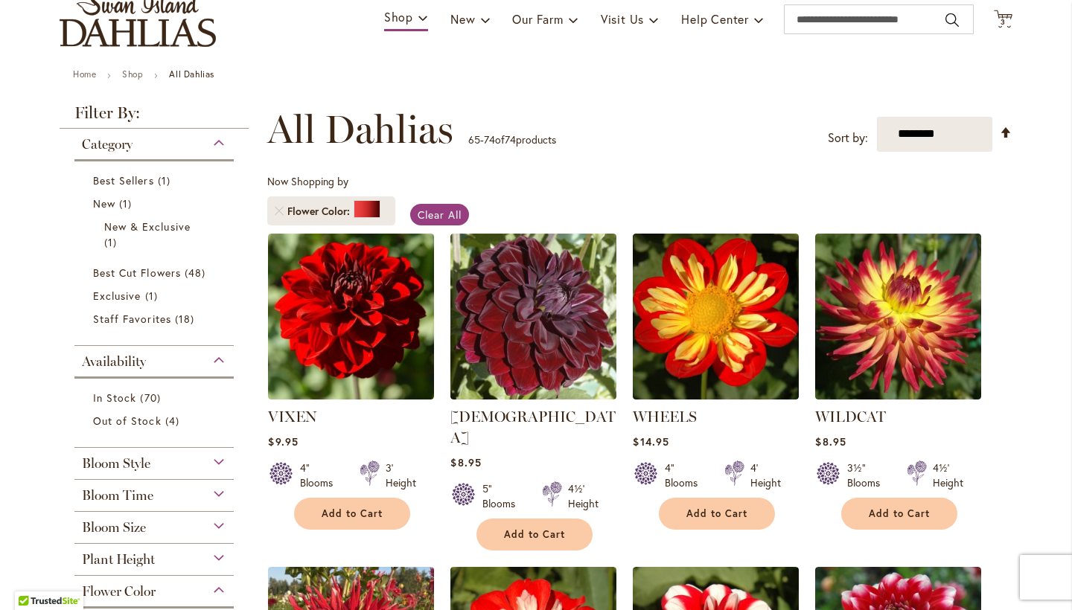
scroll to position [116, 0]
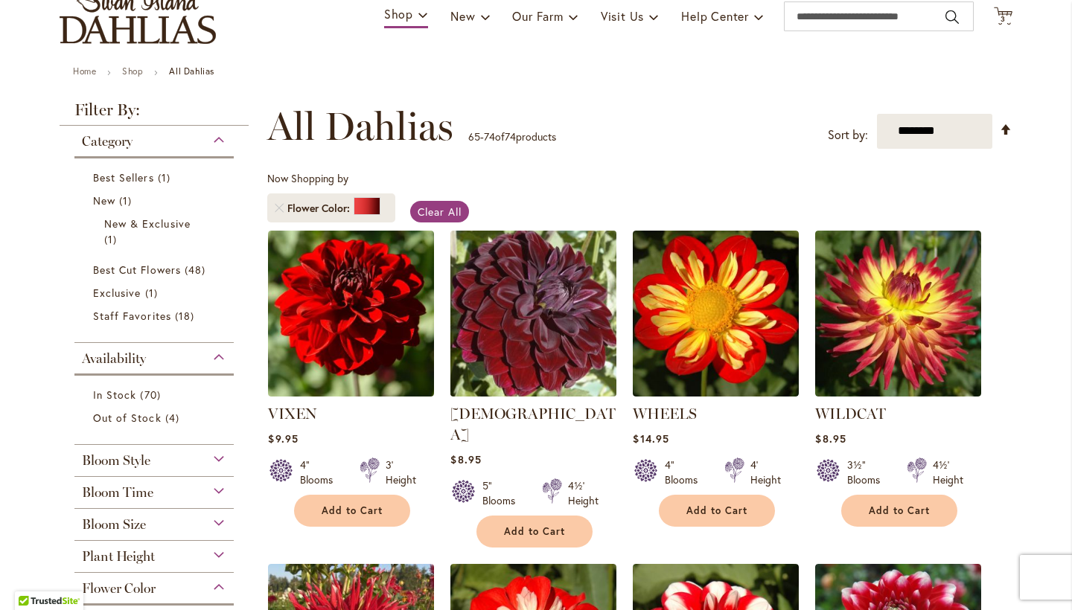
click at [540, 307] on img at bounding box center [534, 313] width 174 height 174
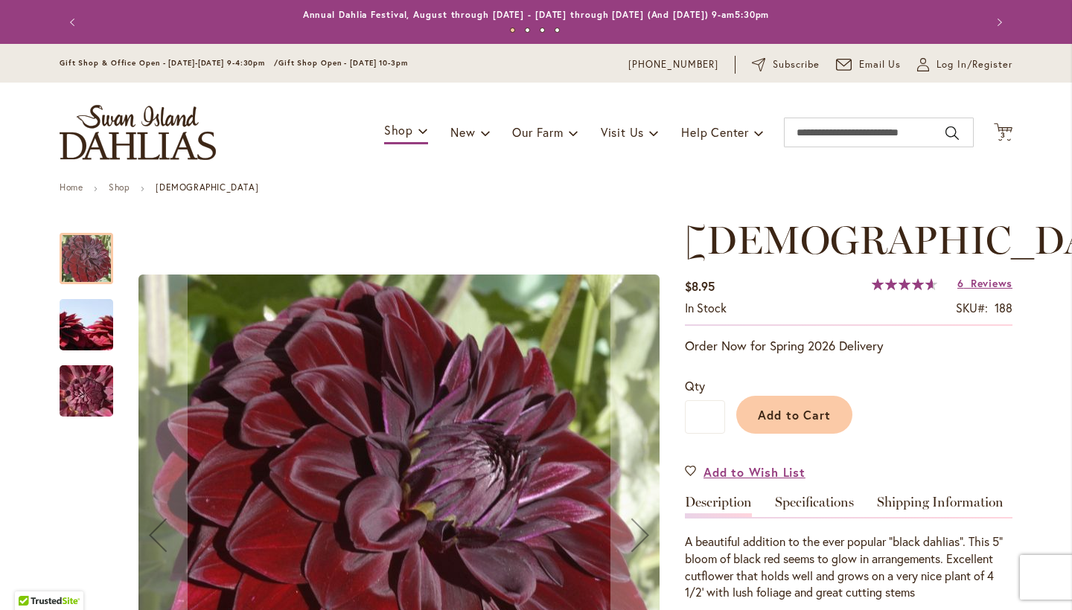
click at [94, 330] on img "VOODOO" at bounding box center [86, 325] width 107 height 71
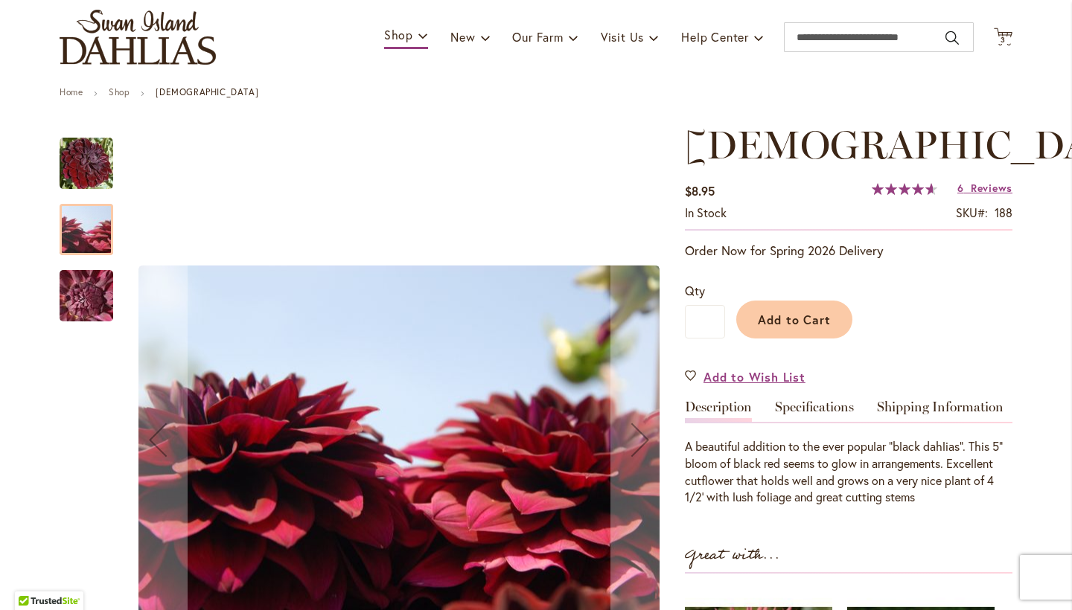
scroll to position [171, 0]
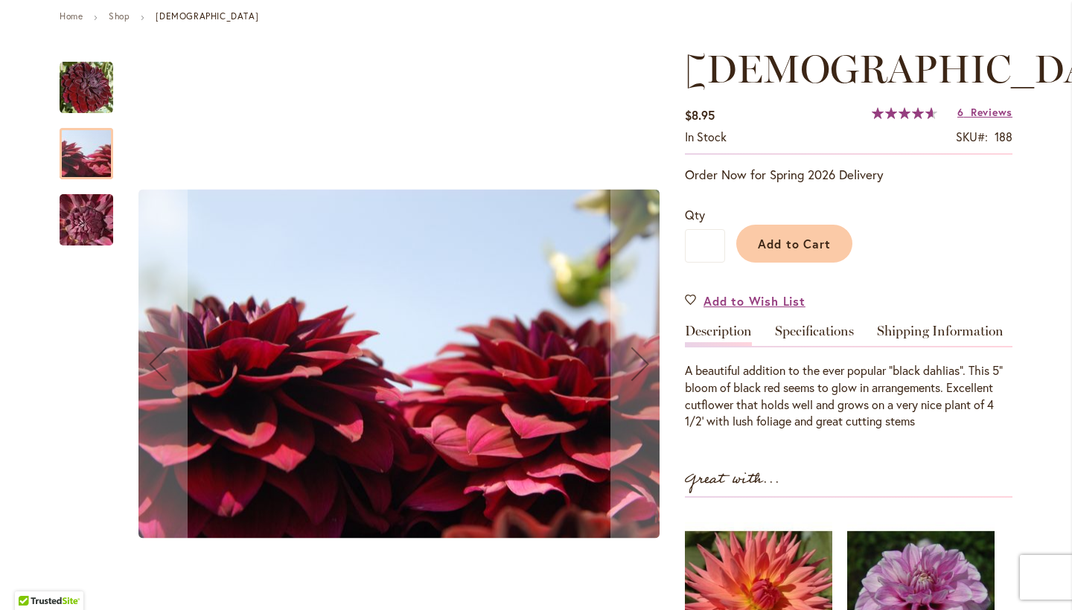
click at [86, 214] on img "VOODOO" at bounding box center [86, 220] width 107 height 80
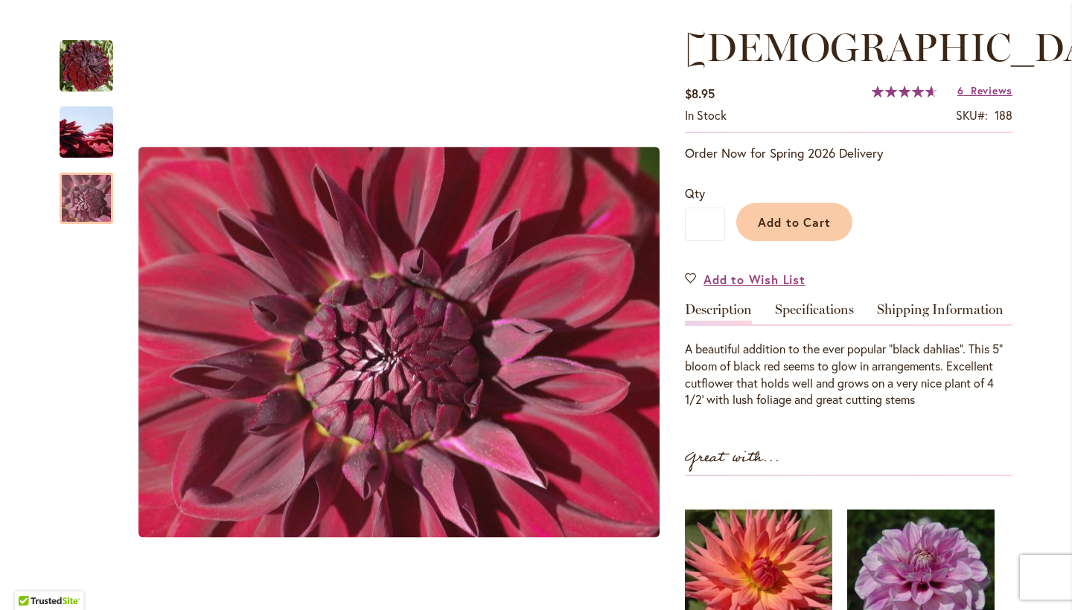
scroll to position [310, 0]
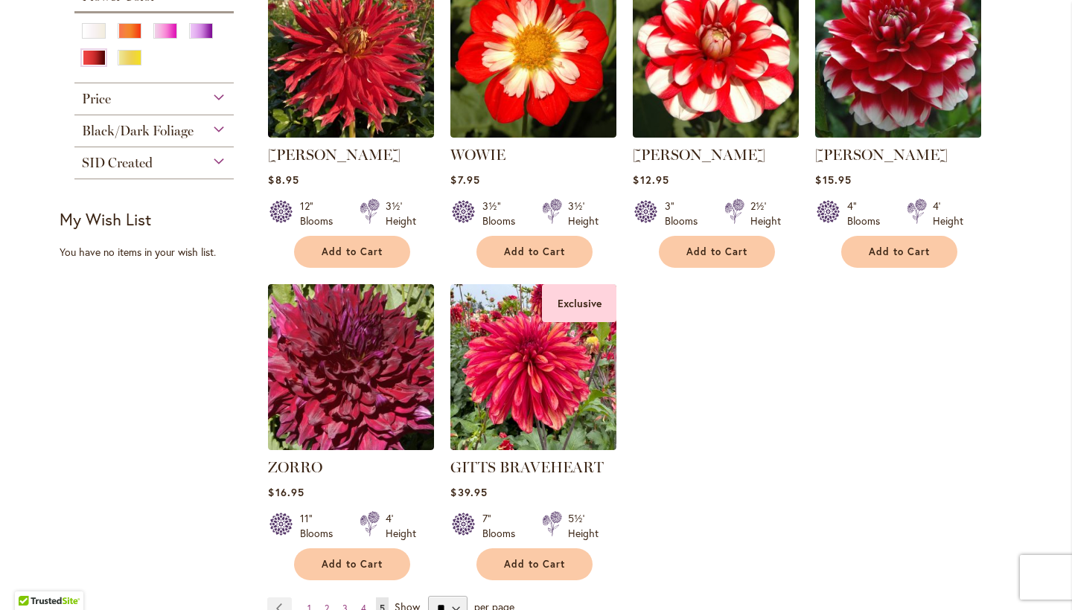
scroll to position [246, 0]
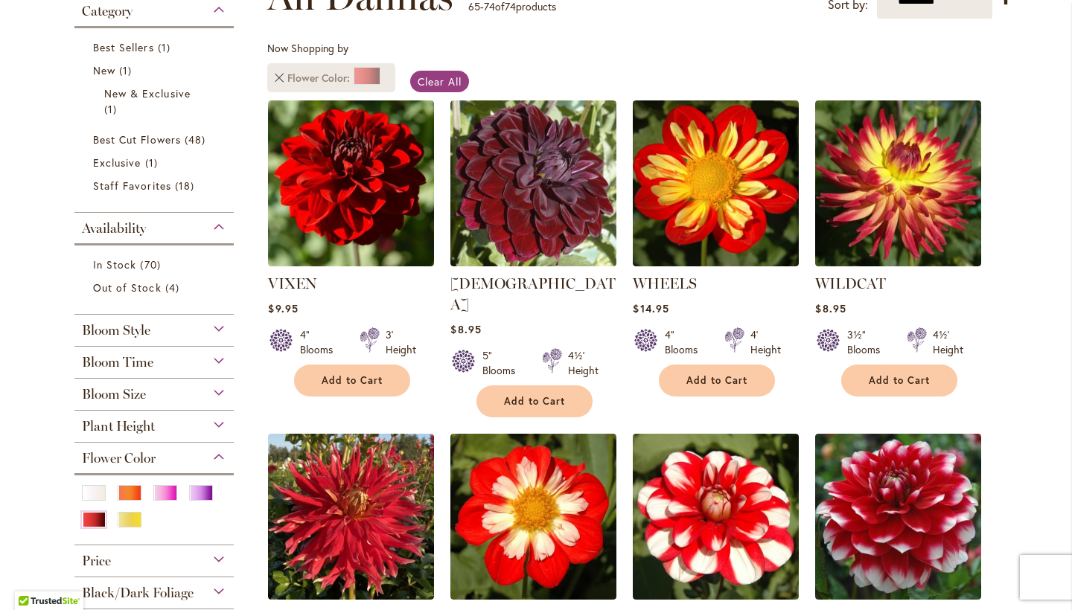
click at [275, 78] on link "Remove Flower Color Red" at bounding box center [279, 78] width 9 height 9
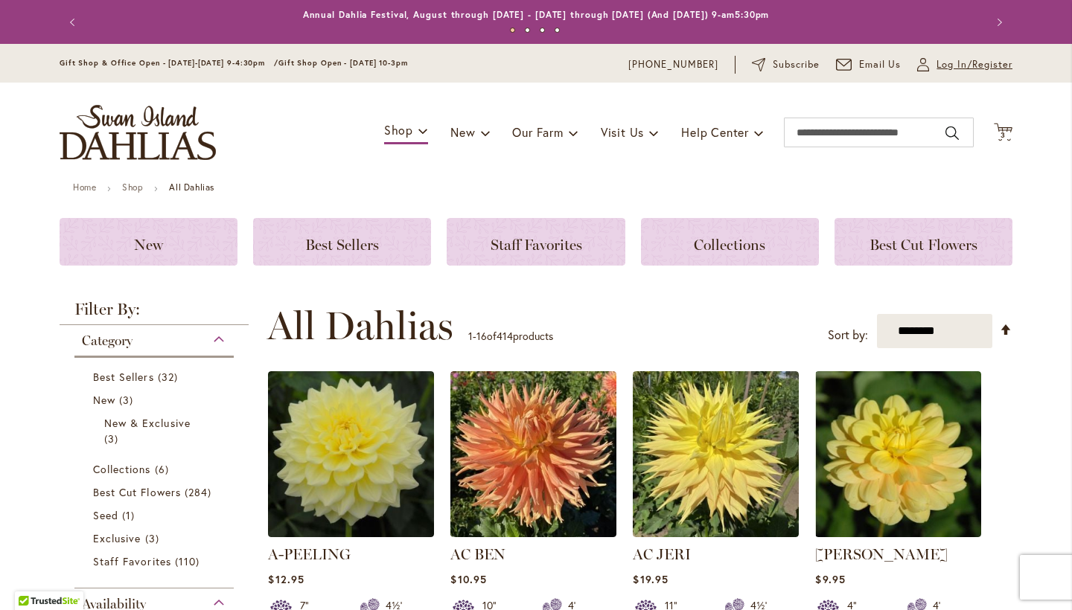
click at [958, 63] on span "Log In/Register" at bounding box center [974, 64] width 76 height 15
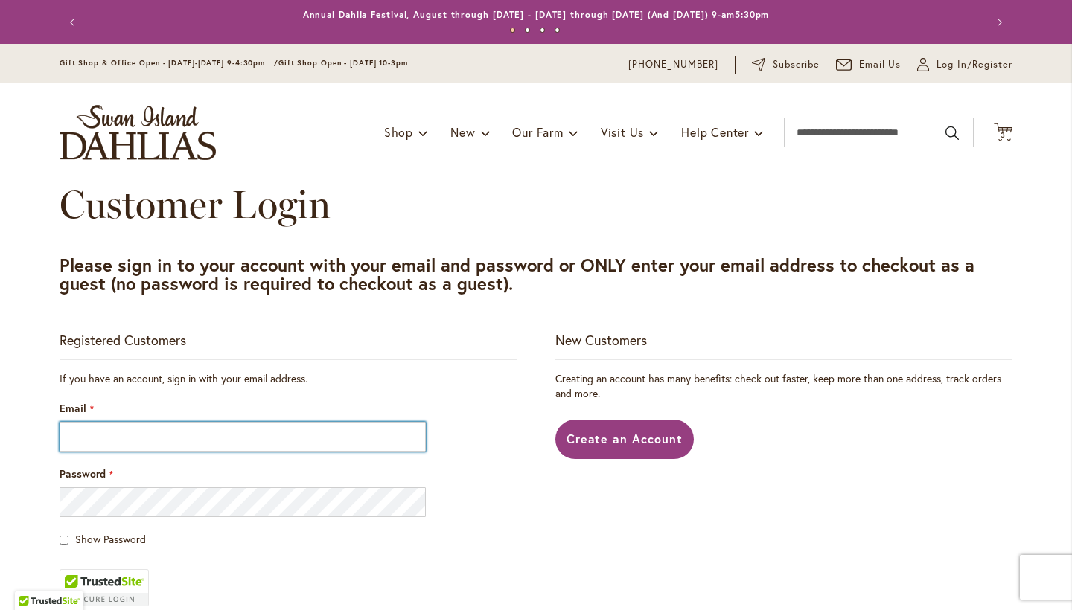
type input "**********"
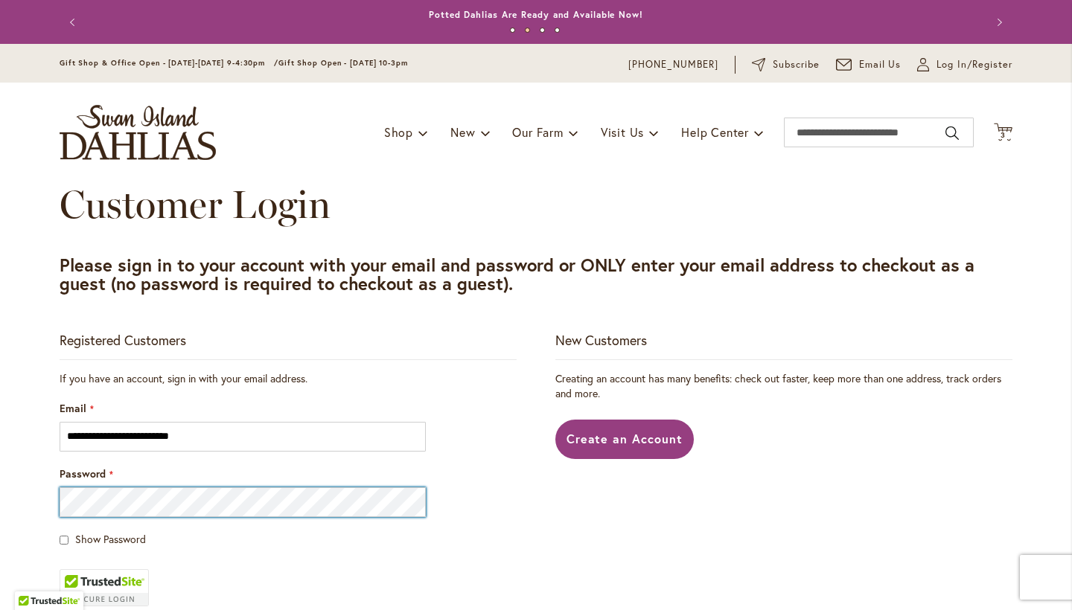
scroll to position [115, 0]
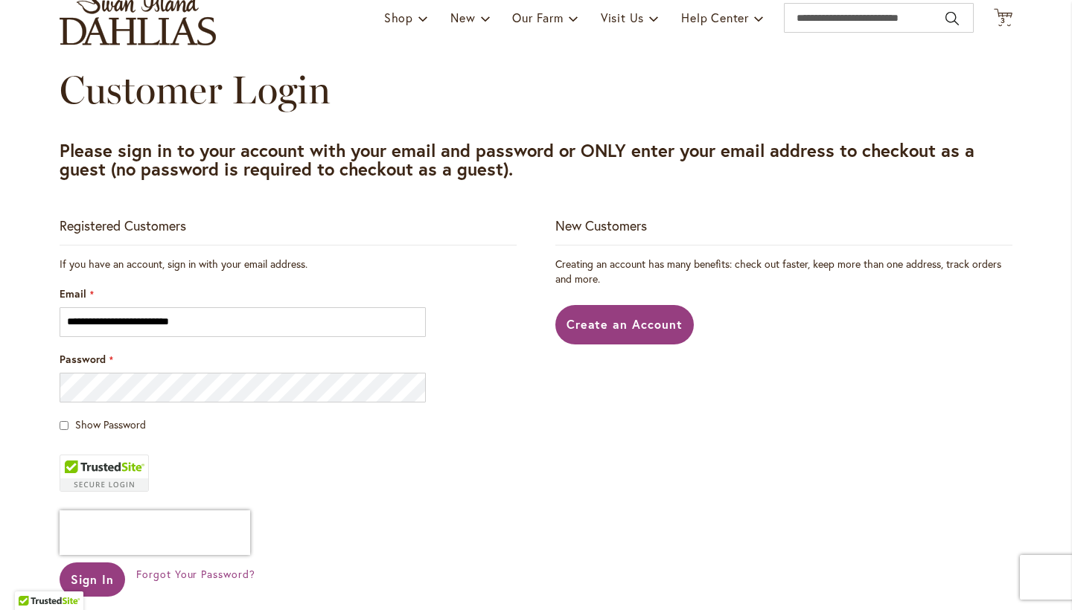
click at [52, 425] on main "**********" at bounding box center [536, 422] width 980 height 709
click at [92, 581] on span "Sign In" at bounding box center [92, 580] width 43 height 16
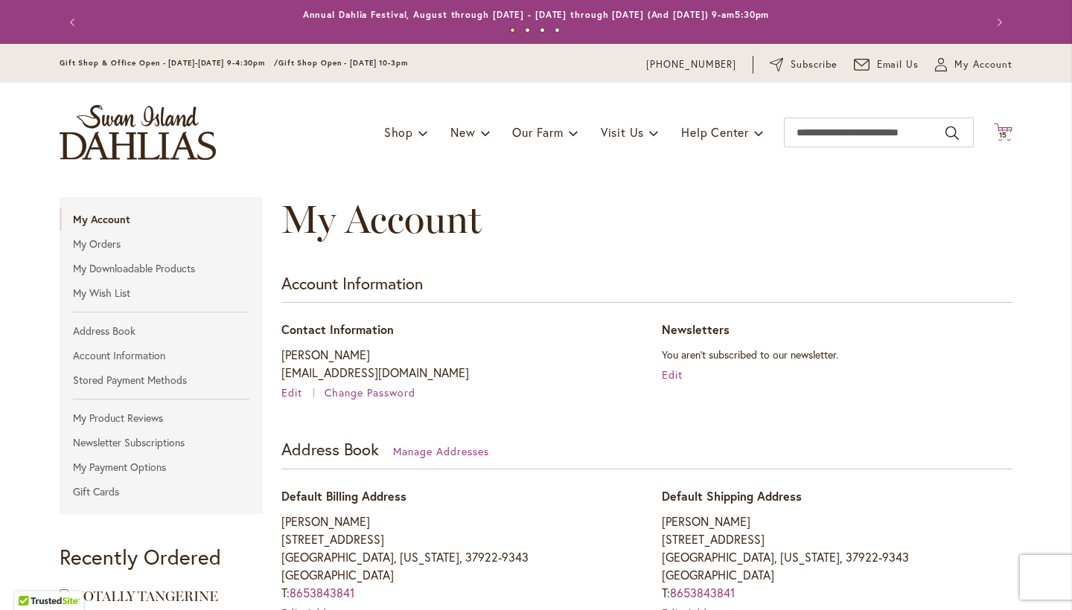
click at [999, 136] on span "15" at bounding box center [1003, 135] width 9 height 10
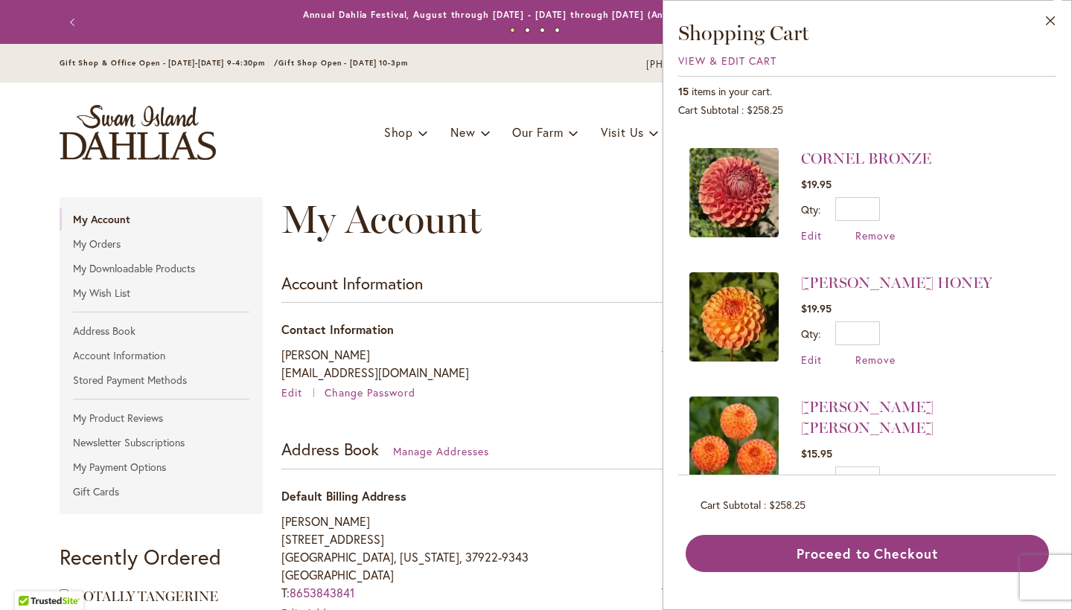
scroll to position [1140, 0]
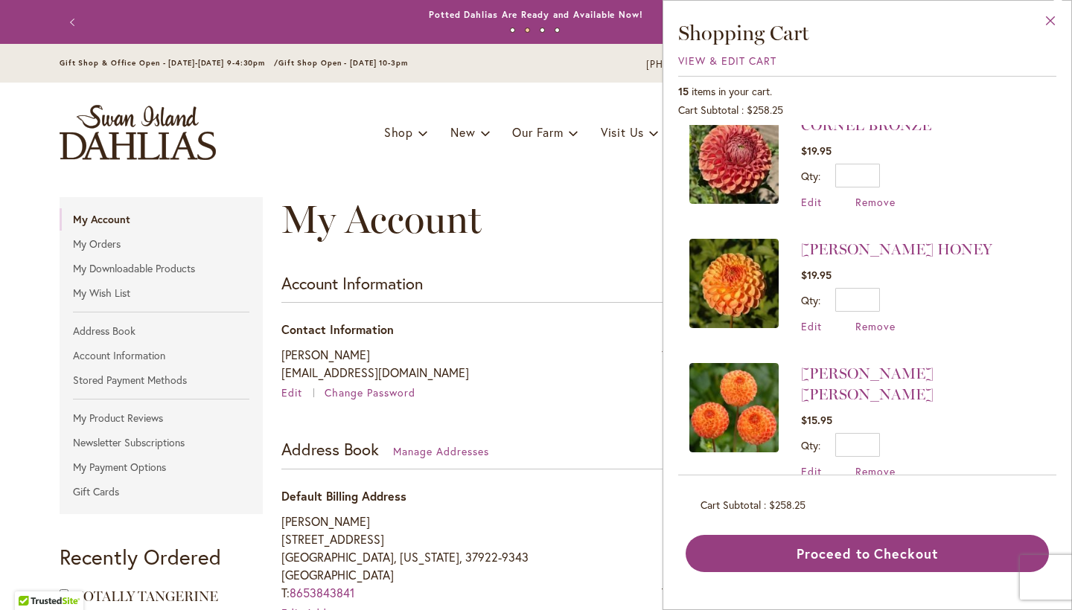
click at [1054, 17] on button "Close" at bounding box center [1050, 24] width 41 height 47
